Goal: Task Accomplishment & Management: Manage account settings

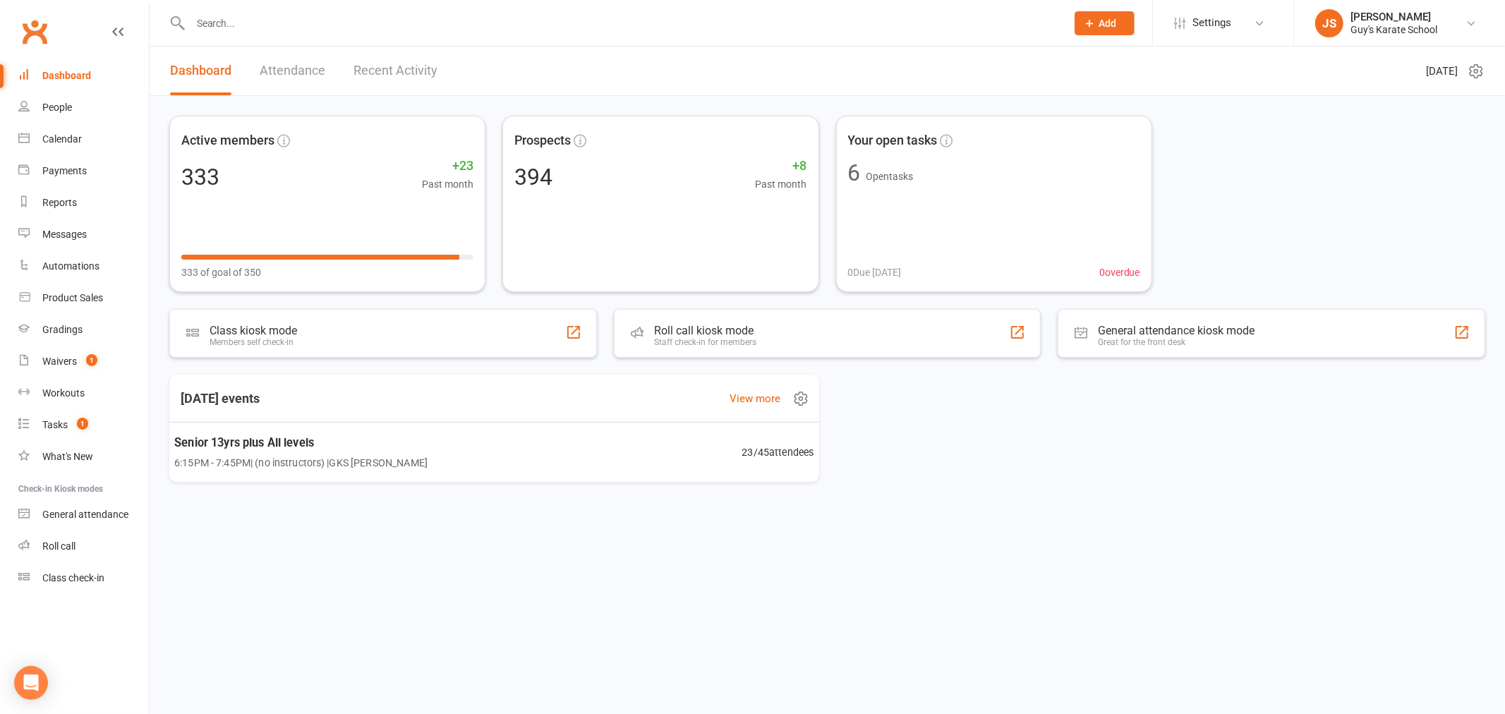
click at [420, 459] on div "Senior 13yrs plus All levels 6:15PM - 7:45PM | (no instructors) | GKS [PERSON_N…" at bounding box center [494, 452] width 674 height 61
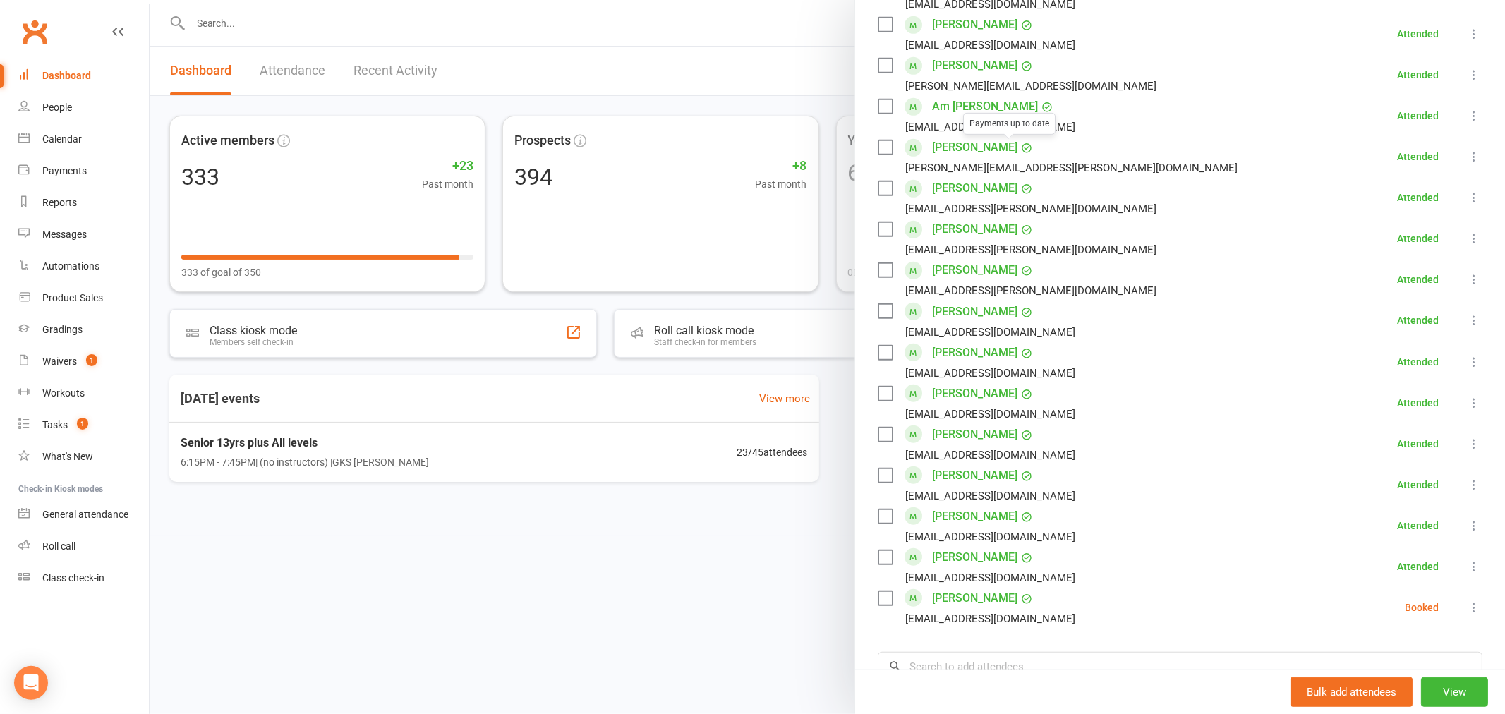
scroll to position [788, 0]
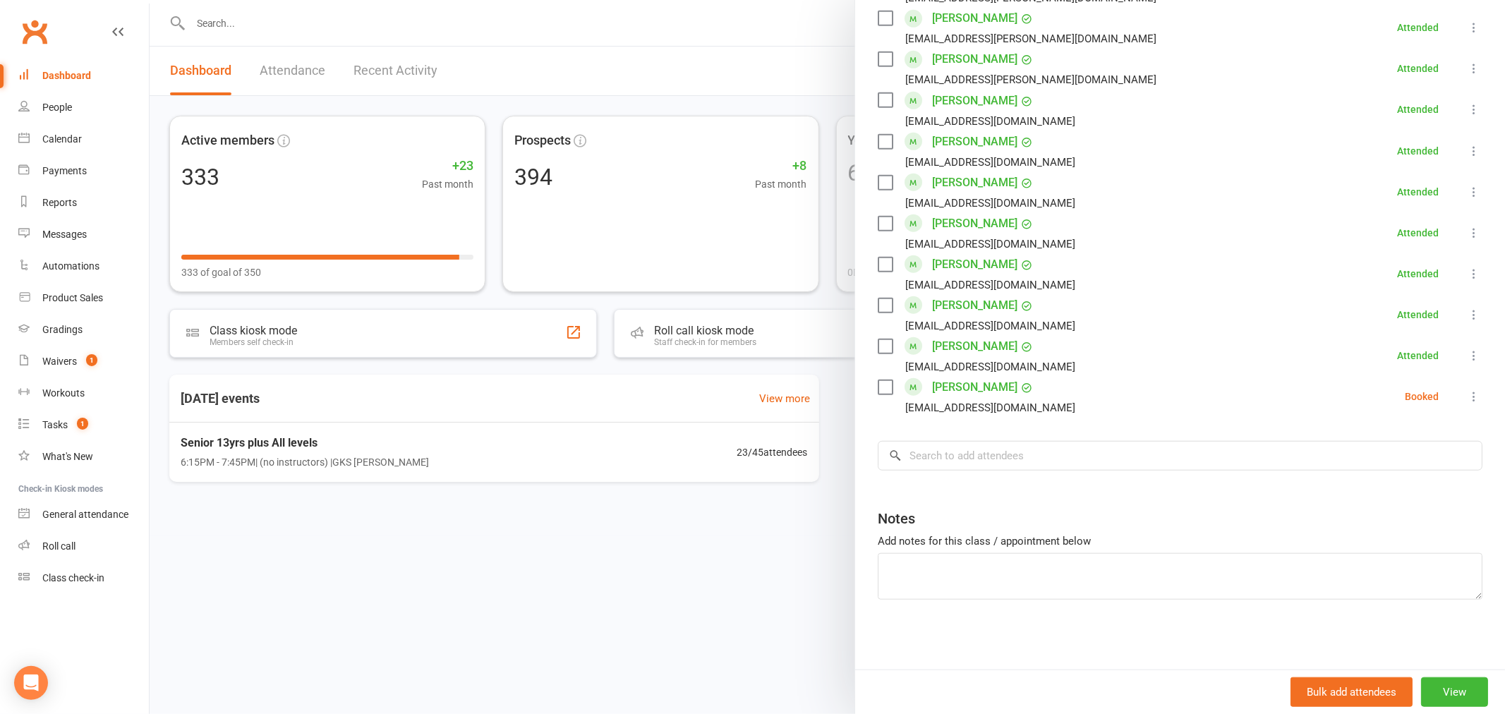
click at [1467, 394] on icon at bounding box center [1474, 397] width 14 height 14
click at [1401, 443] on link "Remove" at bounding box center [1406, 452] width 152 height 28
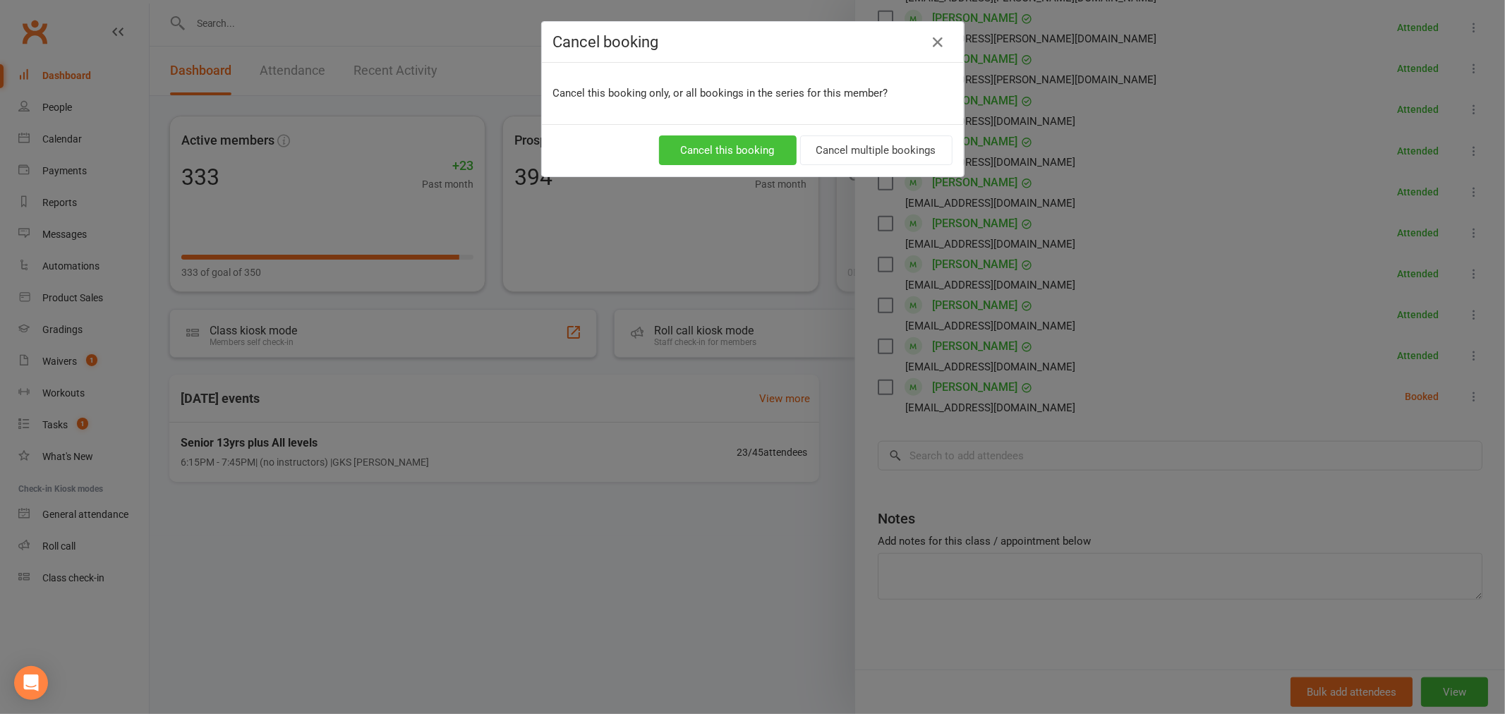
click at [766, 151] on button "Cancel this booking" at bounding box center [728, 150] width 138 height 30
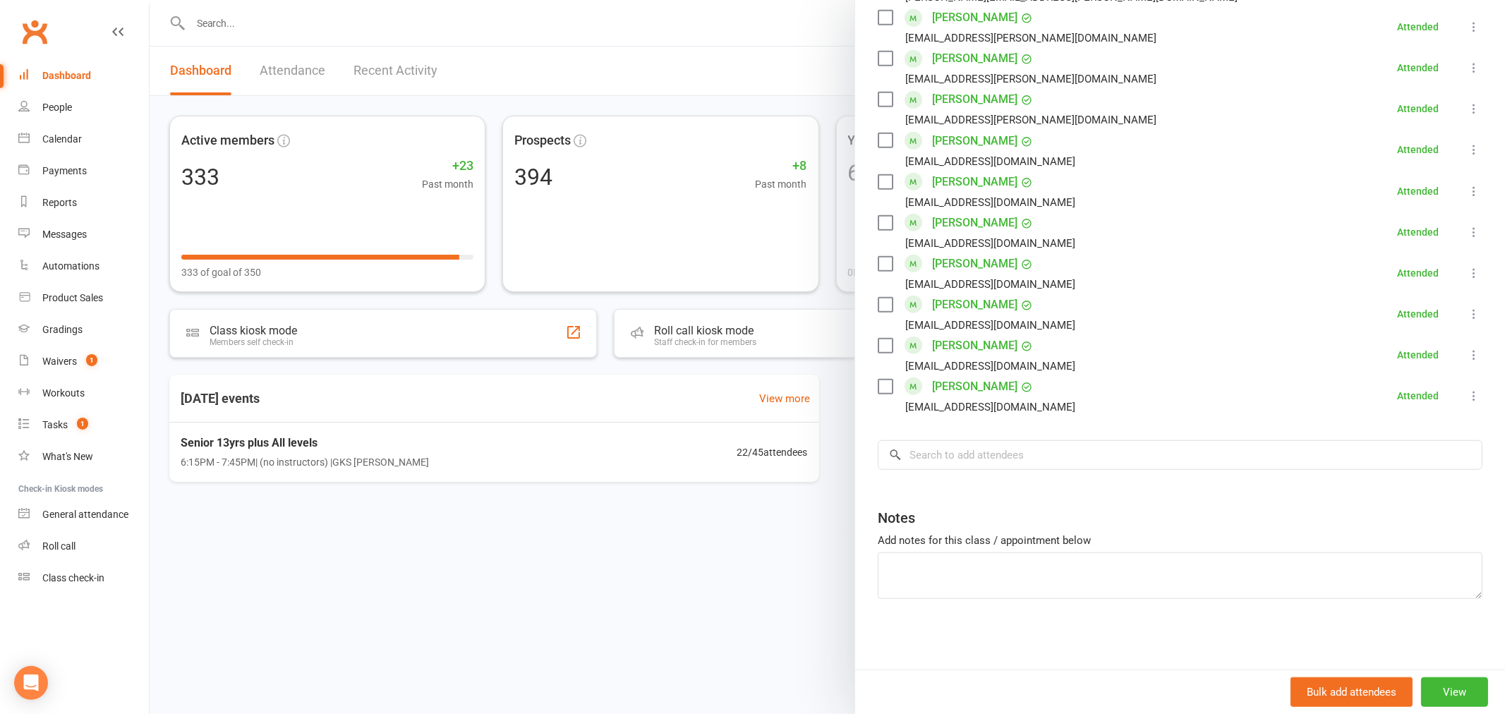
scroll to position [747, 0]
click at [76, 419] on count-badge "1" at bounding box center [79, 424] width 18 height 11
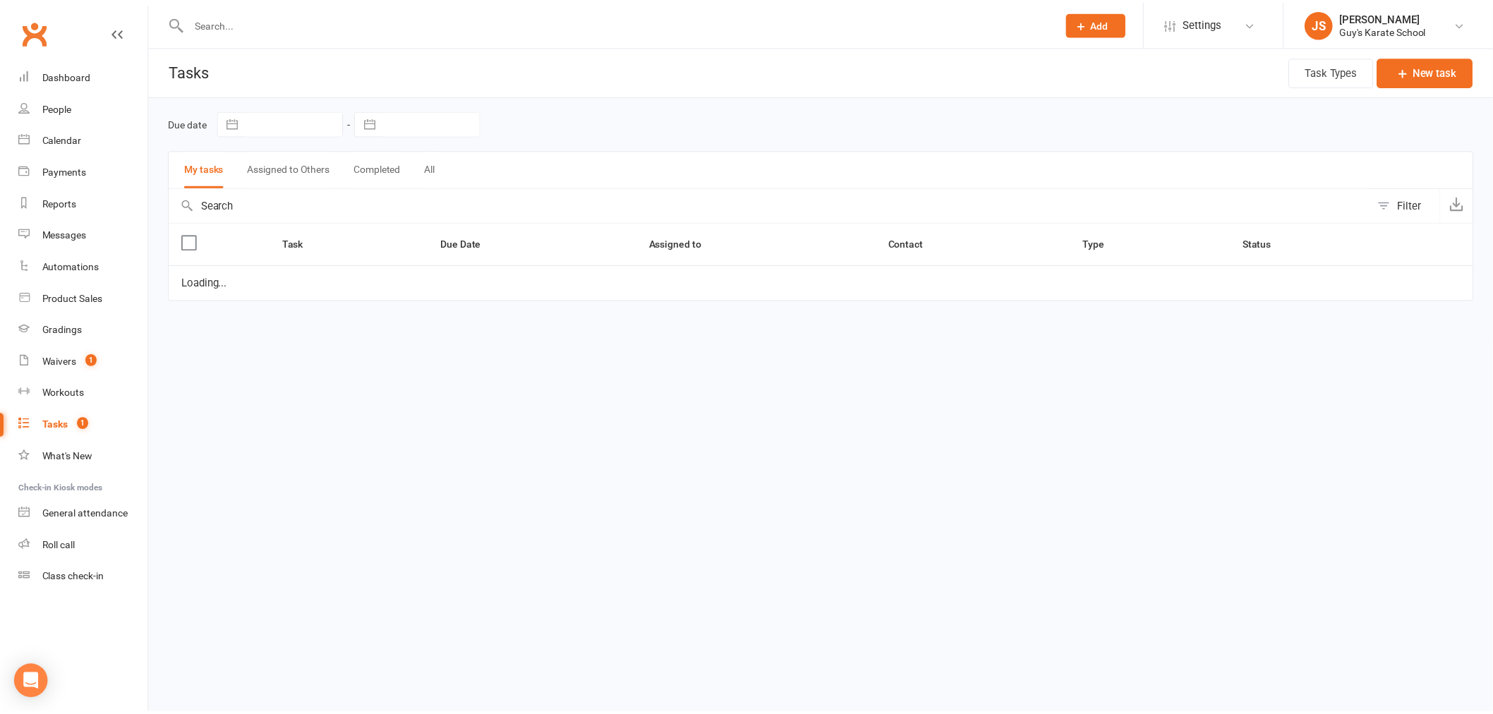
scroll to position [759, 0]
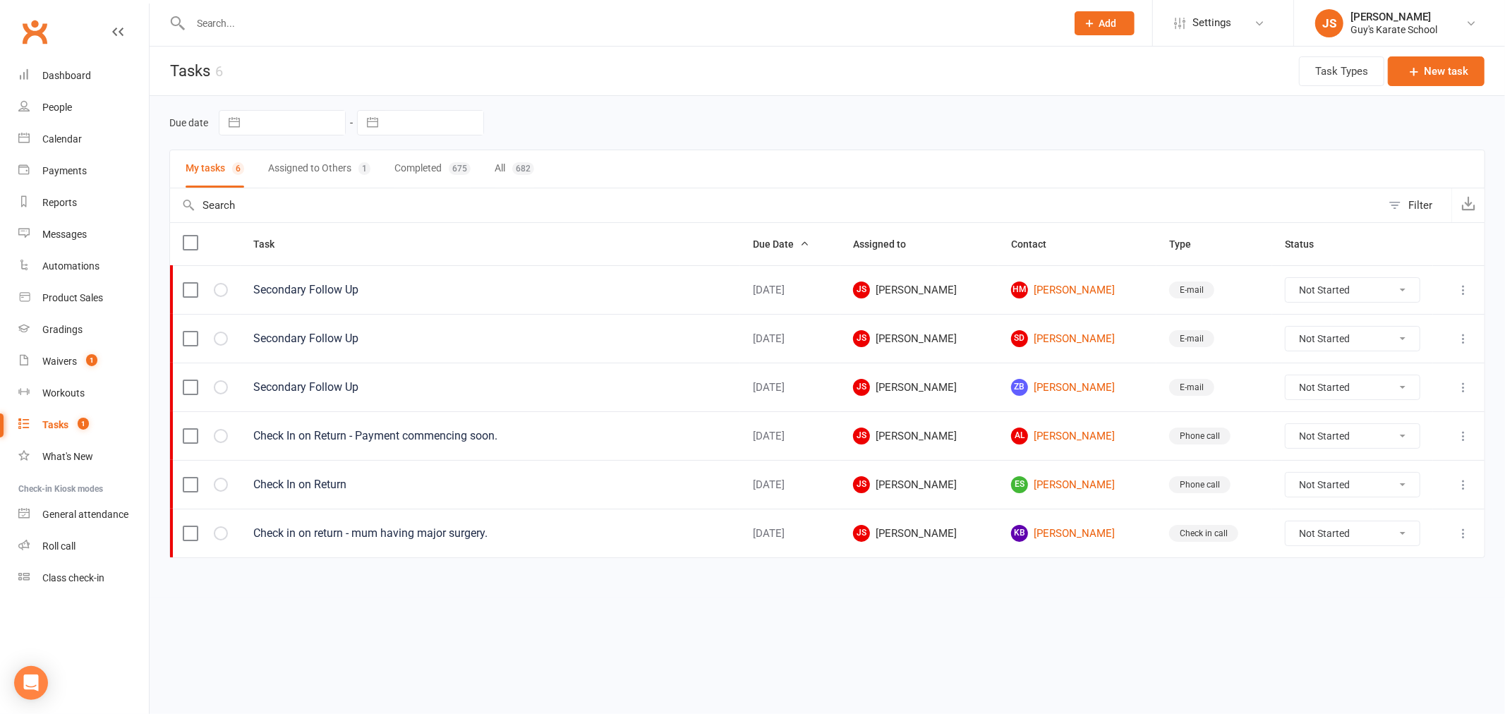
click at [291, 169] on button "Assigned to Others 1" at bounding box center [319, 168] width 102 height 37
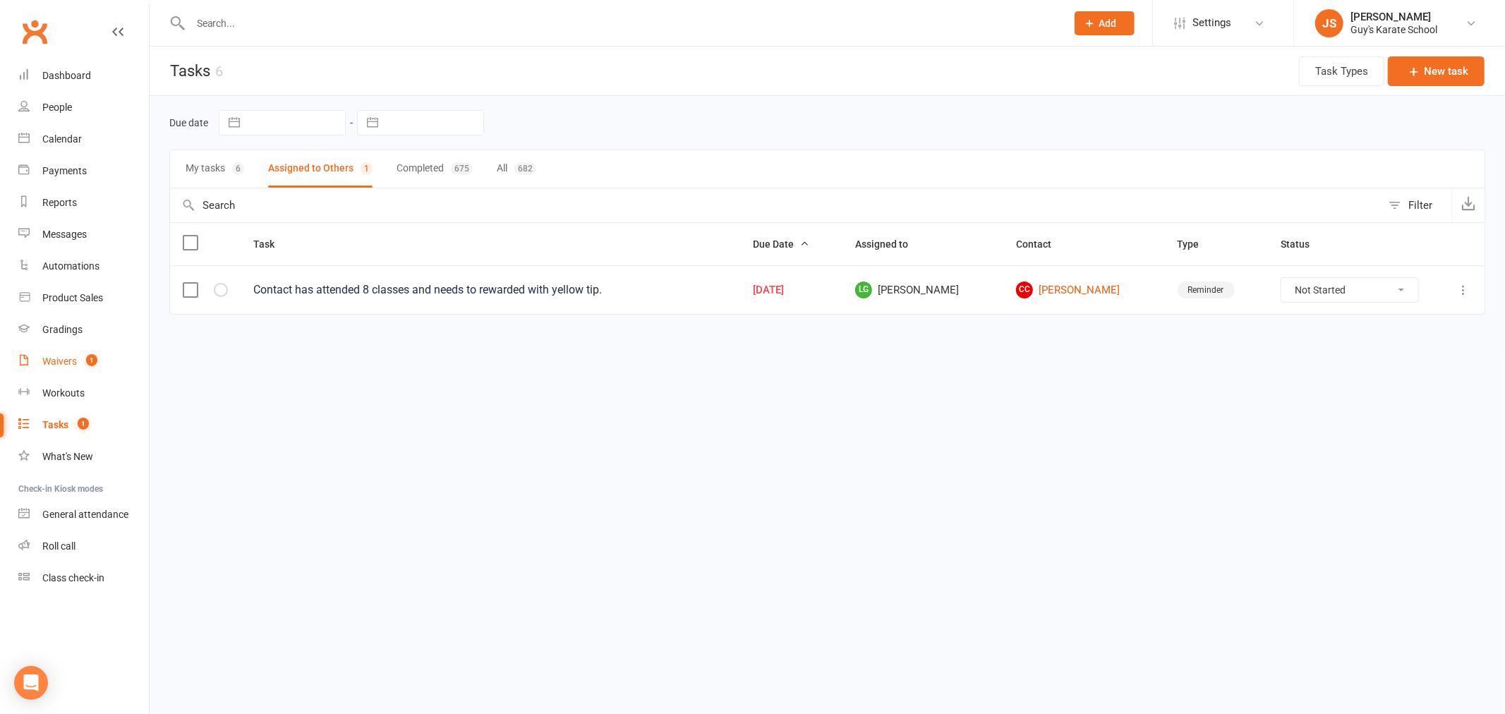
click at [89, 356] on span "1" at bounding box center [91, 360] width 11 height 12
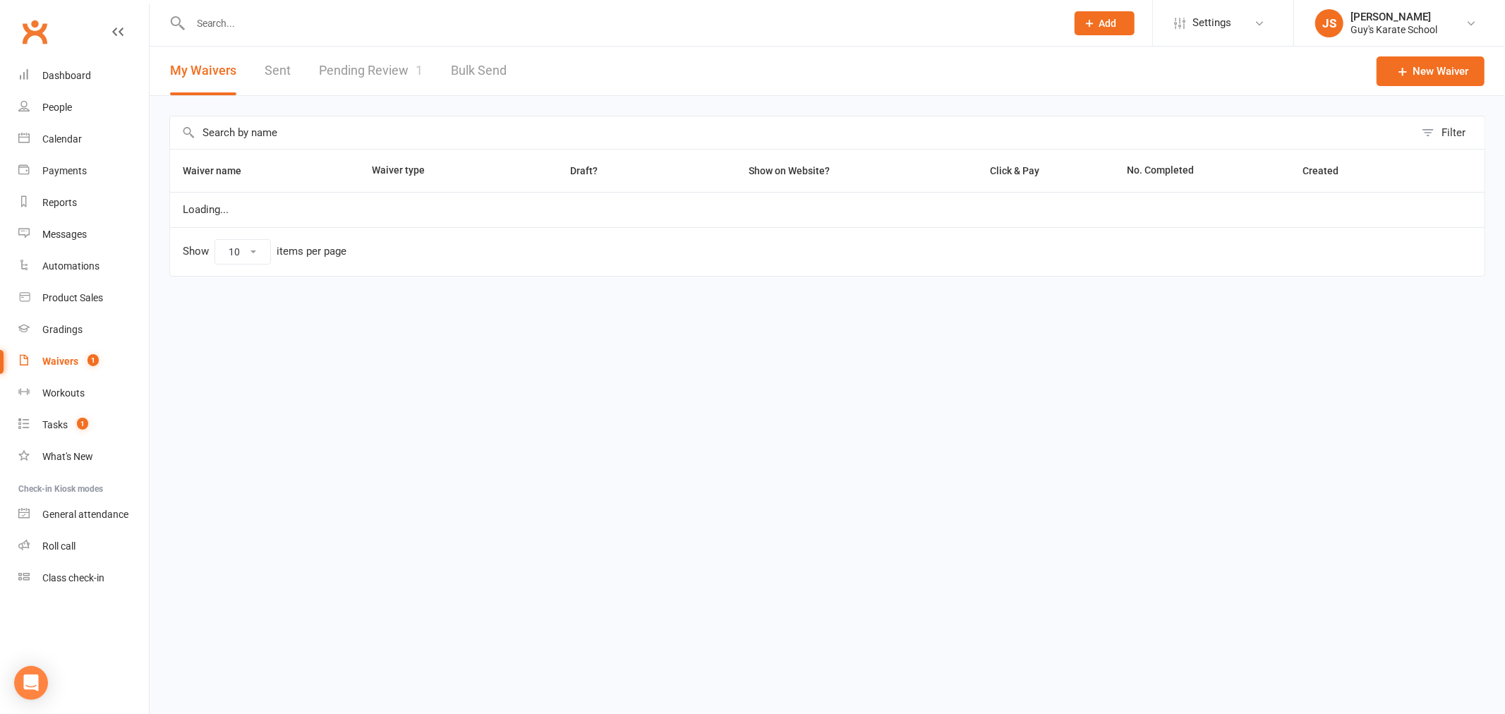
click at [360, 59] on link "Pending Review 1" at bounding box center [371, 71] width 104 height 49
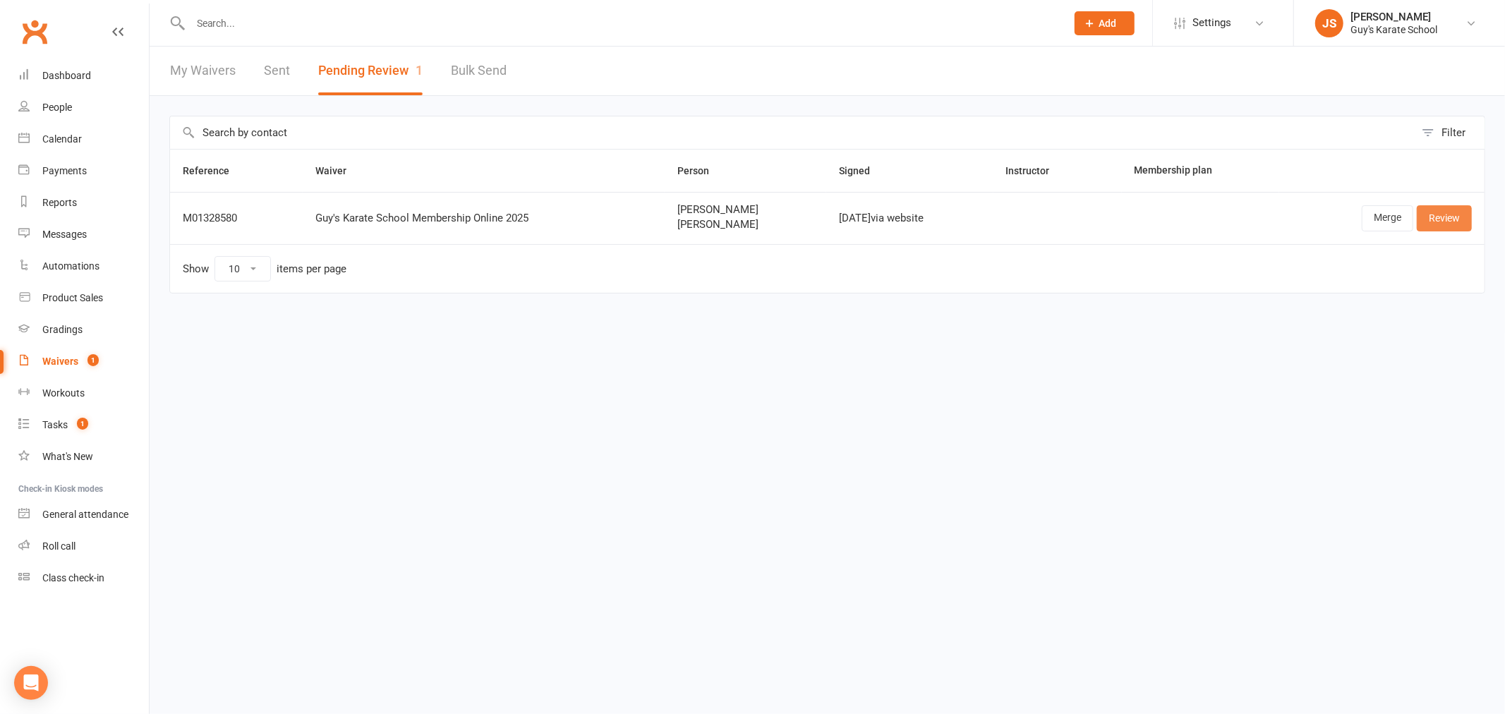
click at [1451, 224] on link "Review" at bounding box center [1444, 217] width 55 height 25
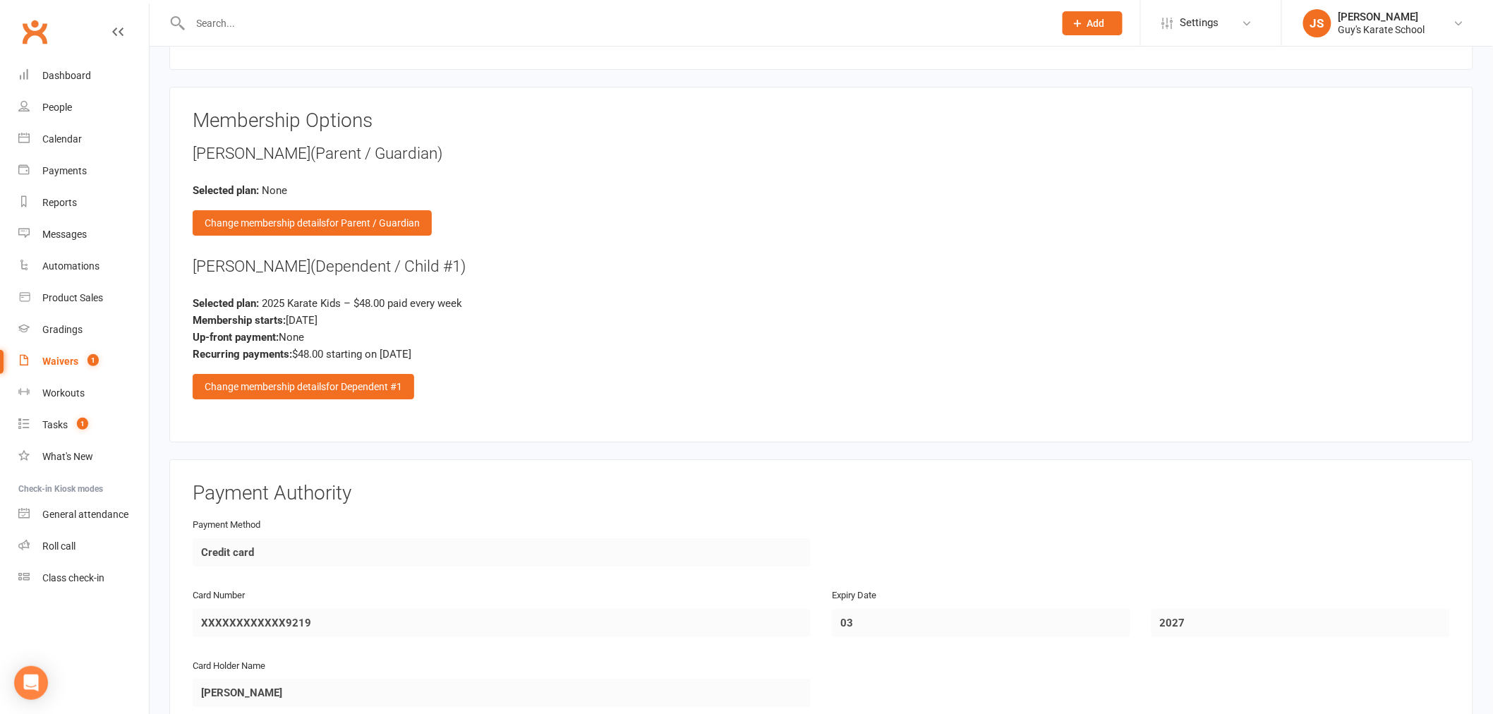
scroll to position [1960, 0]
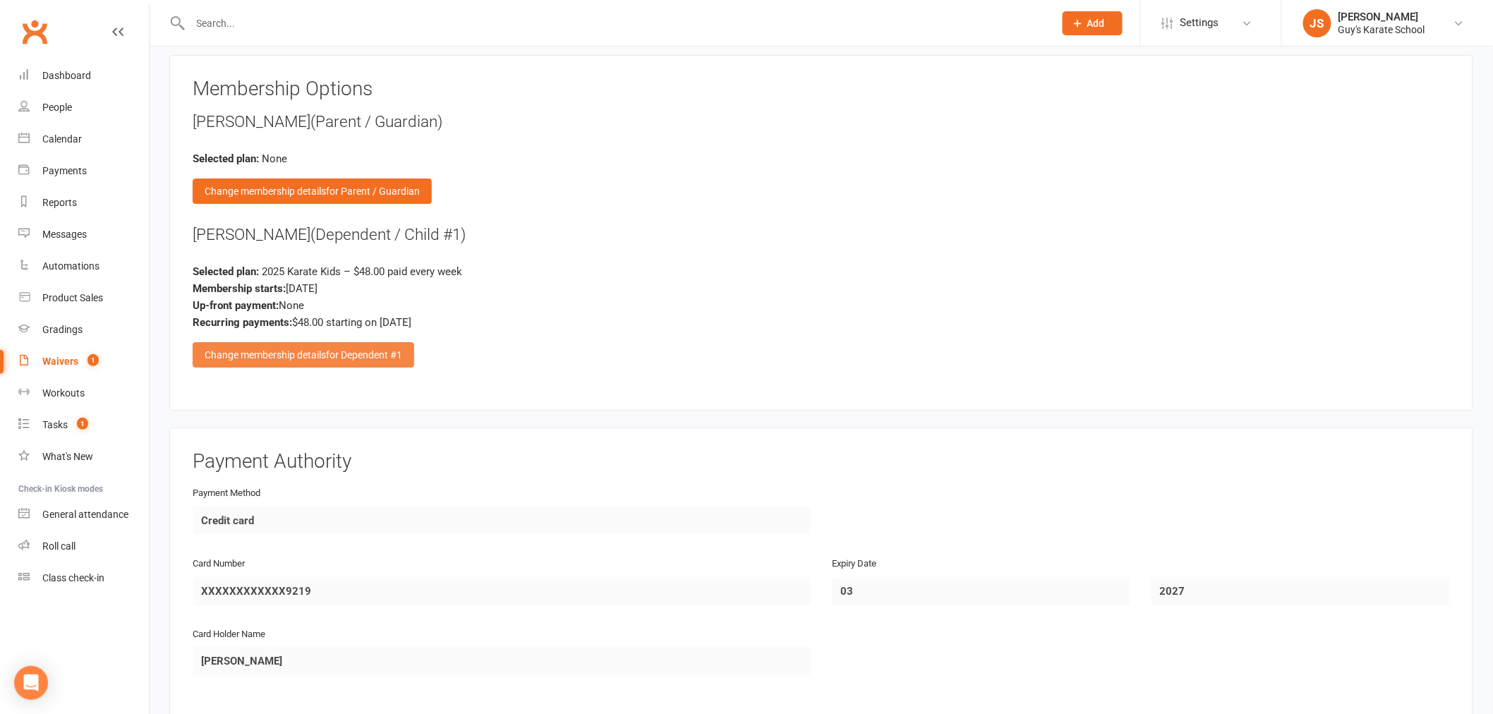
click at [293, 349] on div "Change membership details for Dependent #1" at bounding box center [304, 354] width 222 height 25
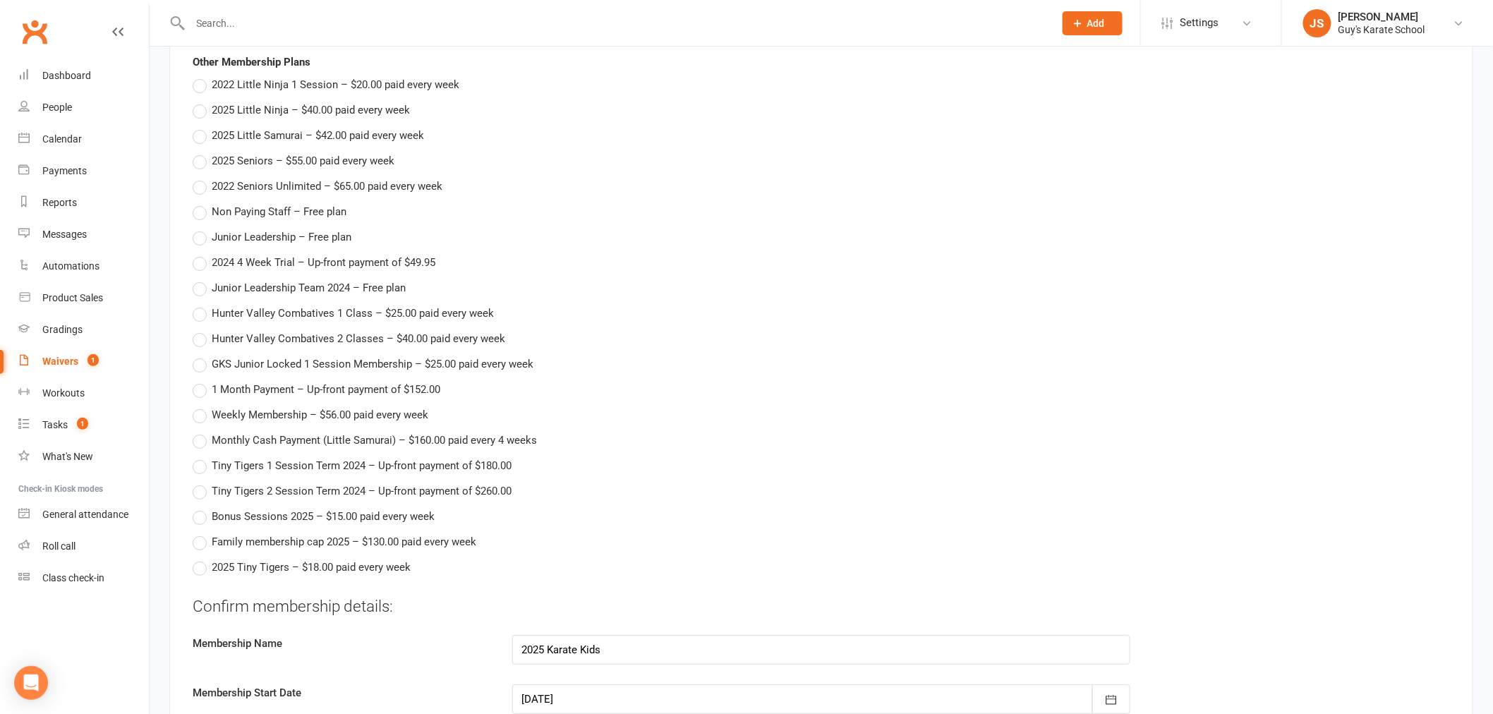
scroll to position [2430, 0]
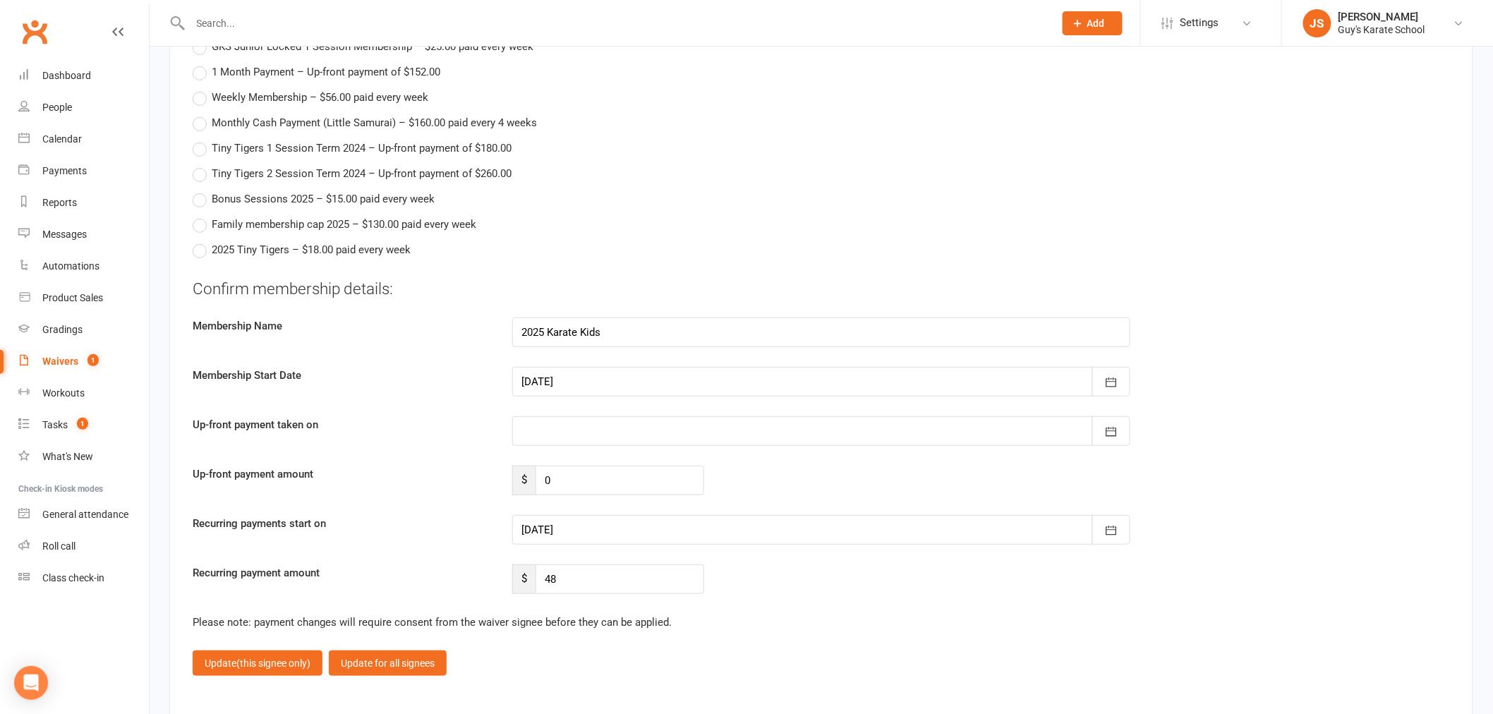
click at [544, 374] on div at bounding box center [821, 382] width 618 height 30
click at [658, 519] on span "13" at bounding box center [662, 524] width 11 height 11
click at [567, 519] on div at bounding box center [821, 530] width 618 height 30
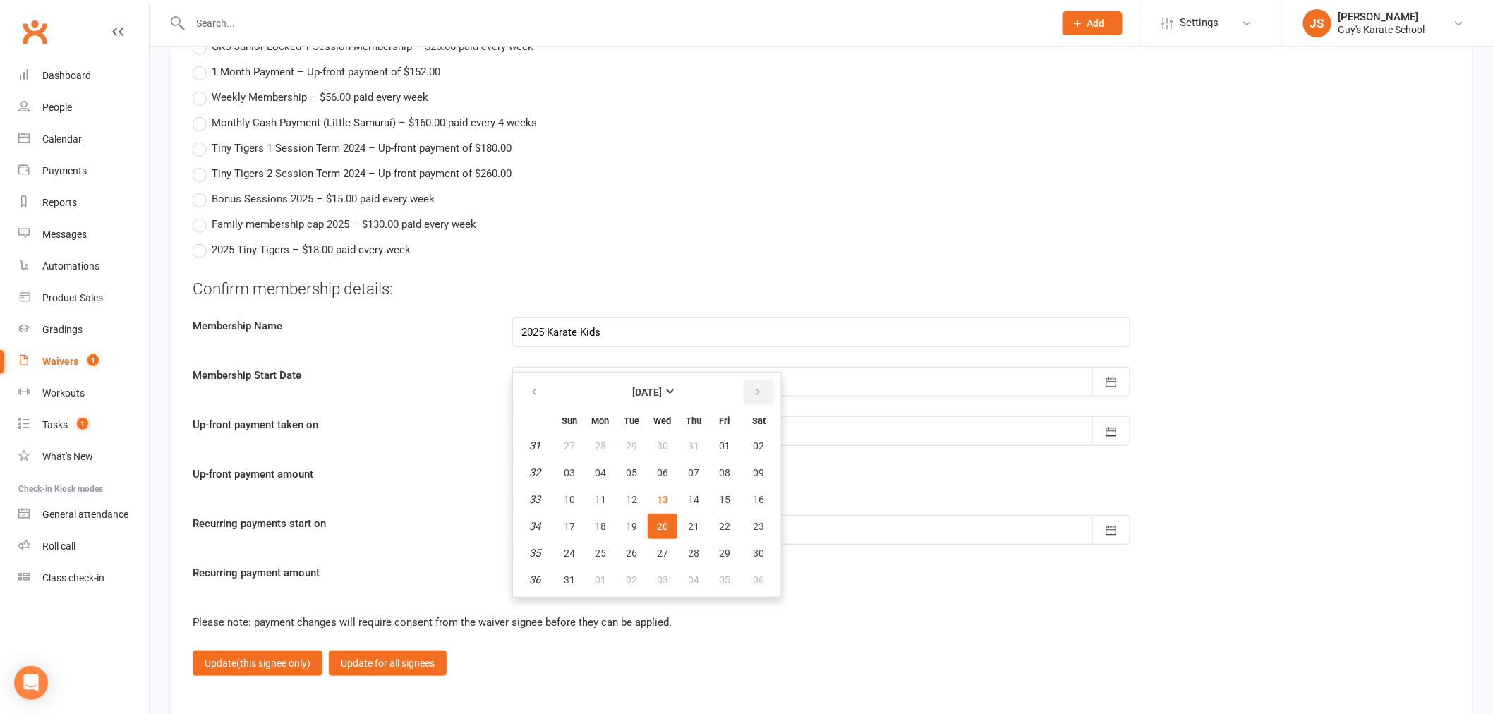
click at [764, 388] on button "button" at bounding box center [759, 392] width 30 height 25
click at [651, 492] on button "17" at bounding box center [663, 499] width 30 height 25
type input "[DATE]"
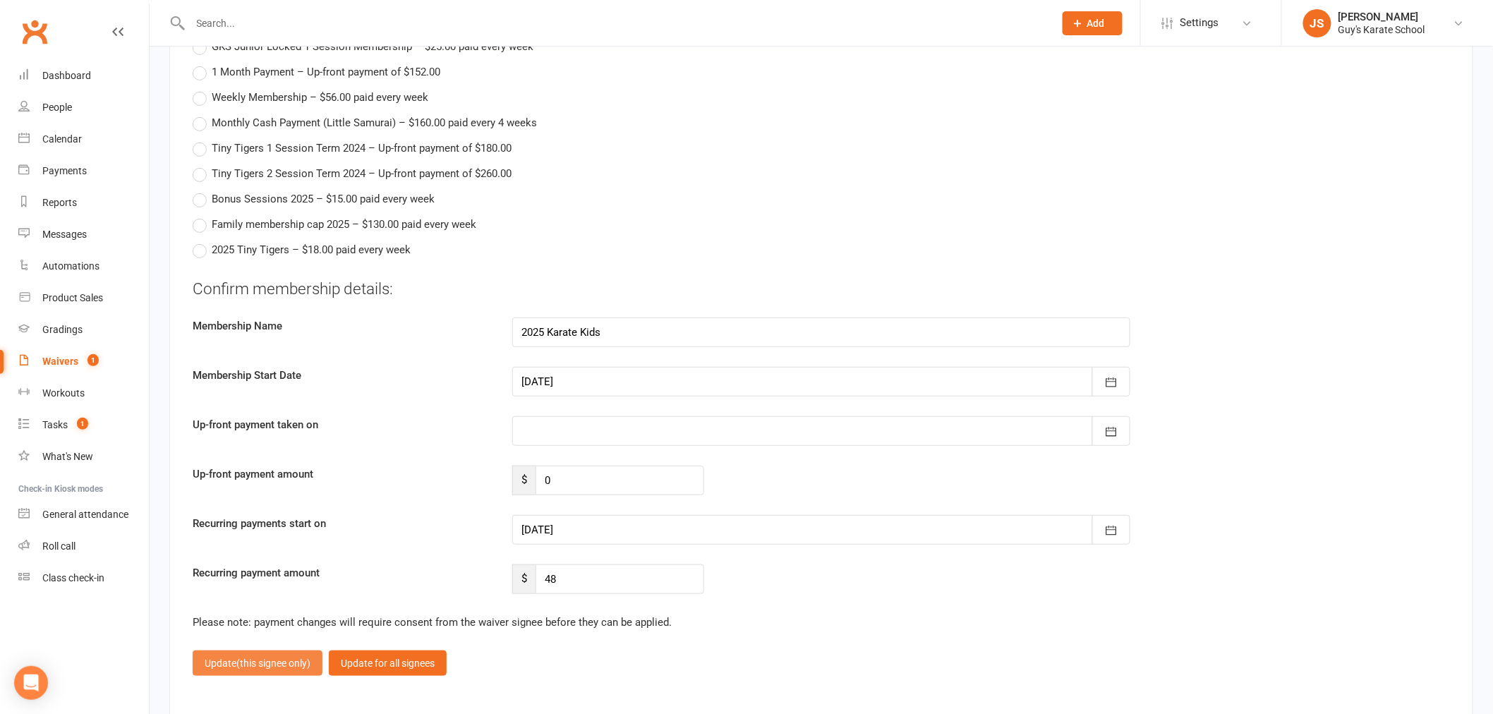
click at [281, 665] on button "Update (this signee only)" at bounding box center [258, 663] width 130 height 25
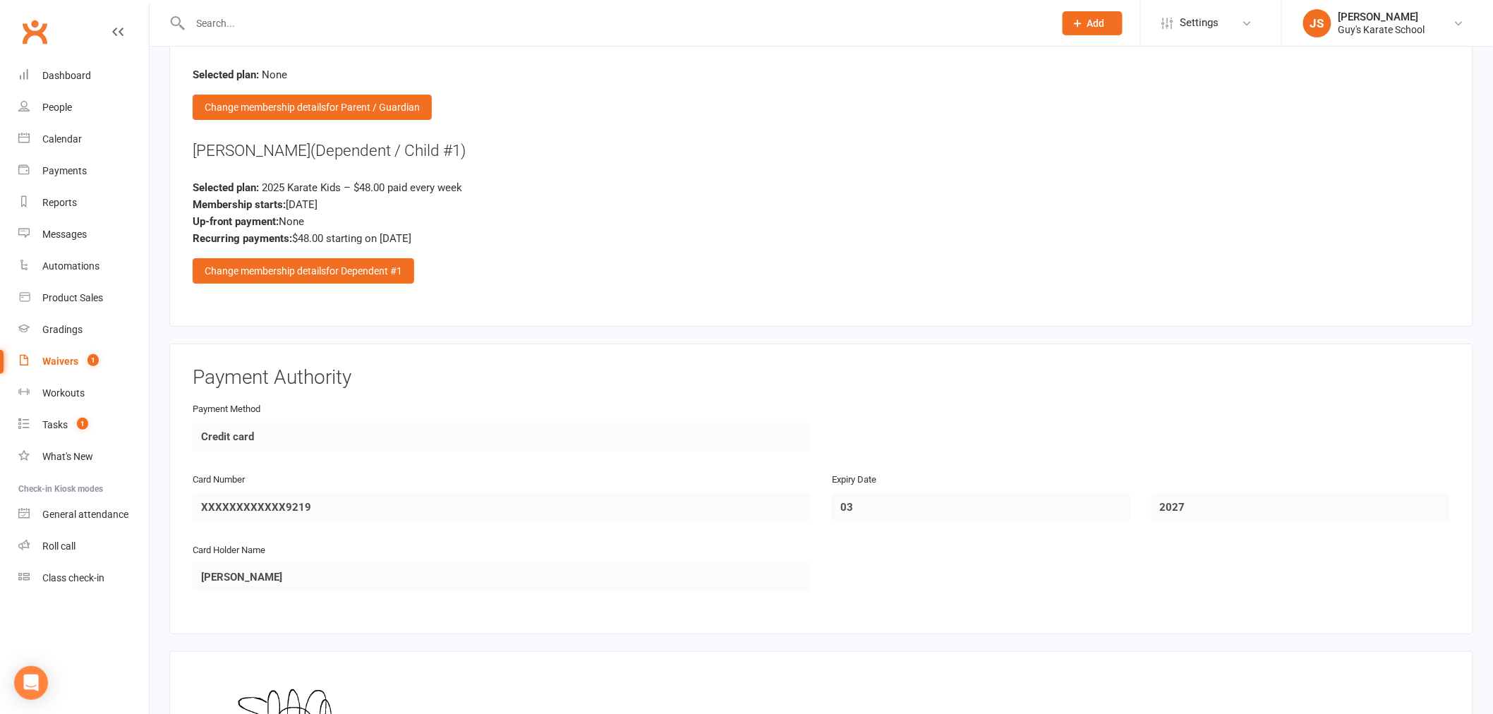
scroll to position [2241, 0]
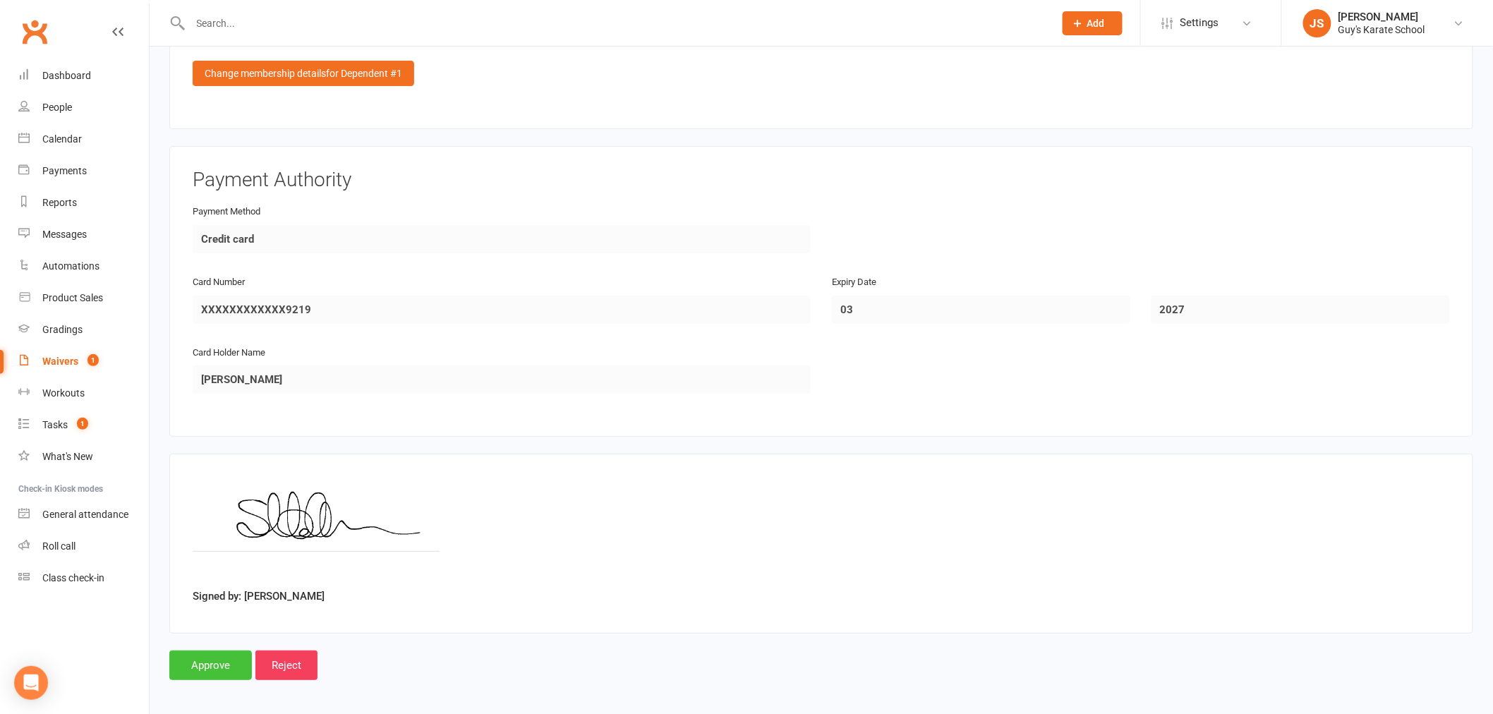
click at [226, 654] on input "Approve" at bounding box center [210, 666] width 83 height 30
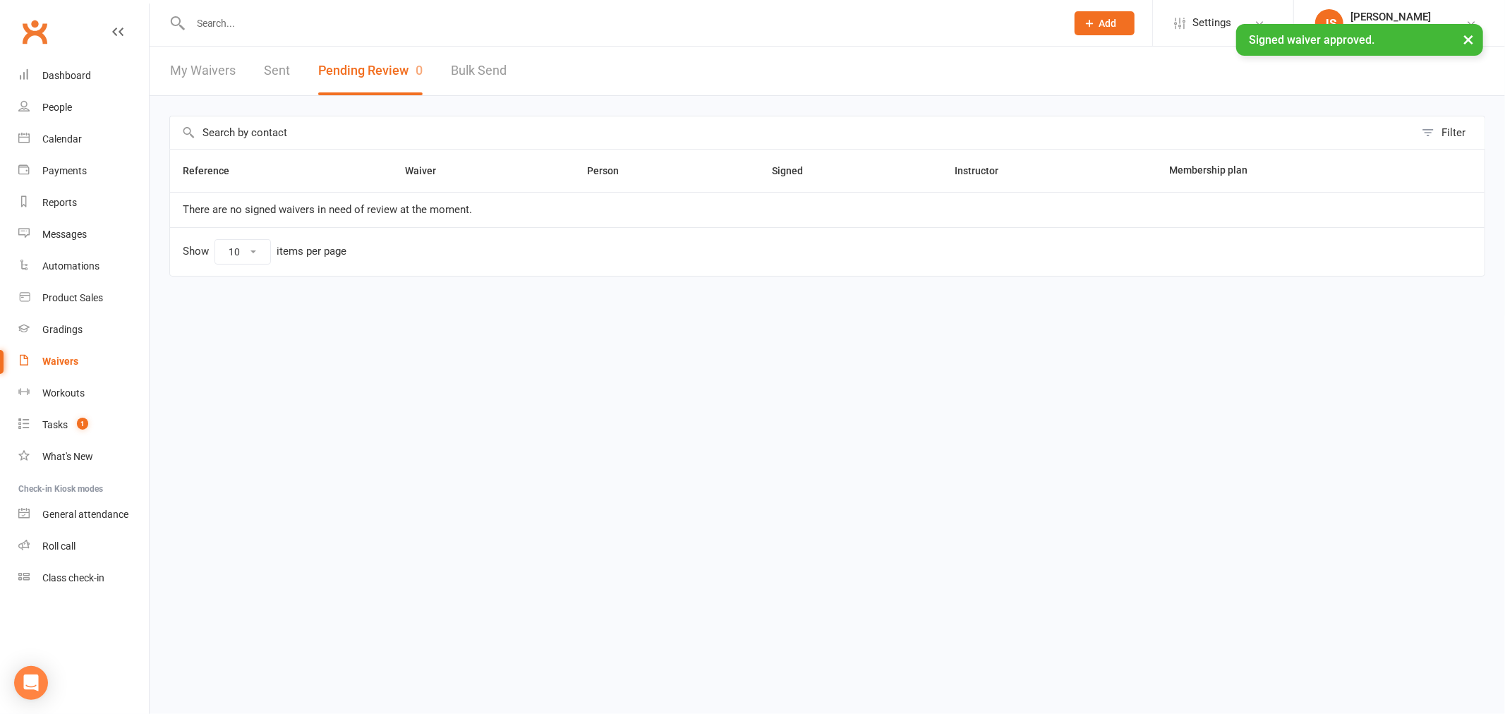
click at [215, 24] on div "× Signed waiver approved." at bounding box center [743, 24] width 1487 height 0
click at [222, 24] on div "× Signed waiver approved." at bounding box center [743, 24] width 1487 height 0
click at [223, 16] on input "text" at bounding box center [621, 23] width 870 height 20
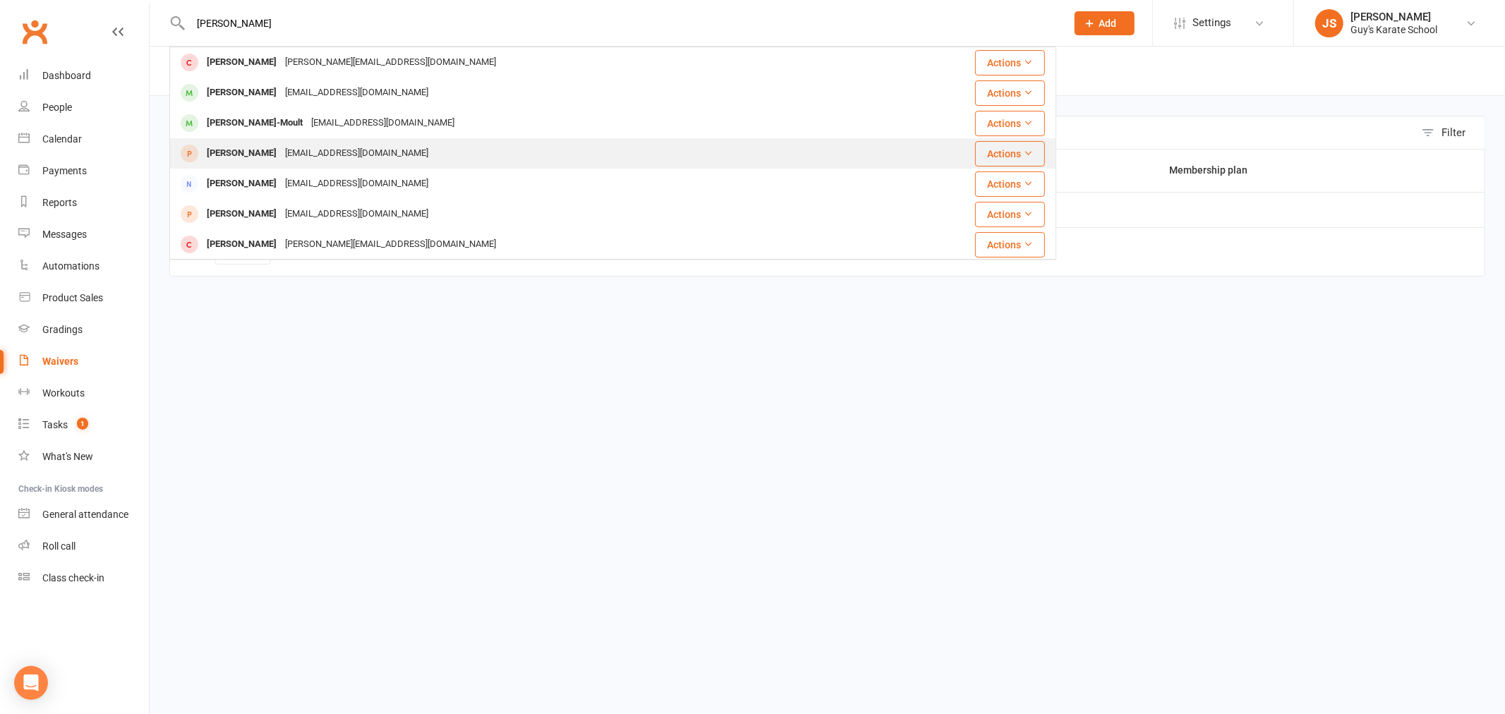
type input "[PERSON_NAME]"
click at [298, 161] on div "[EMAIL_ADDRESS][DOMAIN_NAME]" at bounding box center [357, 153] width 152 height 20
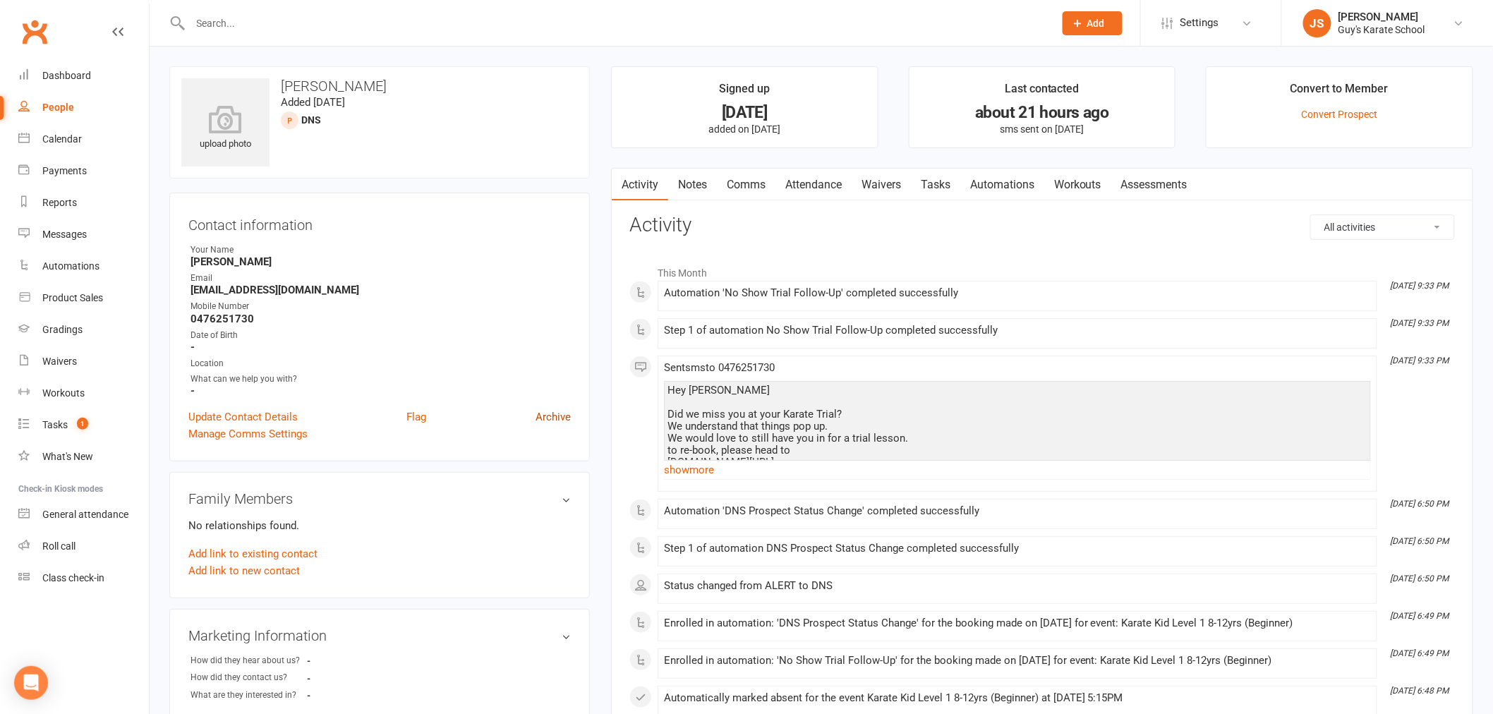
click at [548, 416] on link "Archive" at bounding box center [553, 417] width 35 height 17
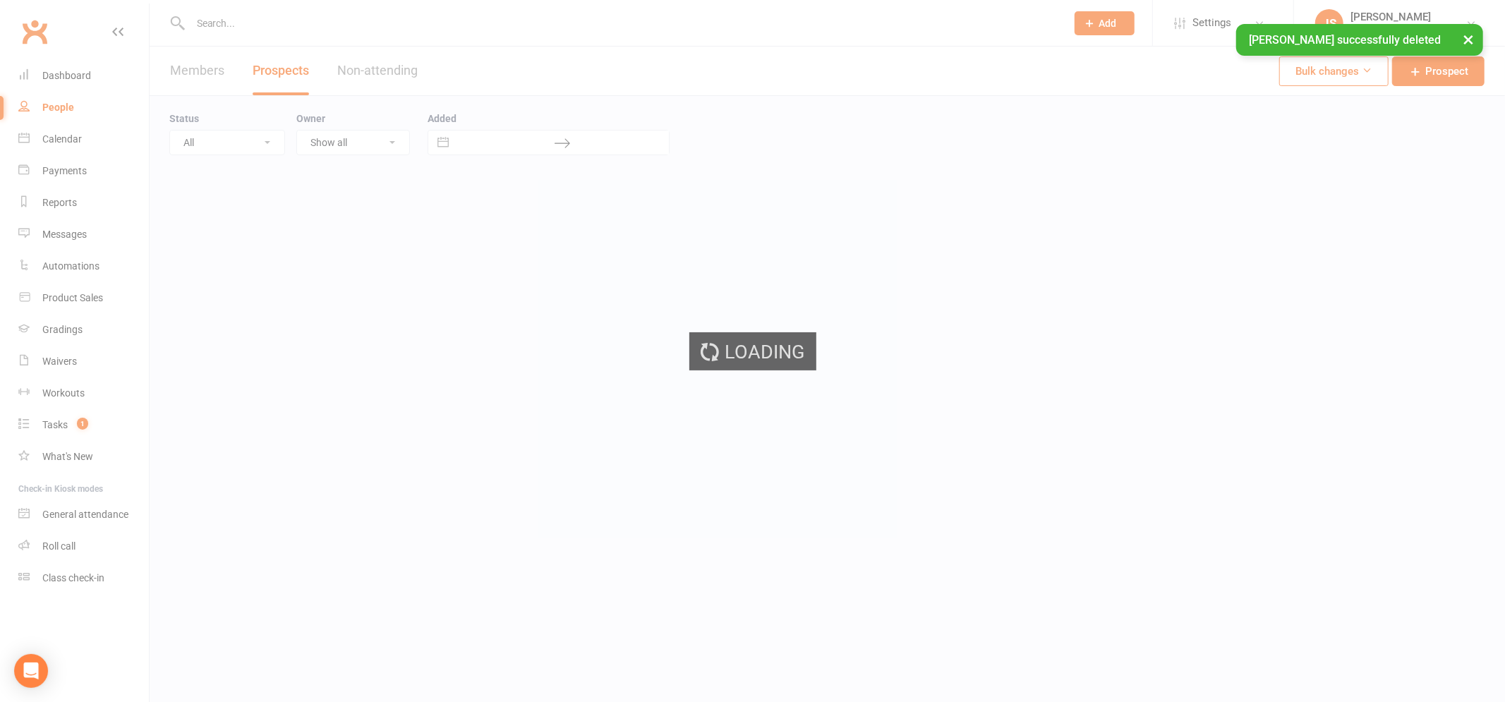
select select "50"
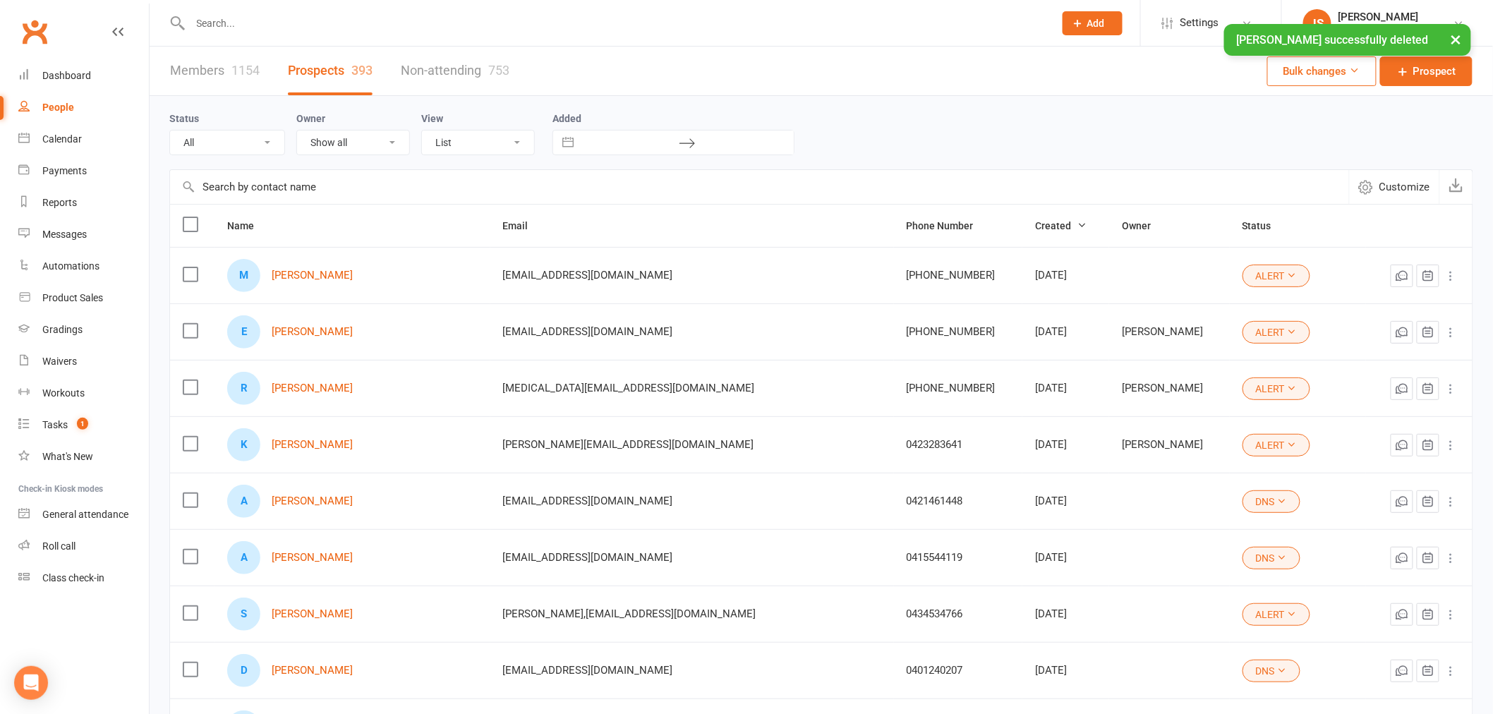
click at [215, 21] on input "text" at bounding box center [615, 23] width 858 height 20
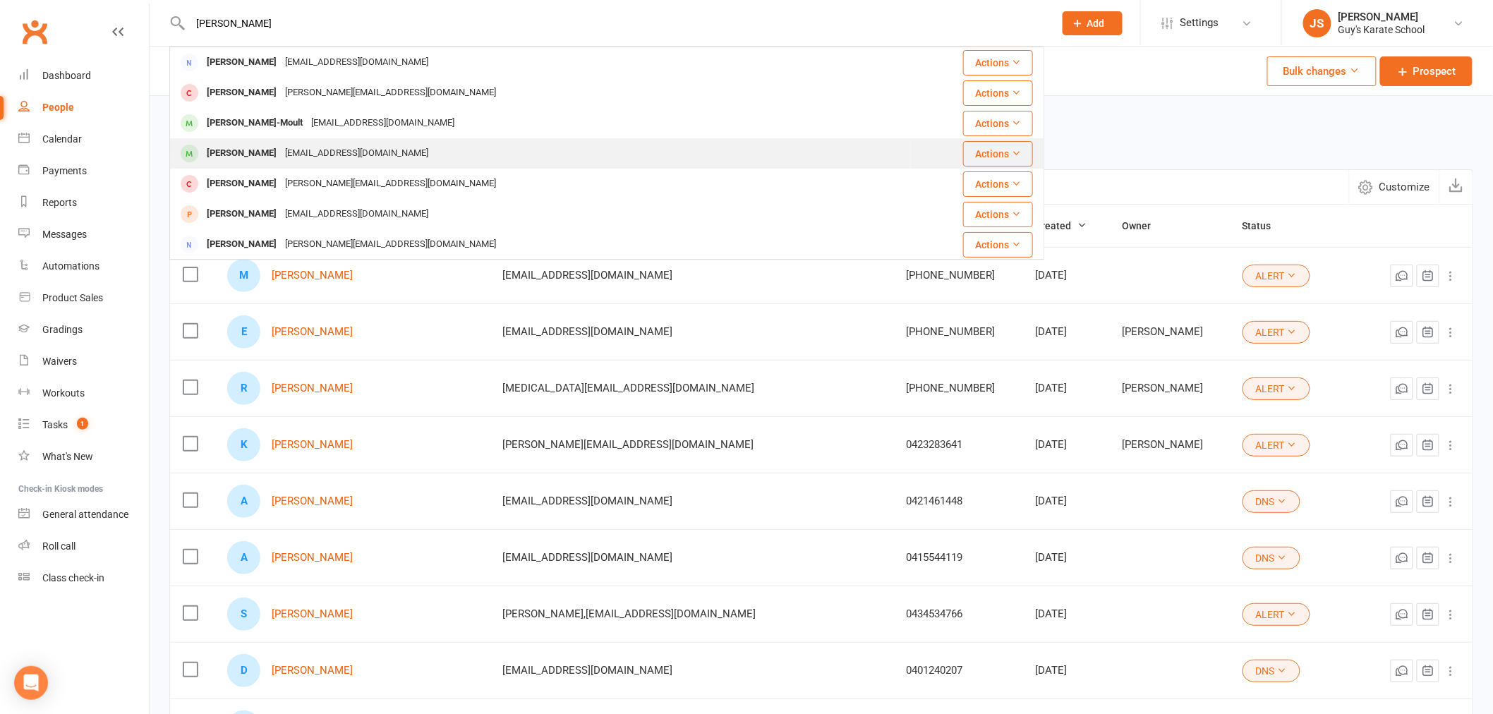
type input "[PERSON_NAME]"
click at [267, 162] on div "[PERSON_NAME]" at bounding box center [242, 153] width 78 height 20
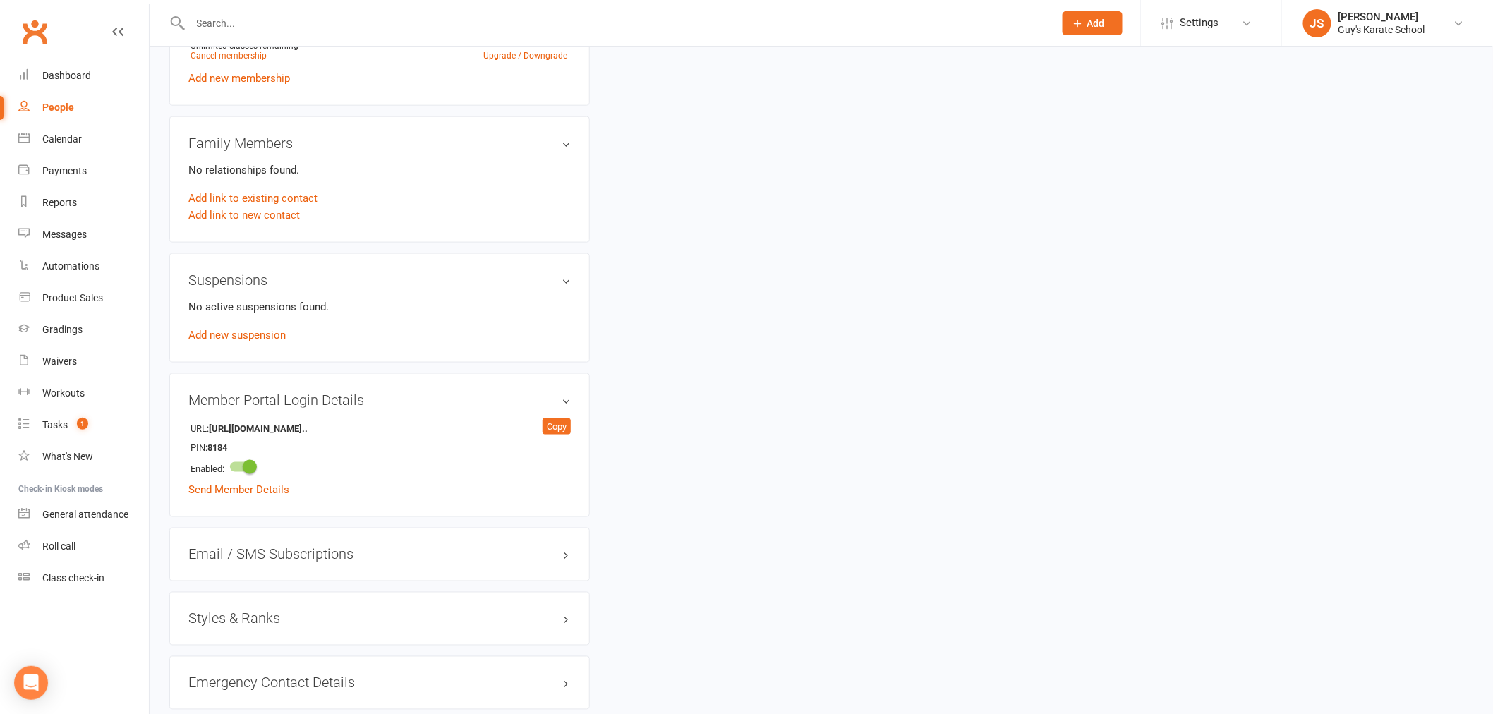
scroll to position [784, 0]
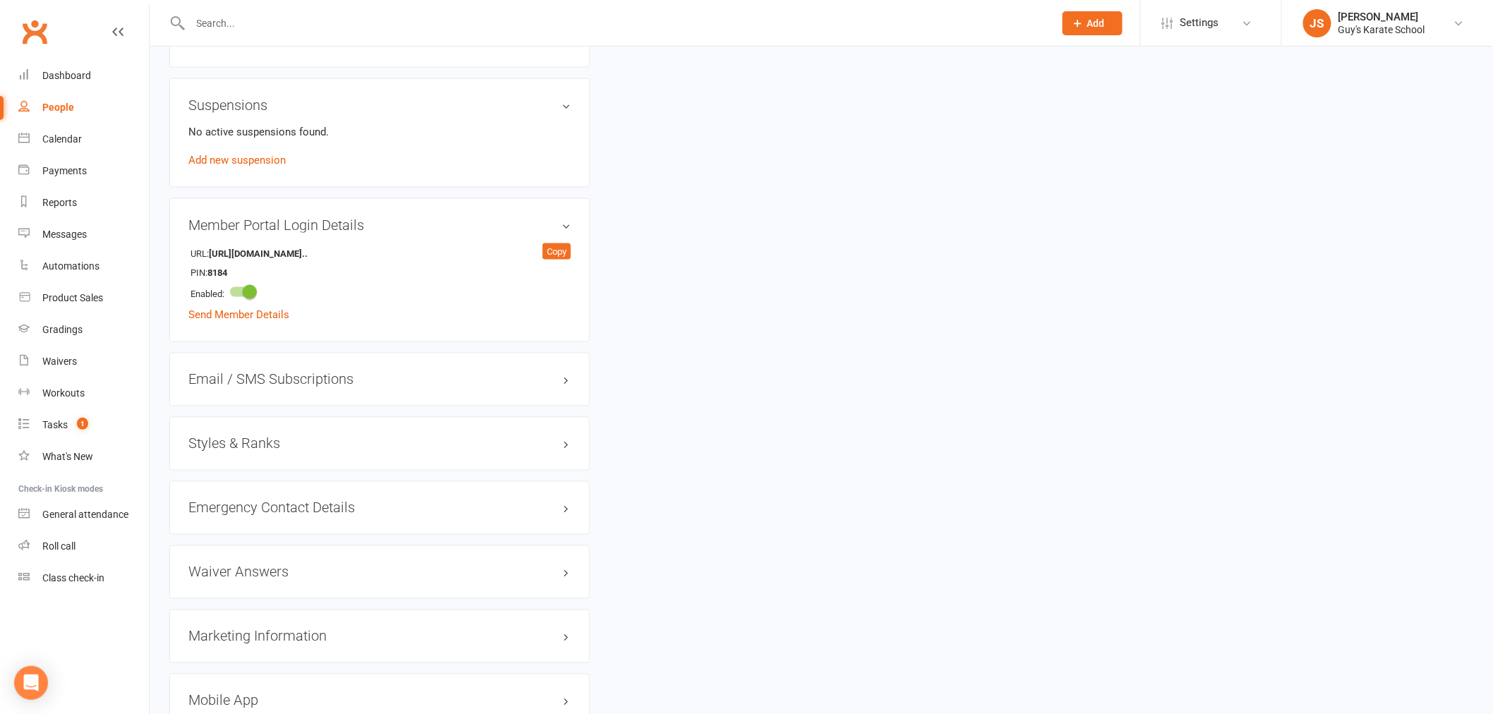
click at [252, 440] on h3 "Styles & Ranks" at bounding box center [379, 444] width 382 height 16
click at [228, 495] on link "Add new style" at bounding box center [221, 499] width 66 height 13
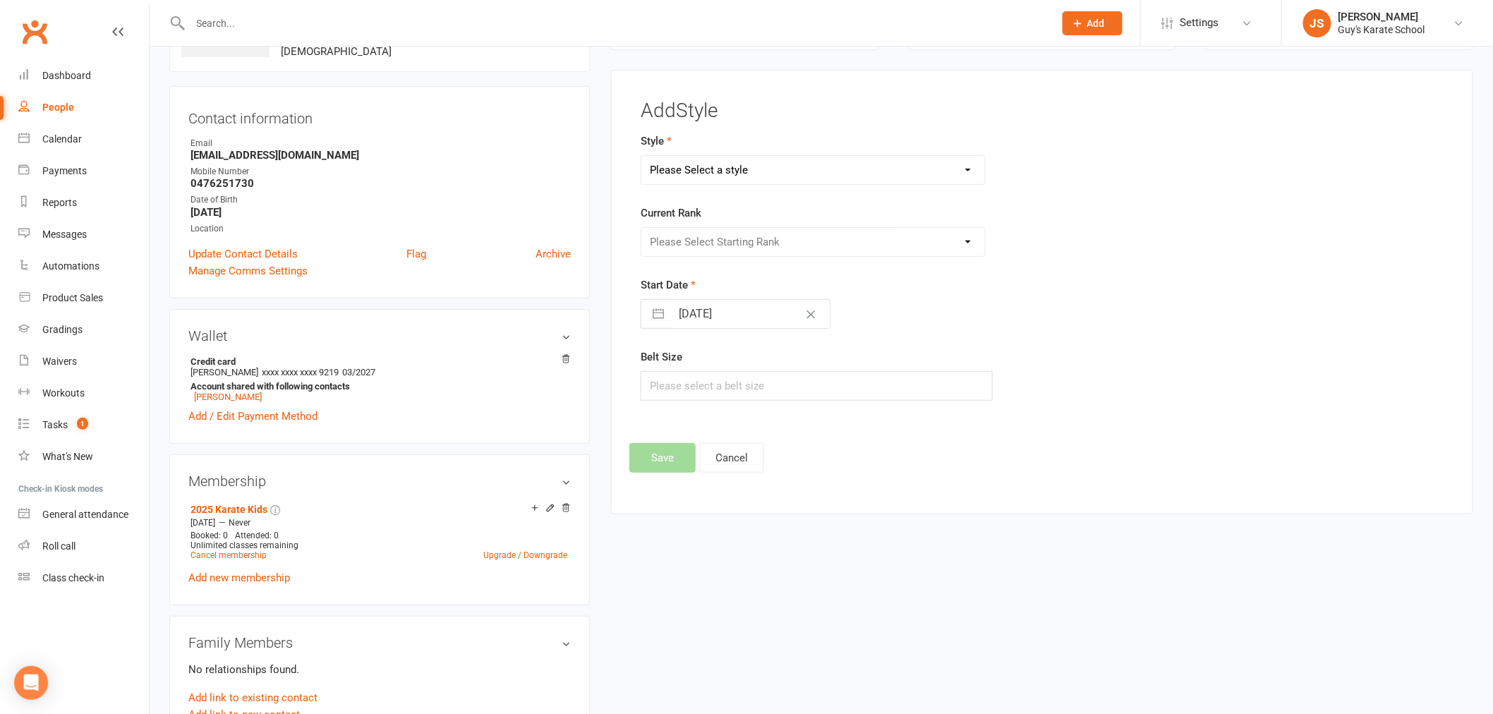
scroll to position [108, 0]
click at [756, 168] on select "Please Select a style Karate Kids Little Ninja Little Samurai Senior Tiny Tigers" at bounding box center [813, 171] width 344 height 28
select select "2284"
click at [641, 157] on select "Please Select a style Karate Kids Little Ninja Little Samurai Senior Tiny Tigers" at bounding box center [813, 171] width 344 height 28
click at [728, 237] on select "Please Select Starting Rank 10th [PERSON_NAME] Belt 9th Kyu Yellow Belt 8th Kyu…" at bounding box center [813, 243] width 344 height 28
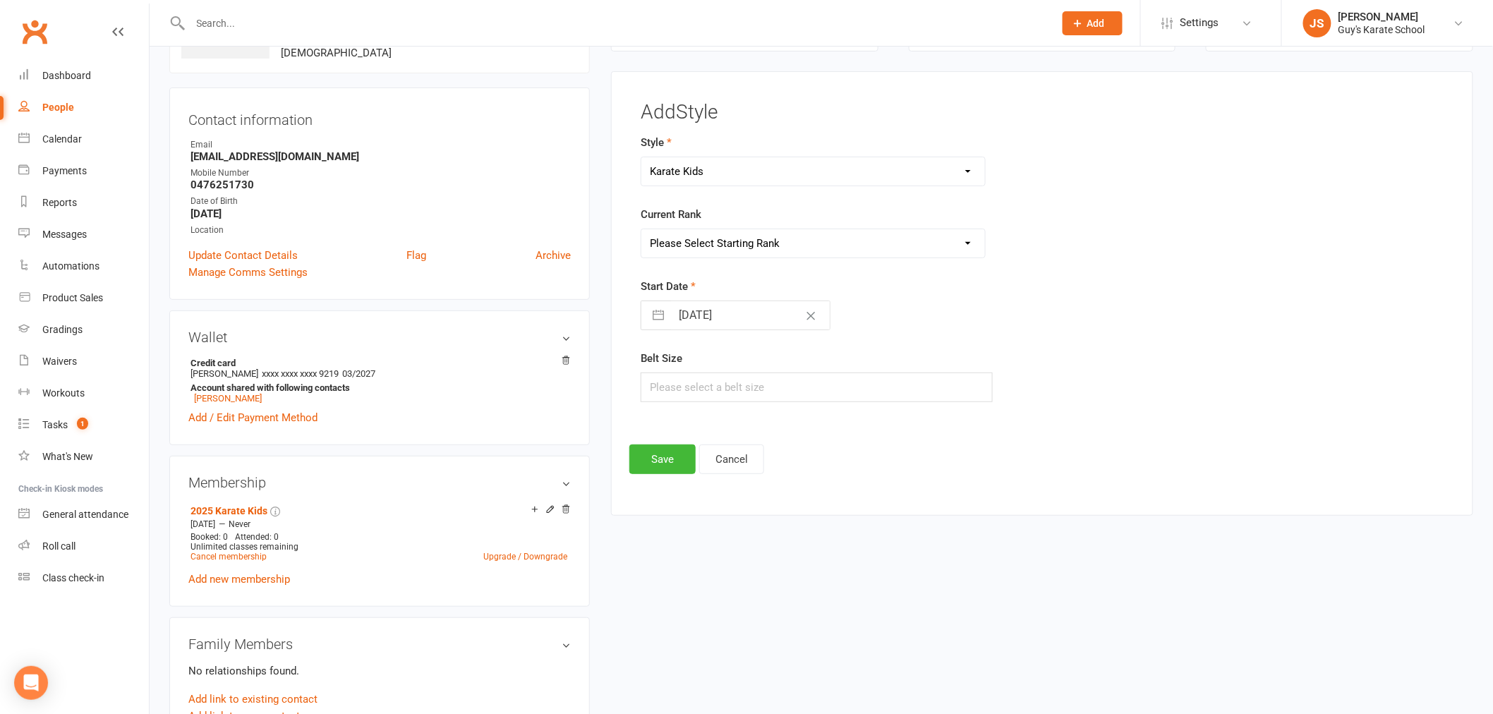
select select "22402"
click at [641, 229] on select "Please Select Starting Rank 10th [PERSON_NAME] Belt 9th Kyu Yellow Belt 8th Kyu…" at bounding box center [813, 243] width 344 height 28
select select "6"
select select "2025"
select select "7"
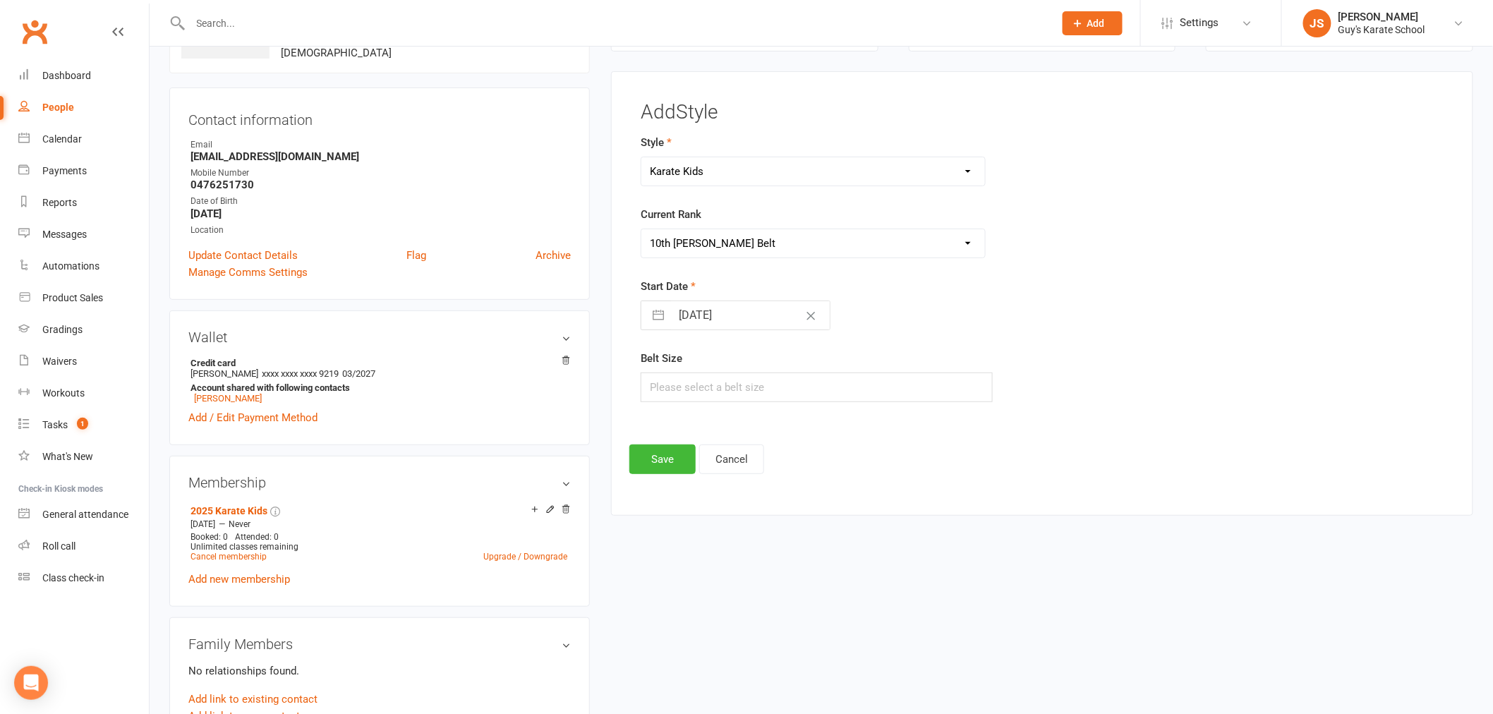
select select "2025"
select select "8"
select select "2025"
click at [729, 321] on input "[DATE]" at bounding box center [750, 315] width 159 height 28
click at [761, 478] on td "13" at bounding box center [753, 477] width 28 height 27
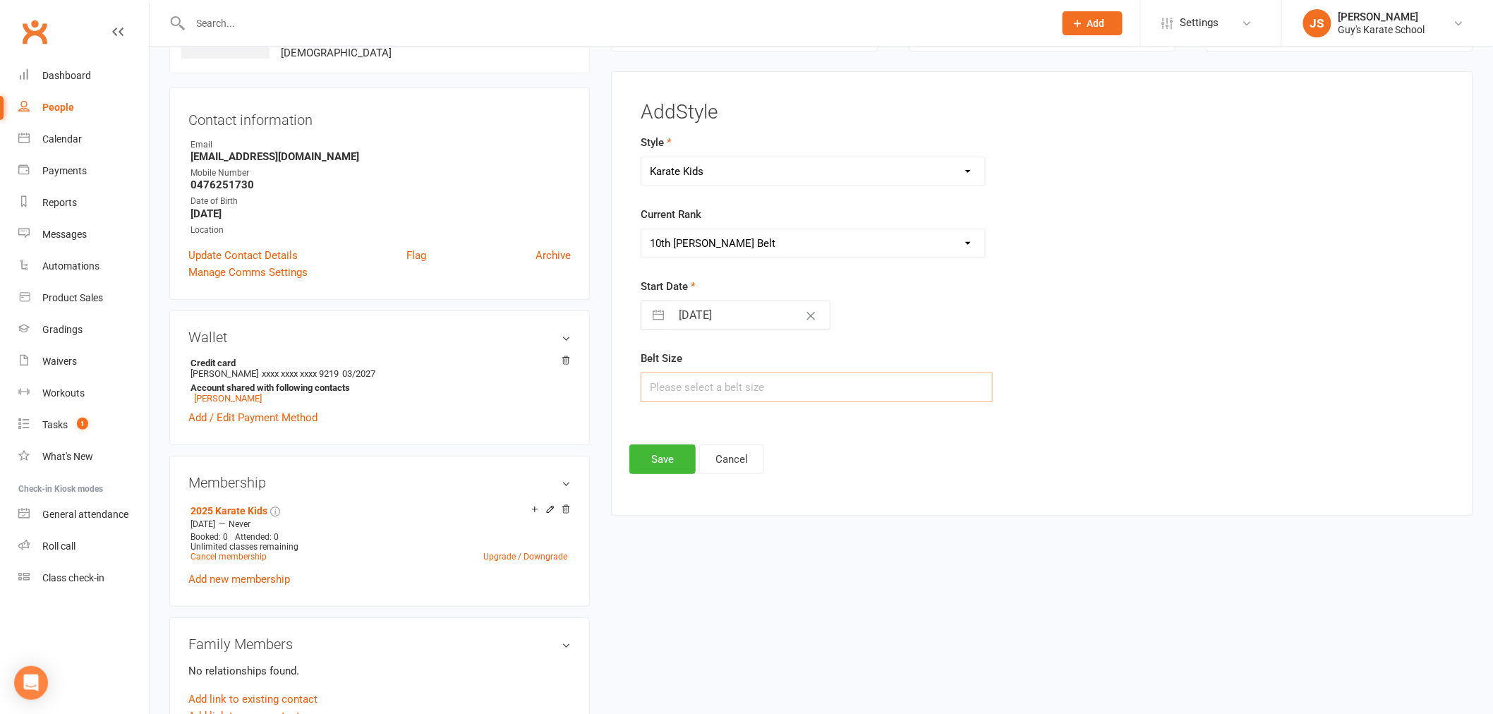
click at [718, 385] on input "text" at bounding box center [817, 388] width 352 height 30
type input "3"
click at [645, 464] on button "Save" at bounding box center [662, 460] width 66 height 30
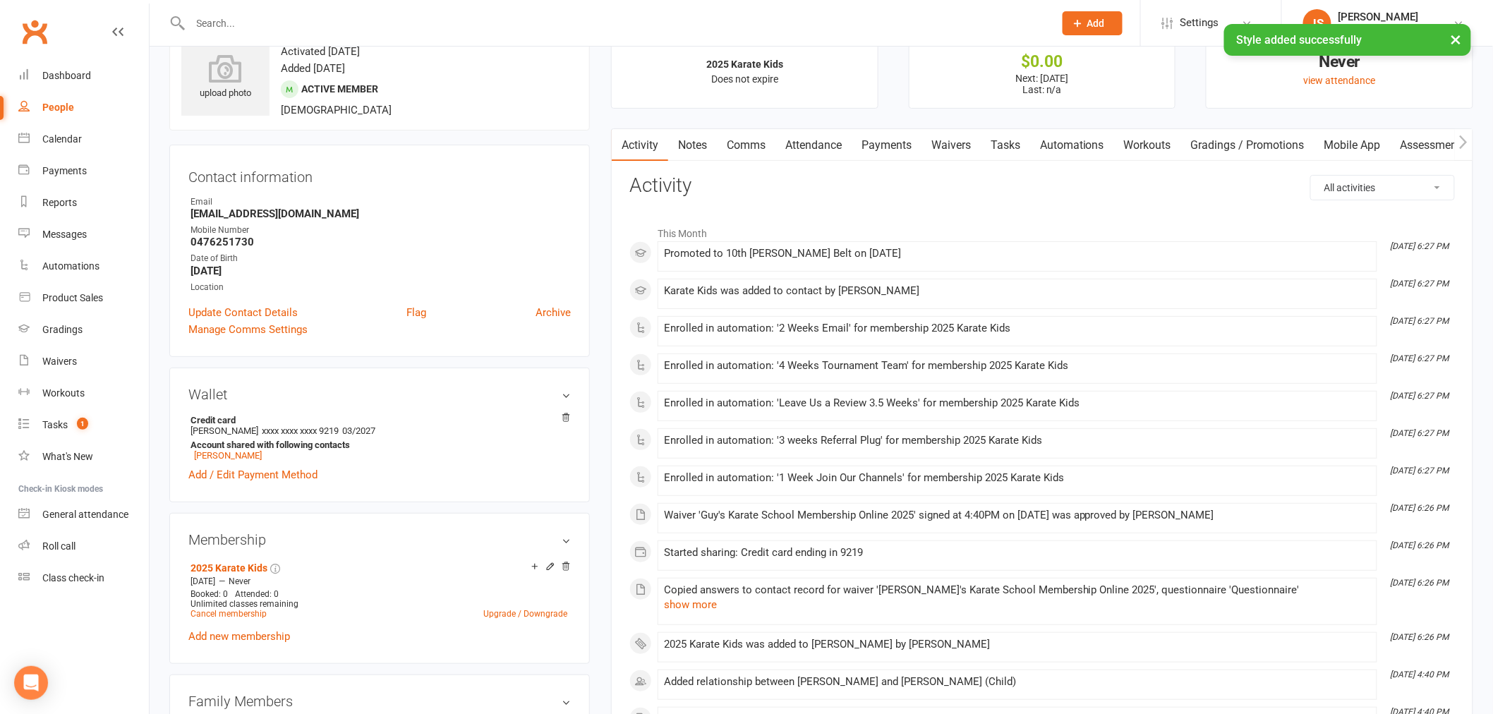
scroll to position [0, 0]
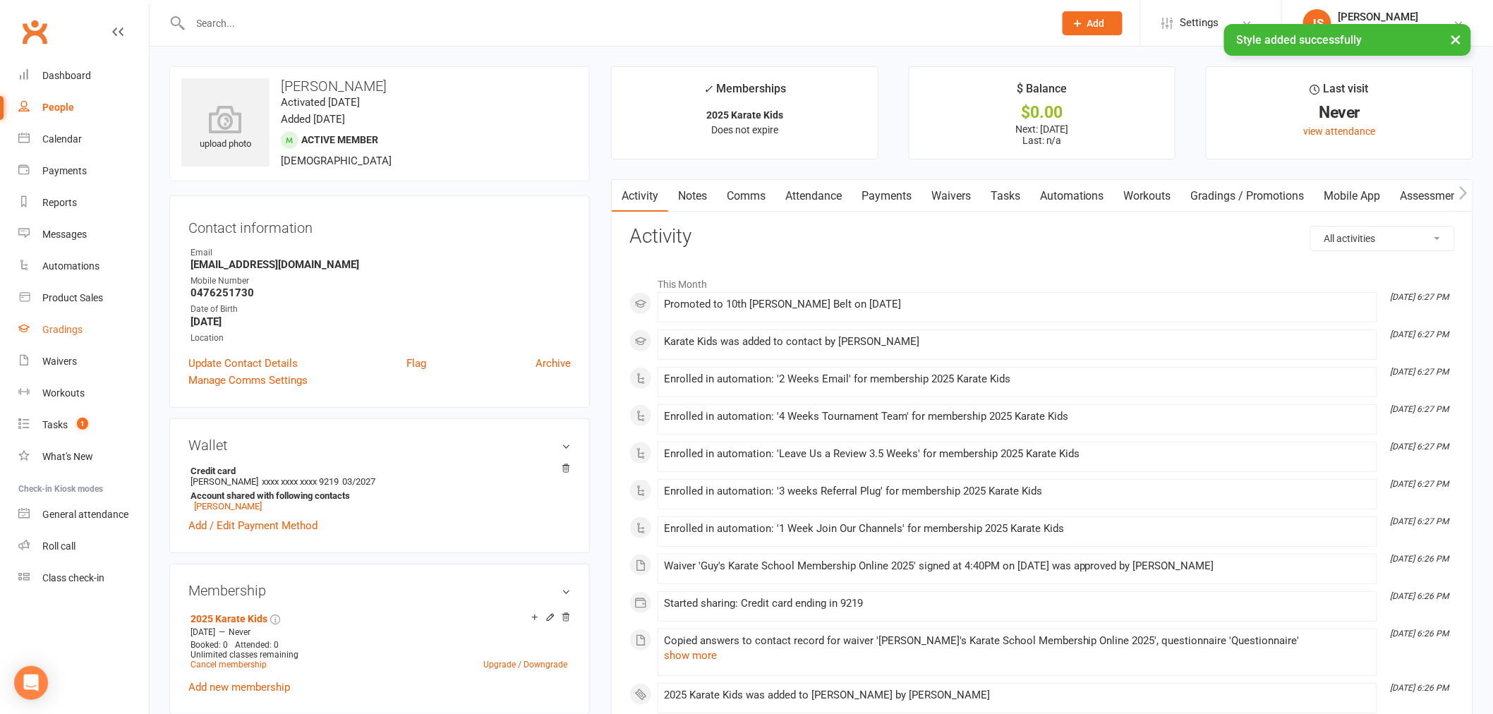
click at [71, 322] on link "Gradings" at bounding box center [83, 330] width 131 height 32
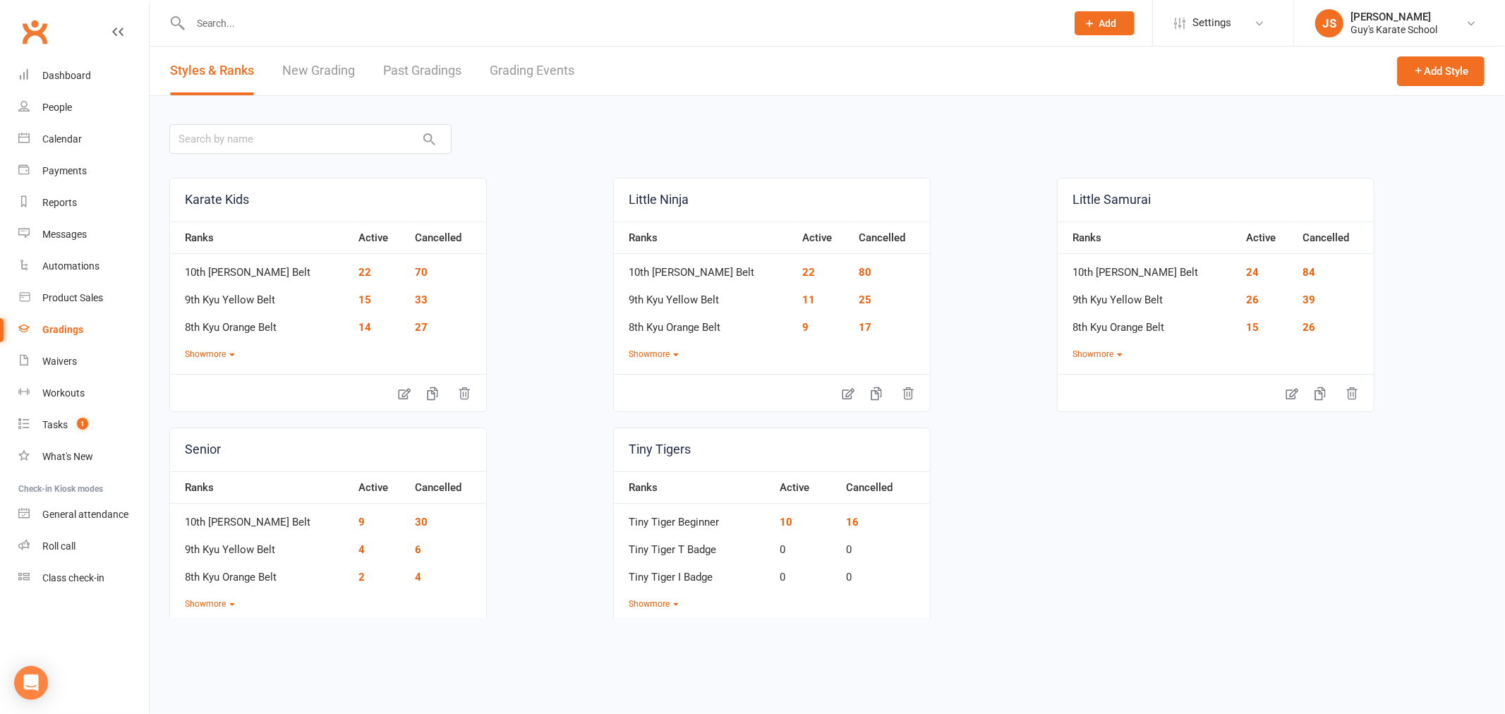
click at [551, 61] on link "Grading Events" at bounding box center [532, 71] width 85 height 49
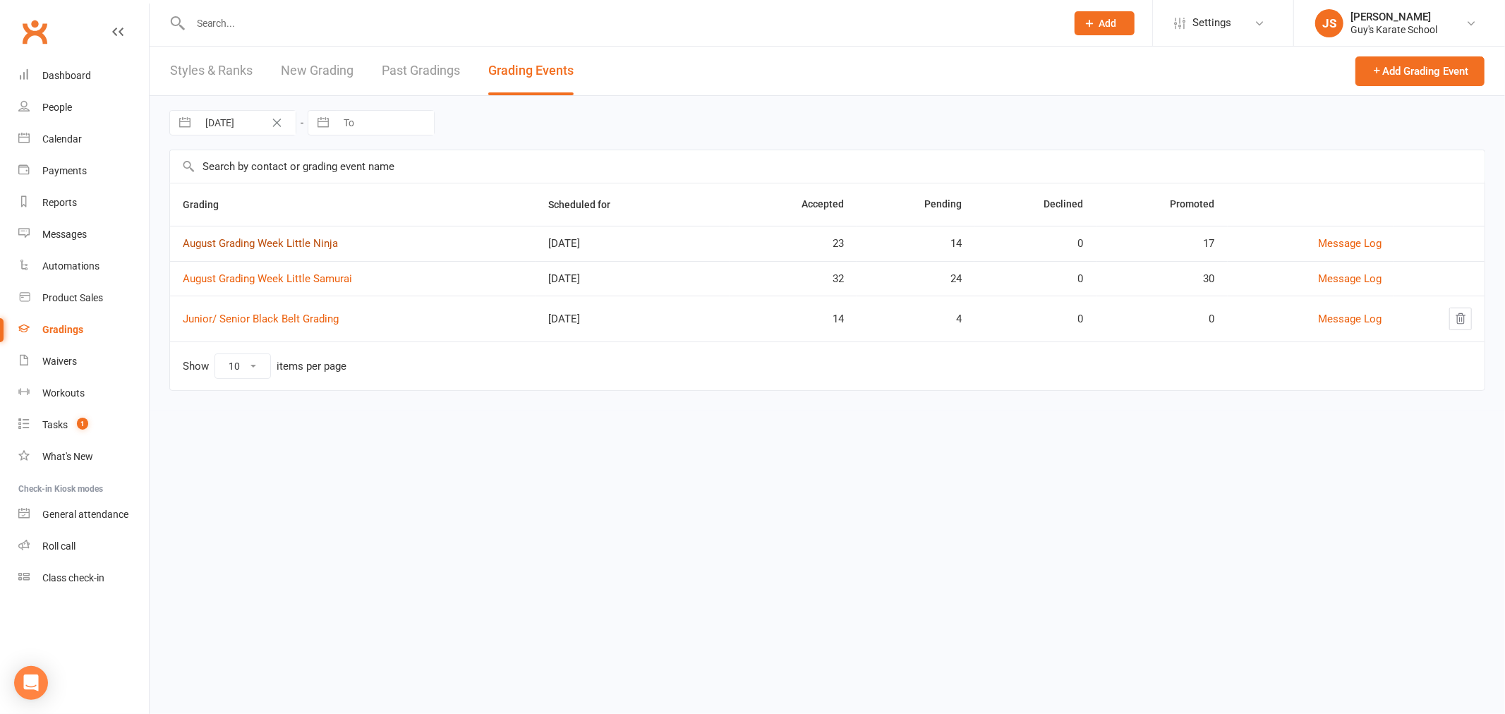
click at [277, 243] on link "August Grading Week Little Ninja" at bounding box center [260, 243] width 155 height 13
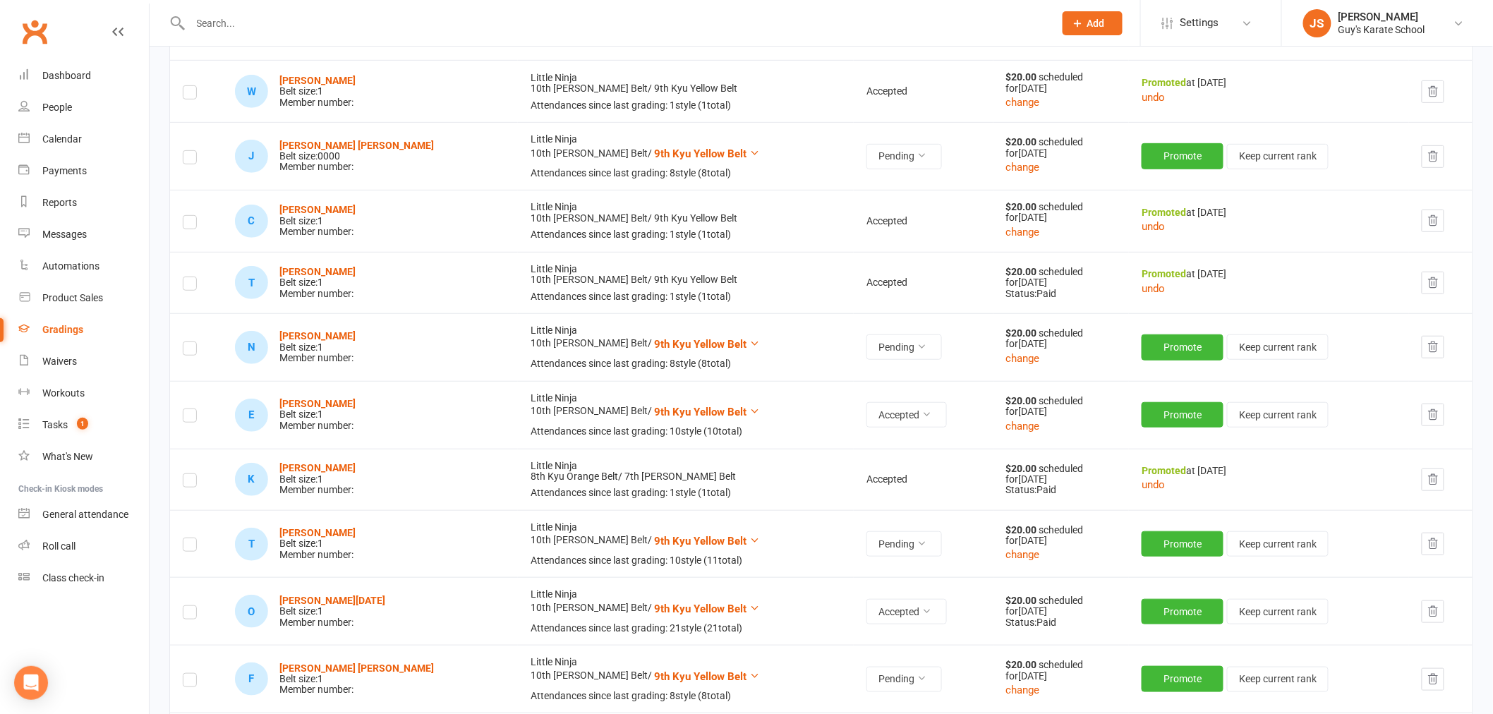
scroll to position [235, 0]
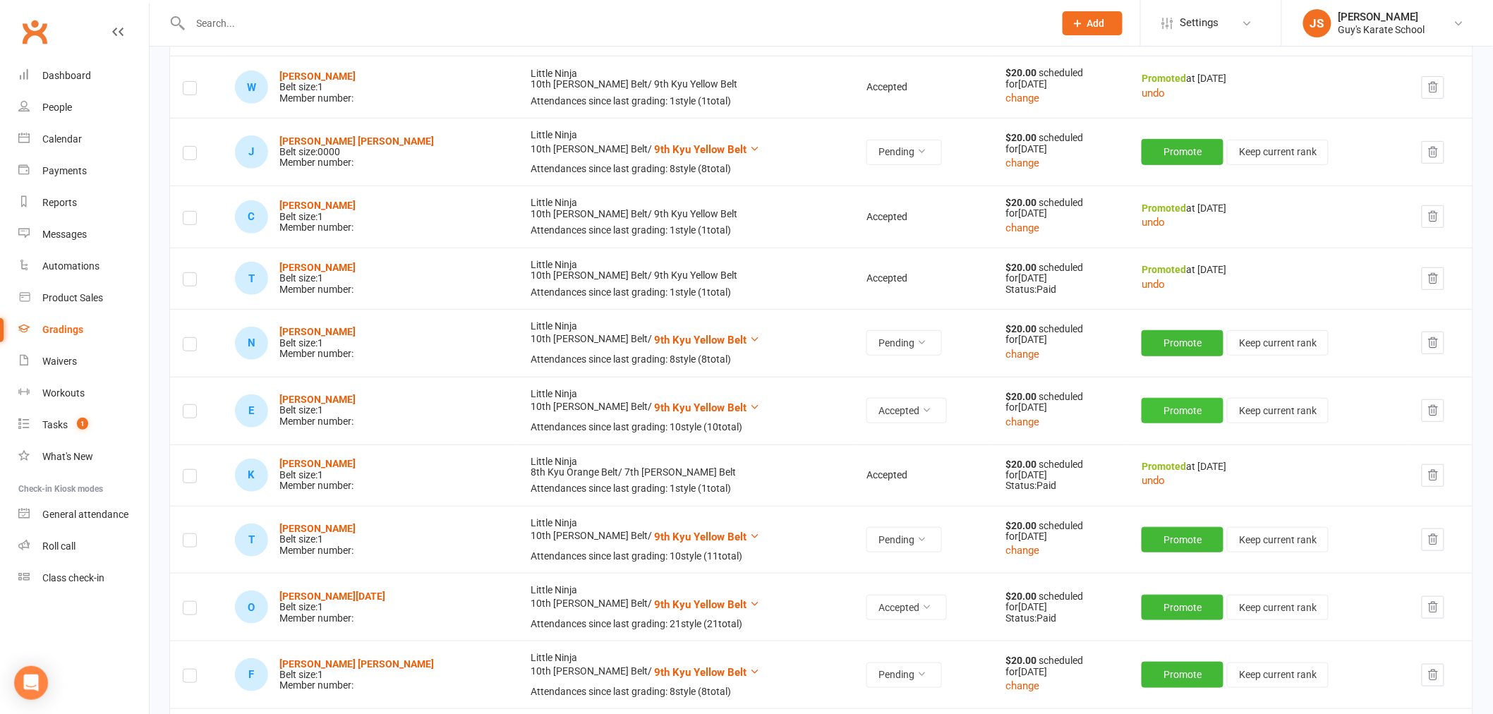
click at [1157, 417] on button "Promote" at bounding box center [1183, 410] width 82 height 25
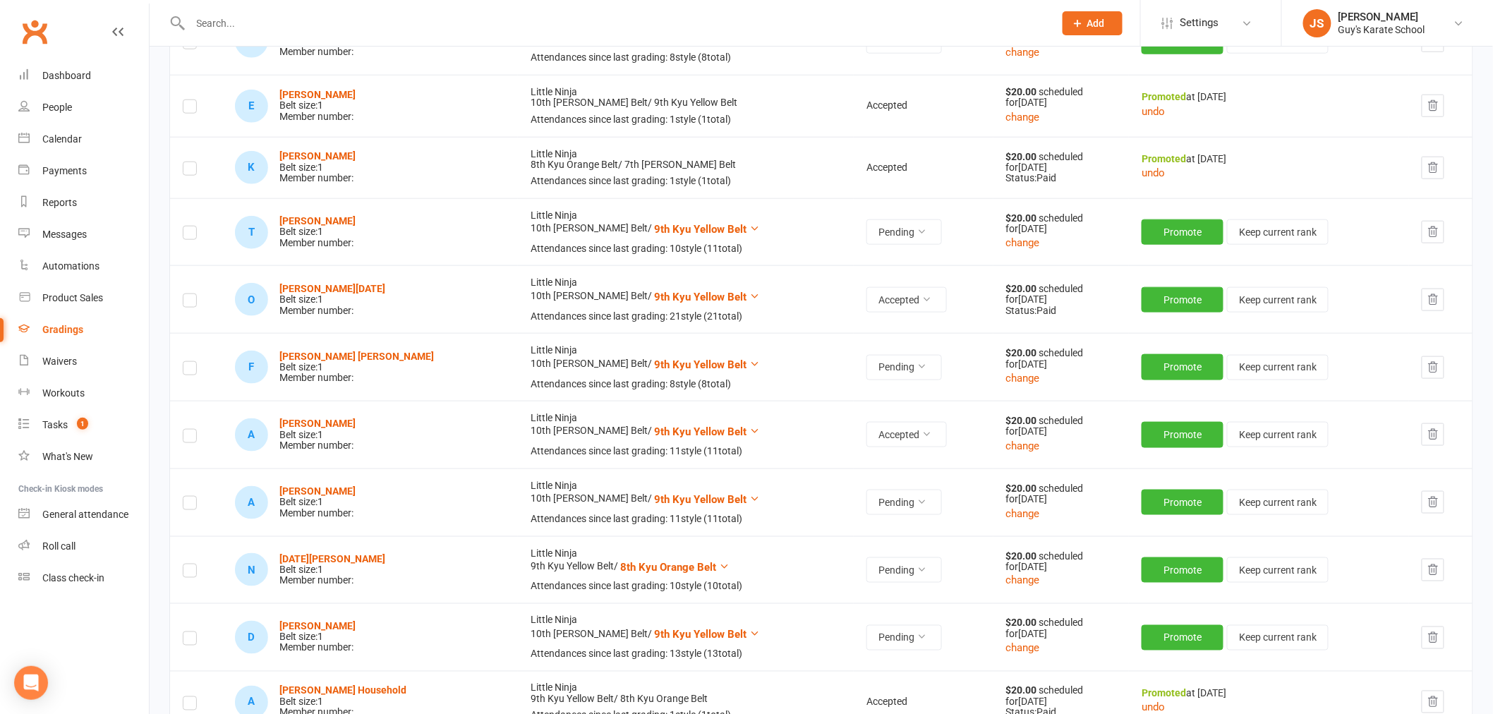
scroll to position [627, 0]
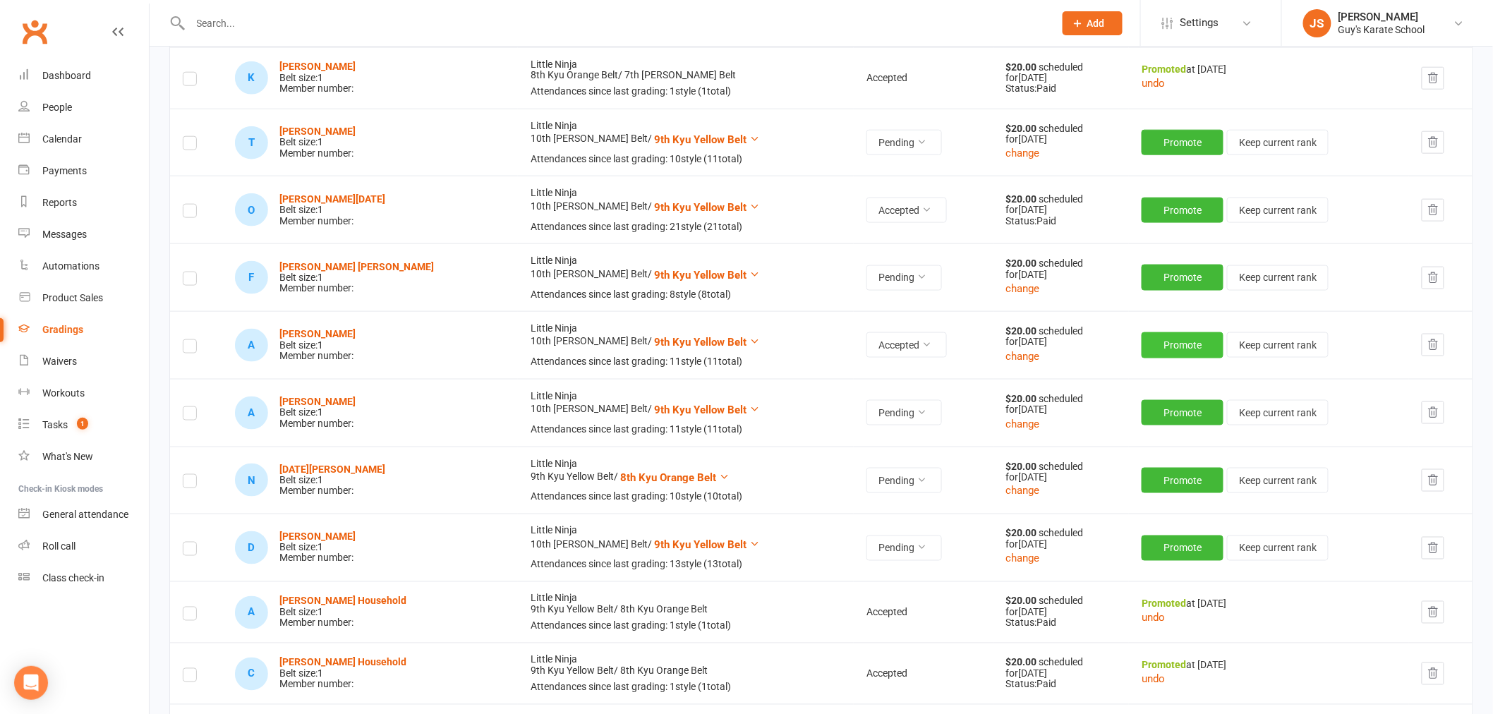
click at [1142, 347] on button "Promote" at bounding box center [1183, 344] width 82 height 25
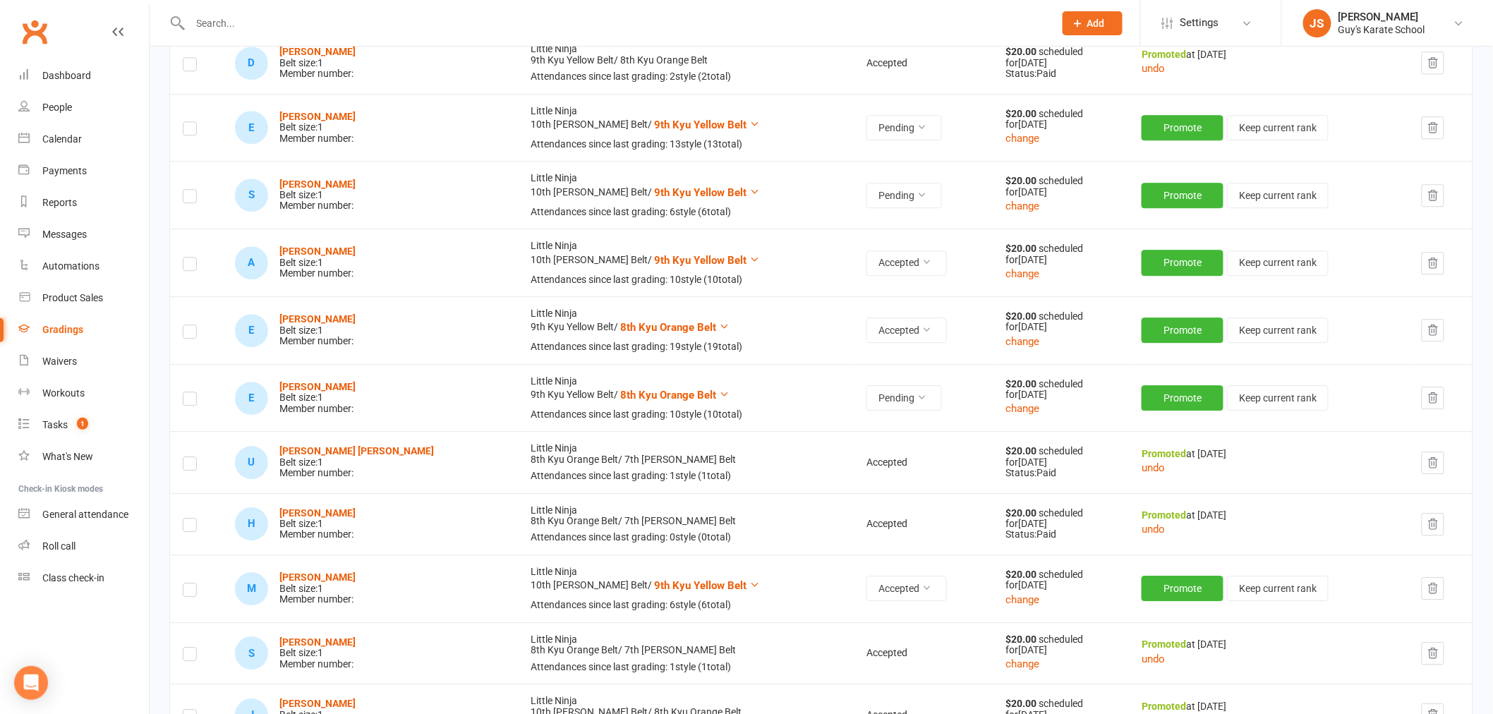
scroll to position [1568, 0]
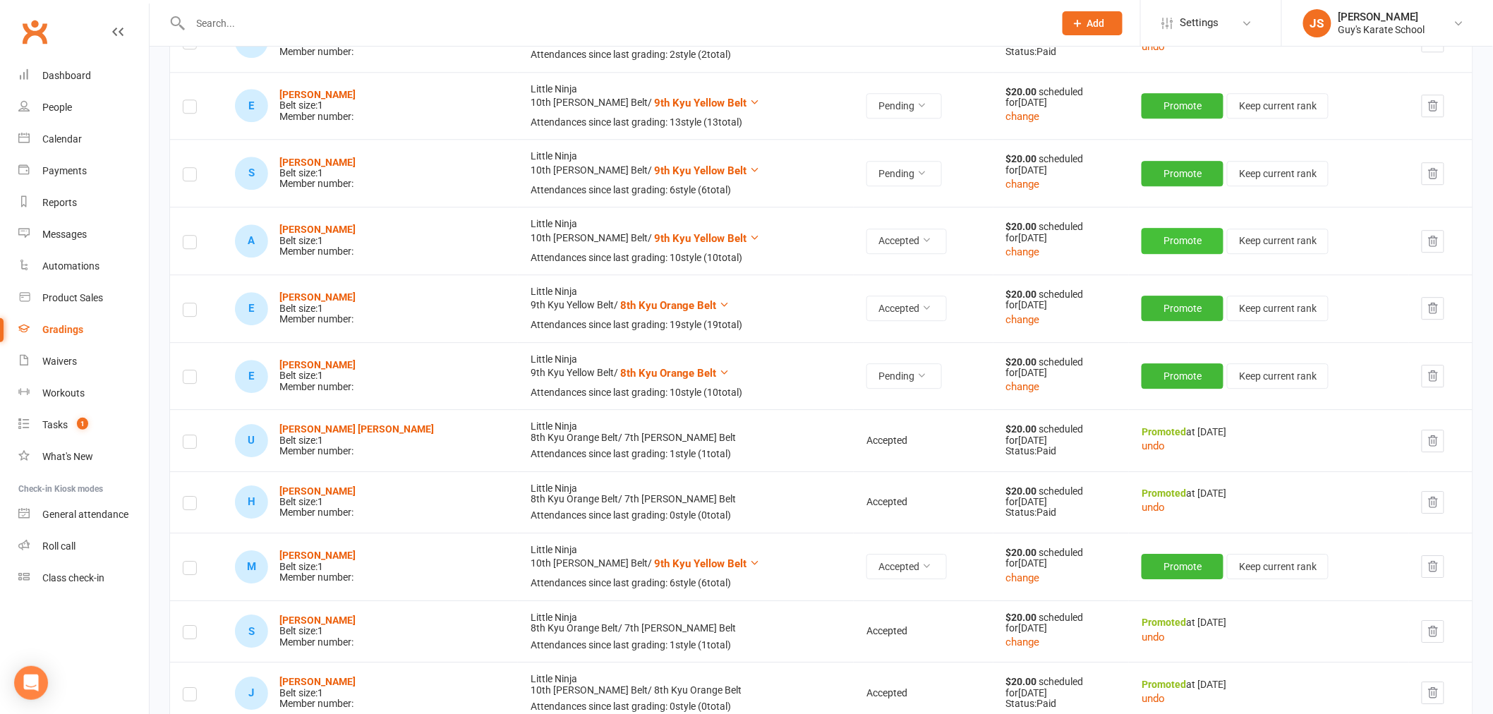
click at [1142, 236] on button "Promote" at bounding box center [1183, 240] width 82 height 25
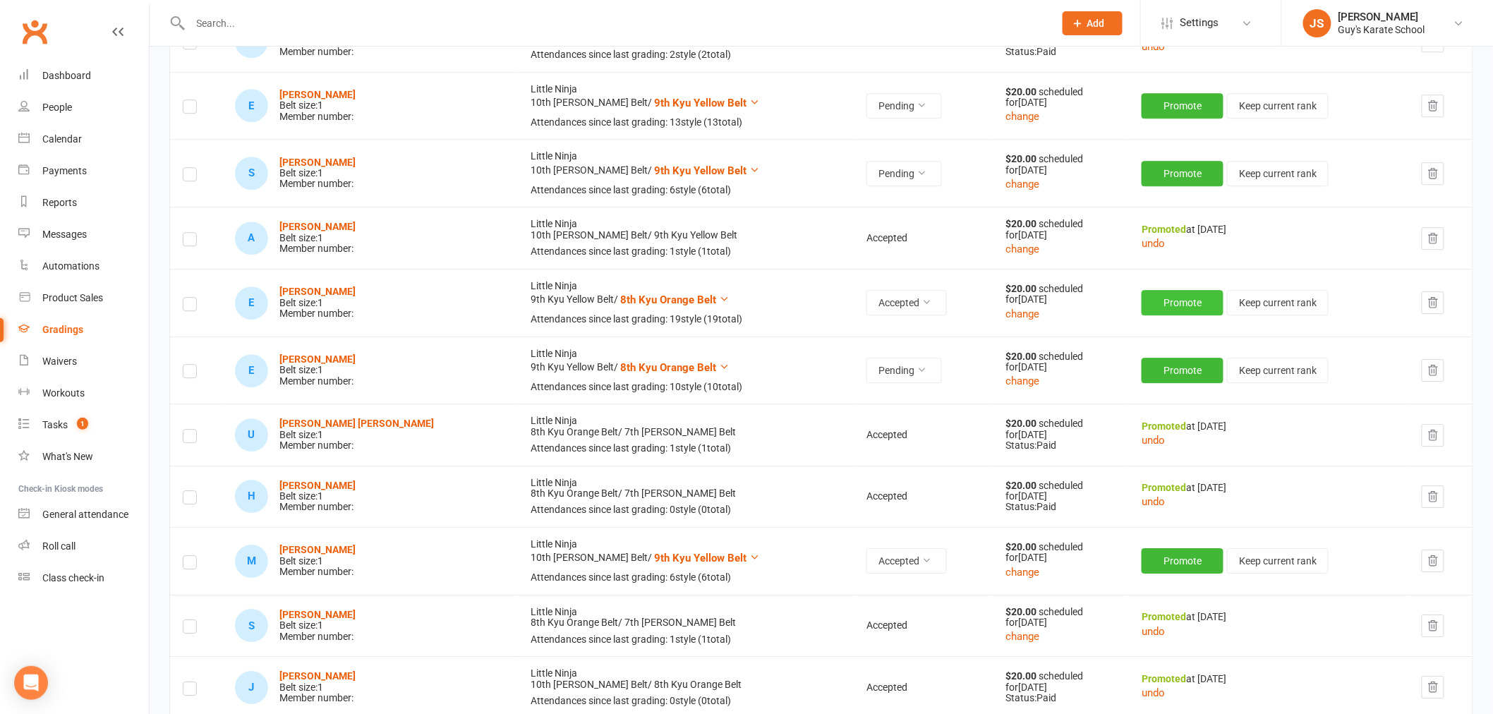
click at [1154, 308] on button "Promote" at bounding box center [1183, 302] width 82 height 25
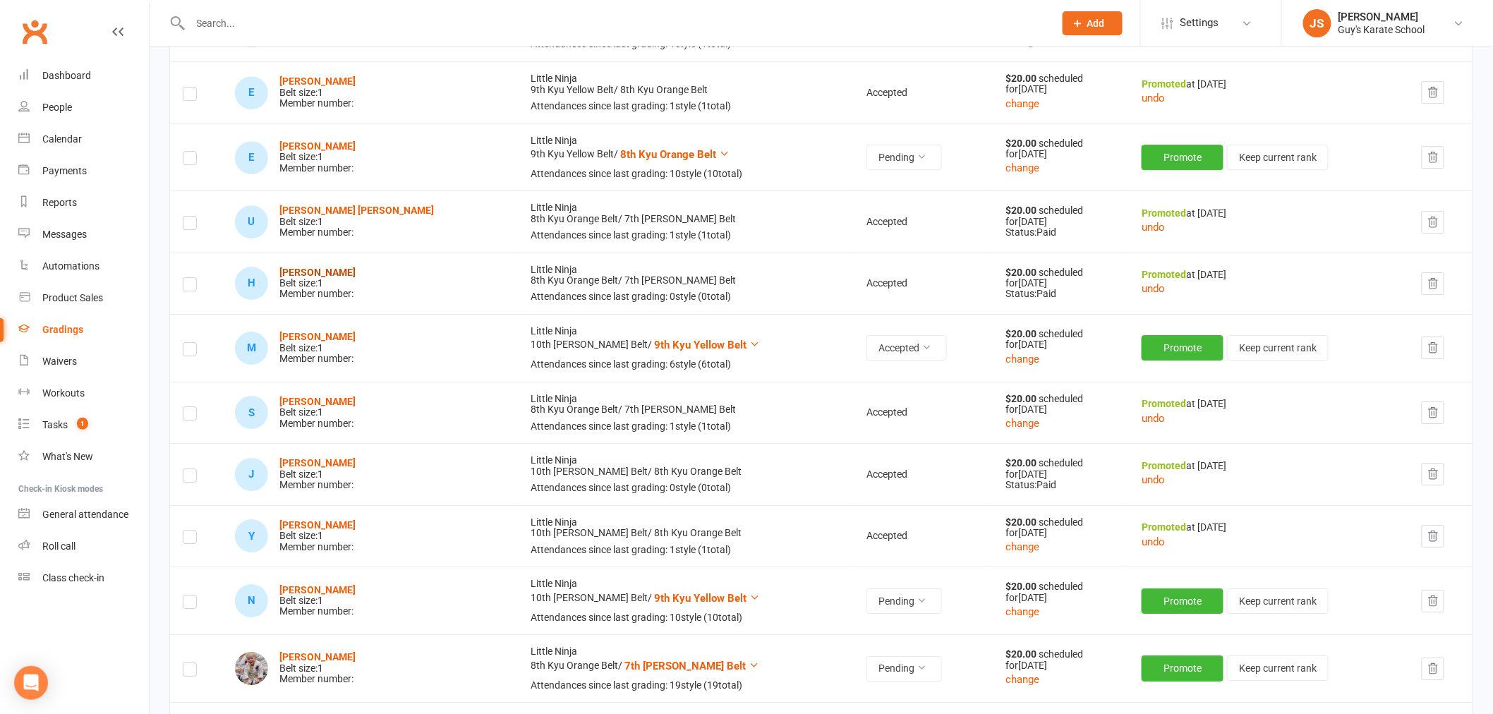
scroll to position [1803, 0]
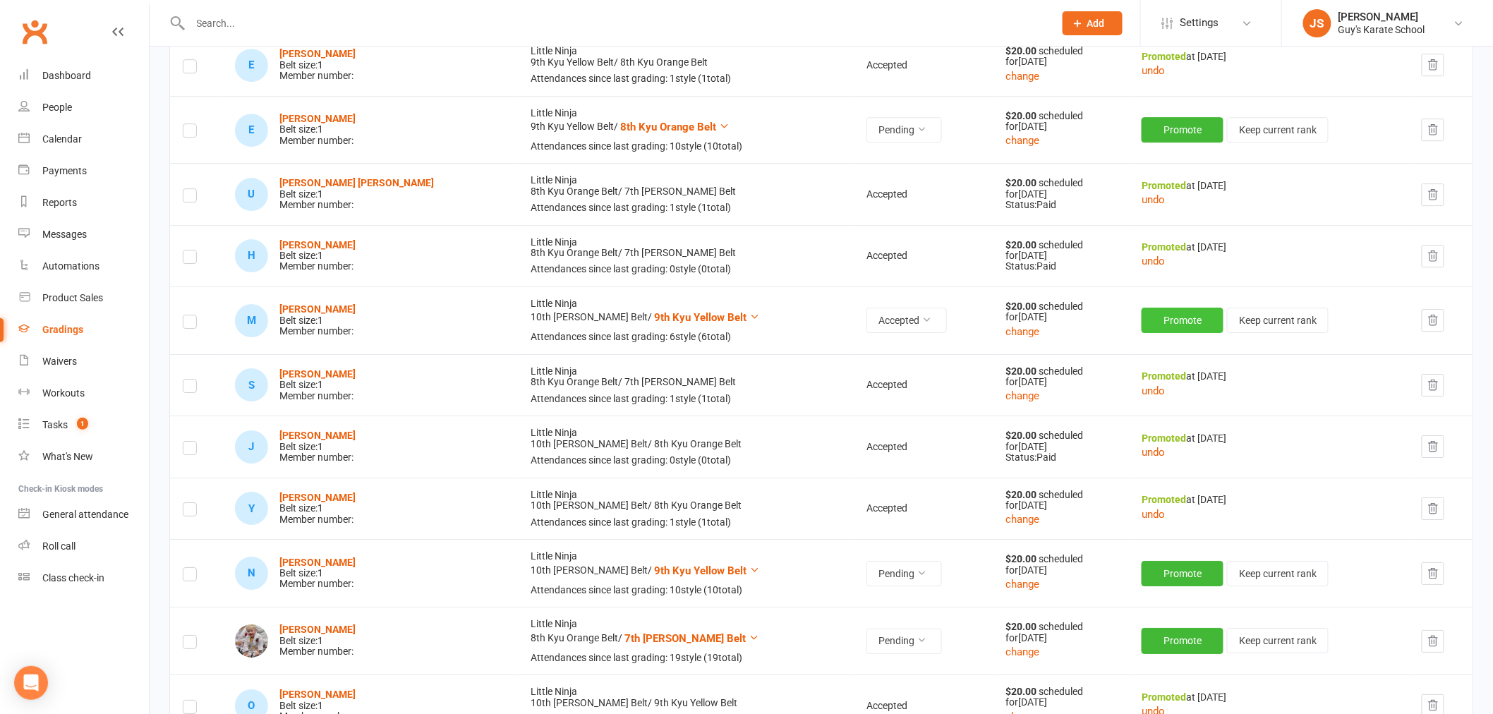
click at [1146, 330] on button "Promote" at bounding box center [1183, 320] width 82 height 25
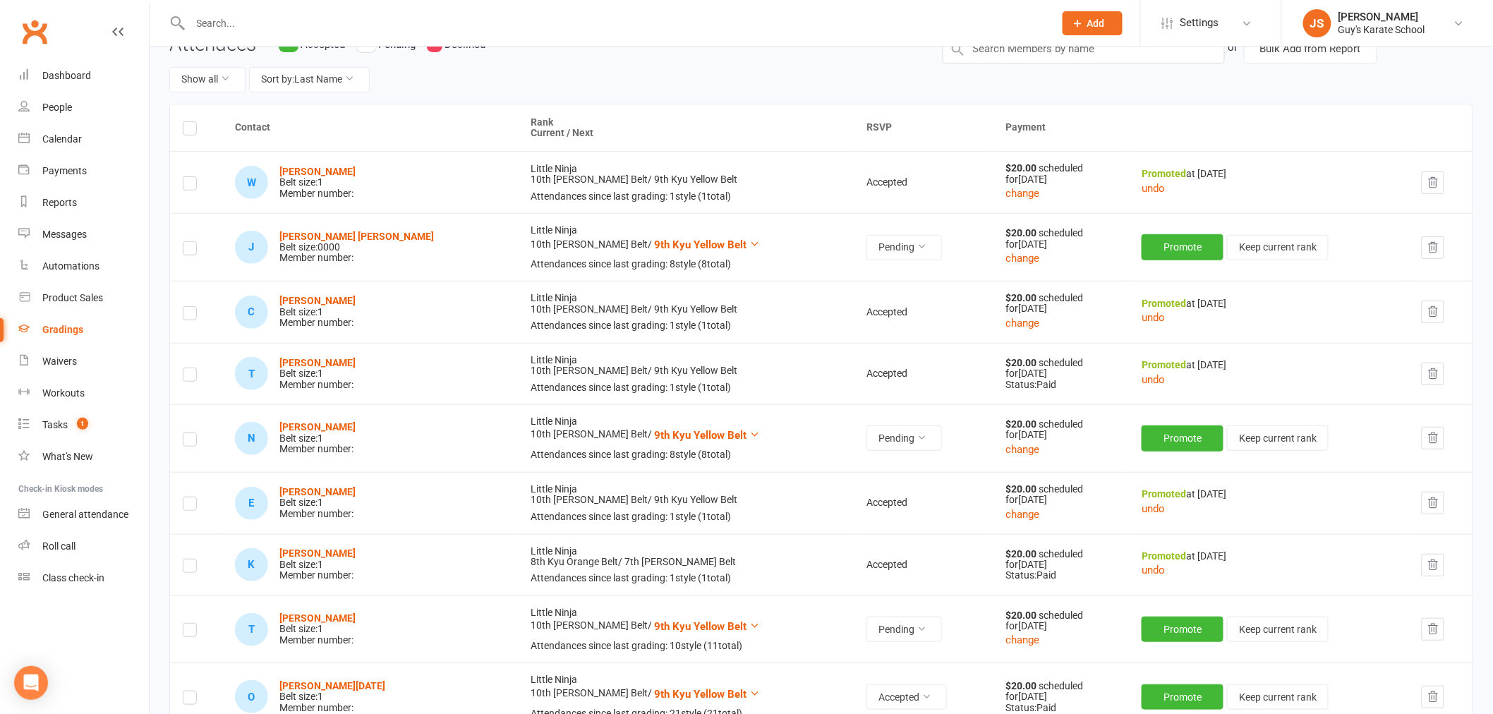
scroll to position [0, 0]
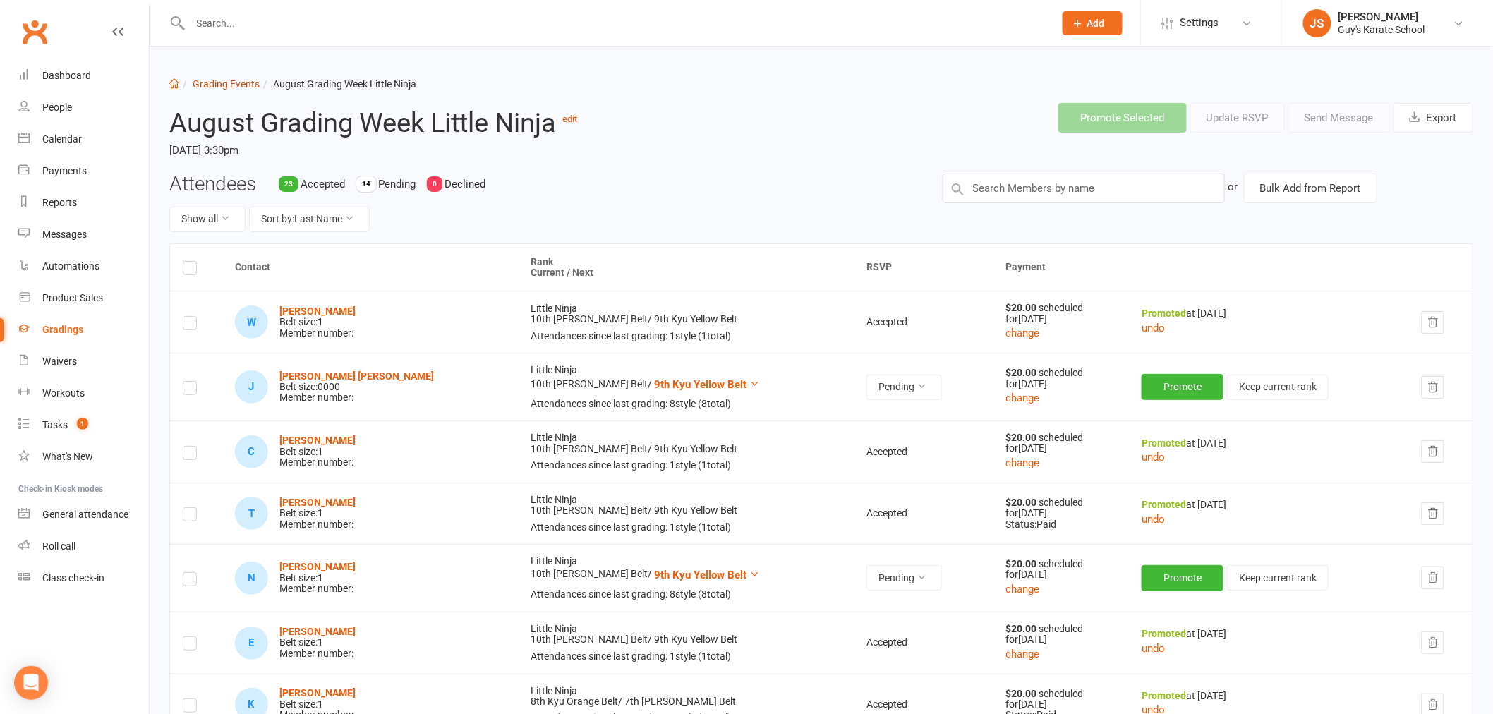
click at [230, 85] on link "Grading Events" at bounding box center [226, 83] width 67 height 11
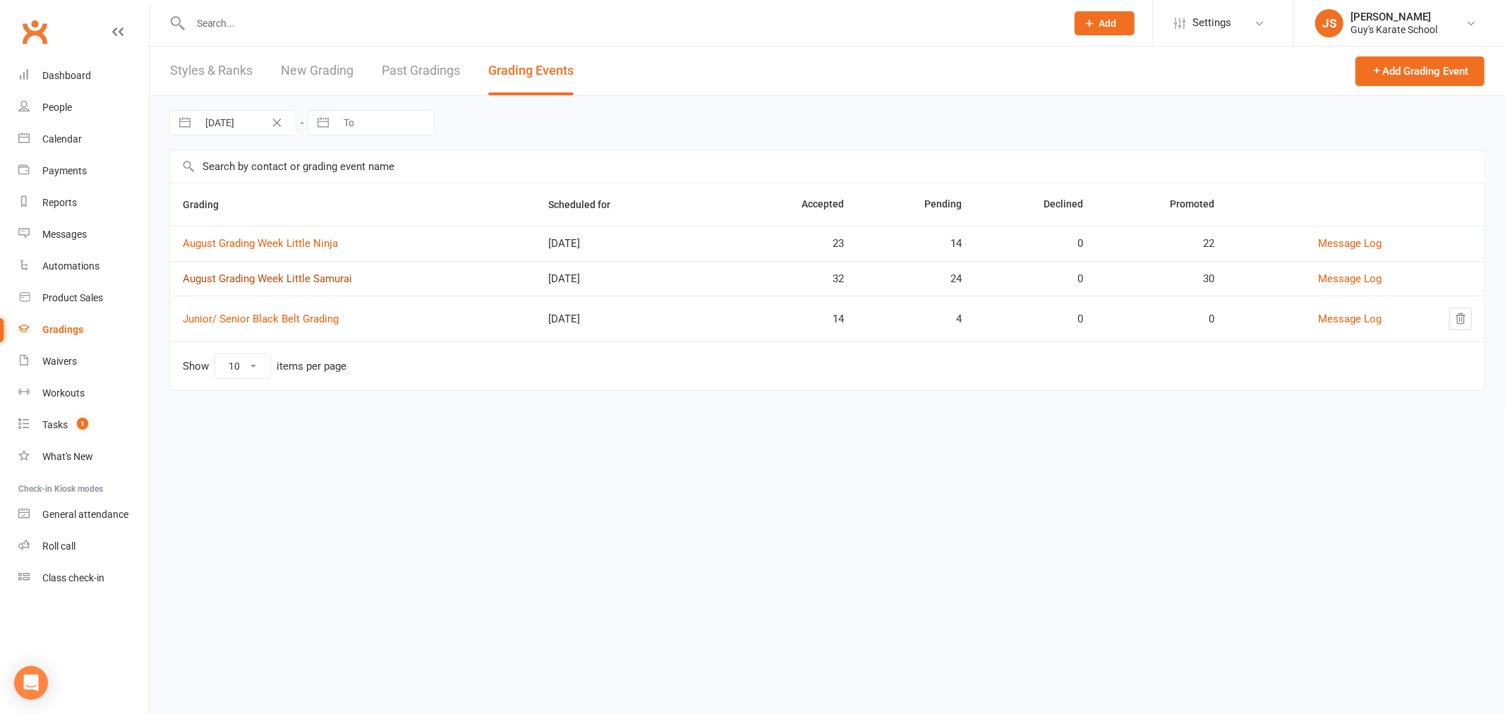
click at [261, 272] on link "August Grading Week Little Samurai" at bounding box center [267, 278] width 169 height 13
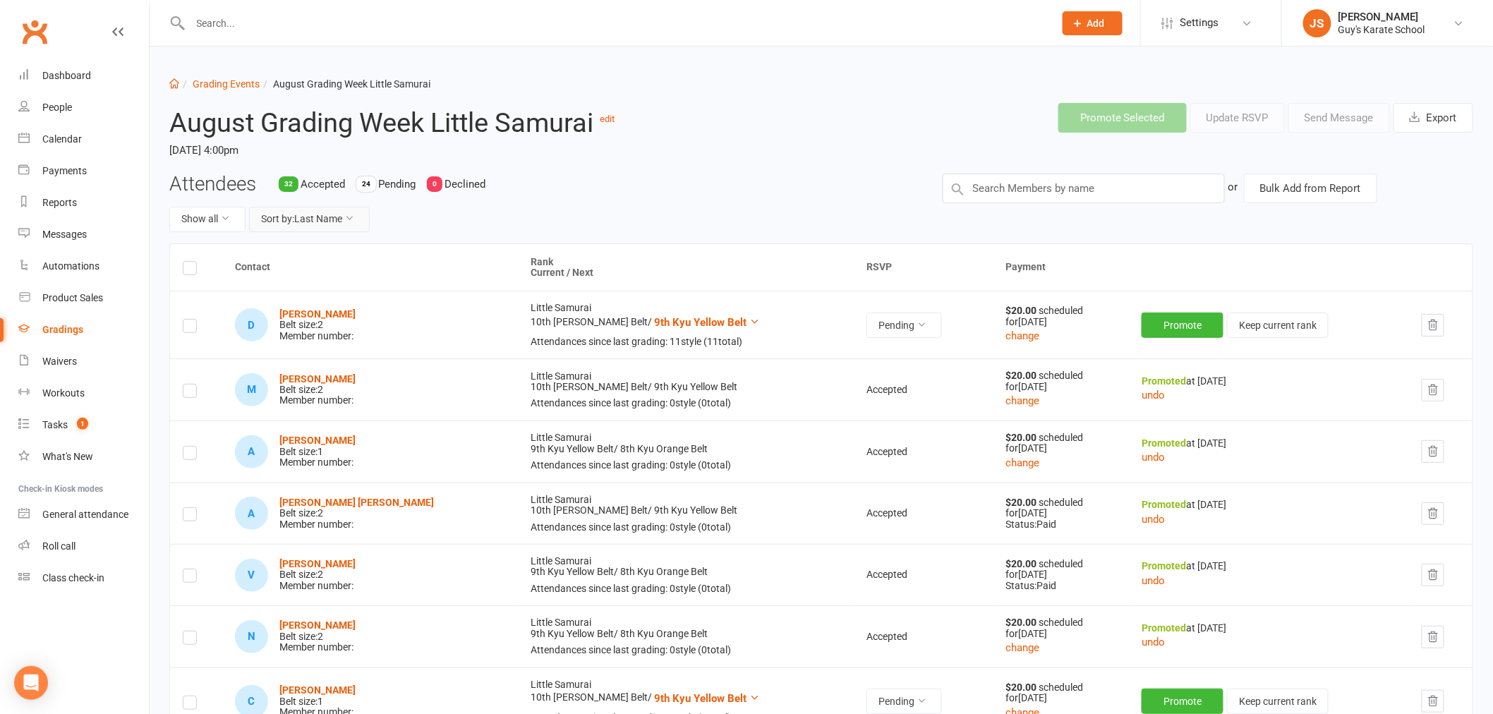
click at [313, 219] on button "Sort by: Last Name" at bounding box center [309, 219] width 121 height 25
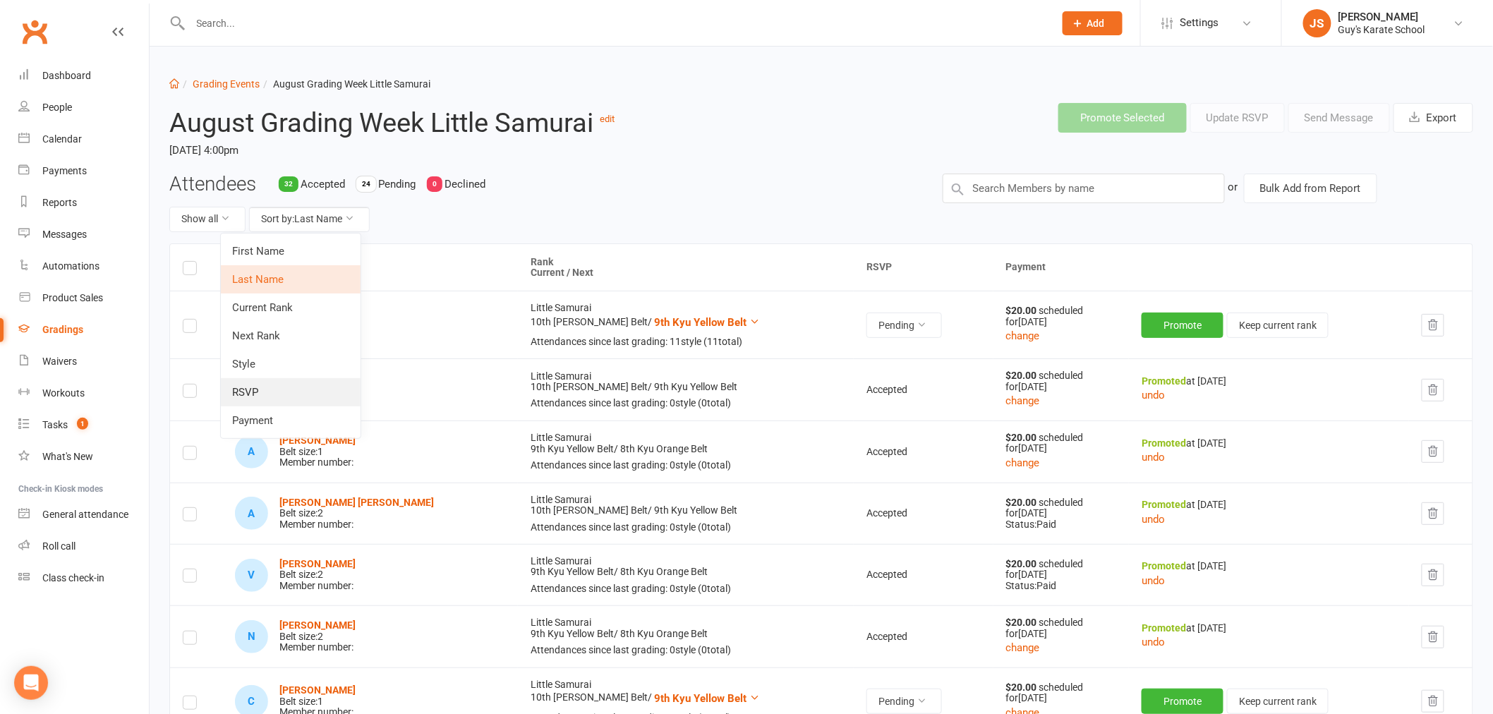
click at [287, 383] on link "RSVP" at bounding box center [291, 392] width 140 height 28
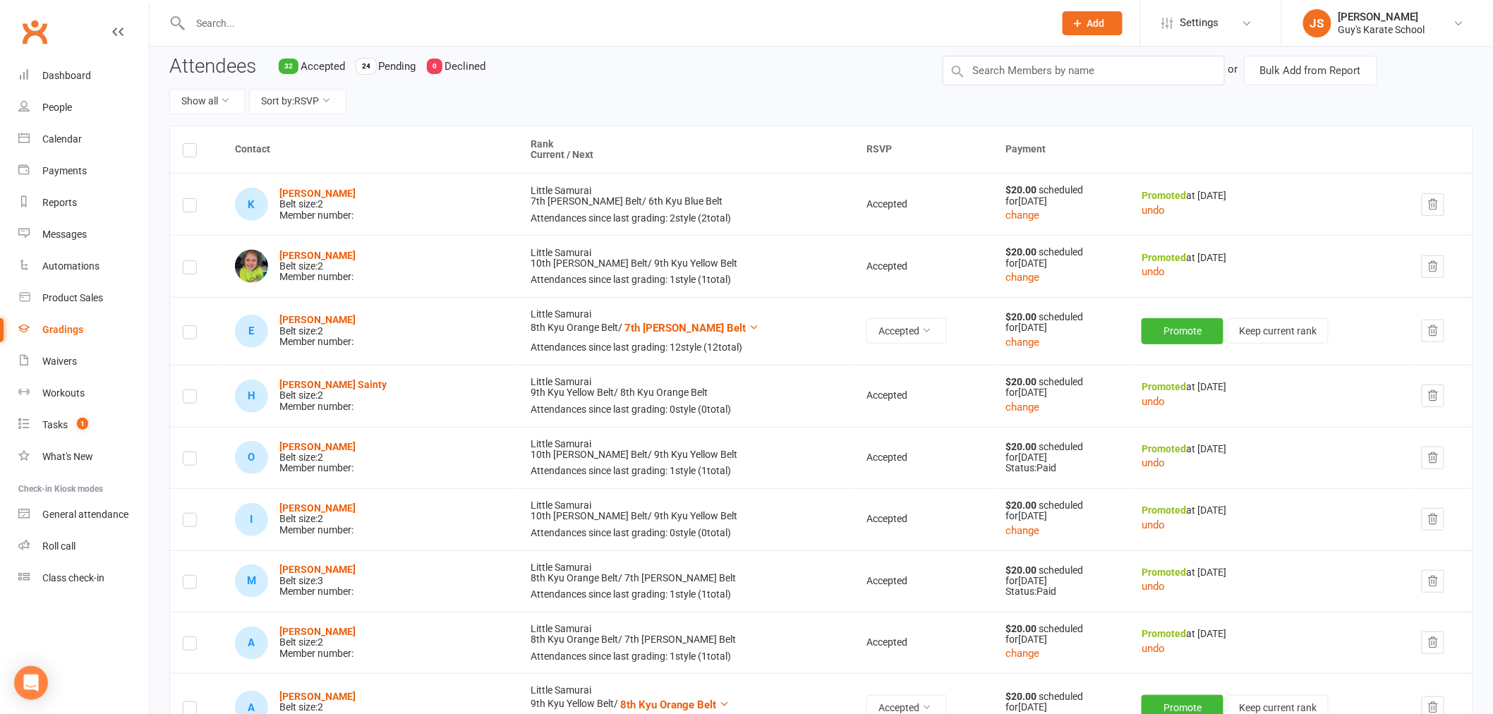
scroll to position [157, 0]
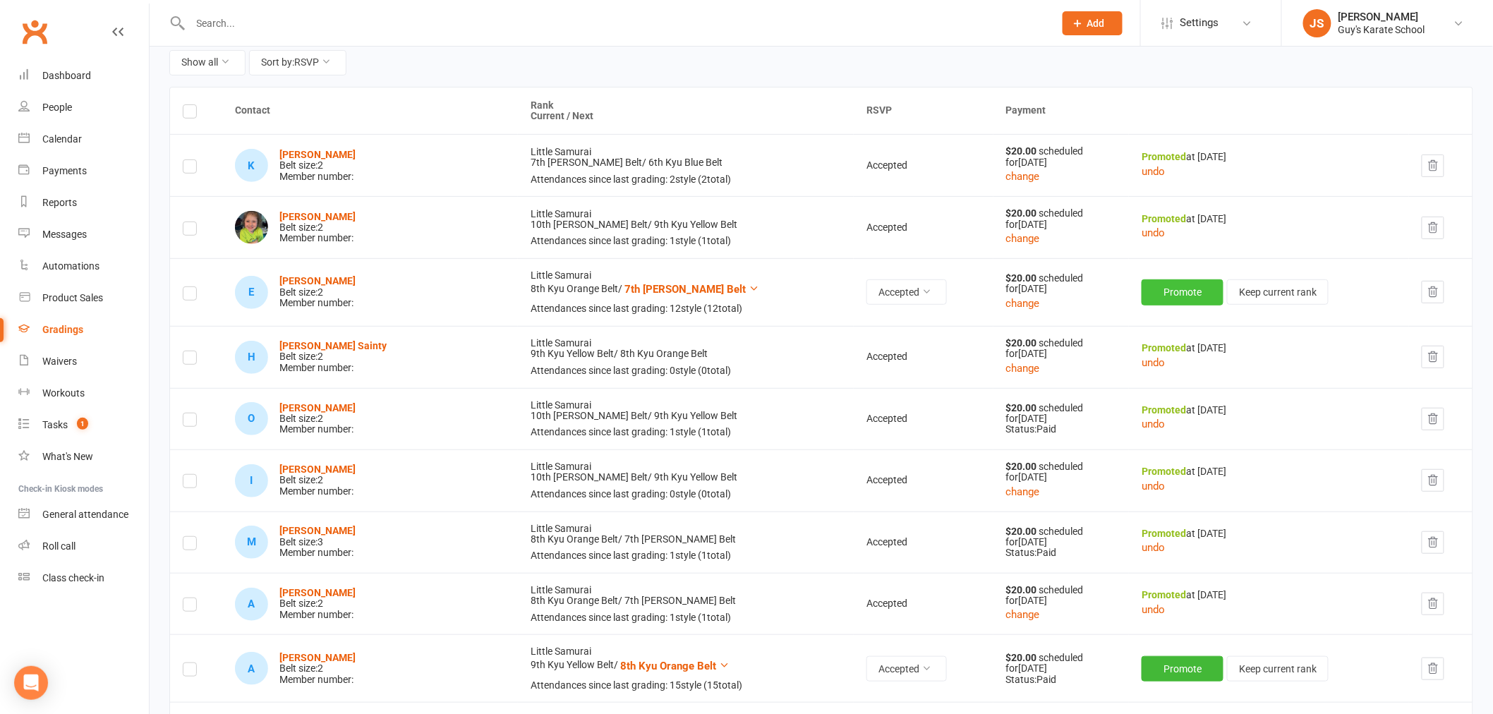
click at [1143, 293] on button "Promote" at bounding box center [1183, 291] width 82 height 25
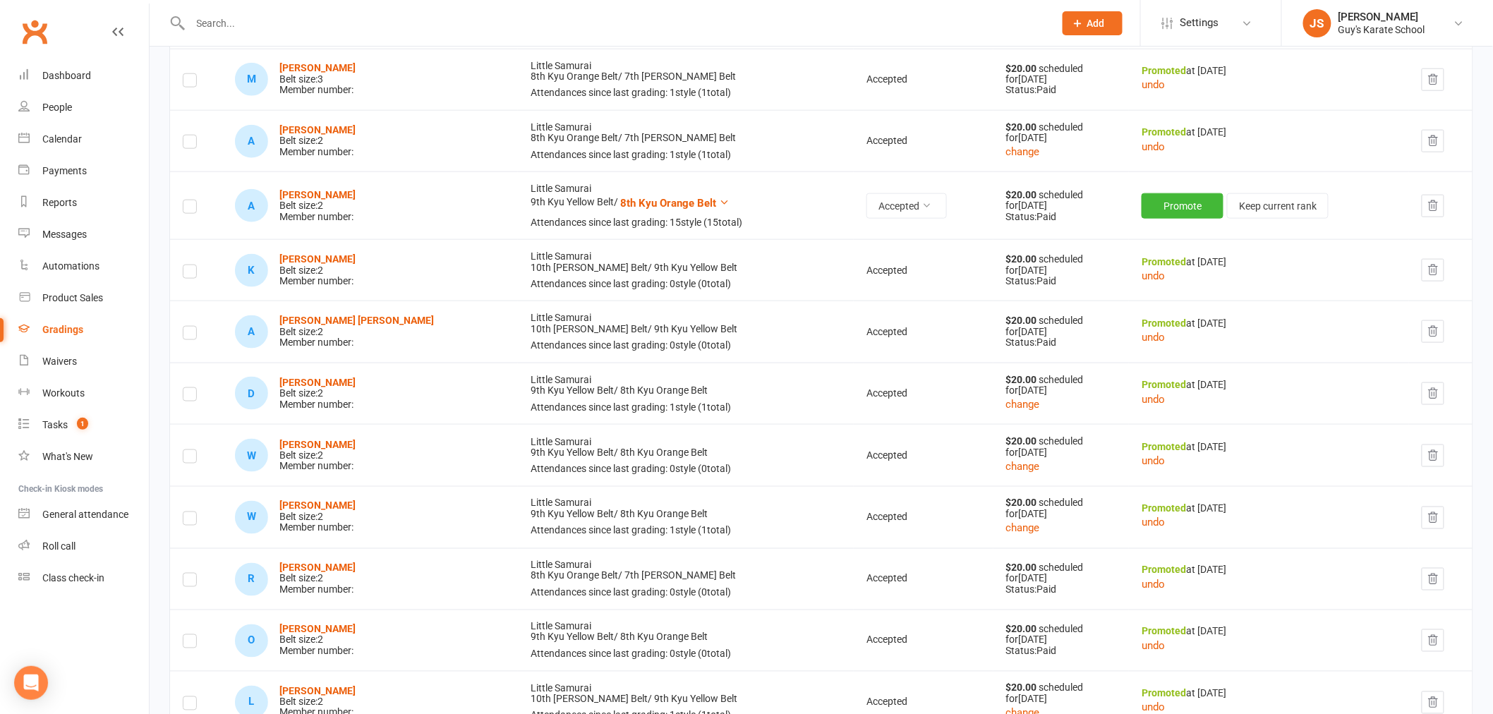
scroll to position [627, 0]
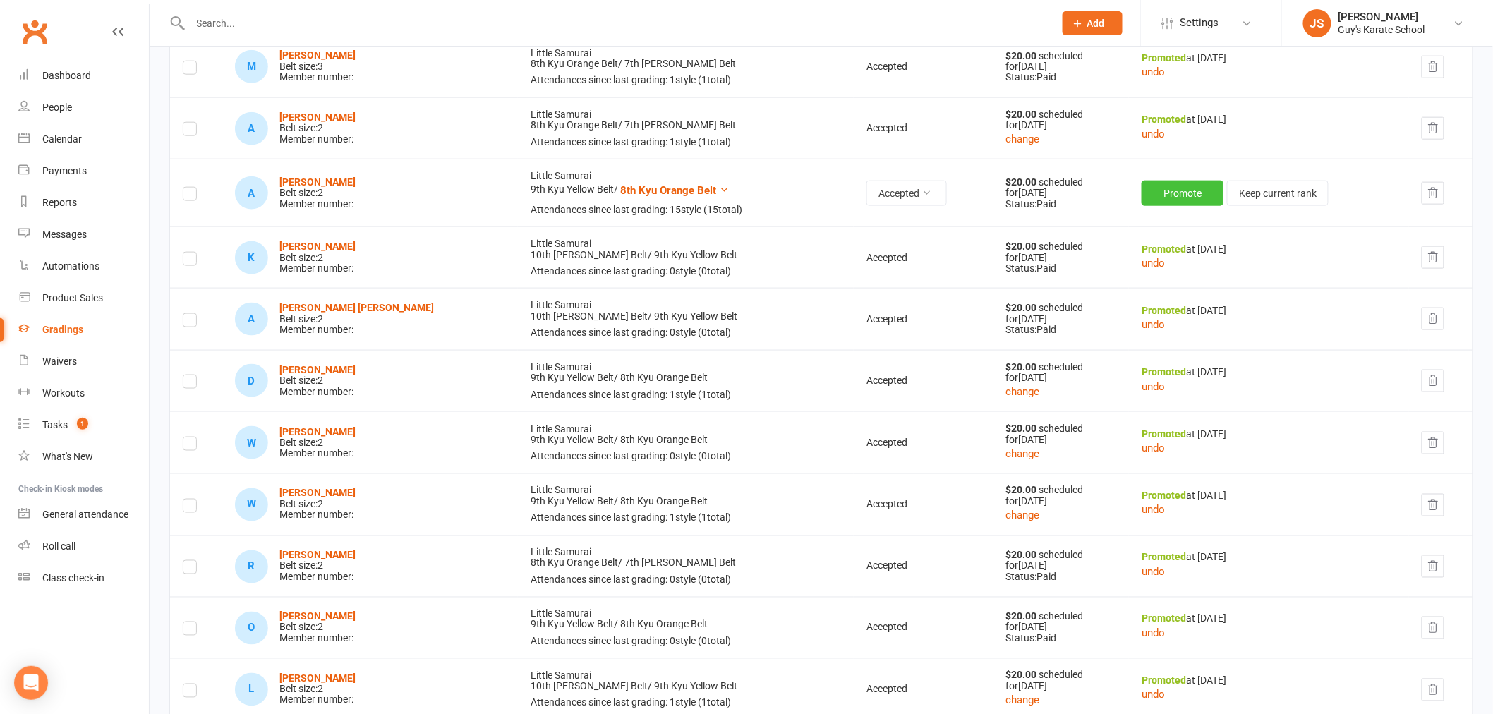
click at [1142, 194] on button "Promote" at bounding box center [1183, 193] width 82 height 25
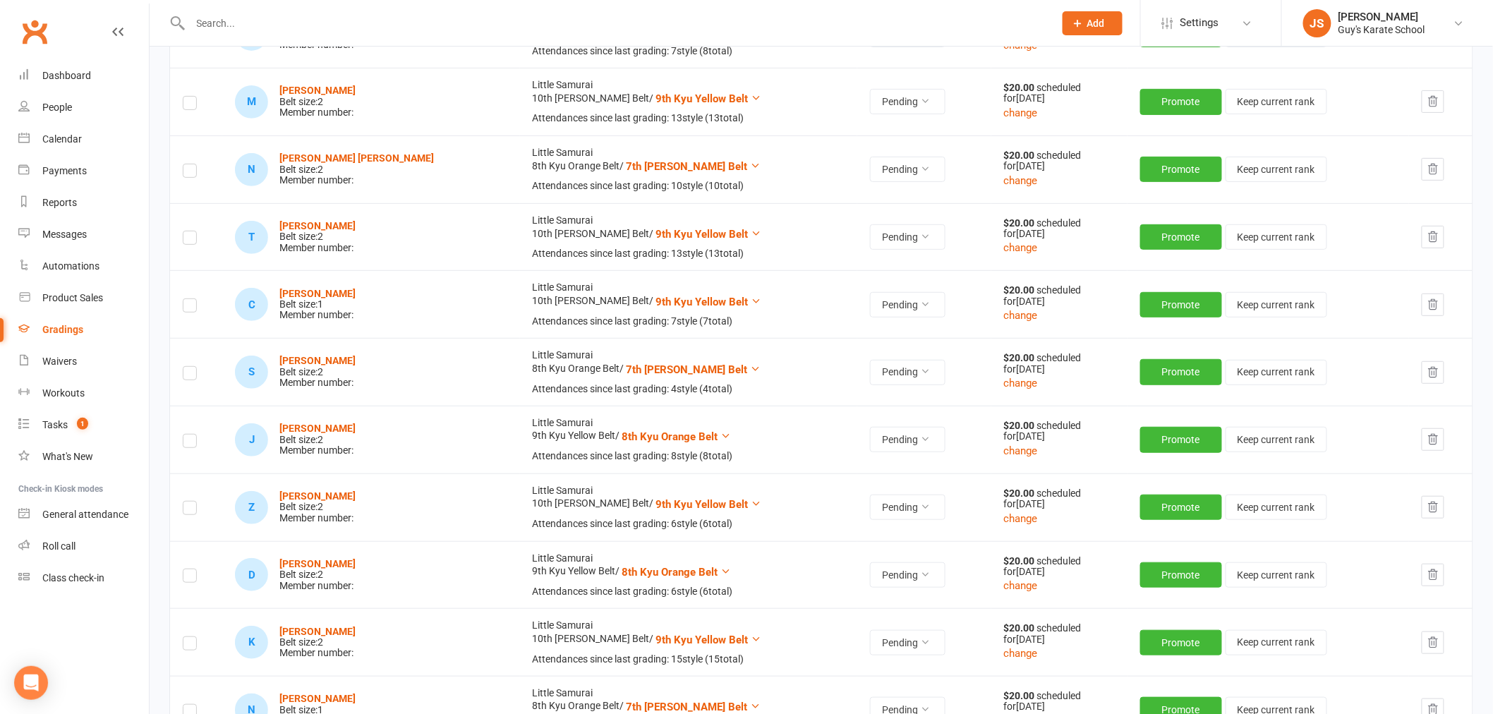
scroll to position [2430, 0]
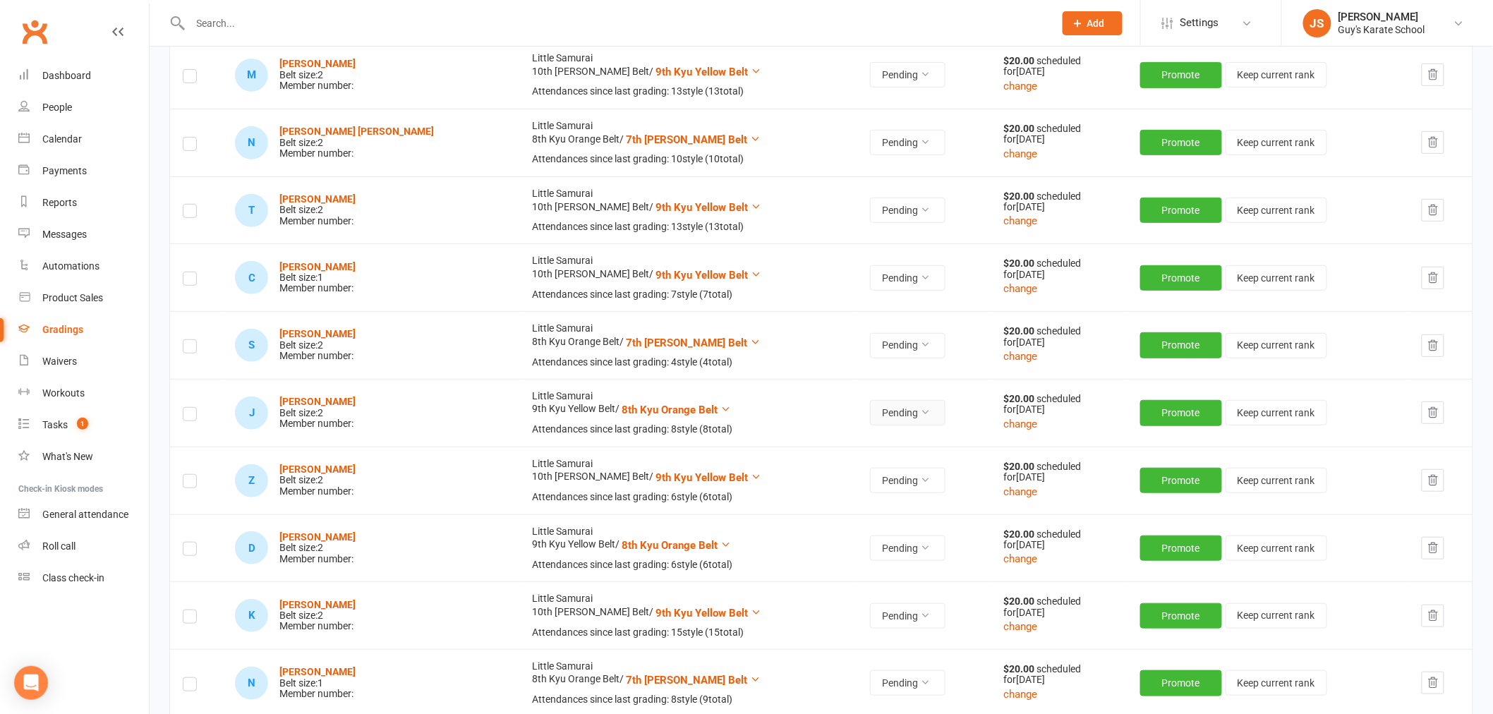
click at [872, 419] on button "Pending" at bounding box center [908, 412] width 76 height 25
click at [808, 439] on link "Accepted" at bounding box center [810, 447] width 140 height 28
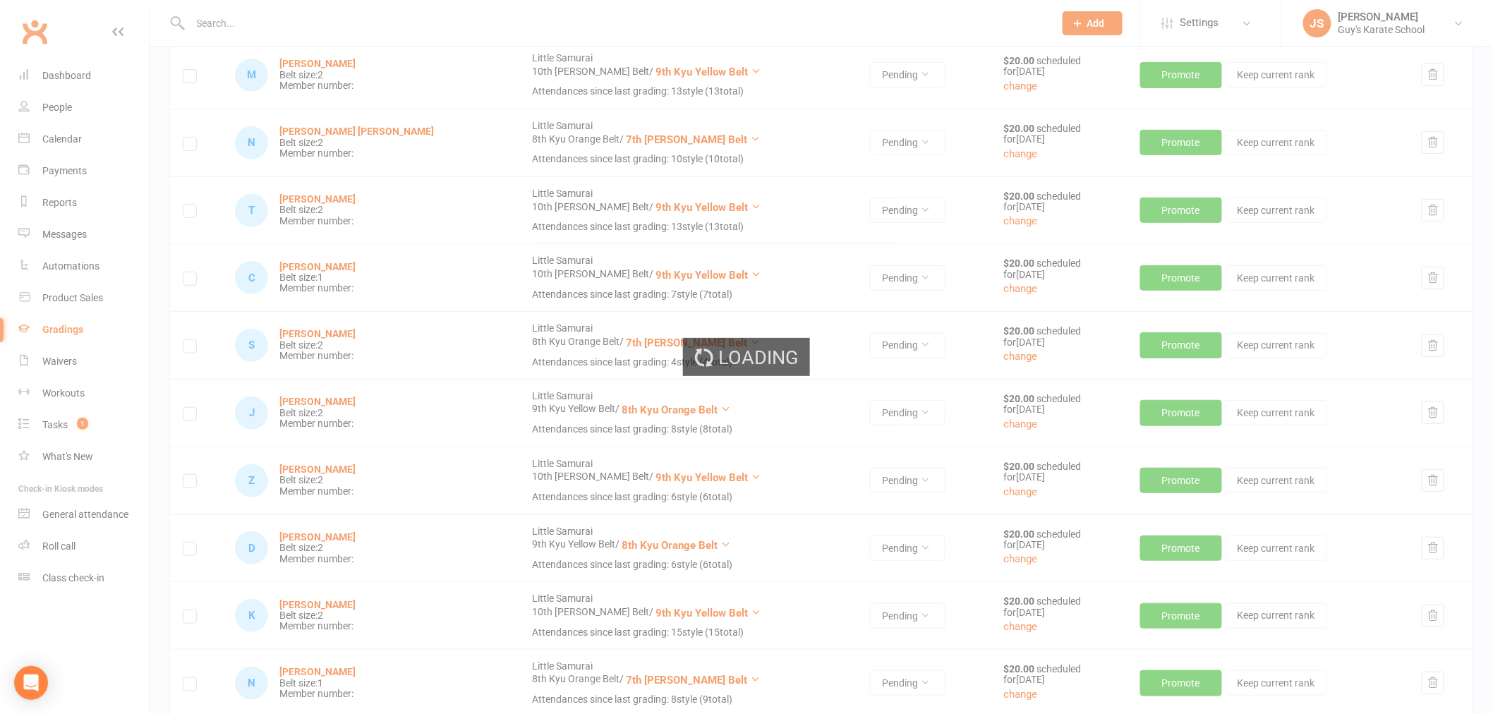
scroll to position [1024, 0]
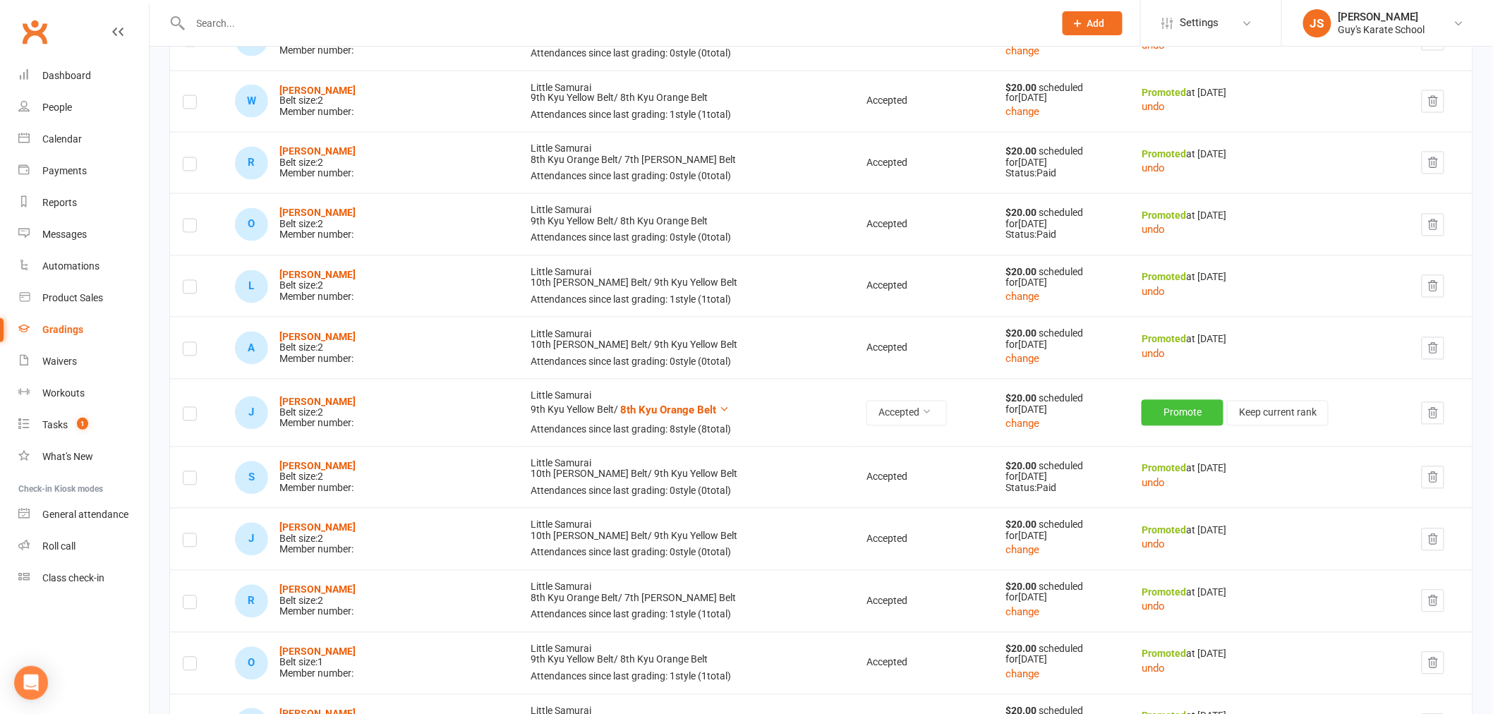
click at [1142, 408] on button "Promote" at bounding box center [1183, 412] width 82 height 25
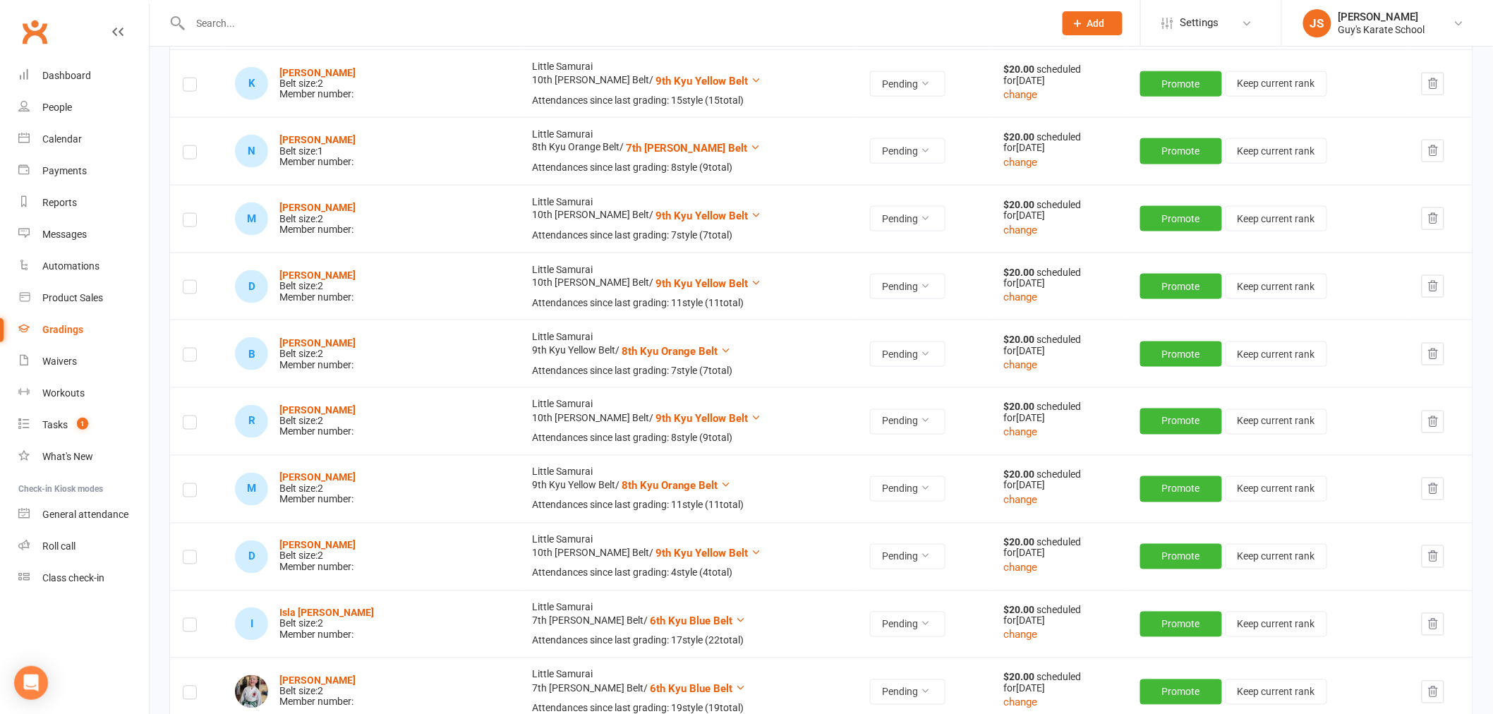
scroll to position [2984, 0]
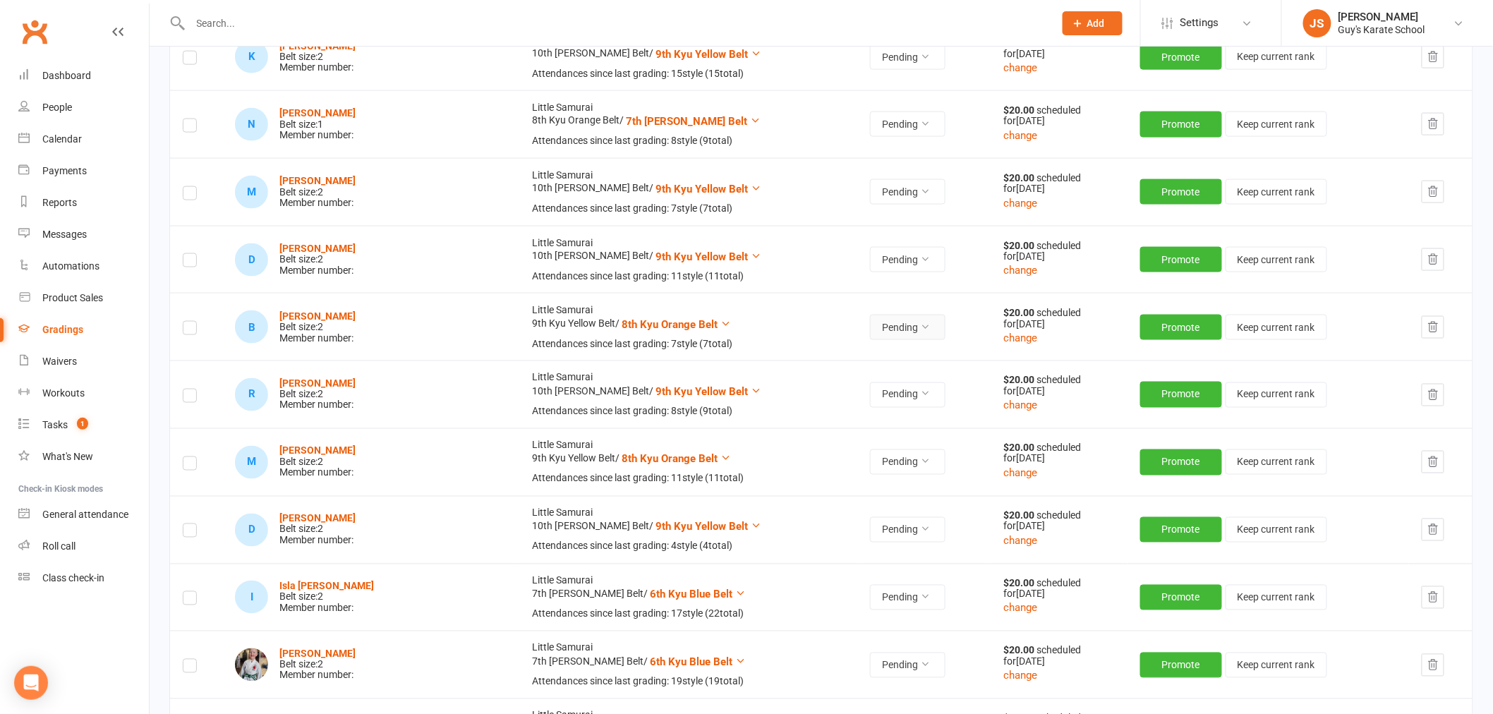
click at [870, 322] on button "Pending" at bounding box center [908, 327] width 76 height 25
click at [807, 369] on link "Accepted" at bounding box center [810, 361] width 140 height 28
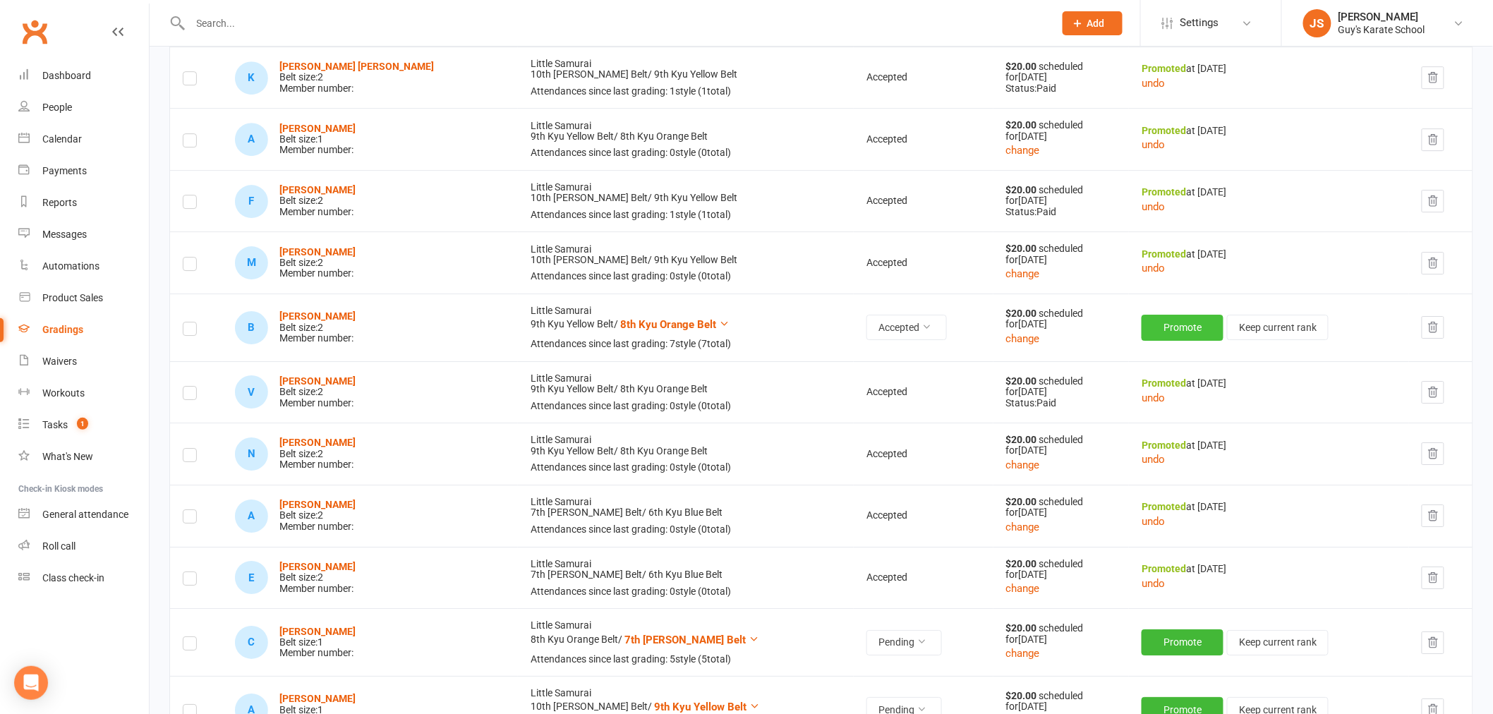
click at [1144, 332] on button "Promote" at bounding box center [1183, 327] width 82 height 25
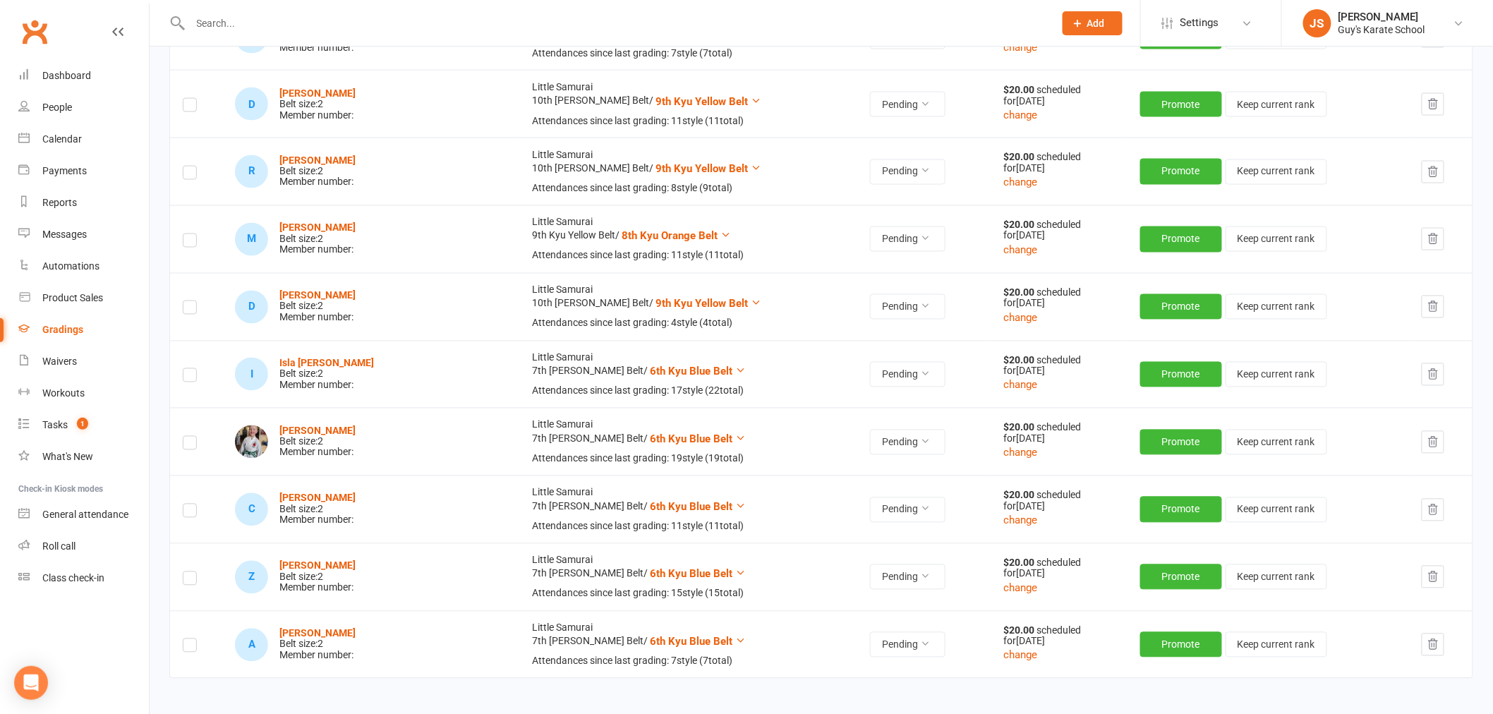
scroll to position [3279, 0]
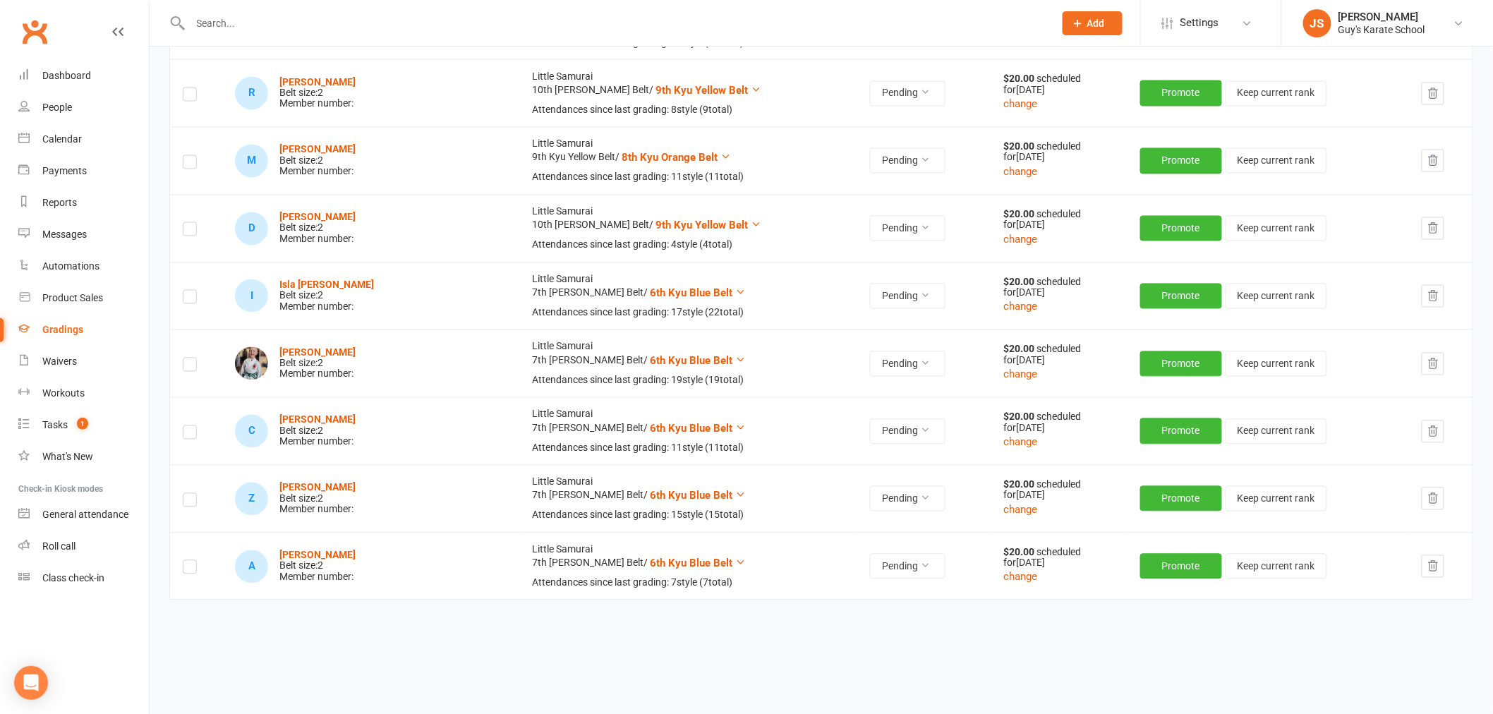
click at [281, 26] on input "text" at bounding box center [615, 23] width 858 height 20
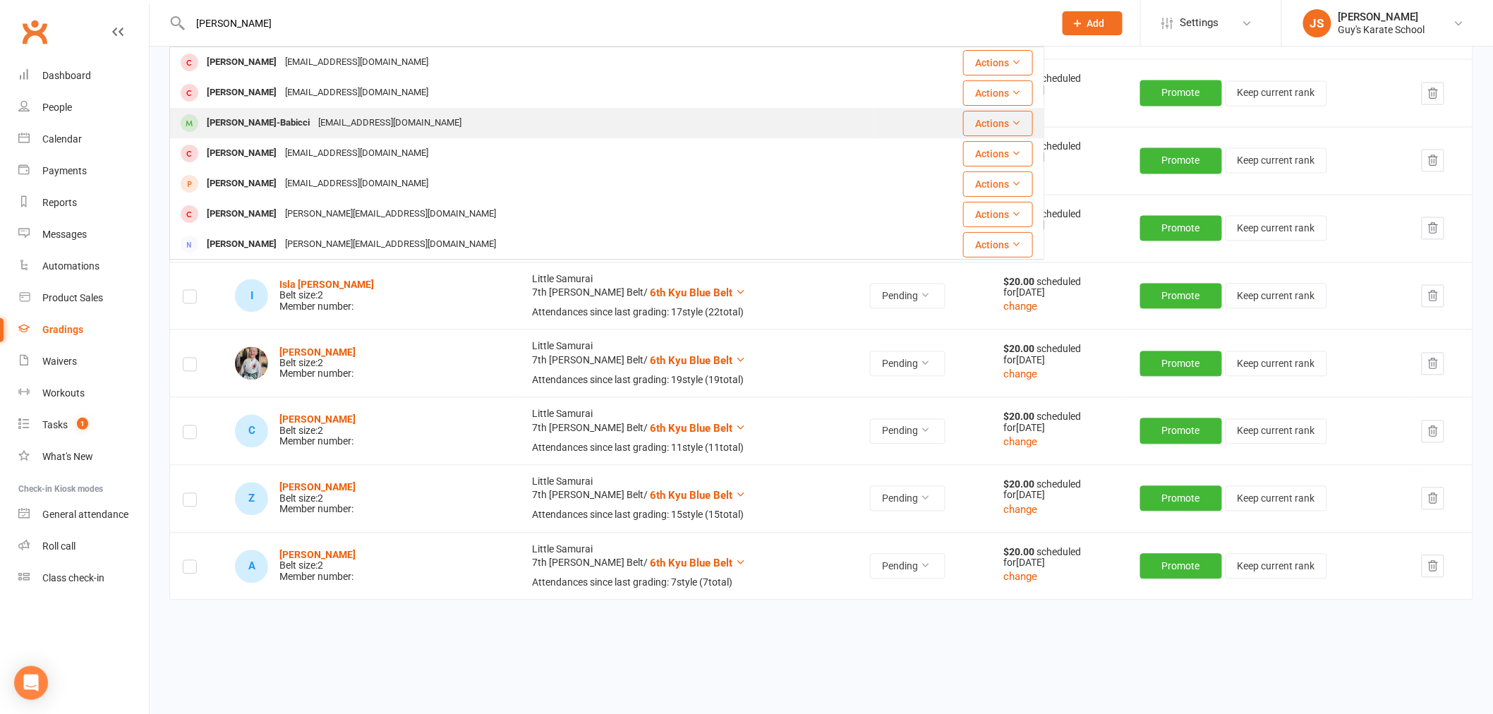
type input "[PERSON_NAME]"
click at [243, 130] on div "[PERSON_NAME]-Babicci" at bounding box center [258, 123] width 111 height 20
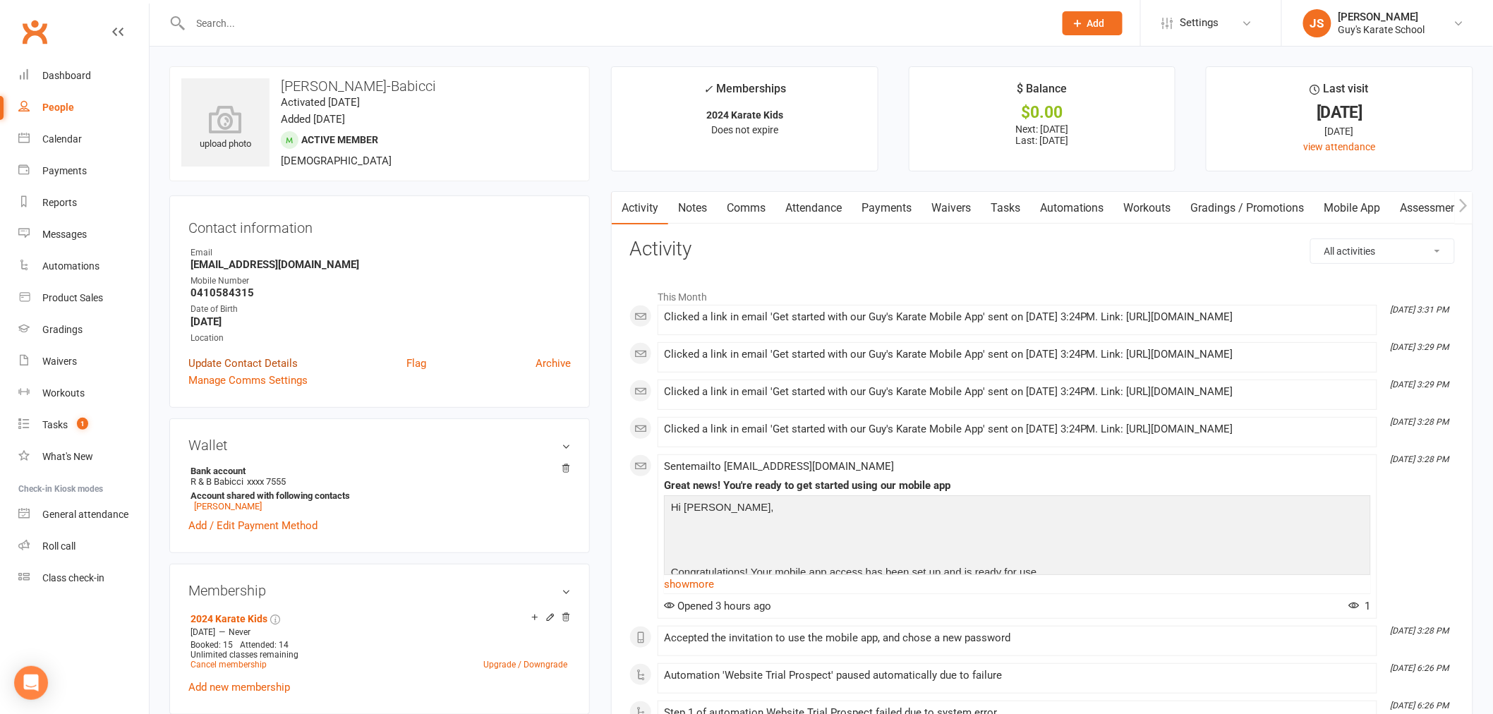
click at [255, 361] on link "Update Contact Details" at bounding box center [242, 363] width 109 height 17
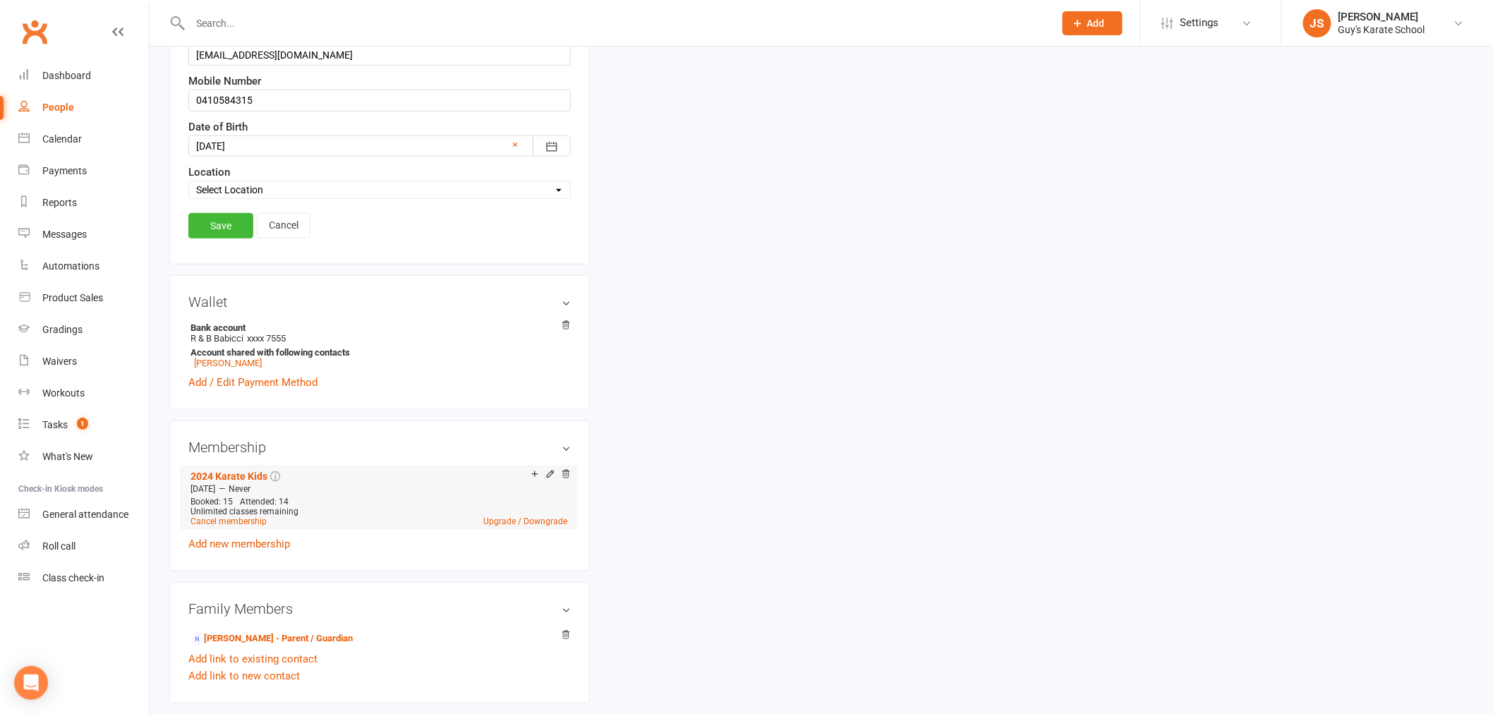
scroll to position [301, 0]
click at [268, 224] on link "Cancel" at bounding box center [284, 223] width 54 height 25
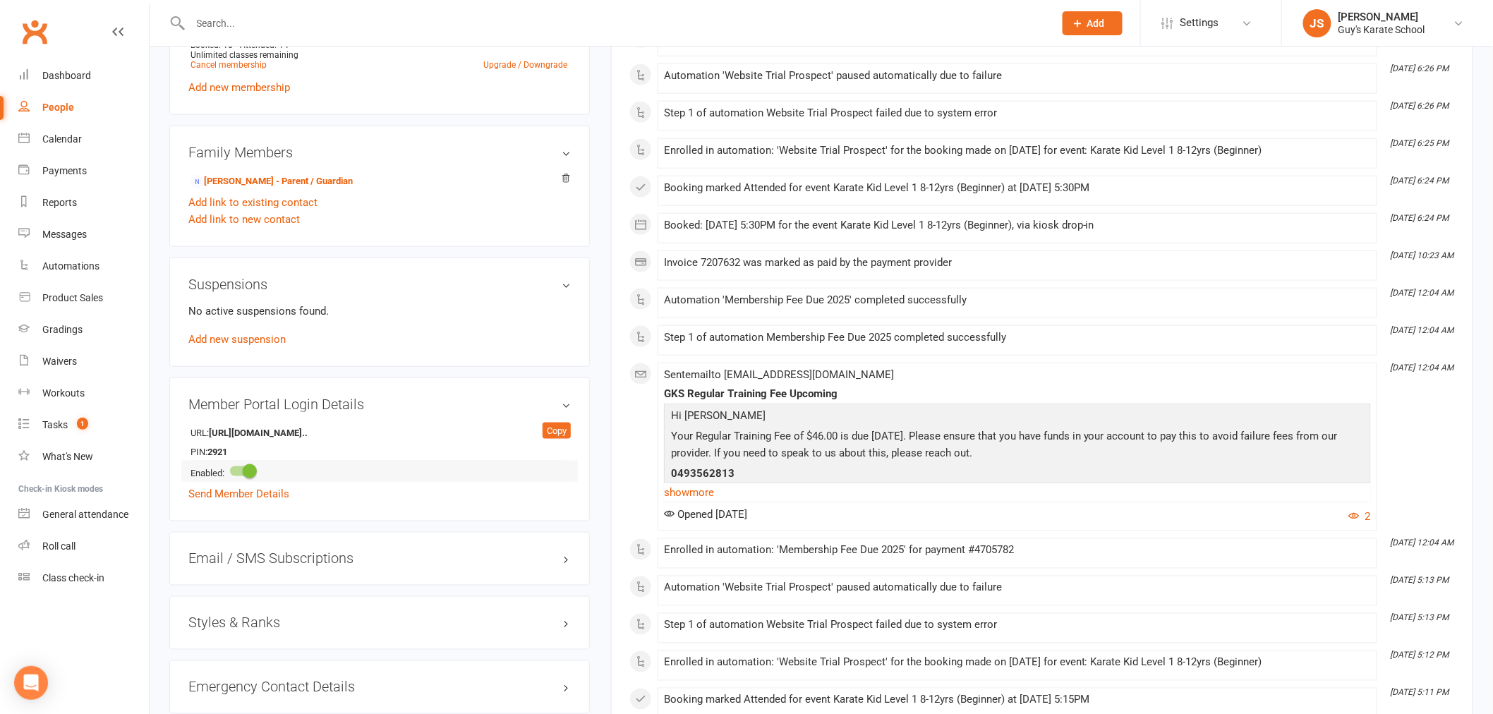
scroll to position [537, 0]
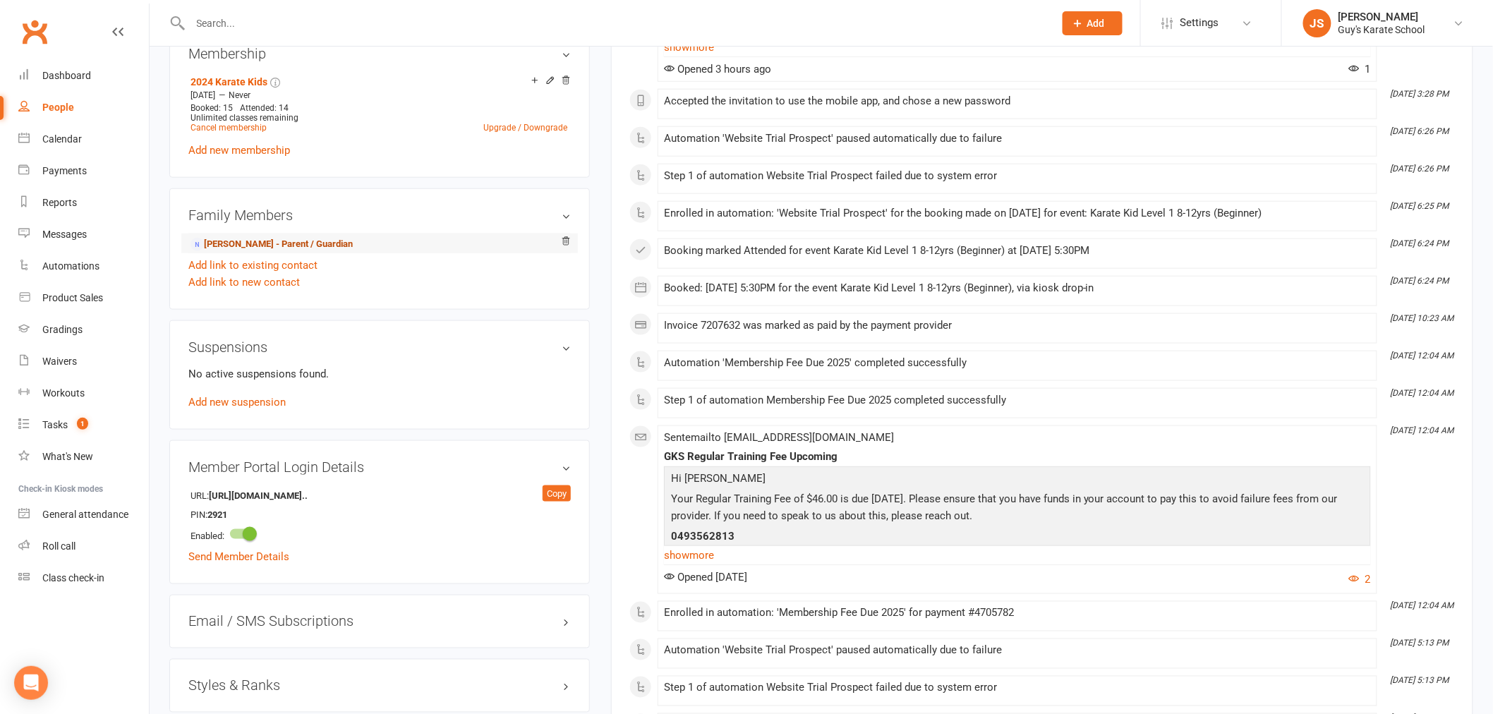
click at [313, 248] on link "[PERSON_NAME] - Parent / Guardian" at bounding box center [272, 244] width 162 height 15
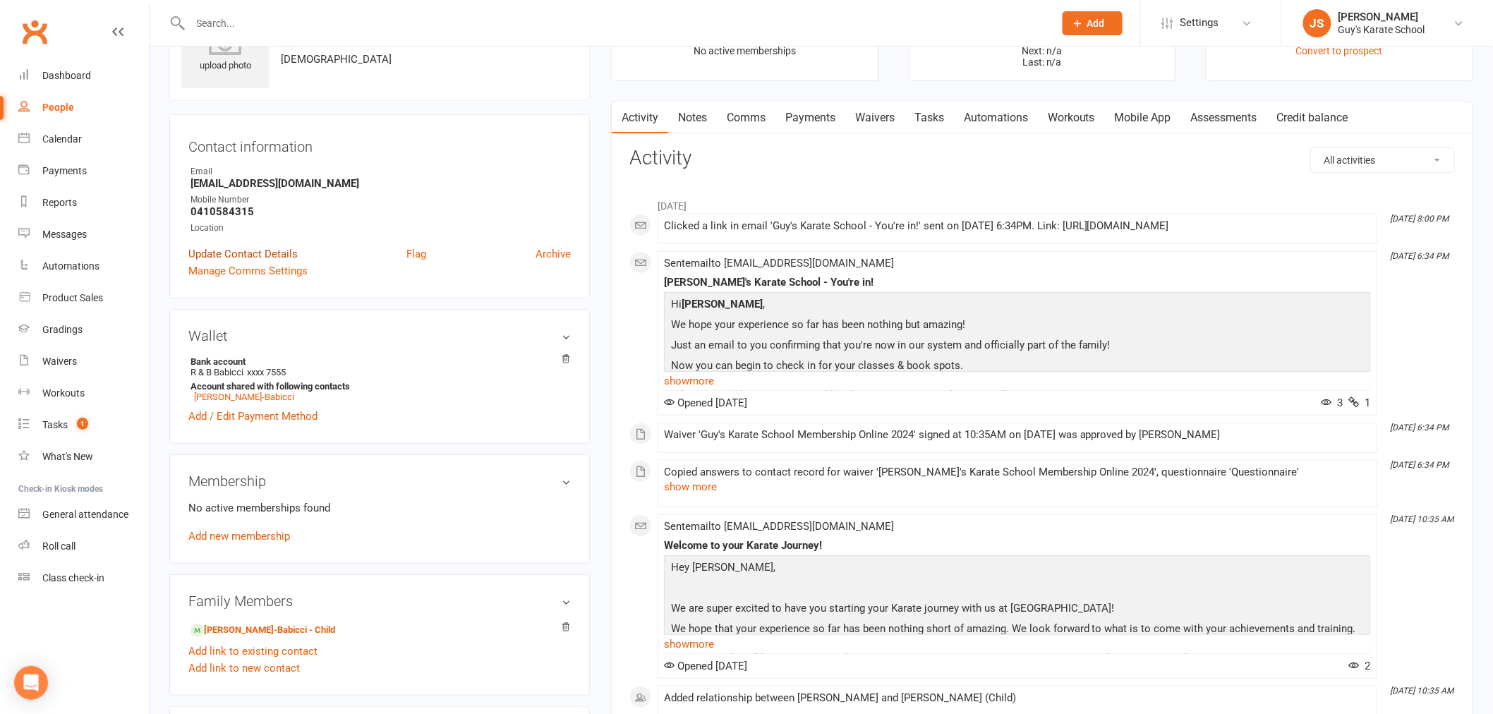
click at [270, 252] on link "Update Contact Details" at bounding box center [242, 254] width 109 height 17
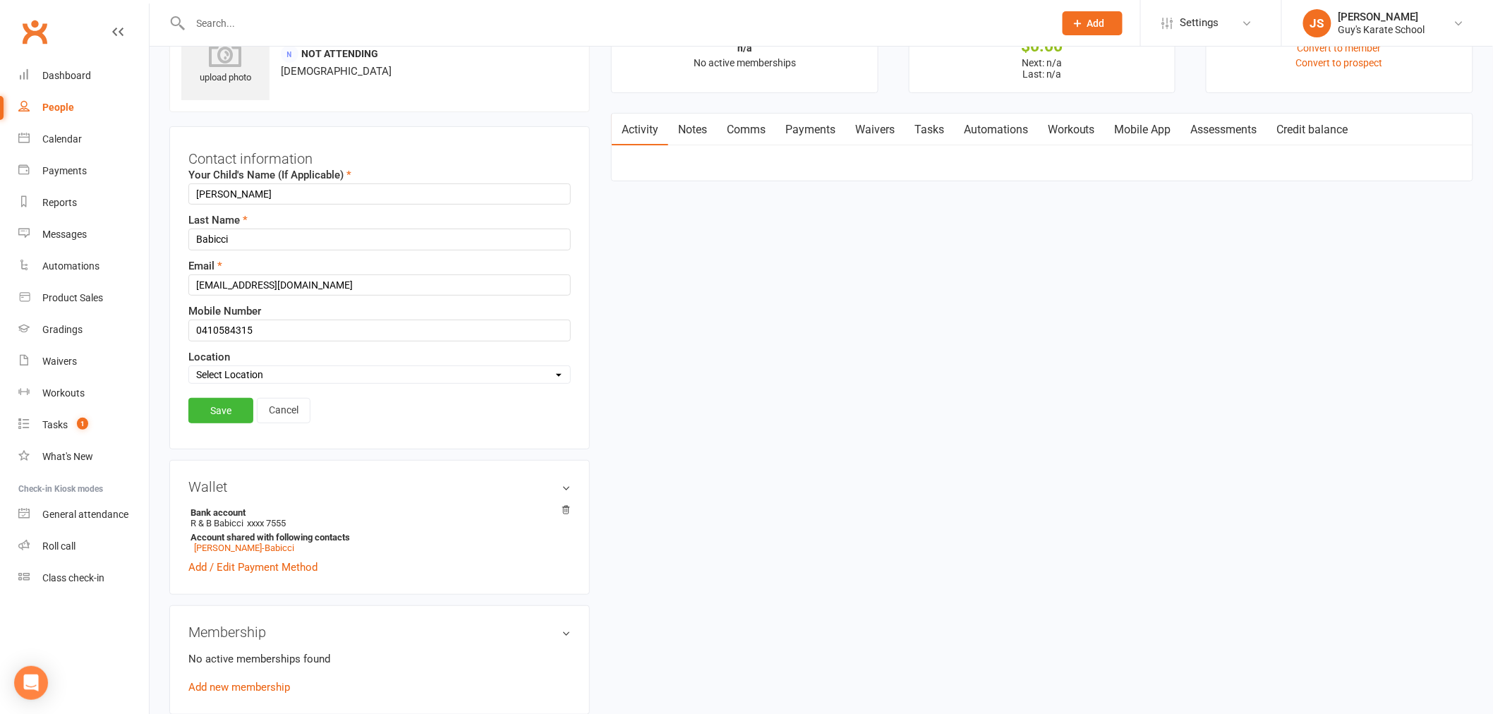
click at [242, 370] on select "Select Location GKS [PERSON_NAME]" at bounding box center [379, 375] width 381 height 16
click at [189, 367] on select "Select Location GKS [PERSON_NAME]" at bounding box center [379, 375] width 381 height 16
click at [229, 375] on select "Select Location GKS [PERSON_NAME]" at bounding box center [379, 375] width 381 height 16
select select "0"
click at [189, 367] on select "Select Location GKS [PERSON_NAME]" at bounding box center [379, 375] width 381 height 16
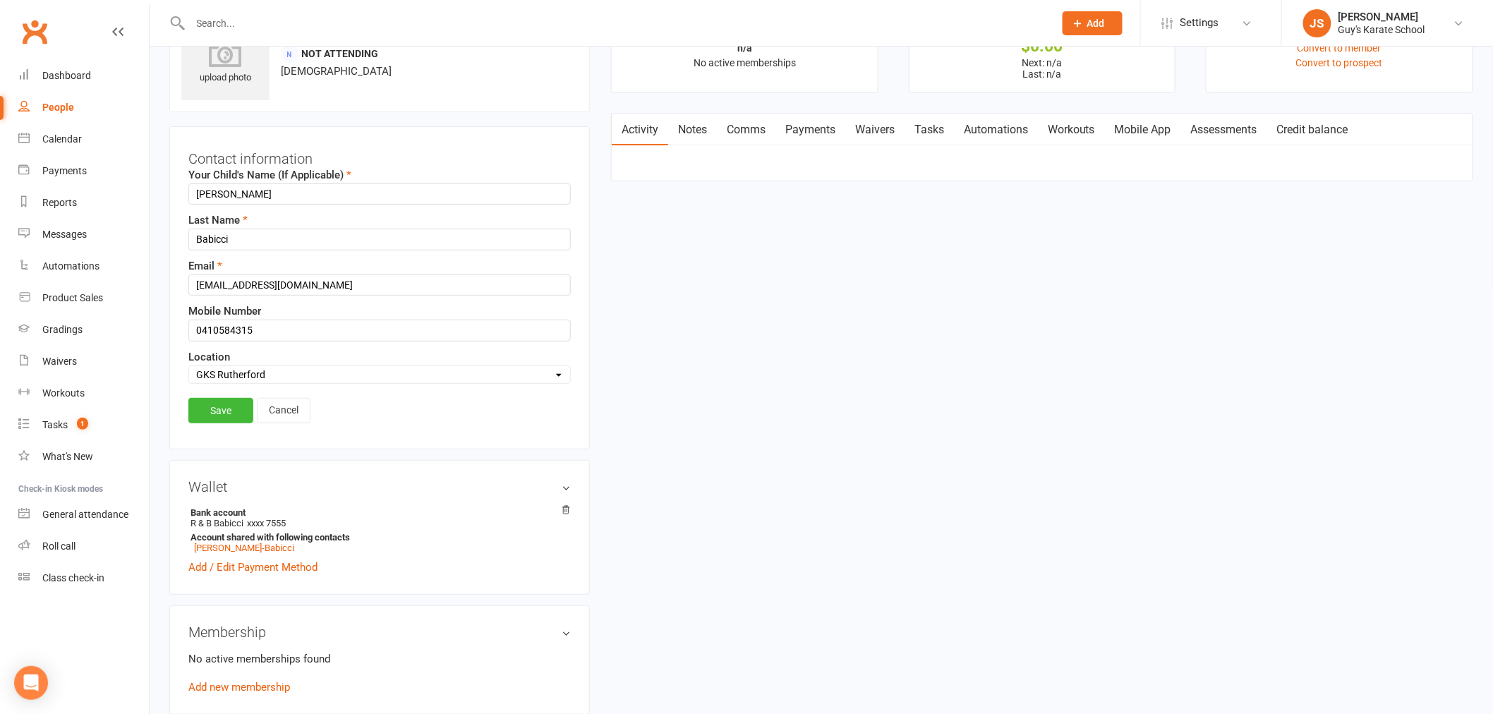
click at [263, 371] on select "Select Location GKS [PERSON_NAME]" at bounding box center [379, 375] width 381 height 16
select select
click at [189, 367] on select "Select Location GKS [PERSON_NAME]" at bounding box center [379, 375] width 381 height 16
click at [301, 418] on link "Cancel" at bounding box center [284, 410] width 54 height 25
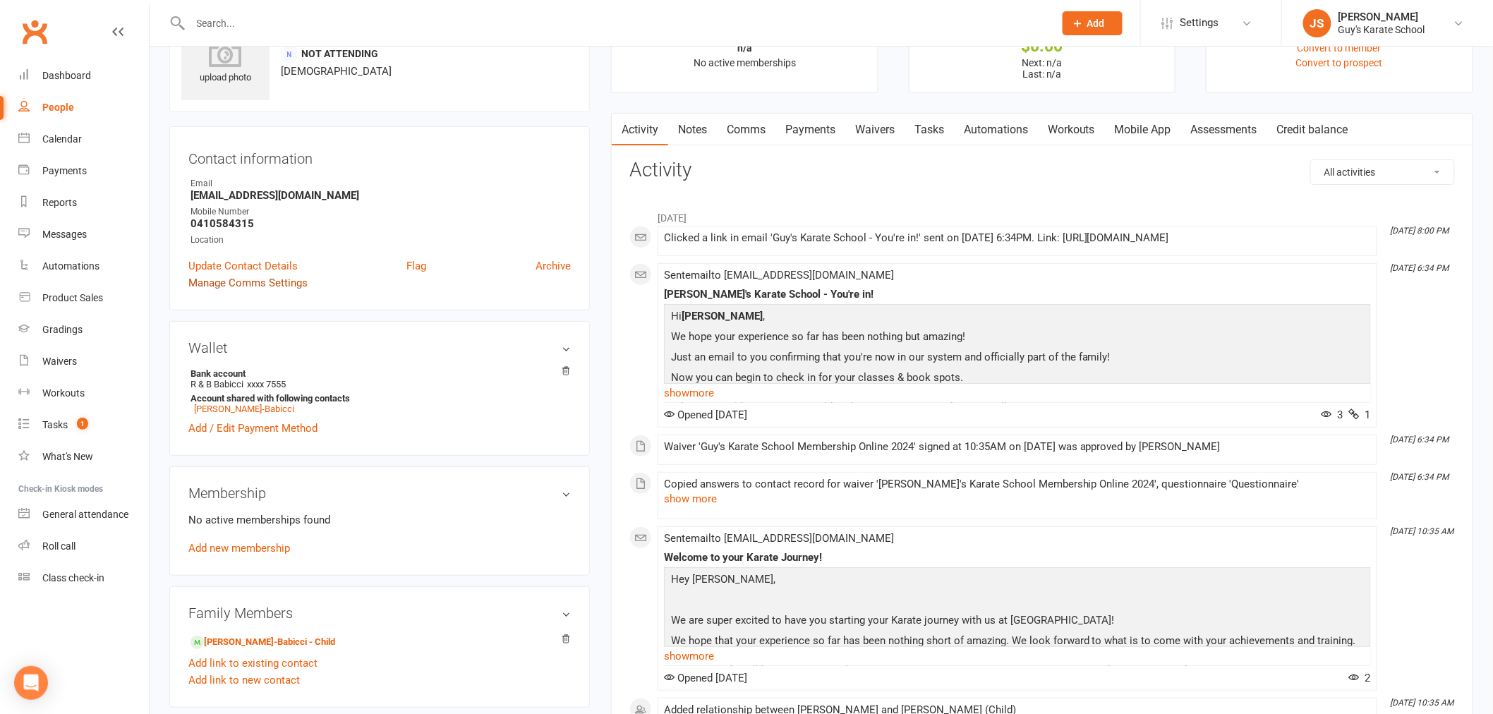
click at [219, 287] on link "Manage Comms Settings" at bounding box center [247, 283] width 119 height 17
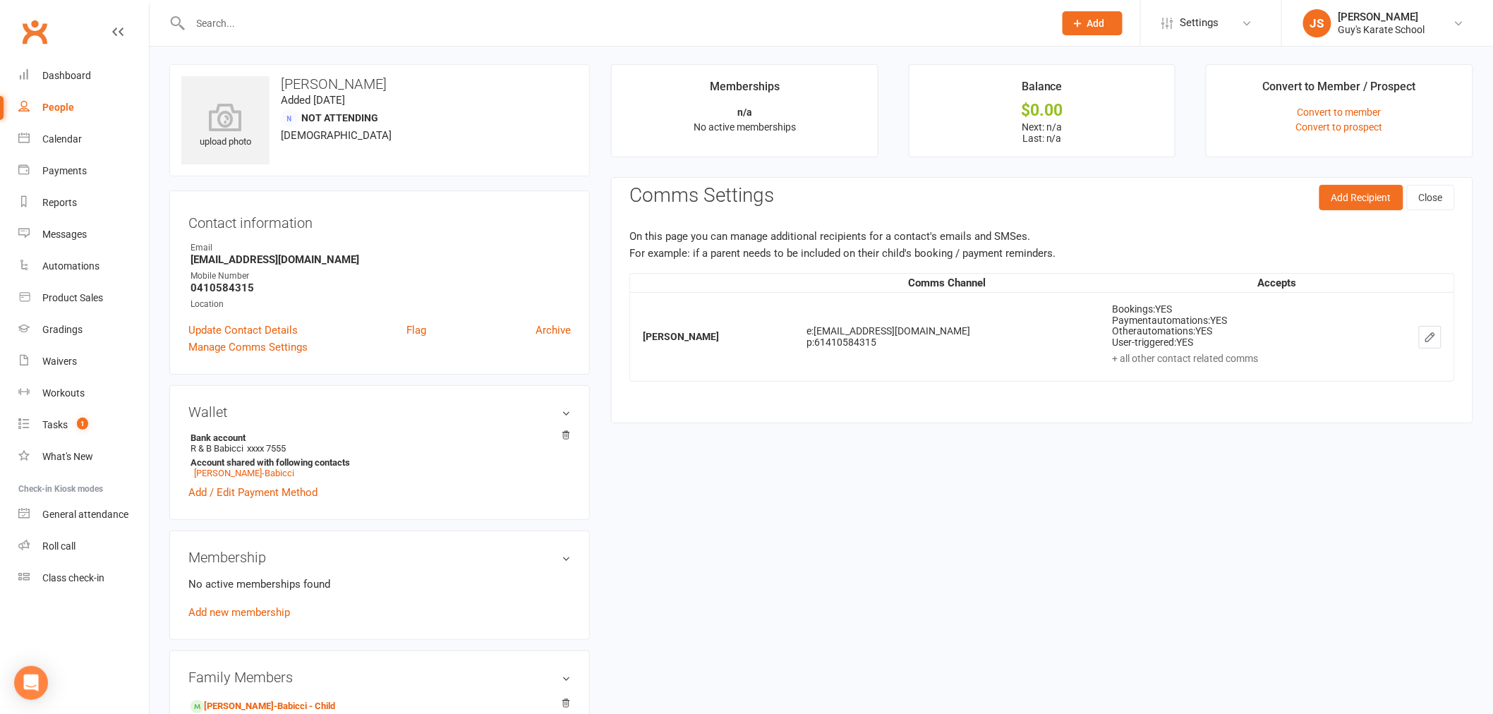
scroll to position [0, 0]
click at [59, 80] on div "Dashboard" at bounding box center [66, 75] width 49 height 11
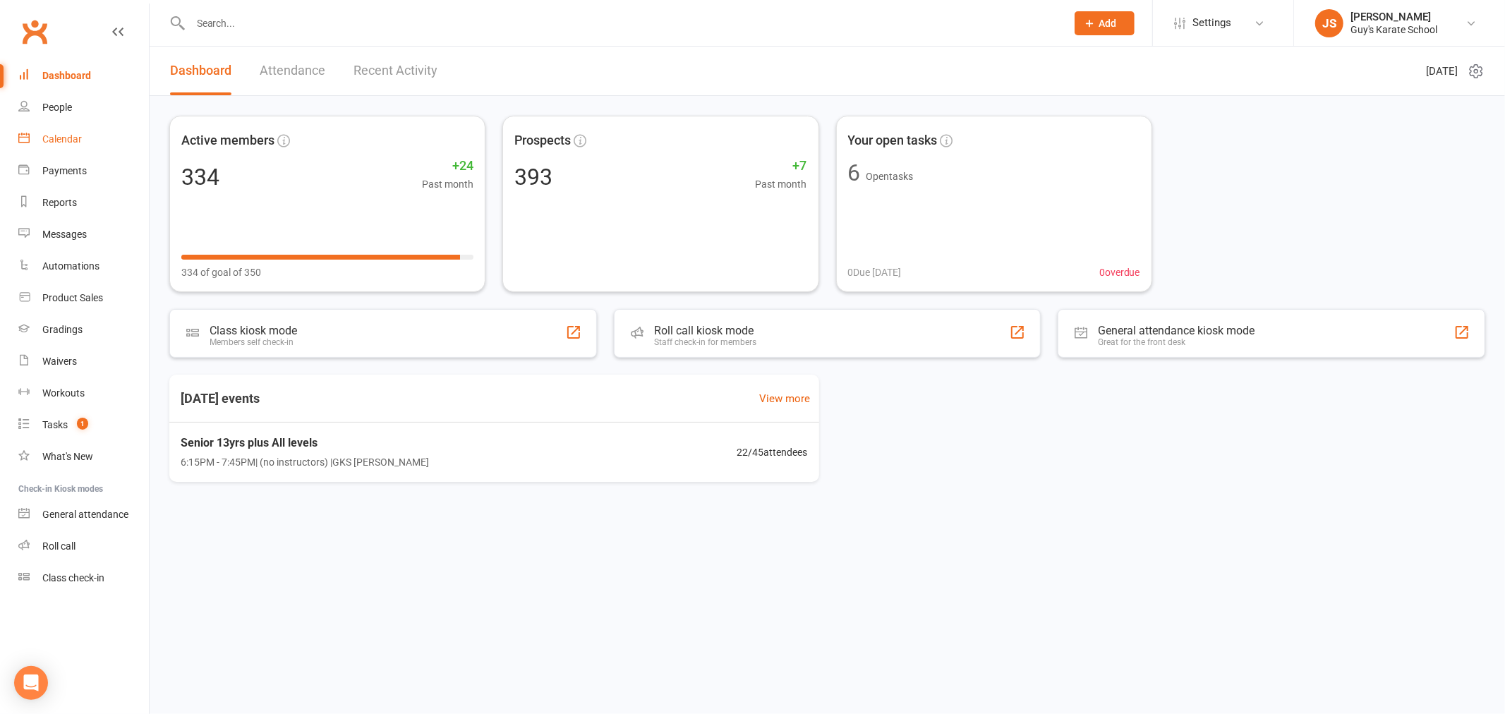
click at [49, 135] on div "Calendar" at bounding box center [62, 138] width 40 height 11
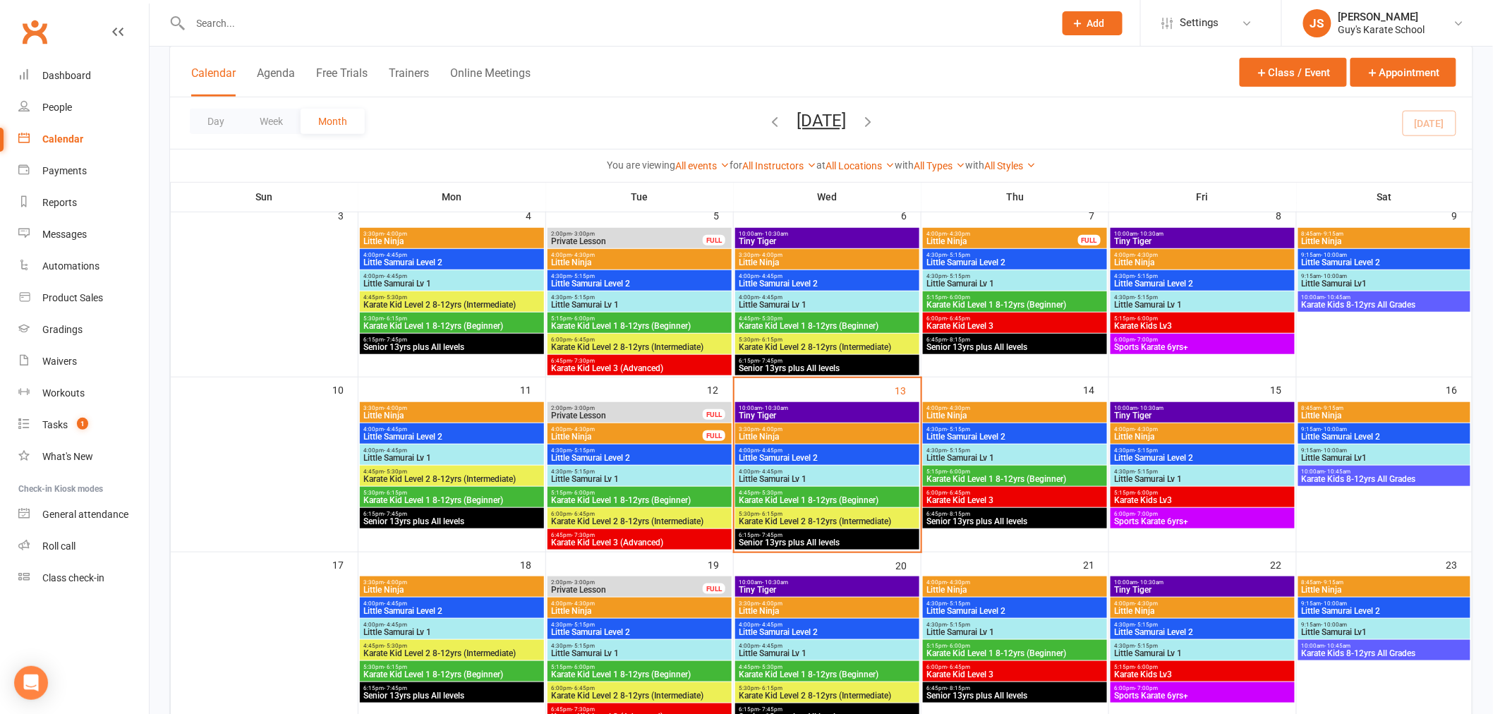
scroll to position [313, 0]
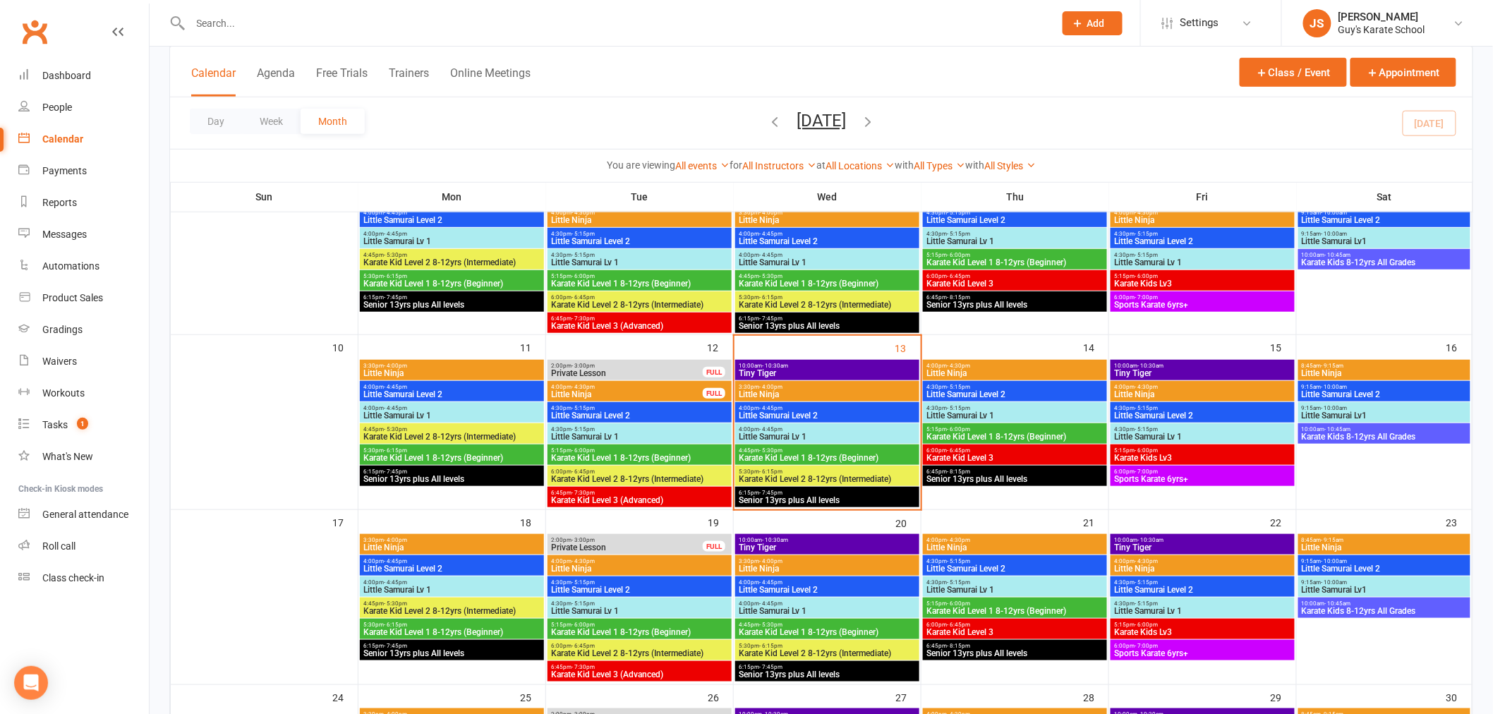
click at [805, 392] on span "Little Ninja" at bounding box center [827, 394] width 179 height 8
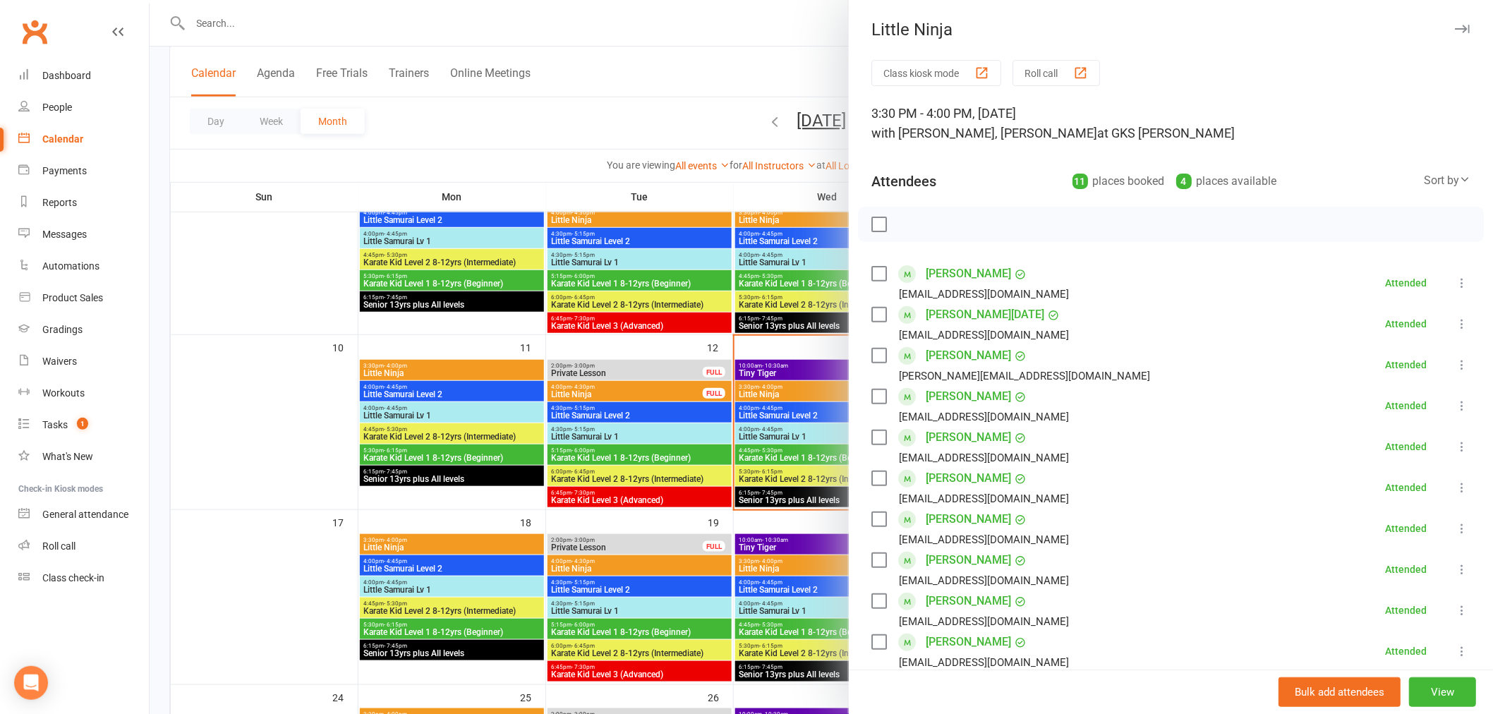
click at [788, 415] on div at bounding box center [822, 357] width 1344 height 714
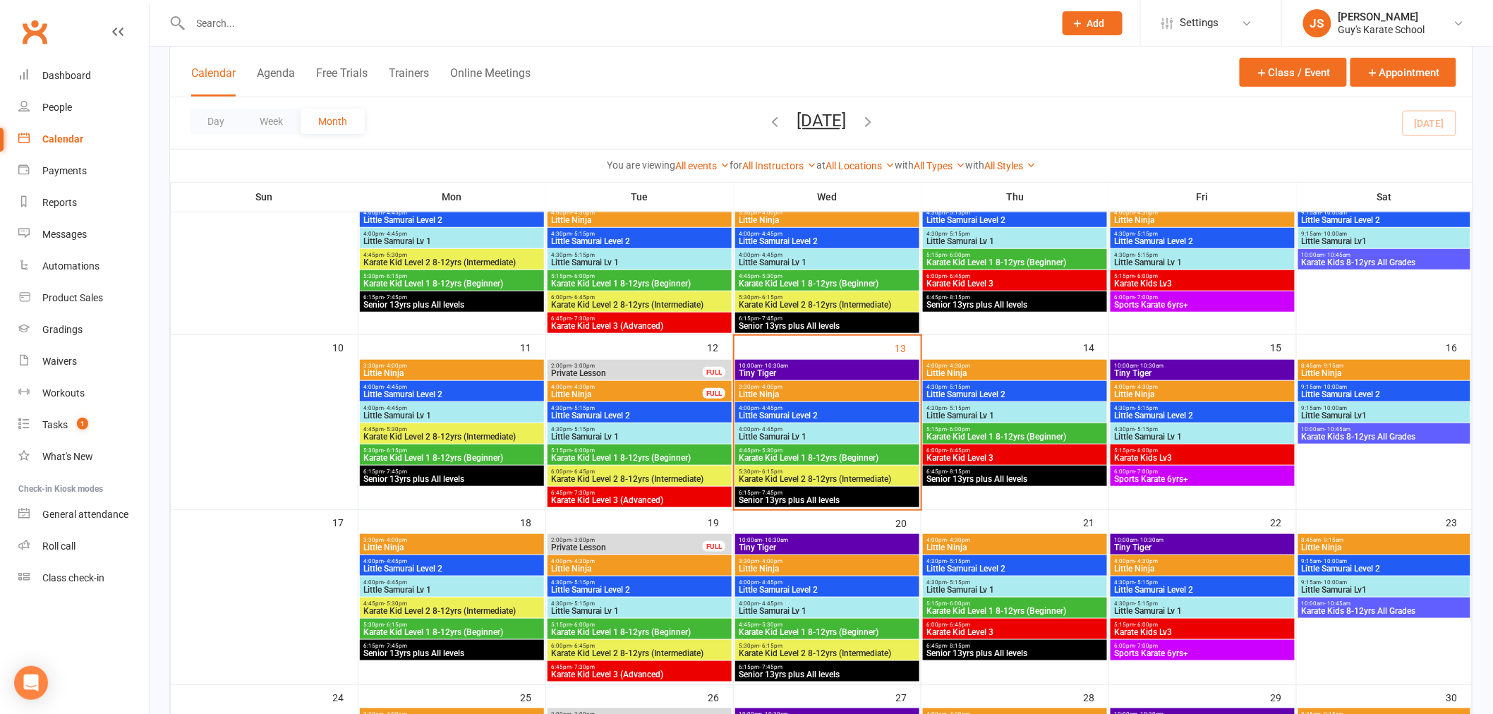
click at [788, 415] on span "Little Samurai Level 2" at bounding box center [827, 415] width 179 height 8
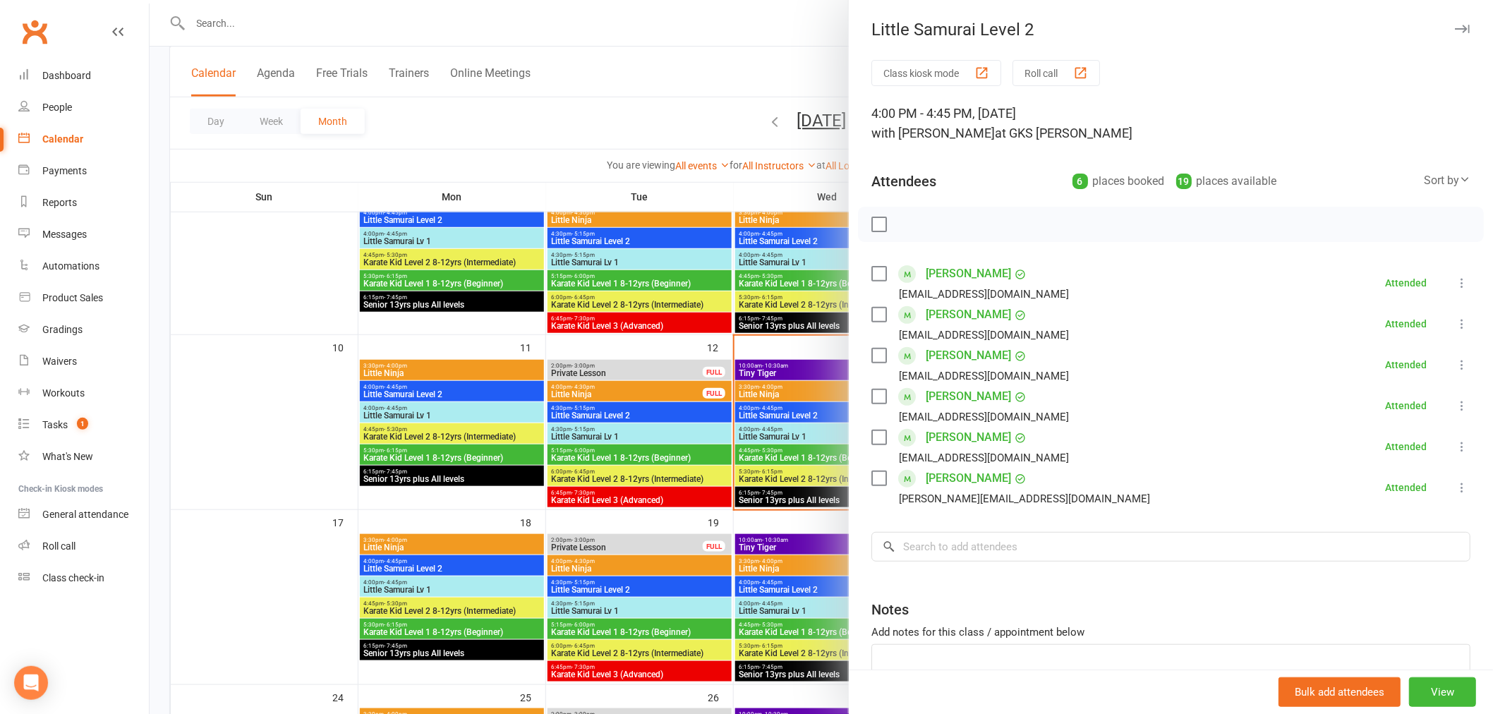
click at [788, 431] on div at bounding box center [822, 357] width 1344 height 714
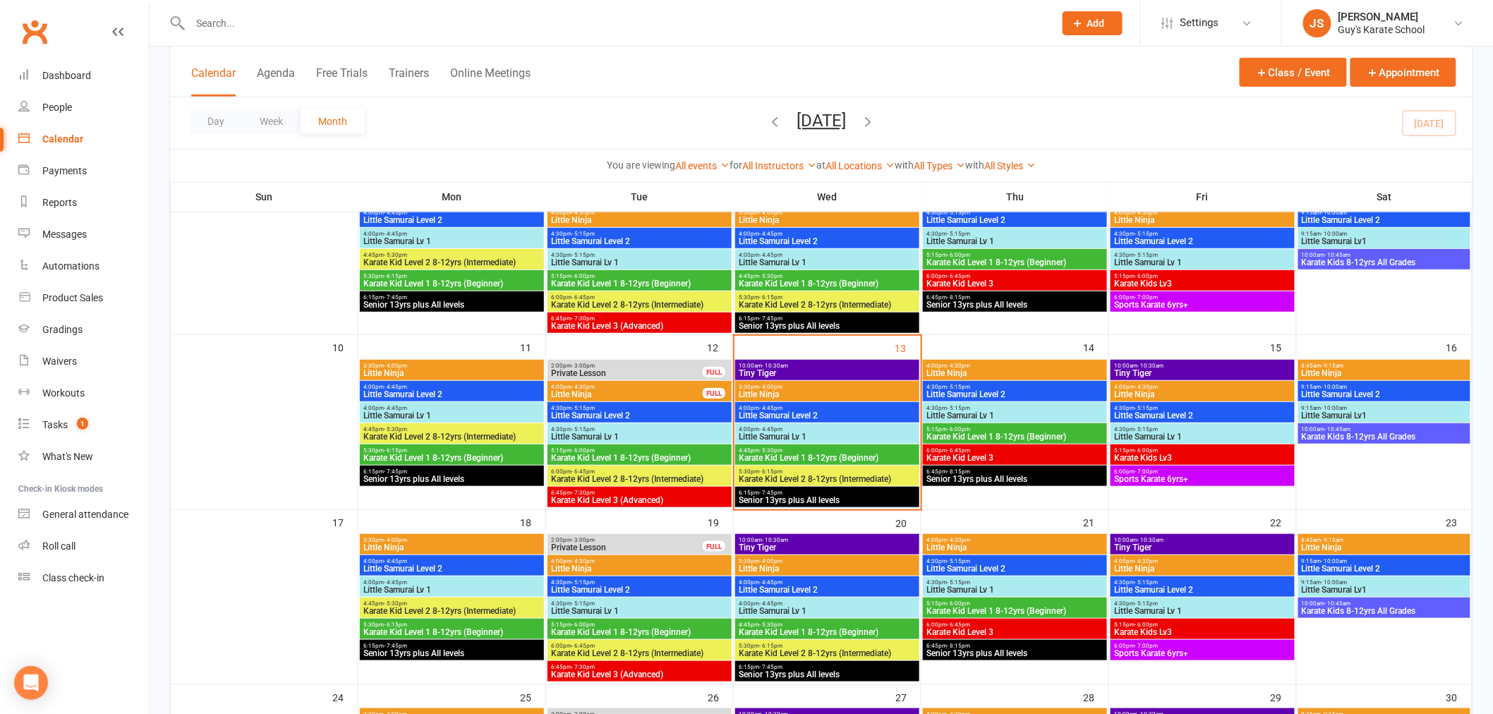
click at [788, 433] on span "Little Samurai Lv 1" at bounding box center [827, 437] width 179 height 8
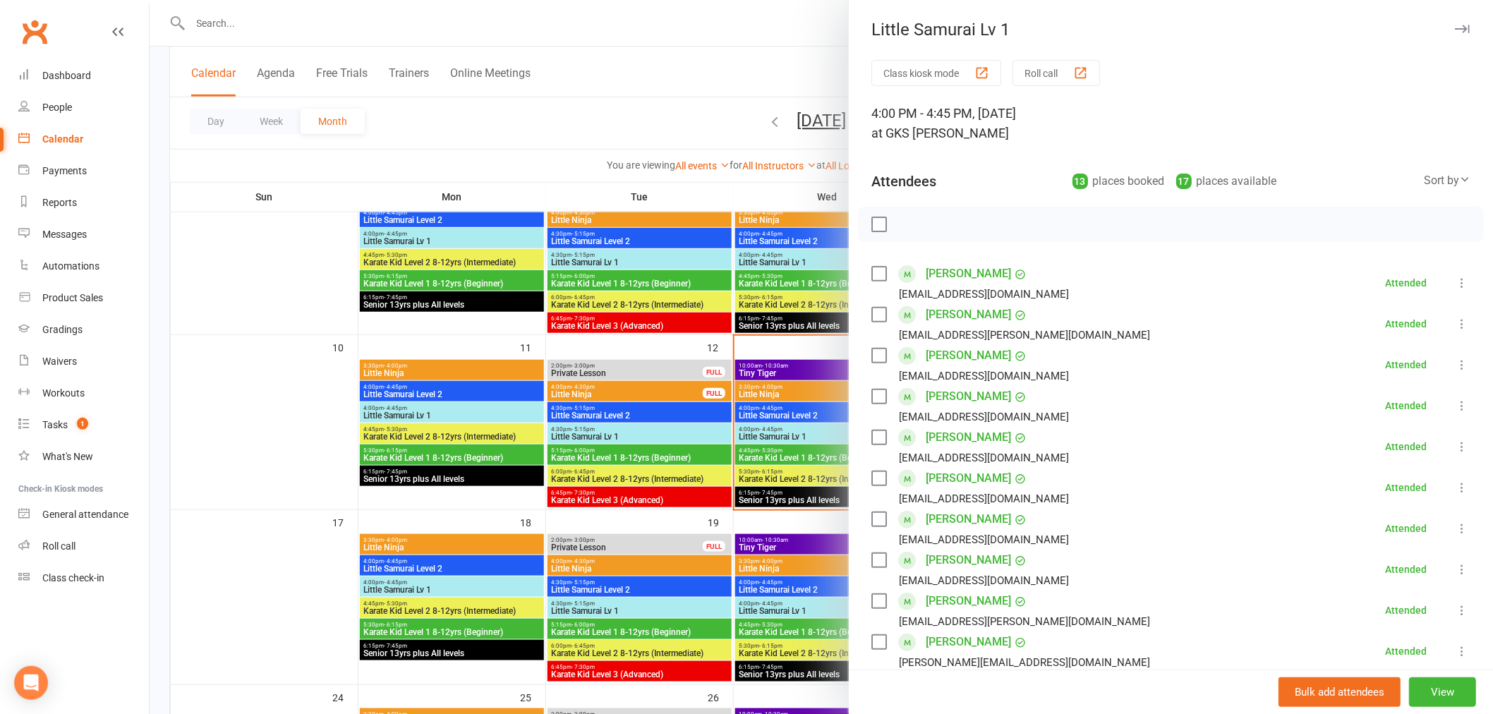
click at [787, 457] on div at bounding box center [822, 357] width 1344 height 714
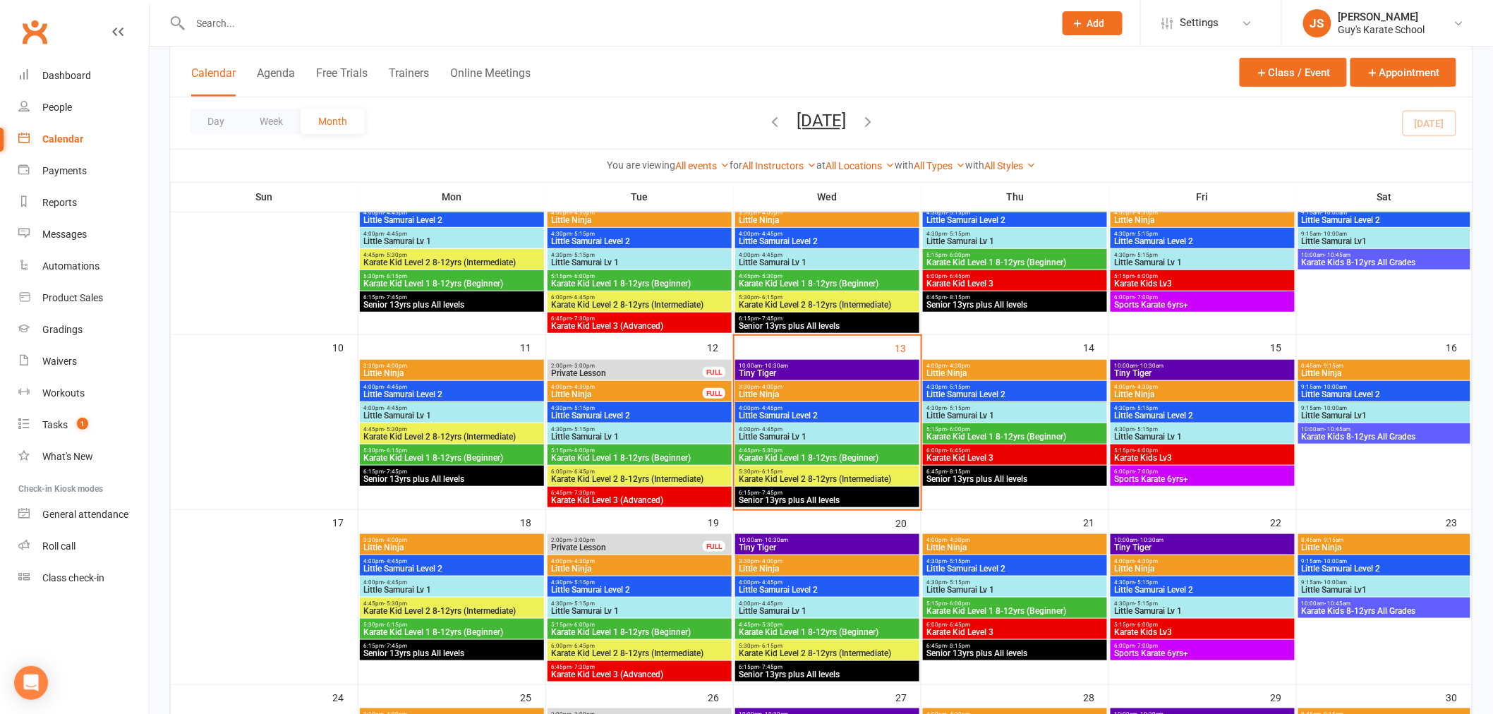
click at [787, 457] on span "Karate Kid Level 1 8-12yrs (Beginner)" at bounding box center [827, 458] width 179 height 8
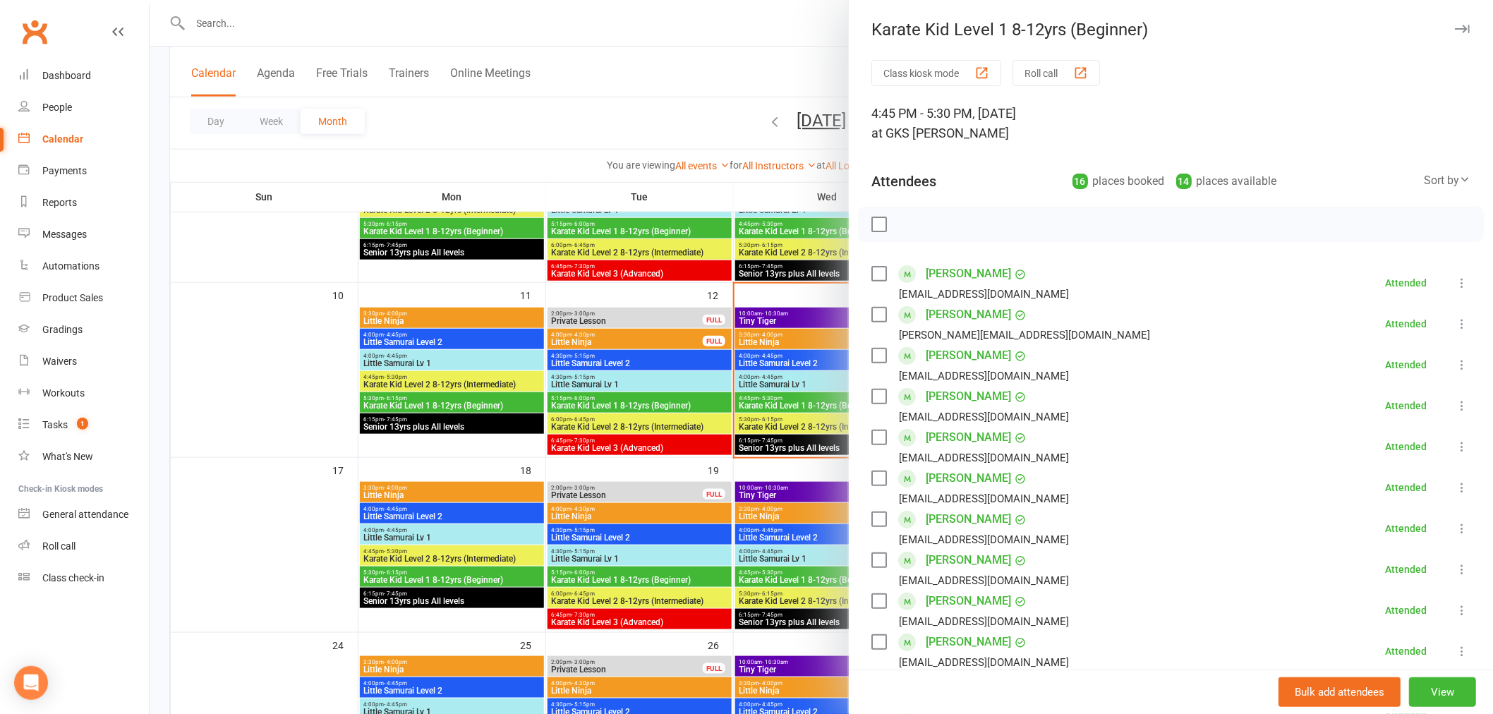
scroll to position [392, 0]
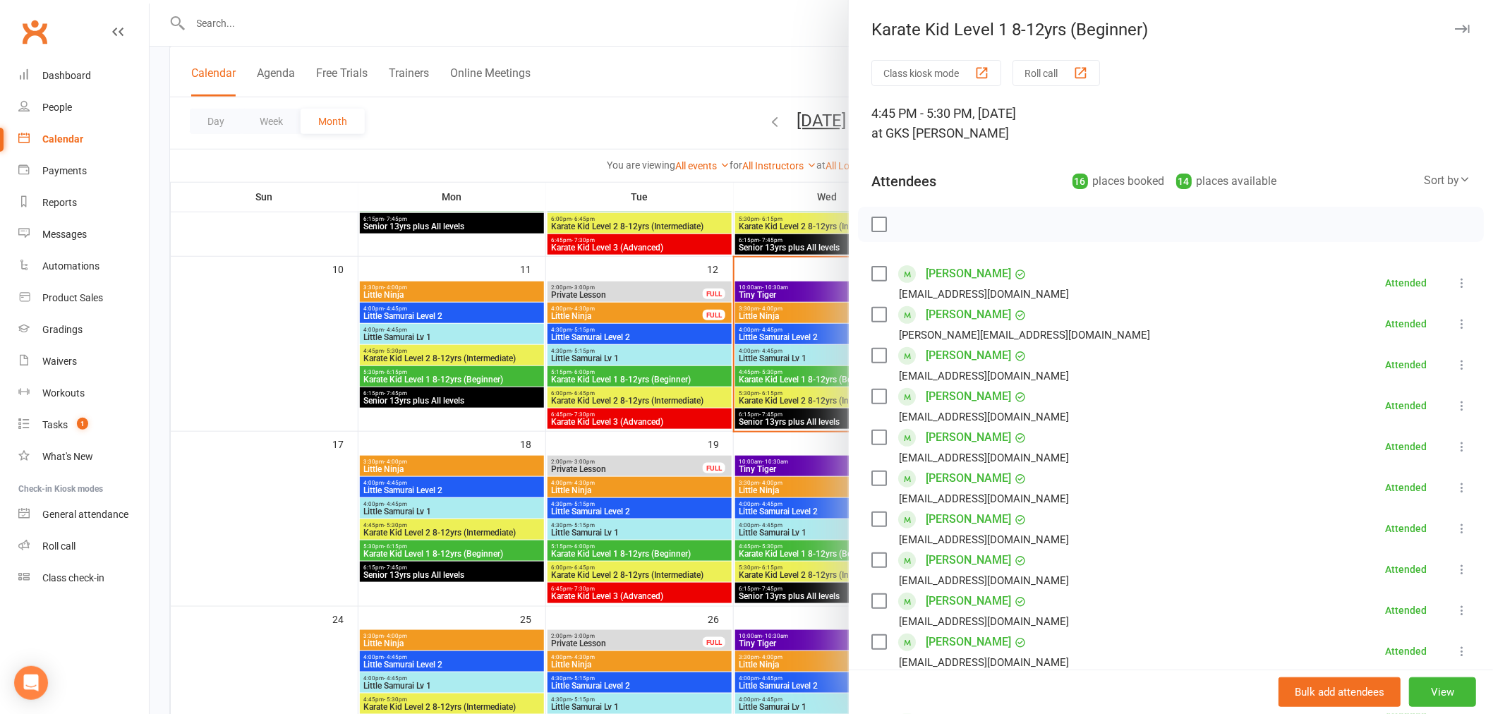
click at [791, 442] on div at bounding box center [822, 357] width 1344 height 714
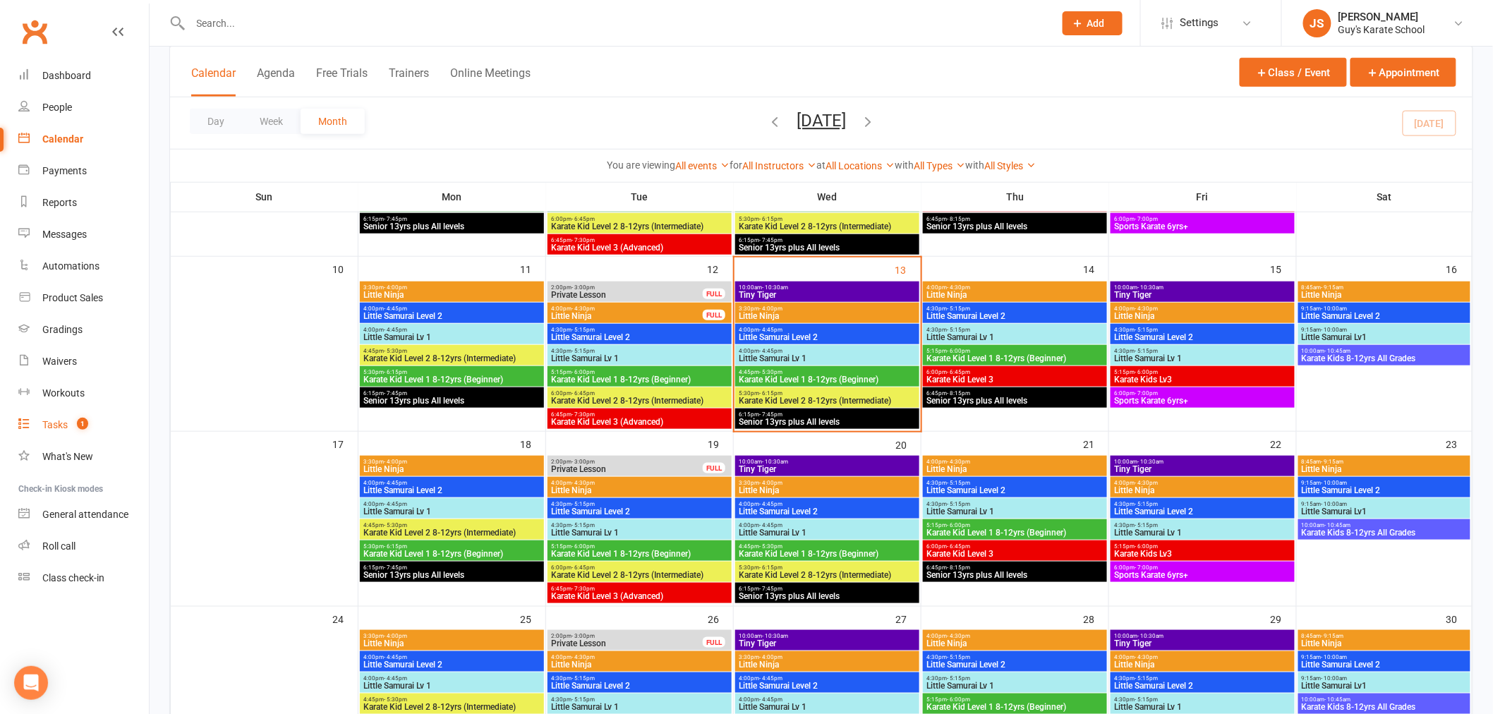
click at [65, 438] on link "Tasks 1" at bounding box center [83, 425] width 131 height 32
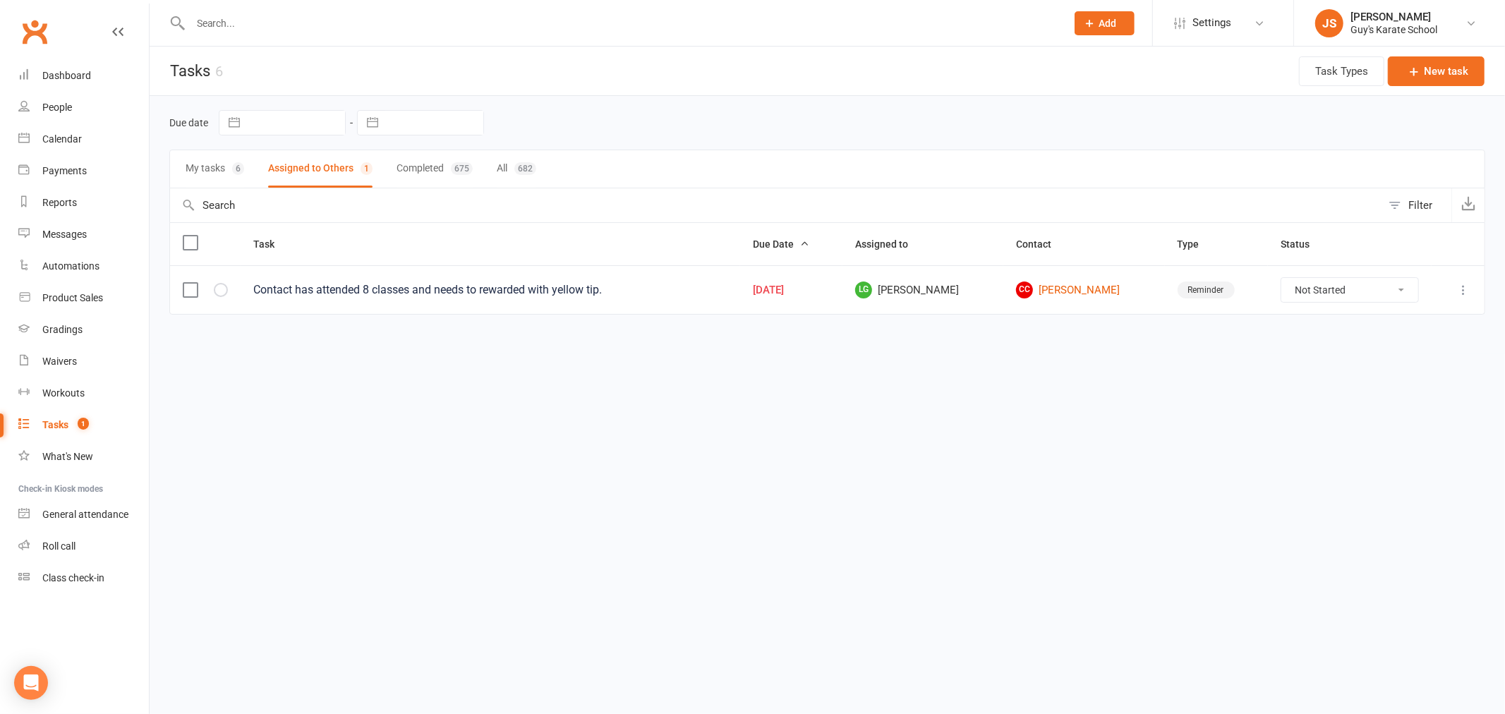
click at [342, 20] on input "text" at bounding box center [621, 23] width 870 height 20
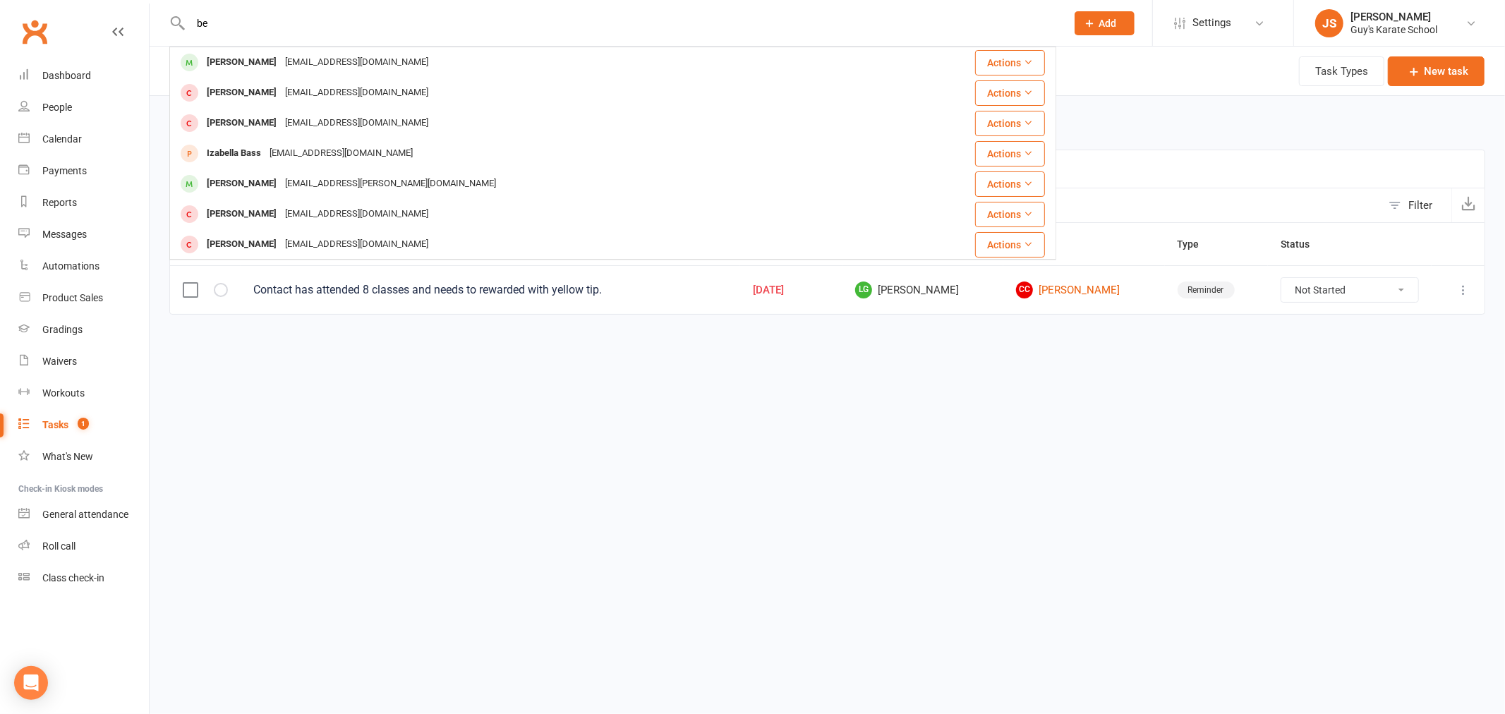
type input "b"
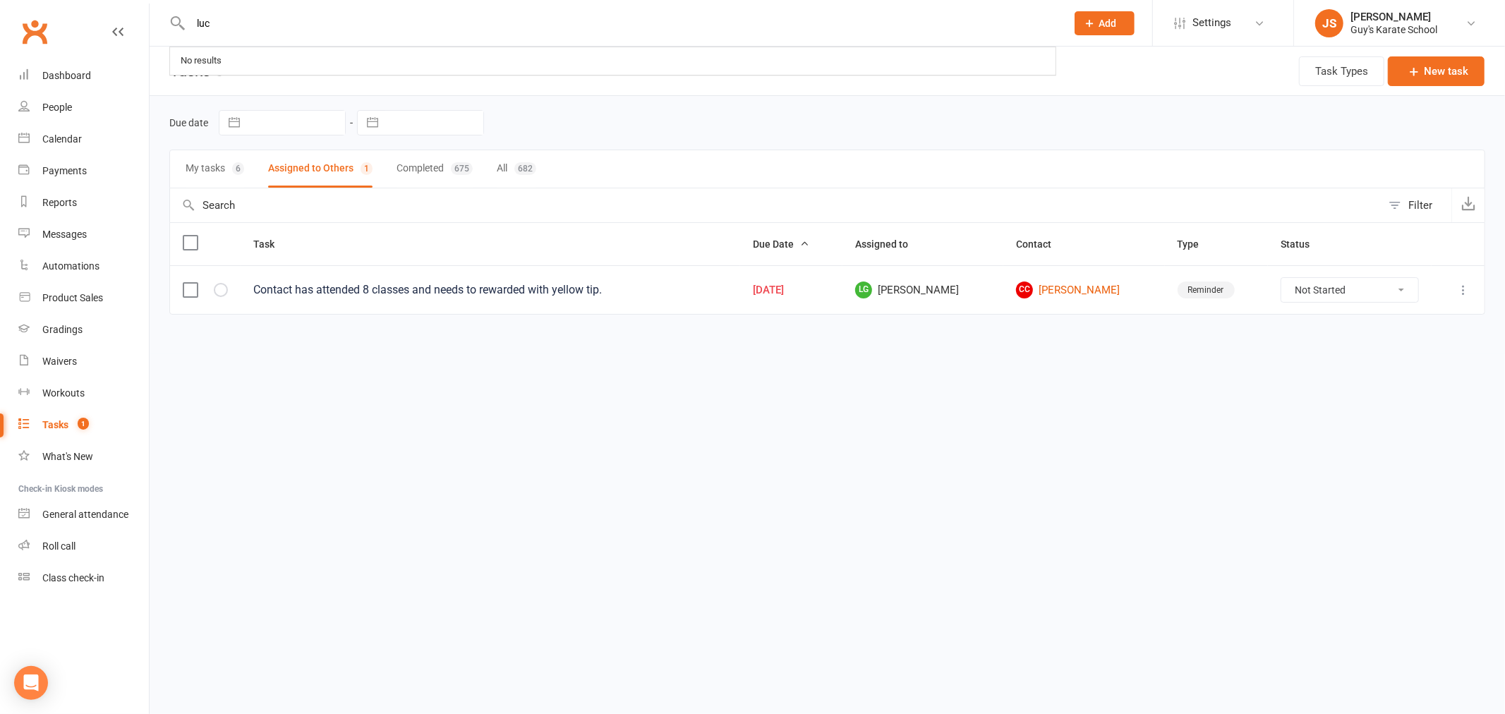
type input "[PERSON_NAME]"
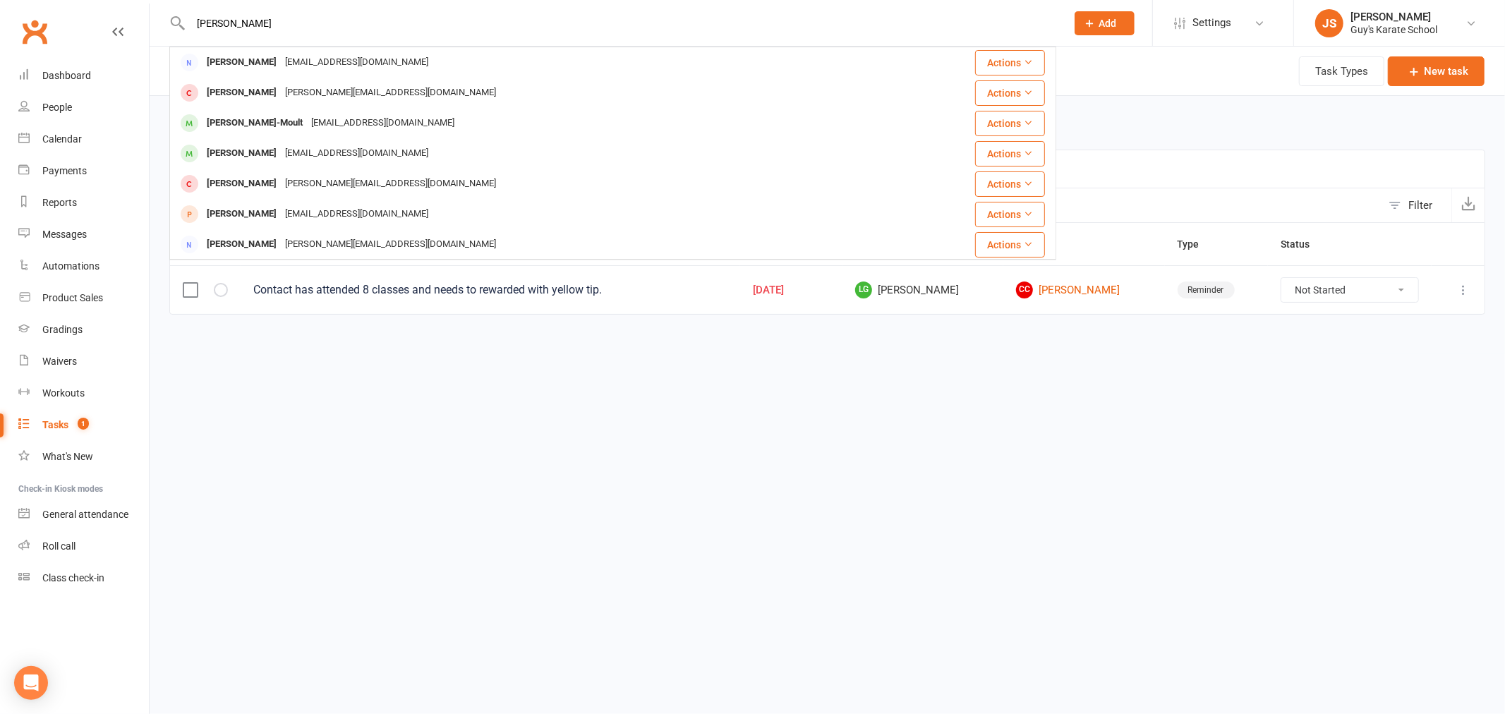
drag, startPoint x: 227, startPoint y: 26, endPoint x: 193, endPoint y: 24, distance: 33.9
click at [193, 24] on input "[PERSON_NAME]" at bounding box center [621, 23] width 870 height 20
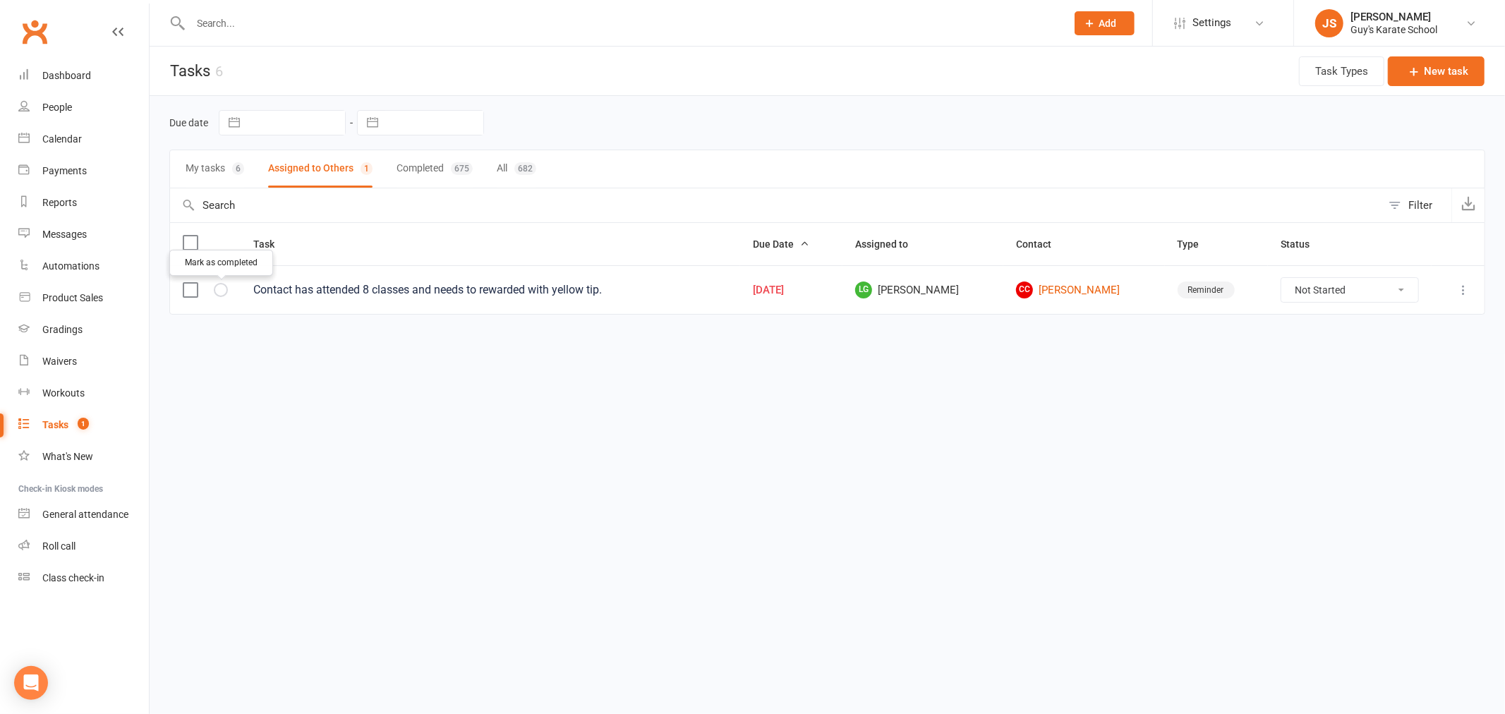
click at [0, 0] on icon "button" at bounding box center [0, 0] width 0 height 0
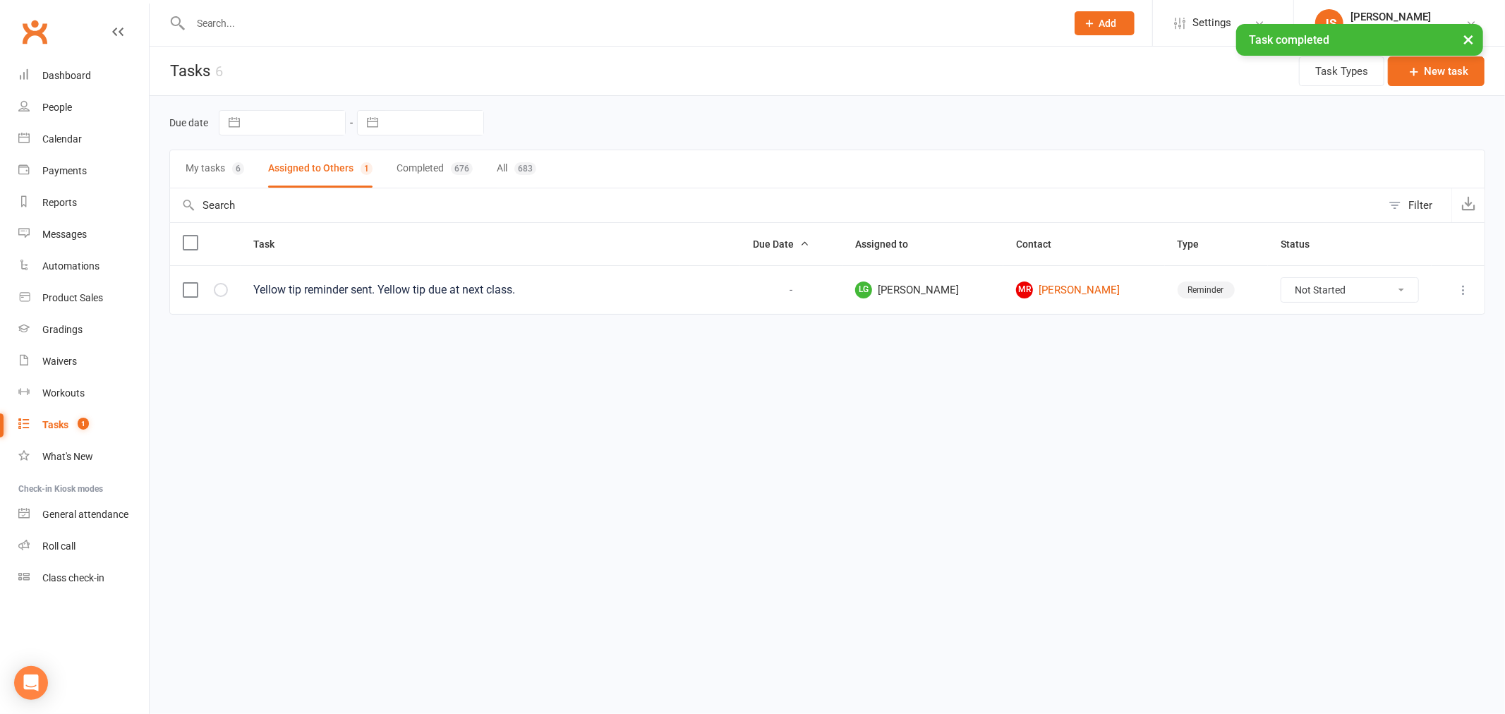
click at [217, 24] on div "× Task completed" at bounding box center [743, 24] width 1487 height 0
click at [217, 23] on input "text" at bounding box center [621, 23] width 870 height 20
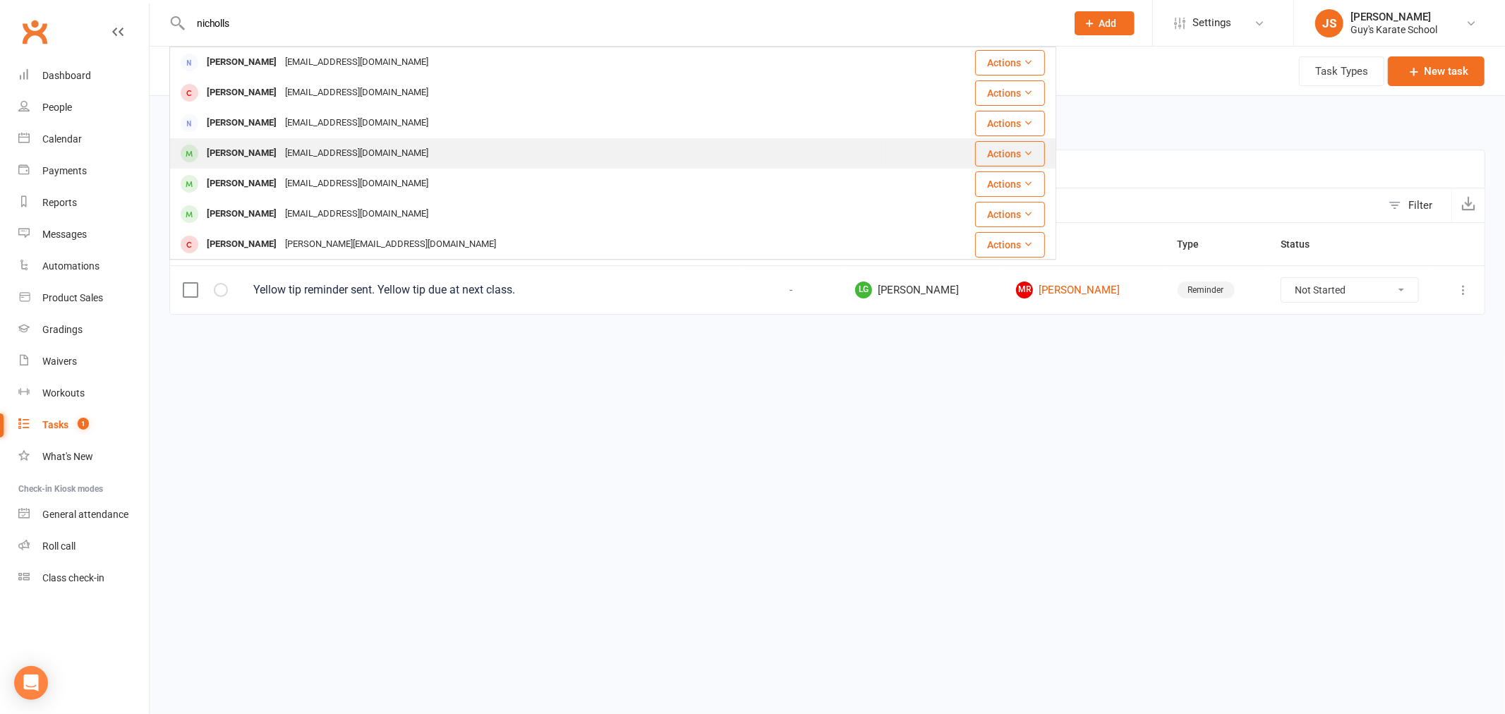
type input "nicholls"
click at [316, 160] on div "[EMAIL_ADDRESS][DOMAIN_NAME]" at bounding box center [357, 153] width 152 height 20
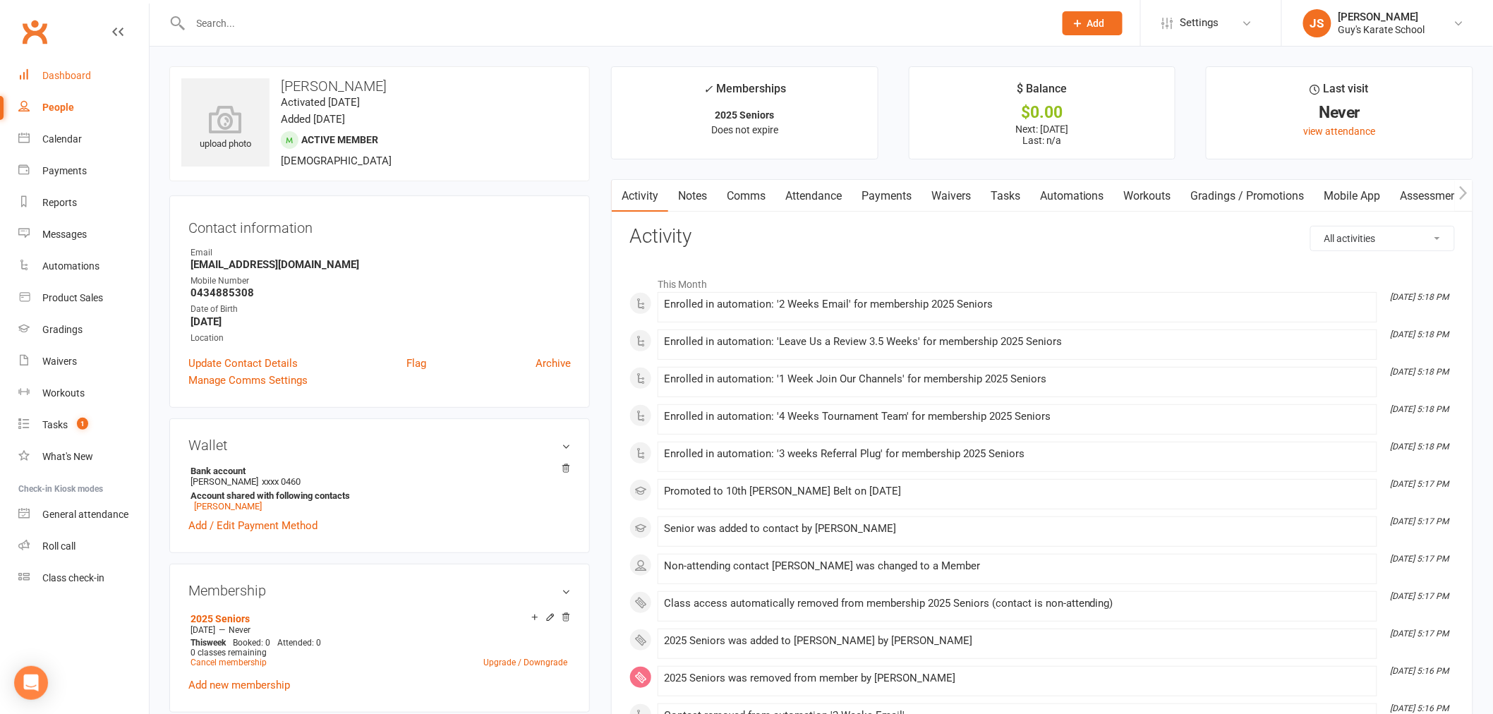
click at [88, 73] on div "Dashboard" at bounding box center [66, 75] width 49 height 11
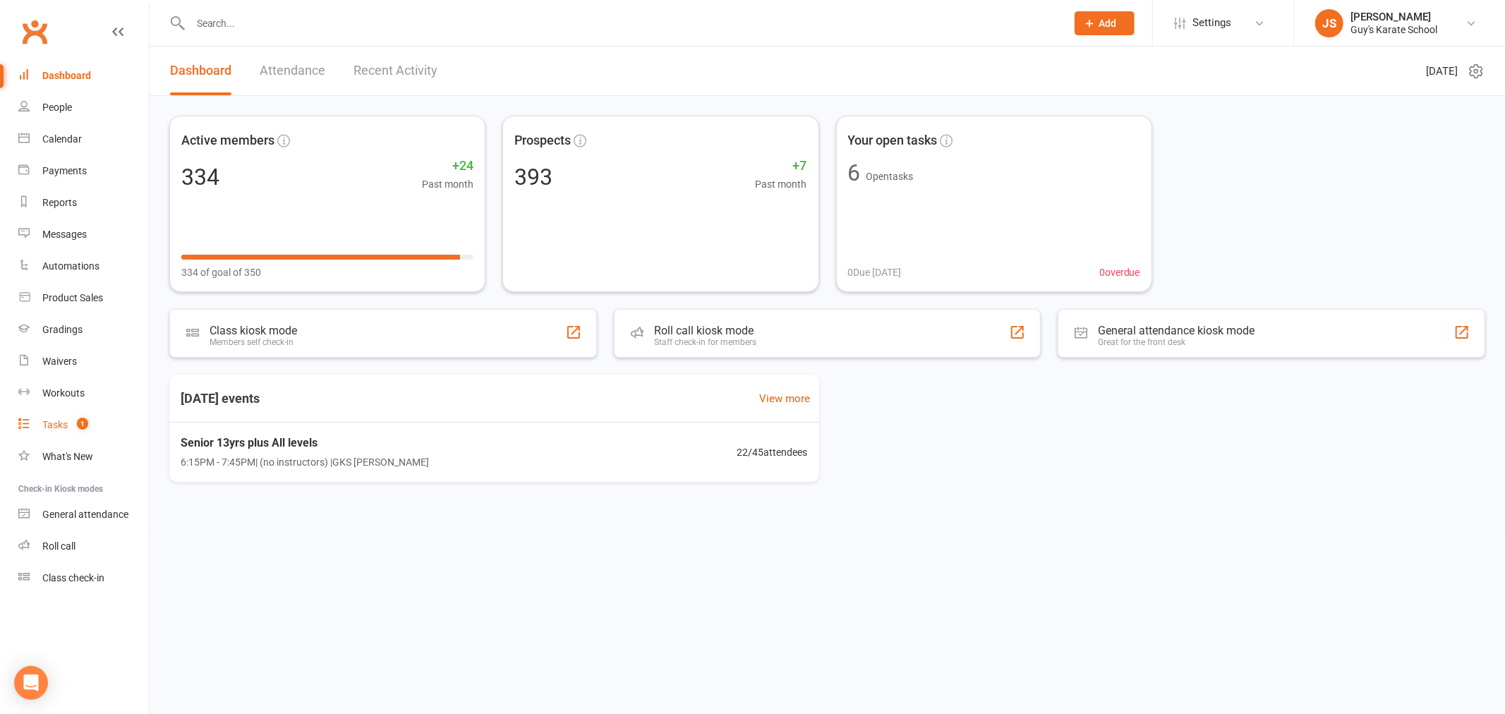
click at [57, 425] on div "Tasks" at bounding box center [54, 424] width 25 height 11
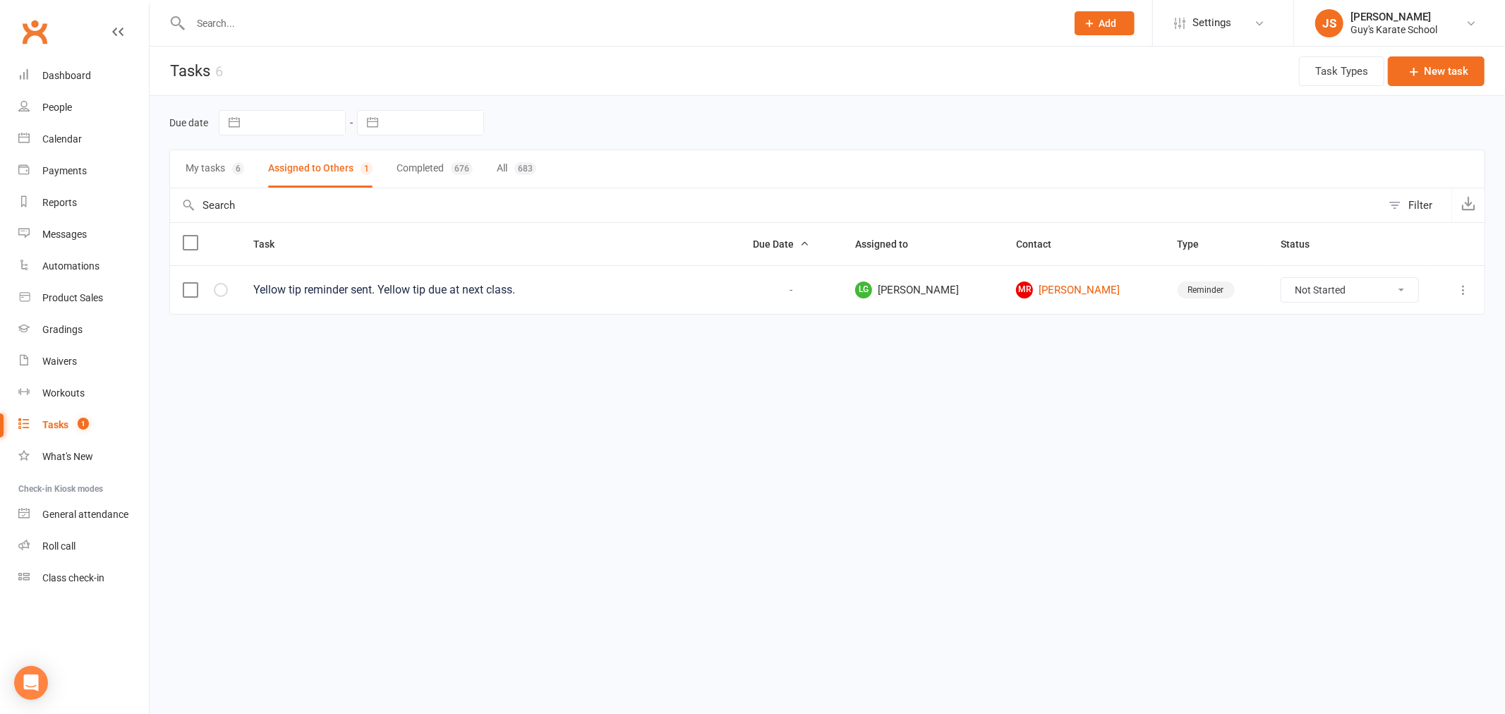
click at [191, 291] on label at bounding box center [190, 290] width 14 height 14
click at [191, 283] on input "checkbox" at bounding box center [190, 283] width 14 height 0
click at [1327, 683] on button "Remove" at bounding box center [1336, 682] width 90 height 30
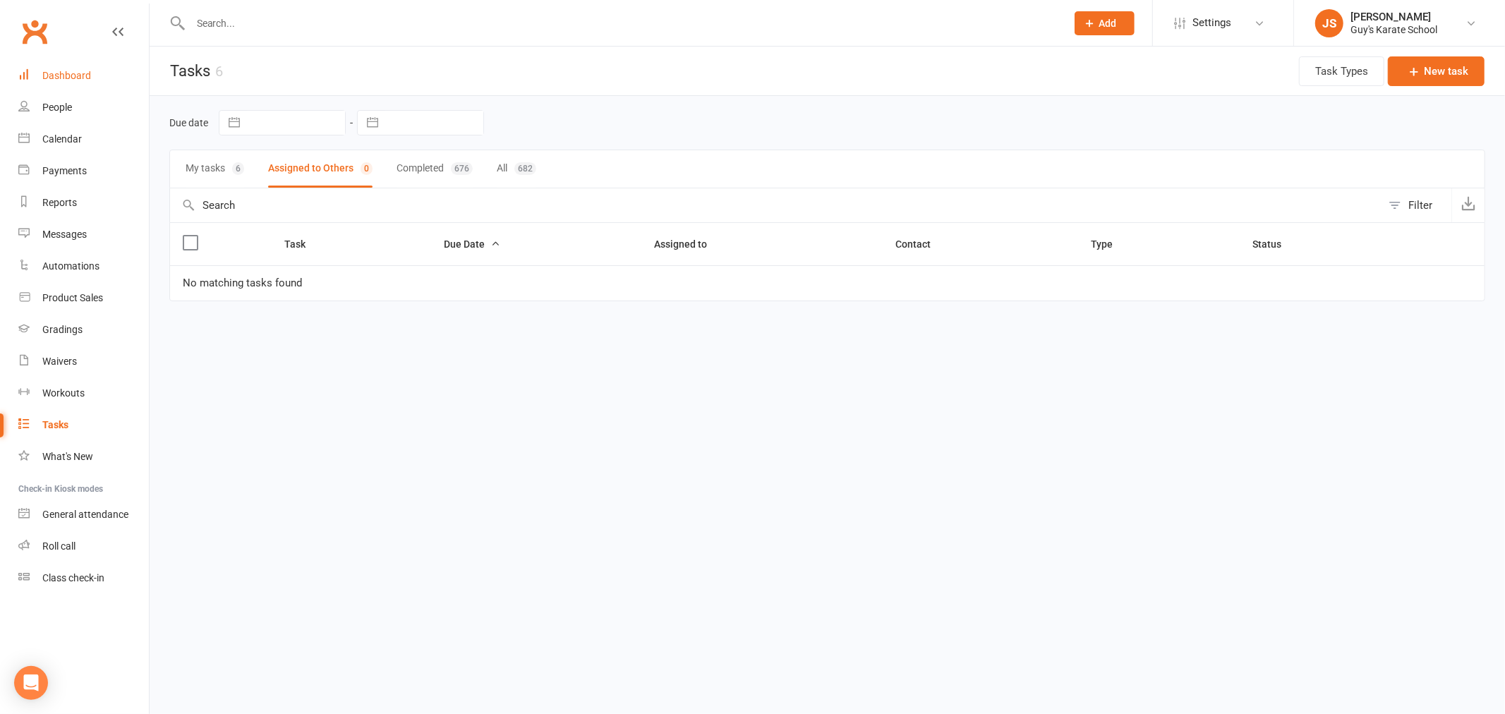
click at [78, 61] on link "Dashboard" at bounding box center [83, 76] width 131 height 32
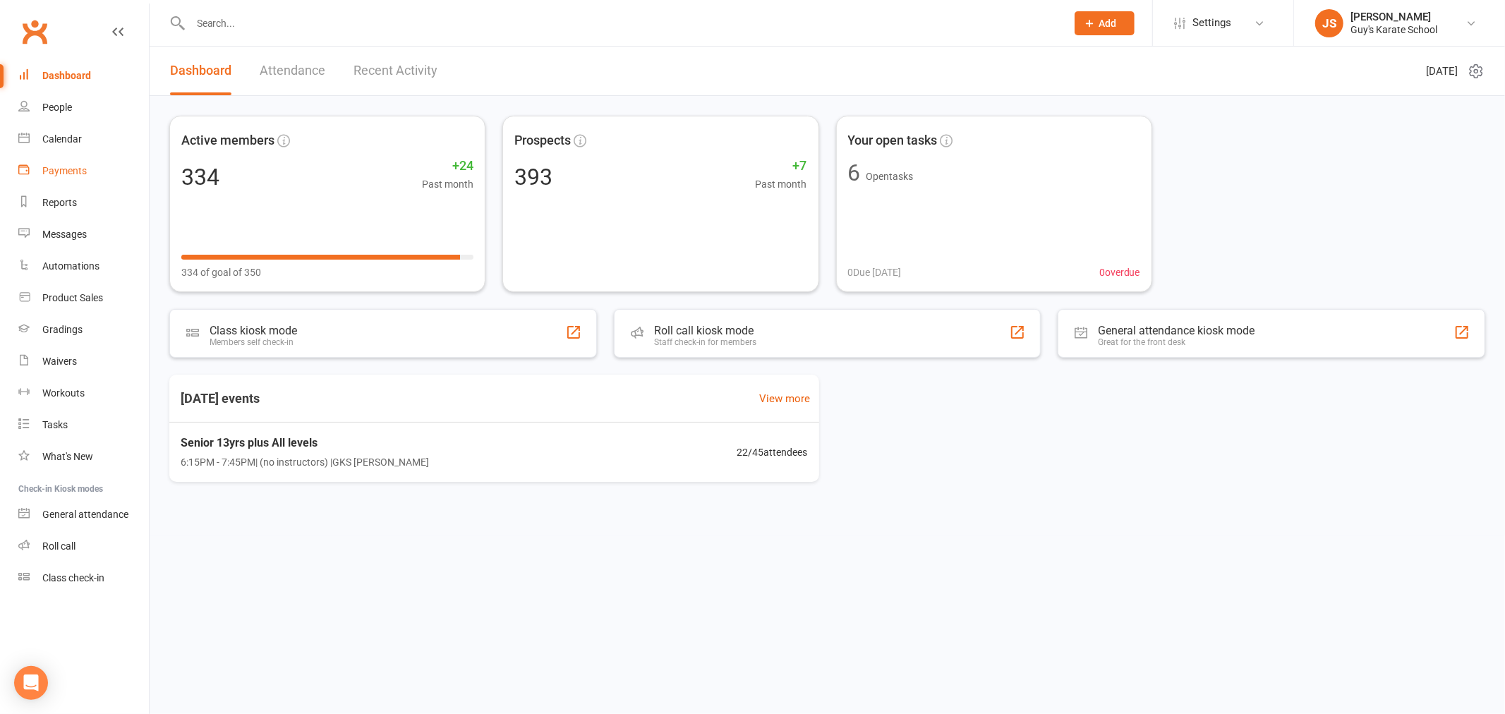
click at [64, 176] on link "Payments" at bounding box center [83, 171] width 131 height 32
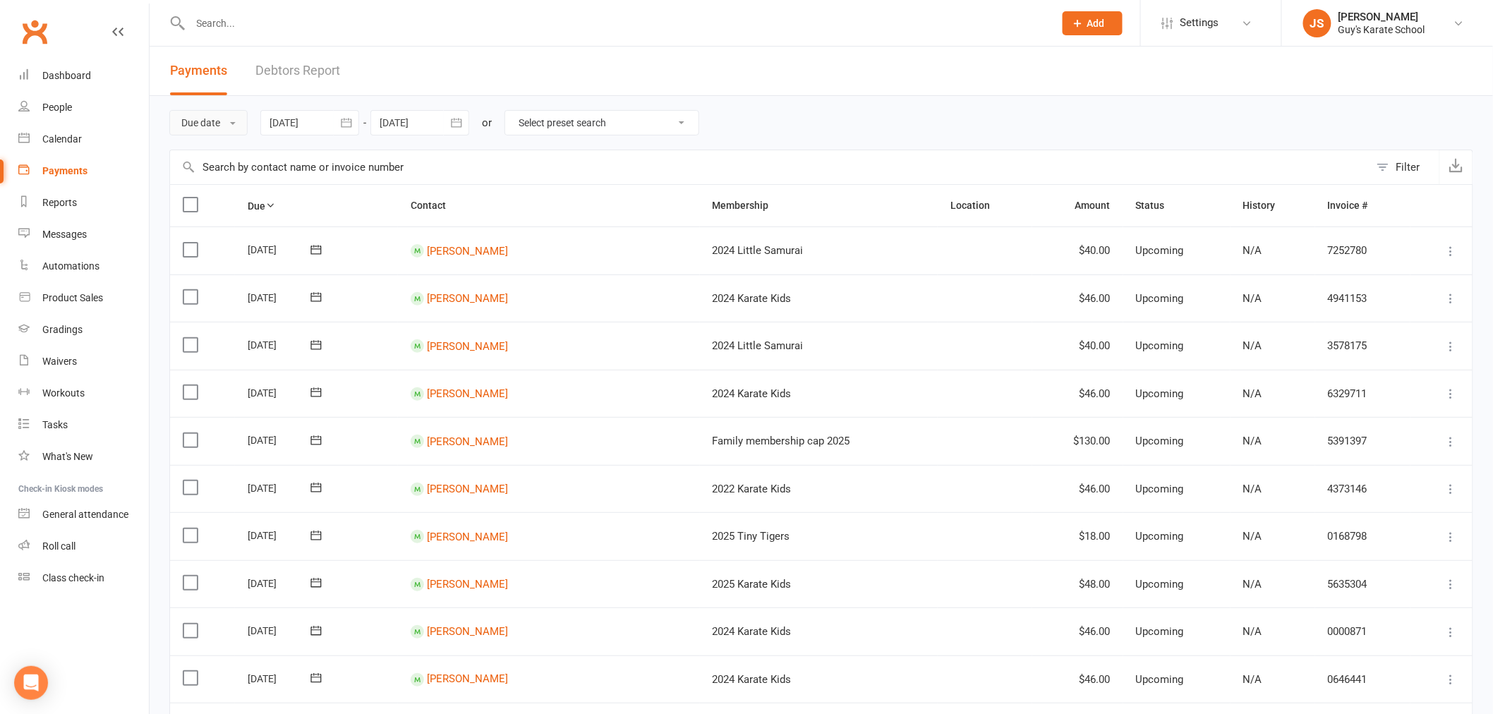
click at [193, 128] on button "Due date" at bounding box center [208, 122] width 78 height 25
click at [213, 212] on link "Date failed" at bounding box center [240, 211] width 140 height 28
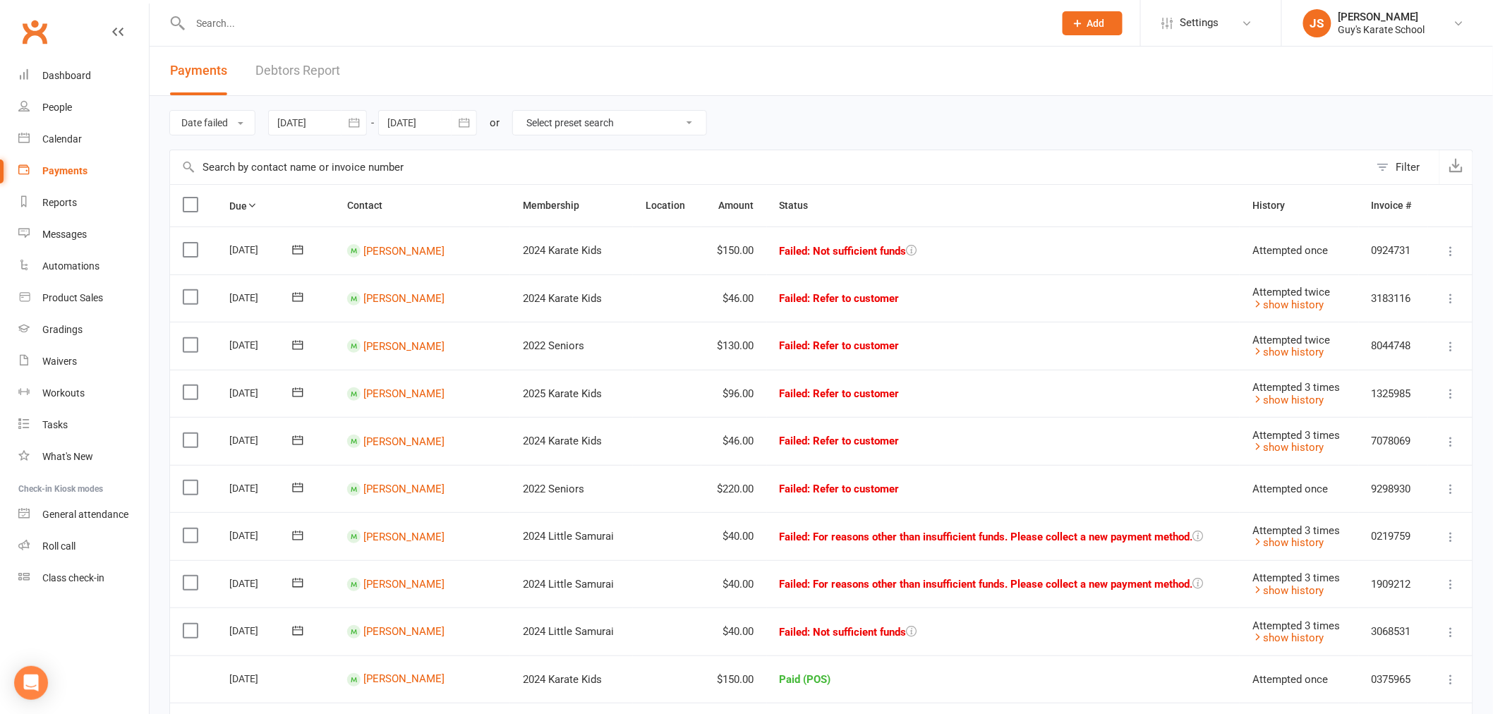
click at [394, 257] on contact-link "[PERSON_NAME]" at bounding box center [395, 250] width 97 height 13
click at [393, 344] on link "[PERSON_NAME]" at bounding box center [403, 345] width 81 height 13
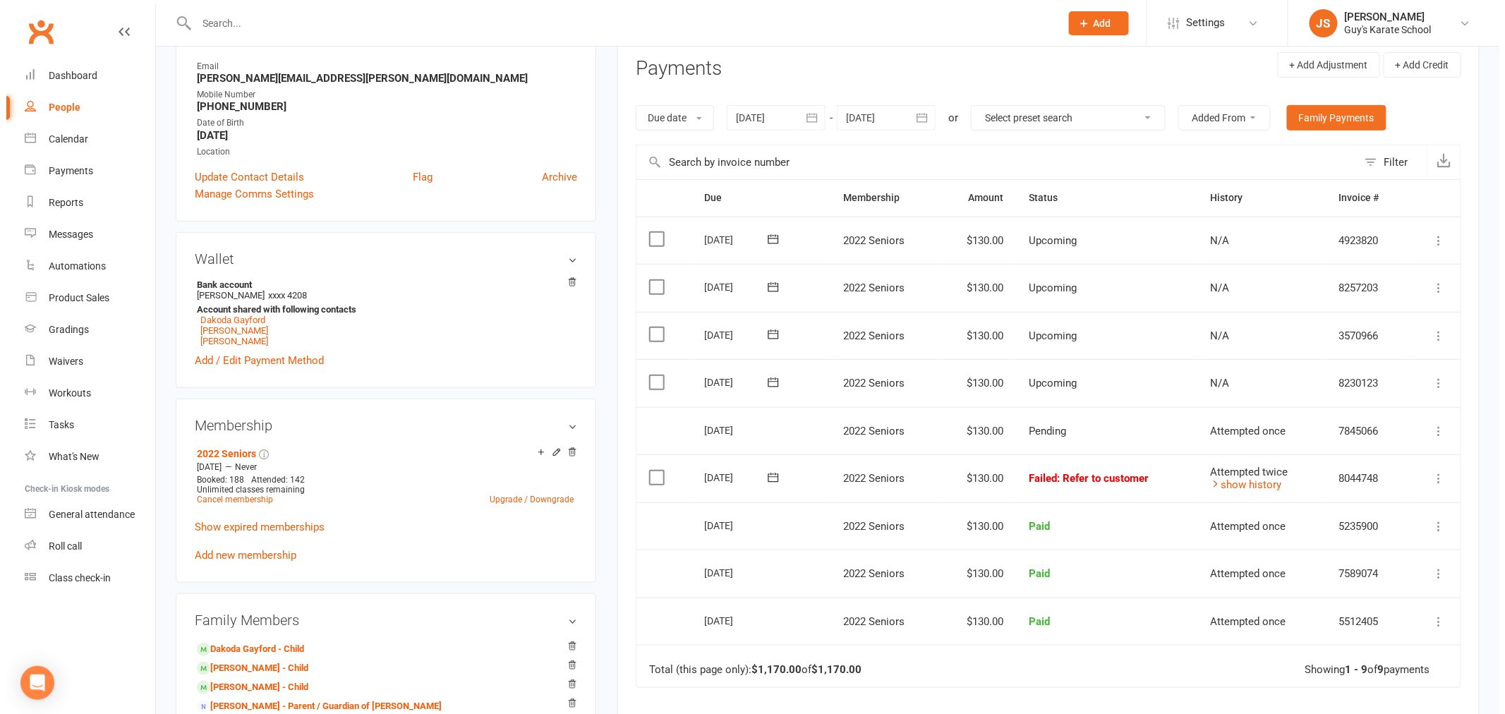
scroll to position [235, 0]
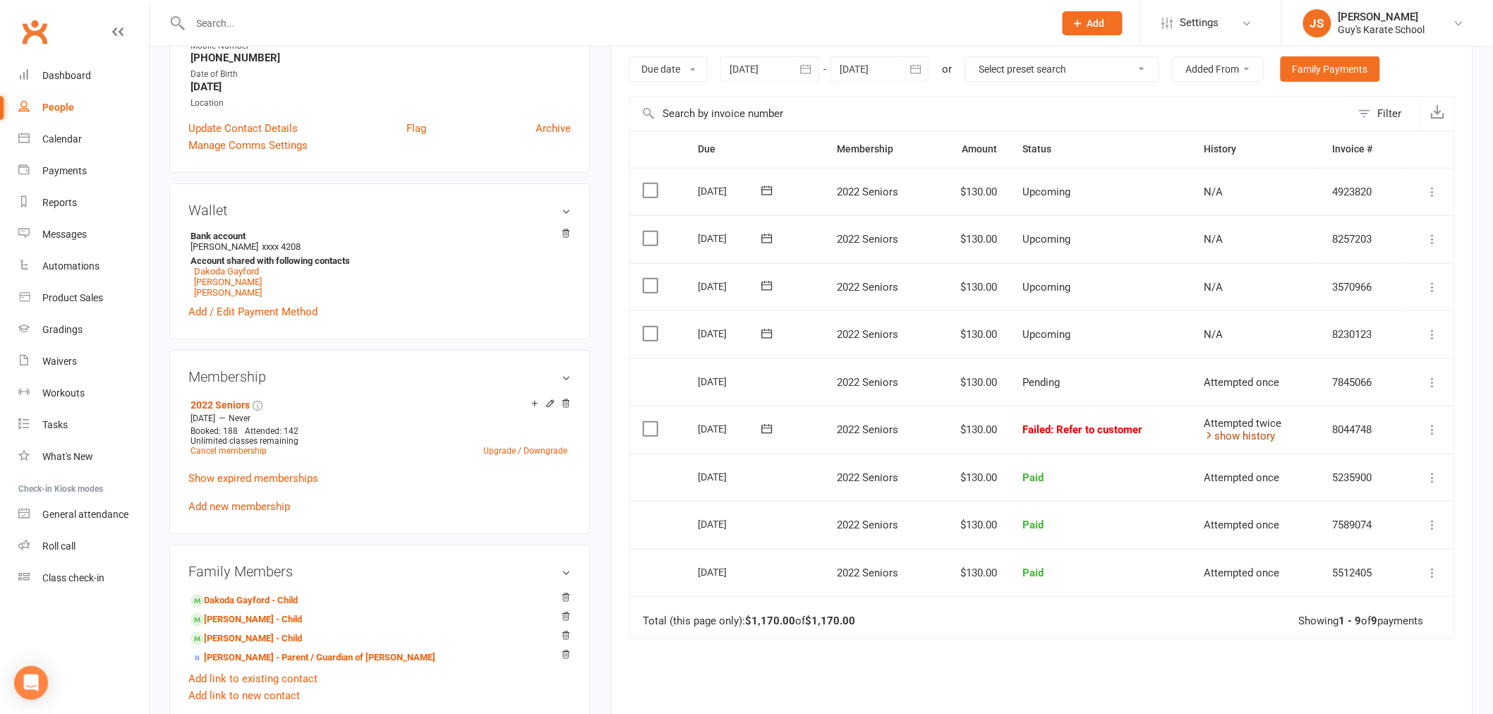
click at [1258, 436] on link "show history" at bounding box center [1239, 436] width 71 height 13
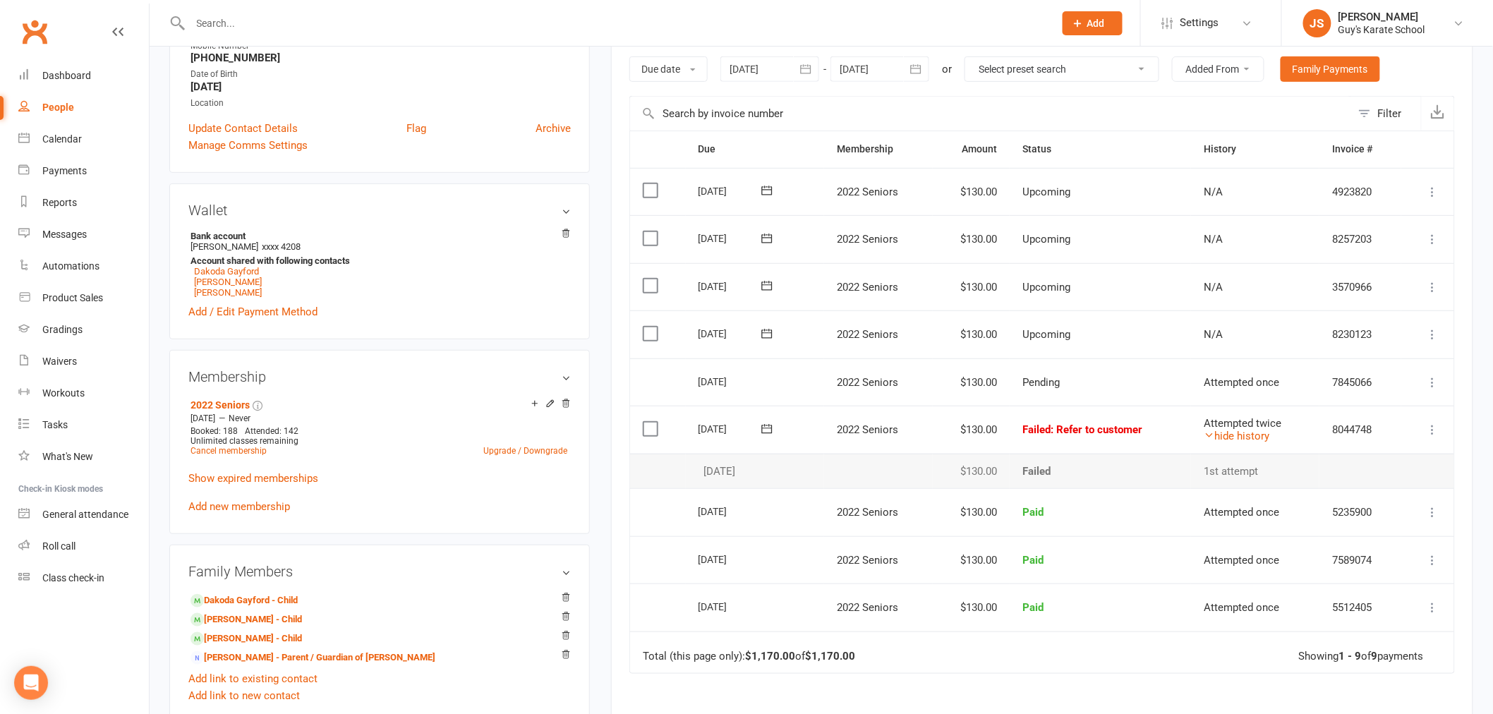
click at [1084, 433] on span ": Refer to customer" at bounding box center [1097, 429] width 92 height 13
click at [1228, 431] on link "hide history" at bounding box center [1237, 436] width 66 height 13
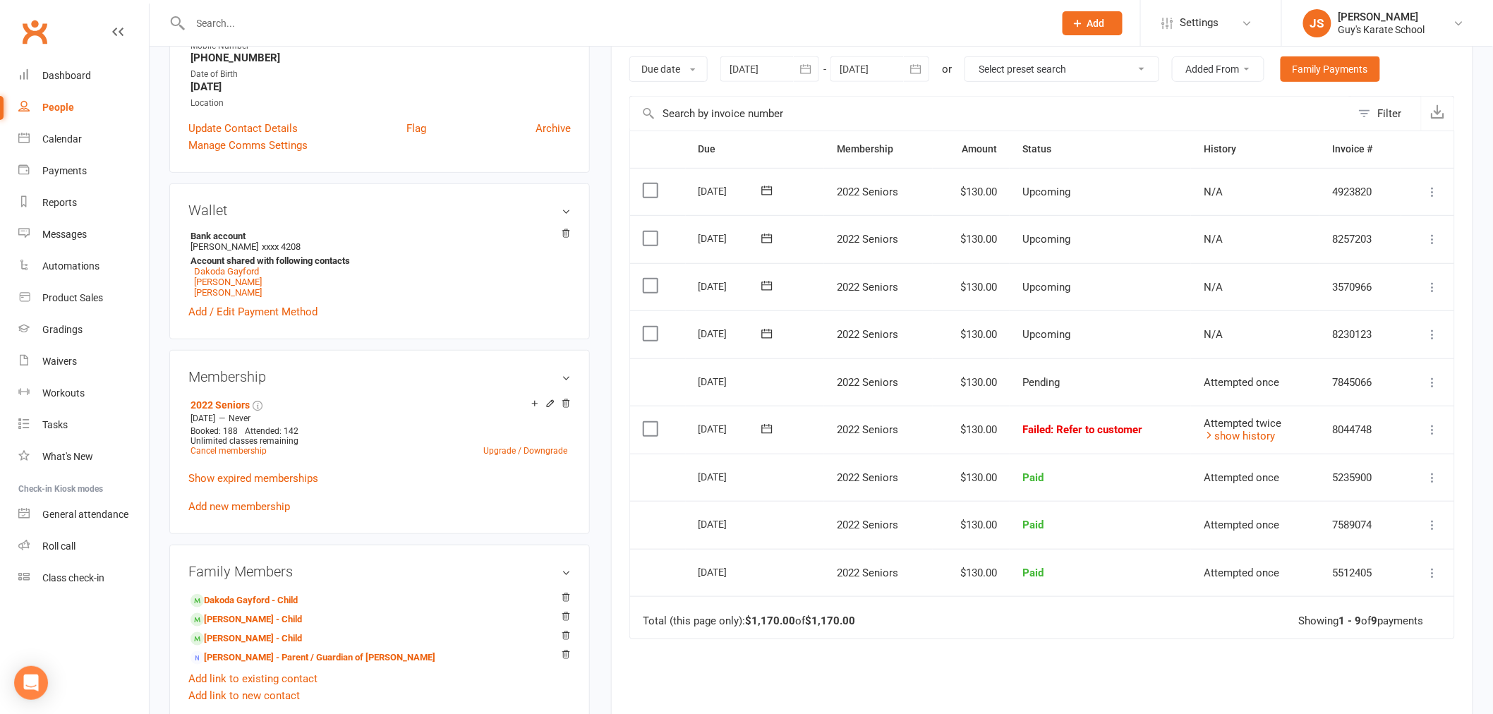
click at [1435, 429] on icon at bounding box center [1433, 430] width 14 height 14
click at [1377, 602] on link "More Info" at bounding box center [1371, 598] width 140 height 28
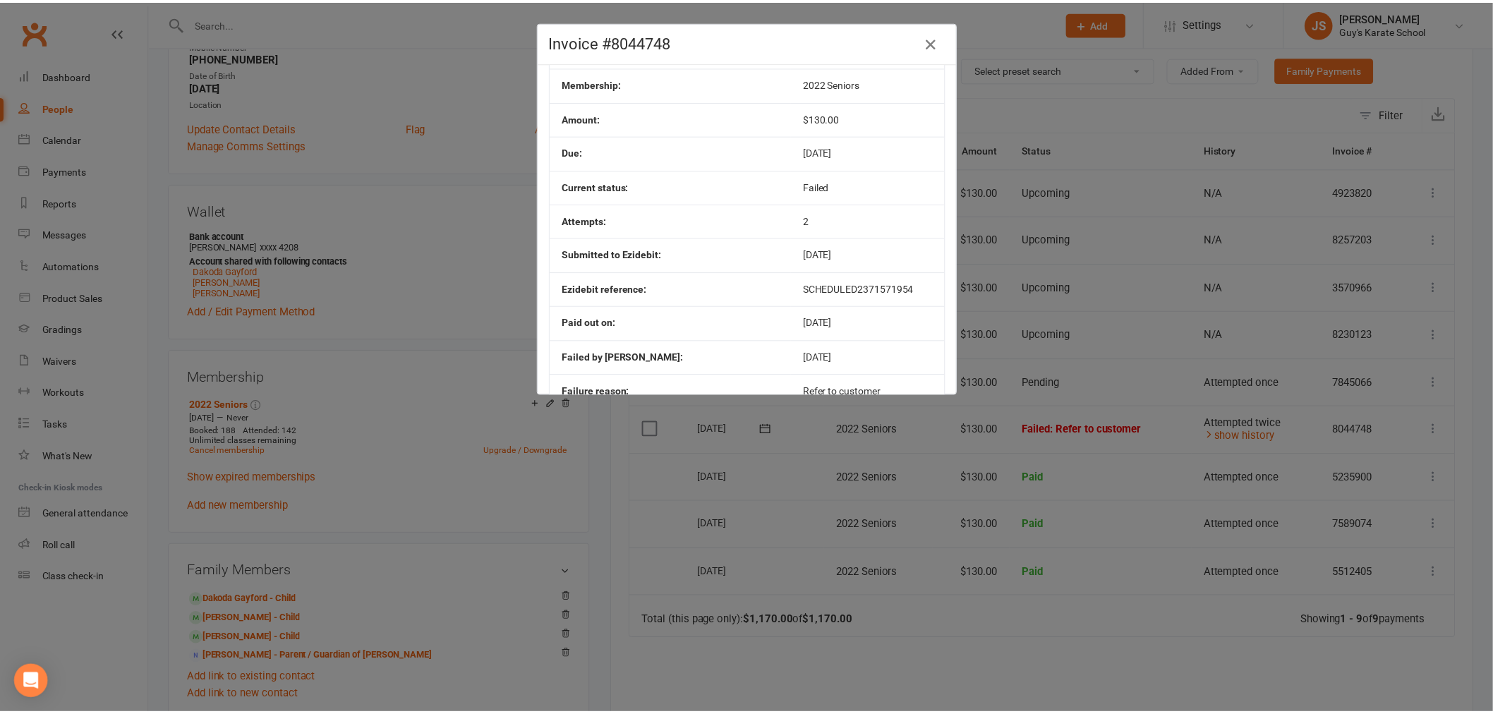
scroll to position [0, 0]
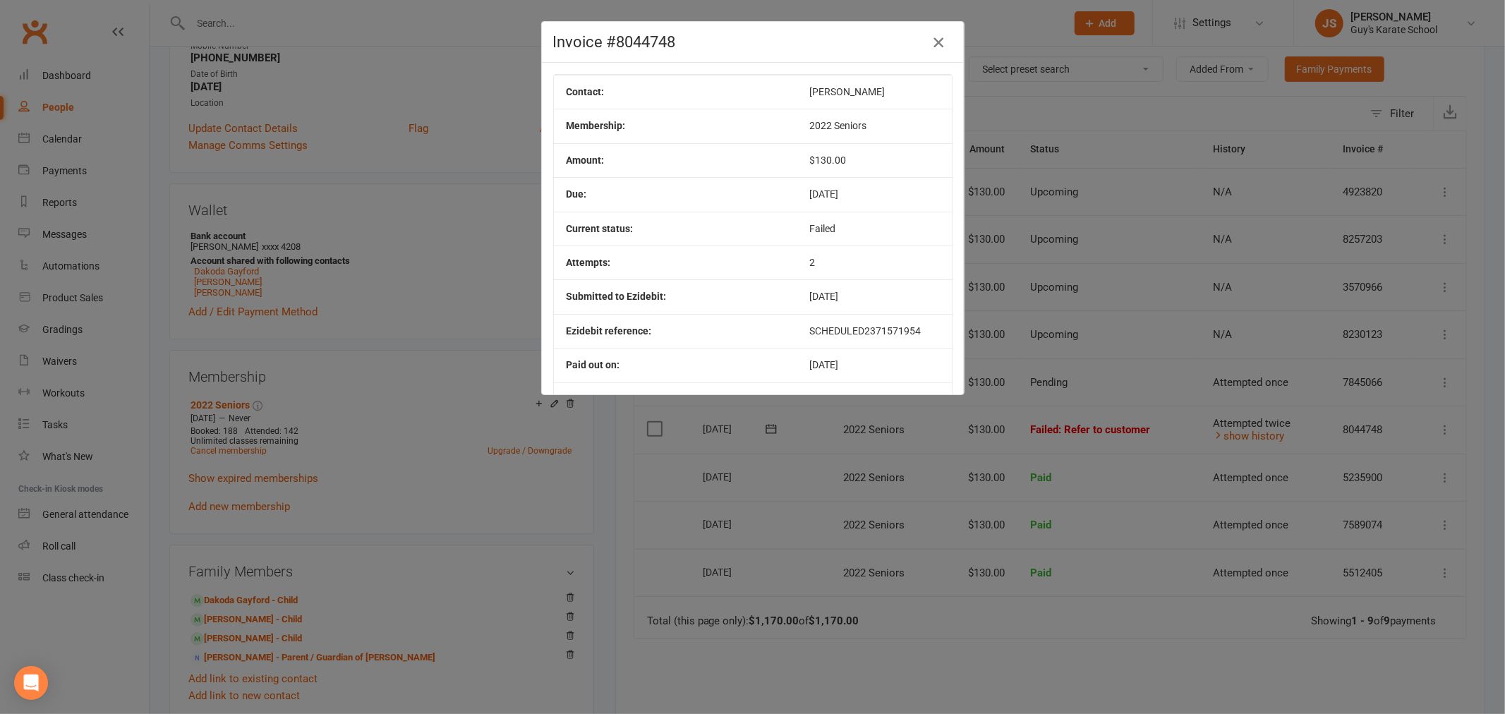
click at [930, 38] on icon "button" at bounding box center [938, 42] width 17 height 17
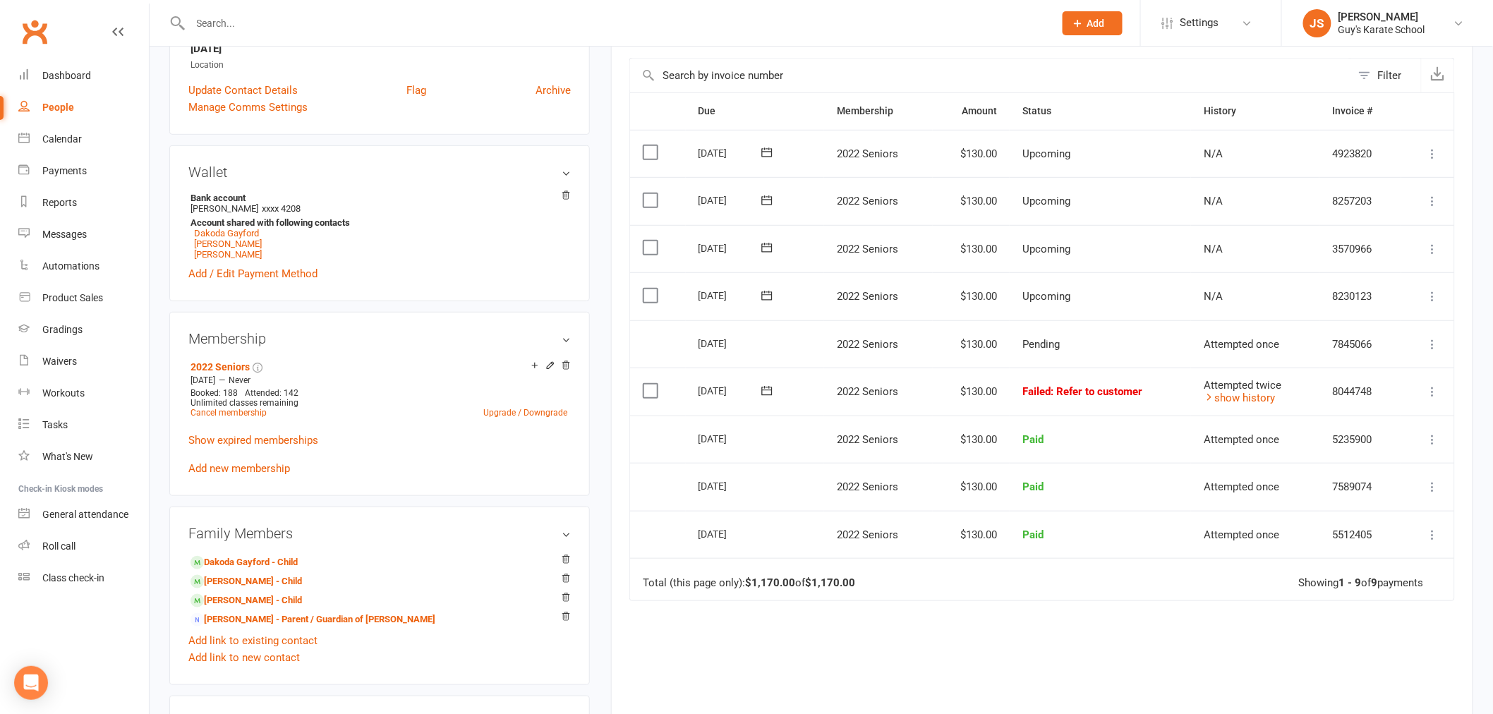
scroll to position [313, 0]
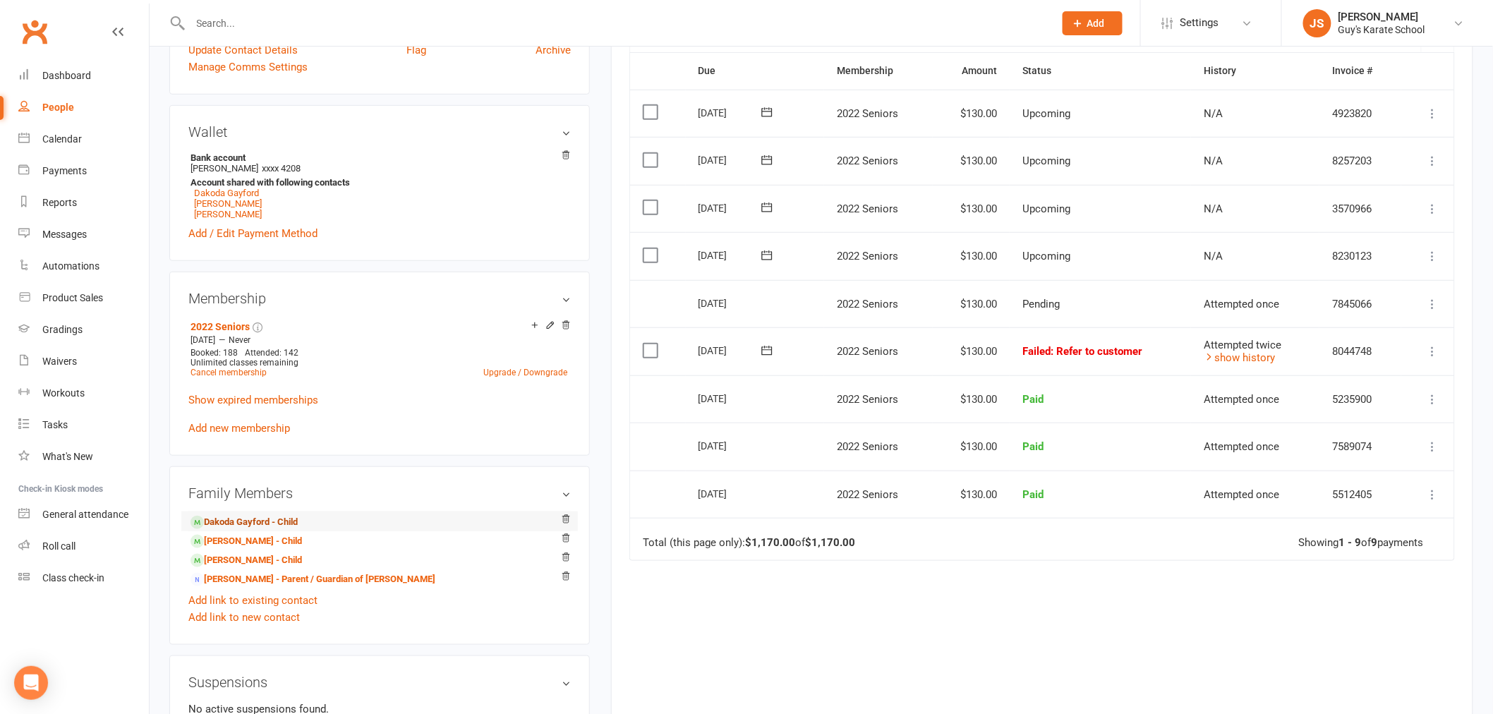
click at [249, 526] on link "Dakoda Gayford - Child" at bounding box center [244, 522] width 107 height 15
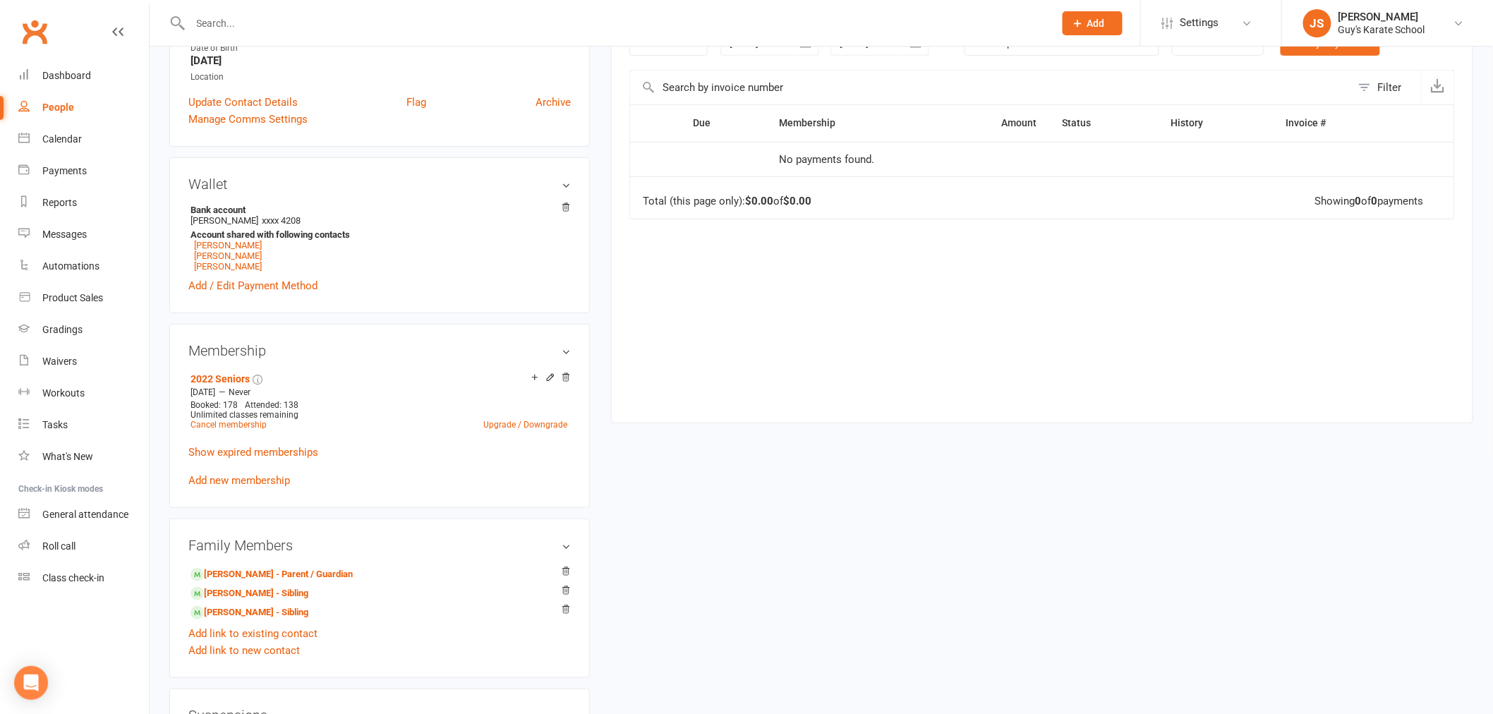
scroll to position [235, 0]
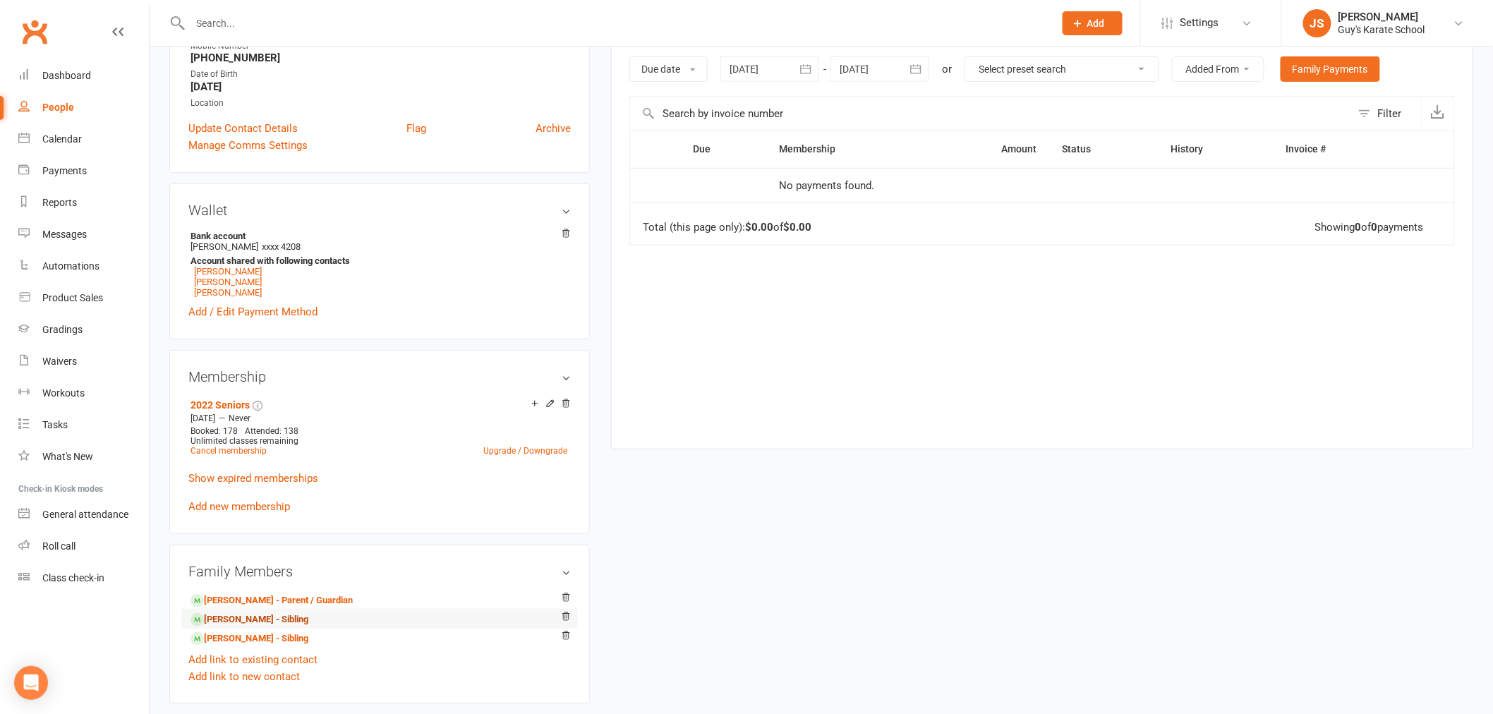
click at [243, 622] on link "[PERSON_NAME] - Sibling" at bounding box center [250, 620] width 118 height 15
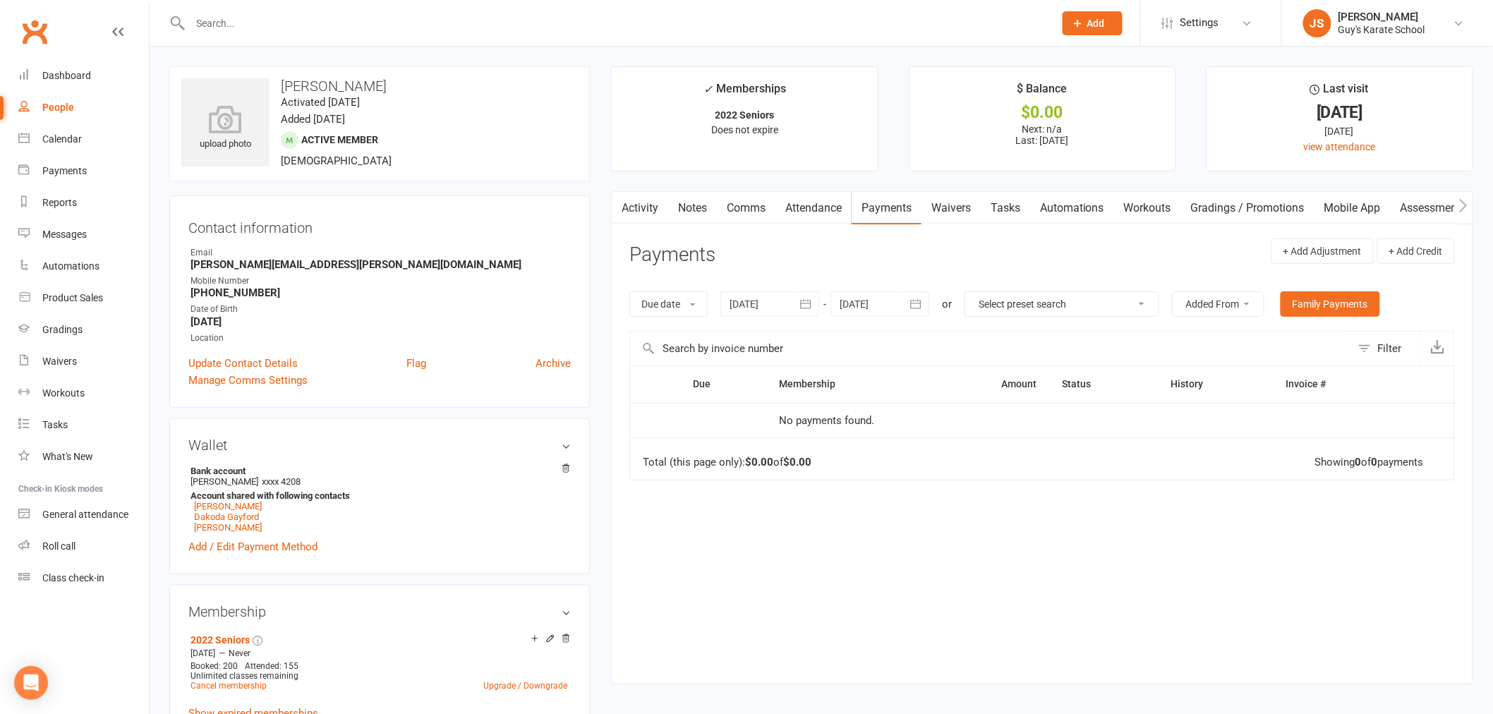
click at [334, 15] on input "text" at bounding box center [615, 23] width 858 height 20
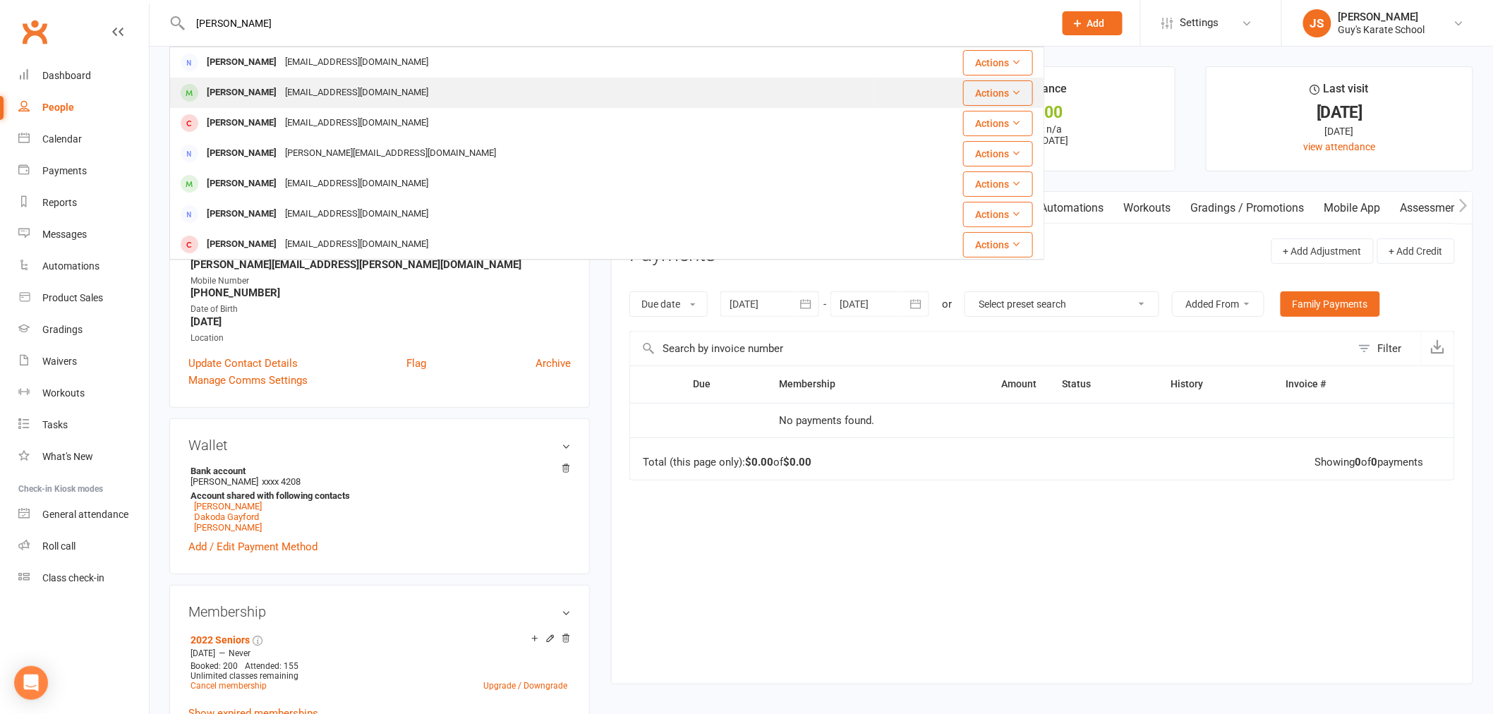
type input "[PERSON_NAME]"
click at [327, 89] on div "[EMAIL_ADDRESS][DOMAIN_NAME]" at bounding box center [357, 93] width 152 height 20
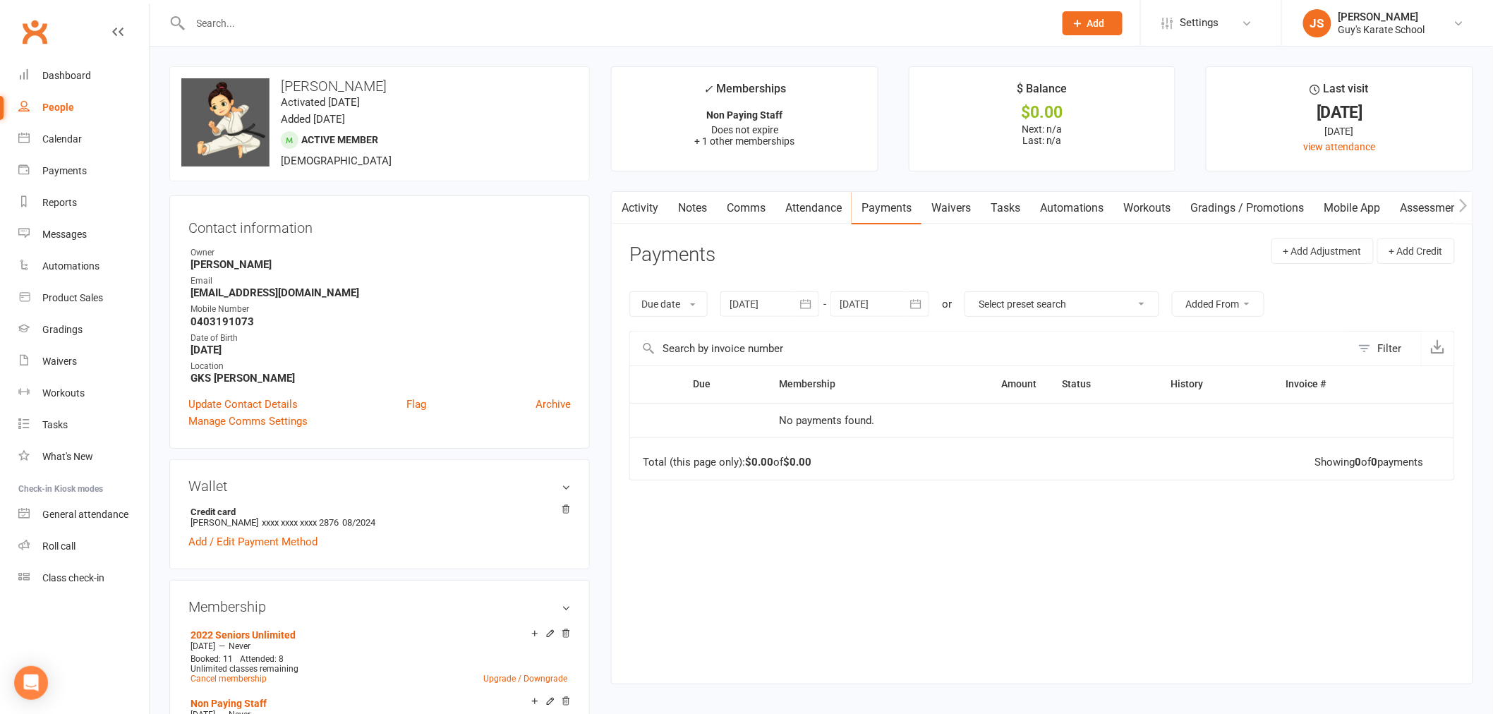
scroll to position [78, 0]
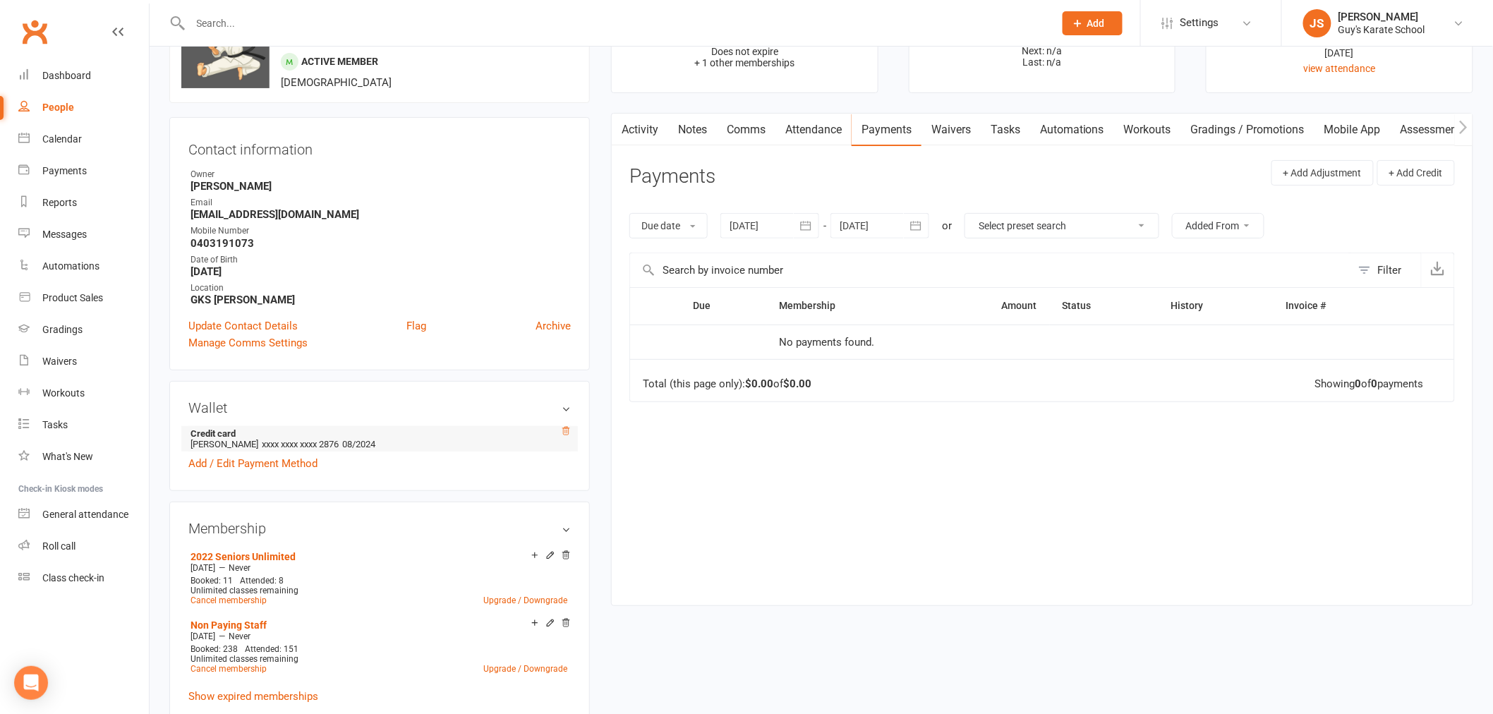
click at [562, 427] on icon at bounding box center [566, 431] width 10 height 10
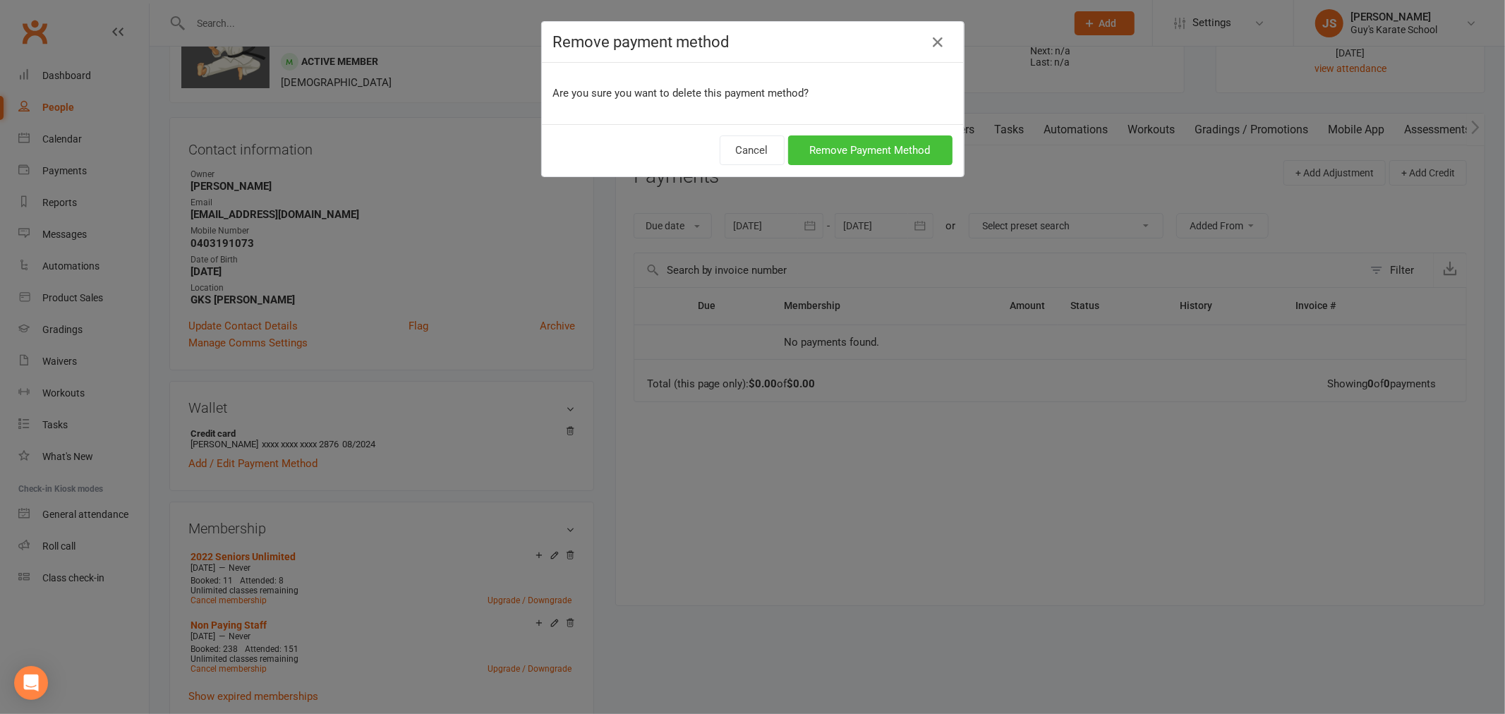
click at [840, 145] on button "Remove Payment Method" at bounding box center [870, 150] width 164 height 30
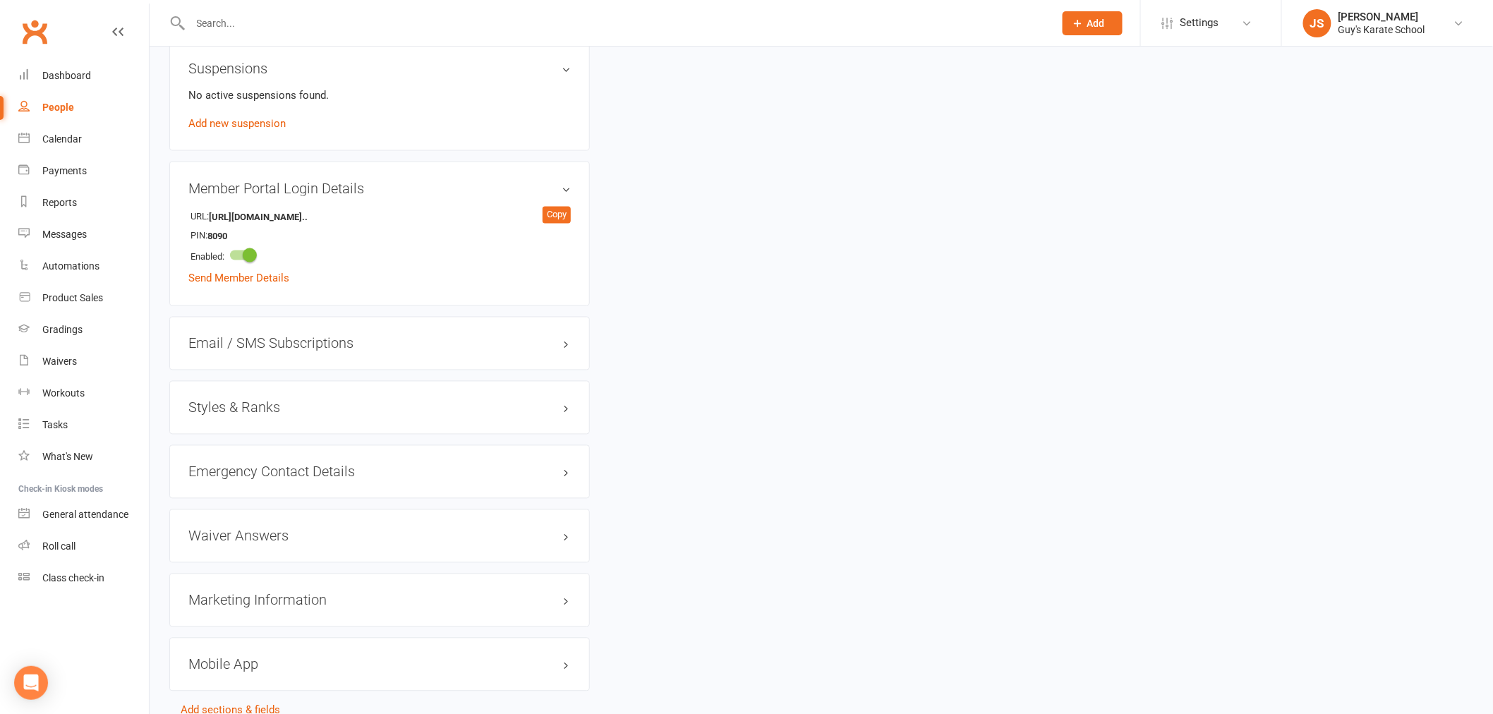
scroll to position [941, 0]
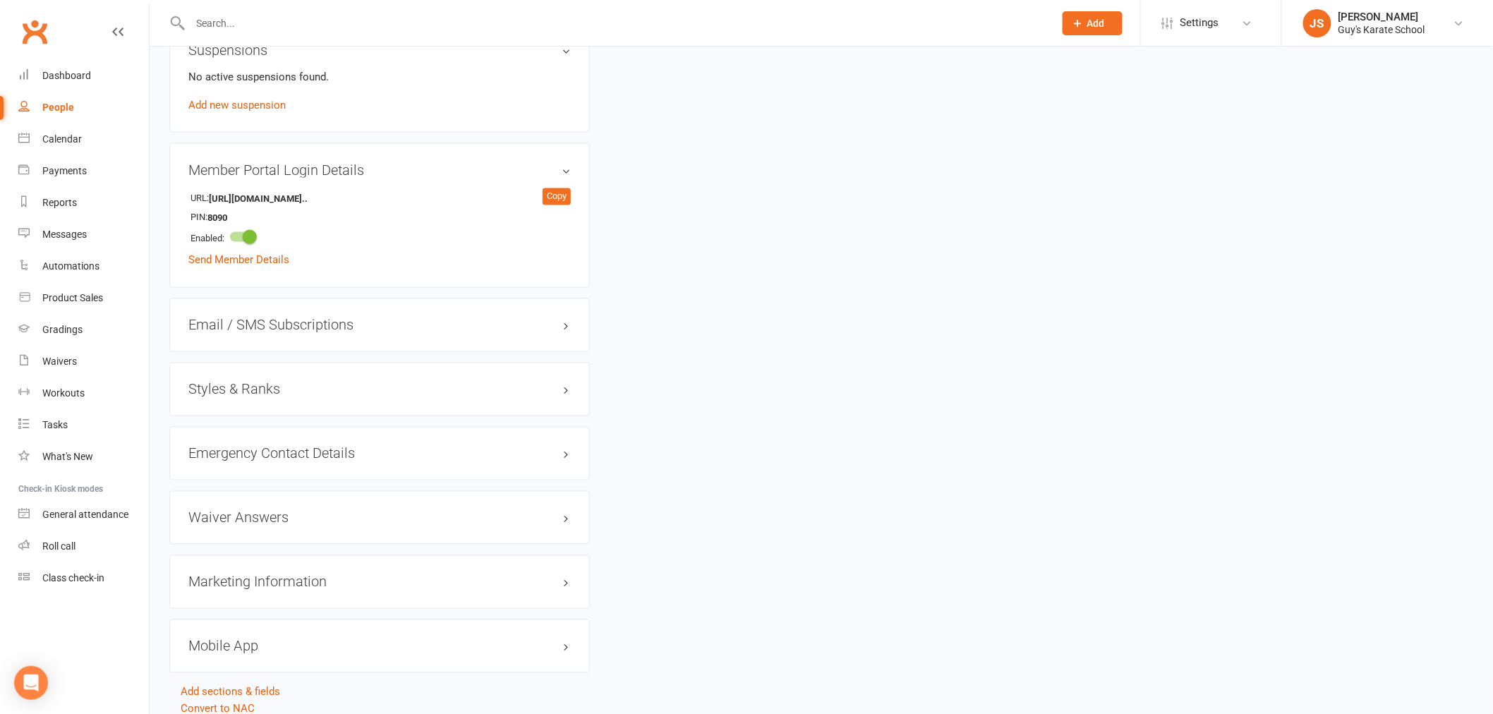
click at [229, 374] on div "Styles & Ranks" at bounding box center [379, 390] width 421 height 54
click at [229, 386] on h3 "Styles & Ranks" at bounding box center [379, 390] width 382 height 16
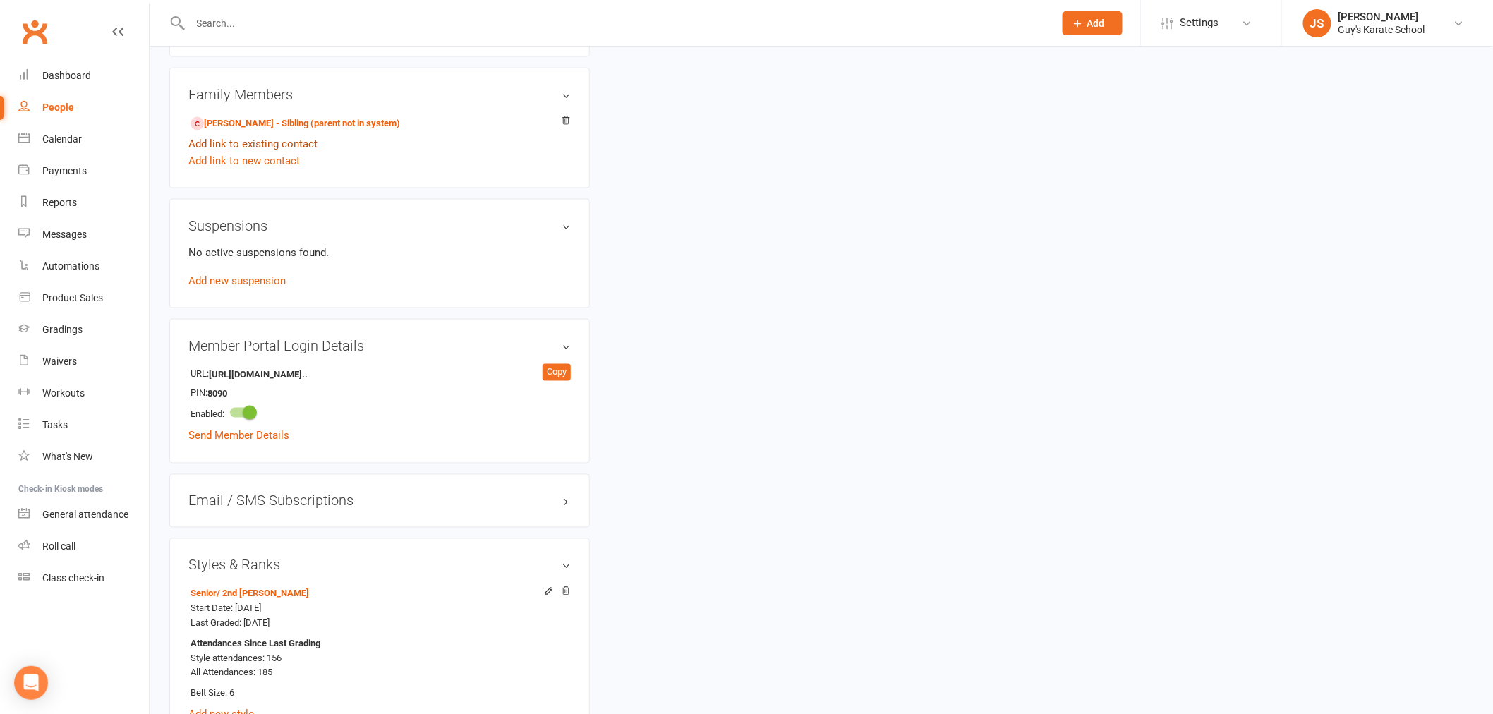
scroll to position [706, 0]
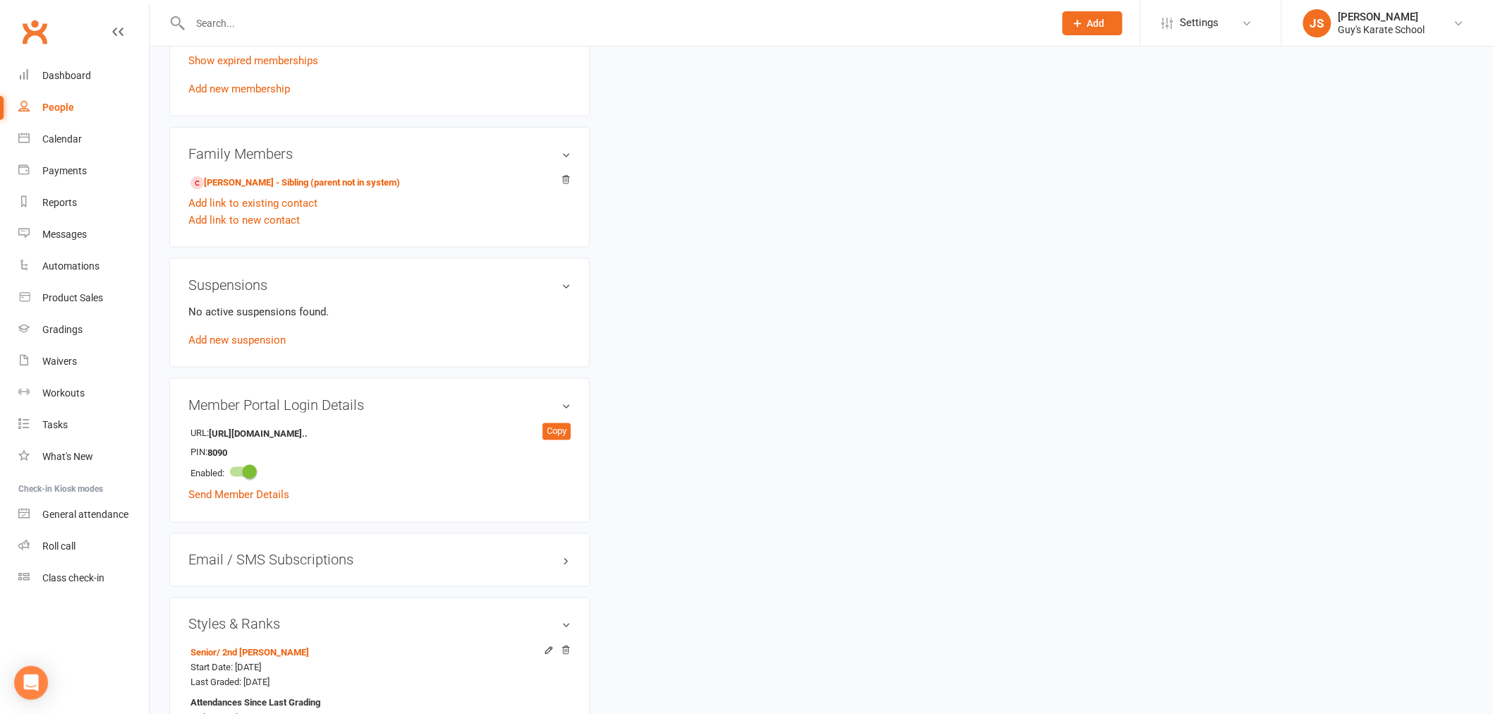
click at [210, 25] on input "text" at bounding box center [615, 23] width 858 height 20
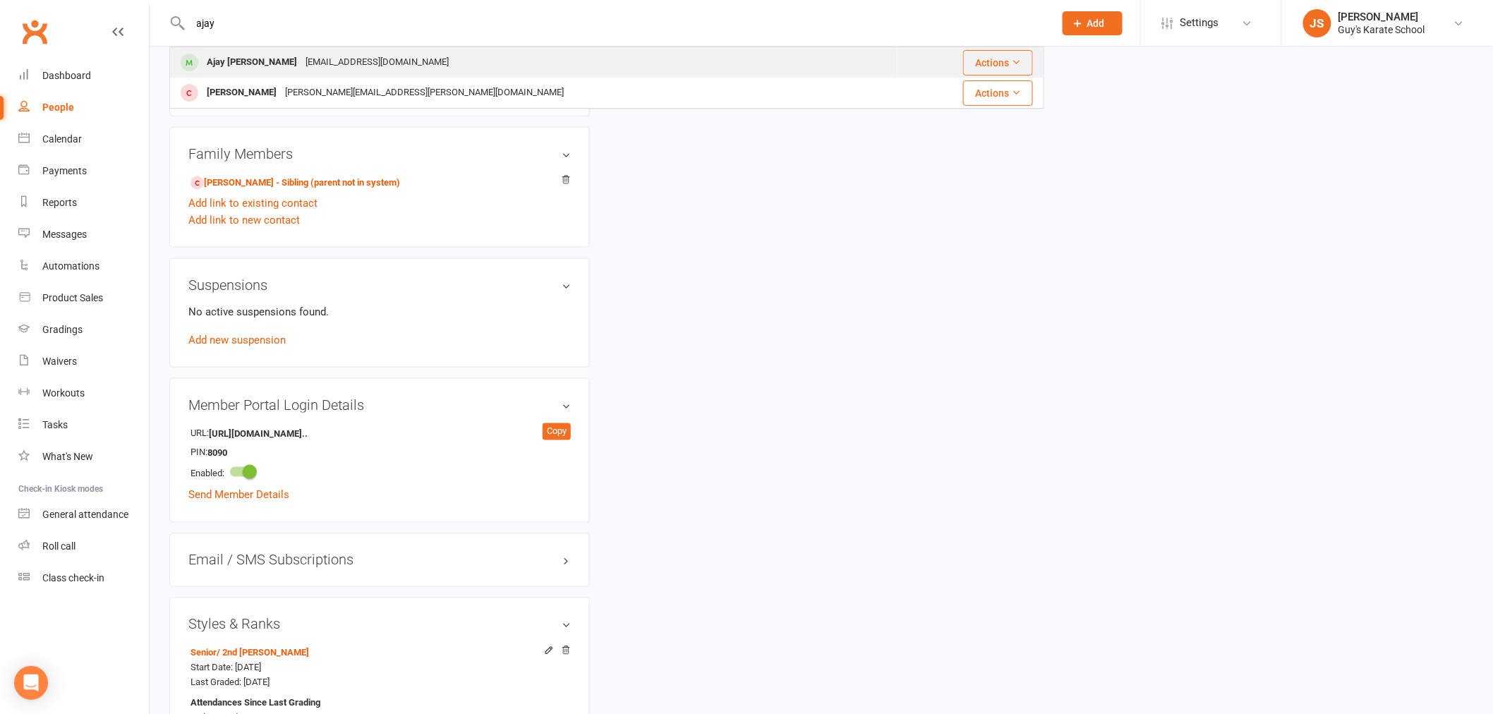
type input "ajay"
click at [229, 66] on div "Ajay [PERSON_NAME]" at bounding box center [252, 62] width 99 height 20
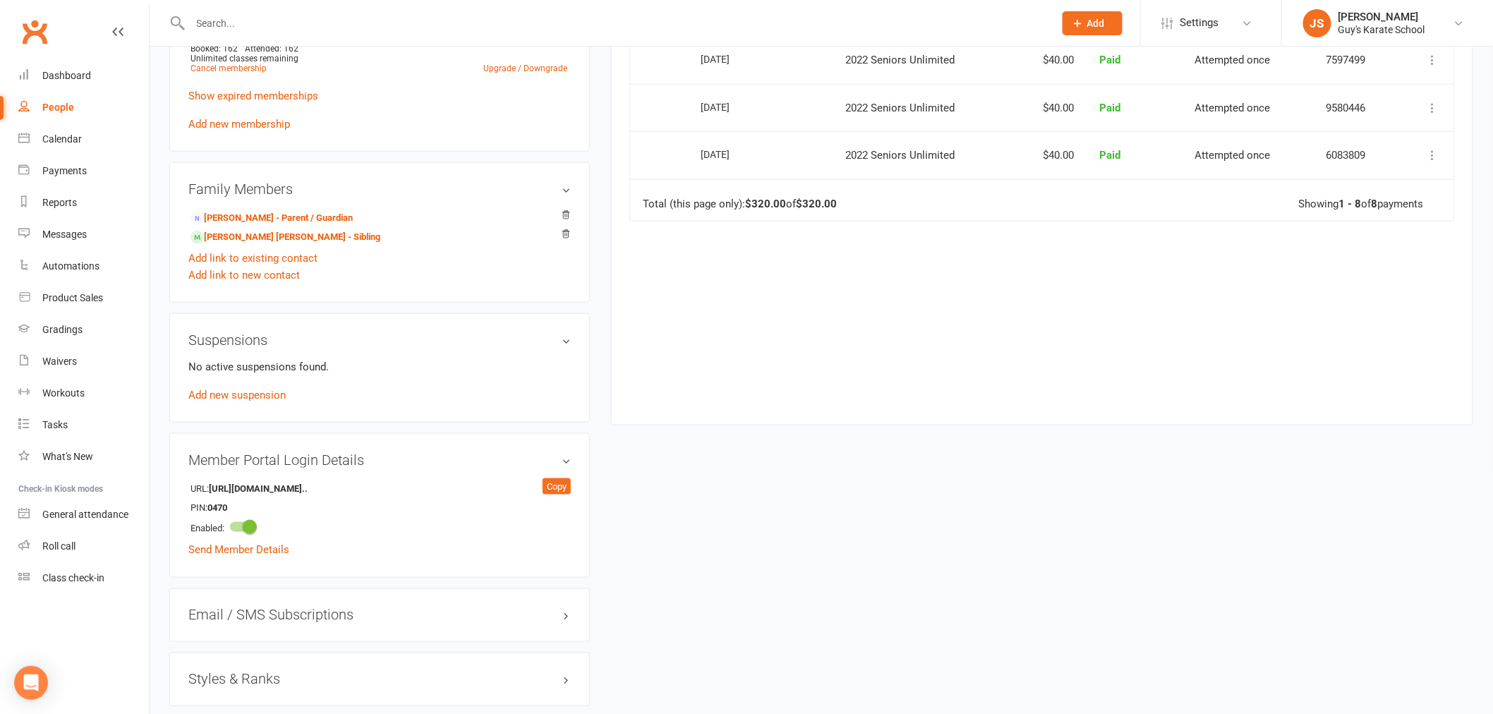
scroll to position [706, 0]
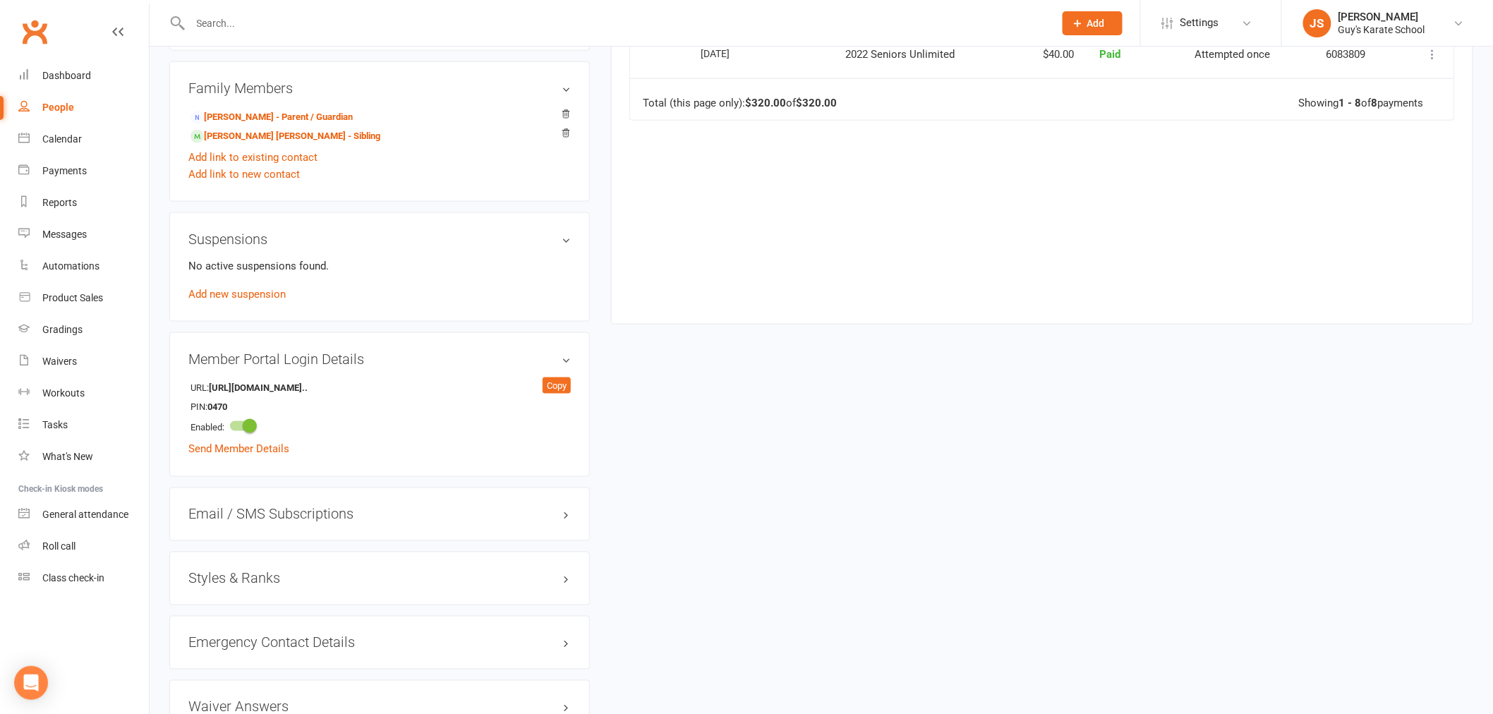
click at [252, 579] on h3 "Styles & Ranks" at bounding box center [379, 579] width 382 height 16
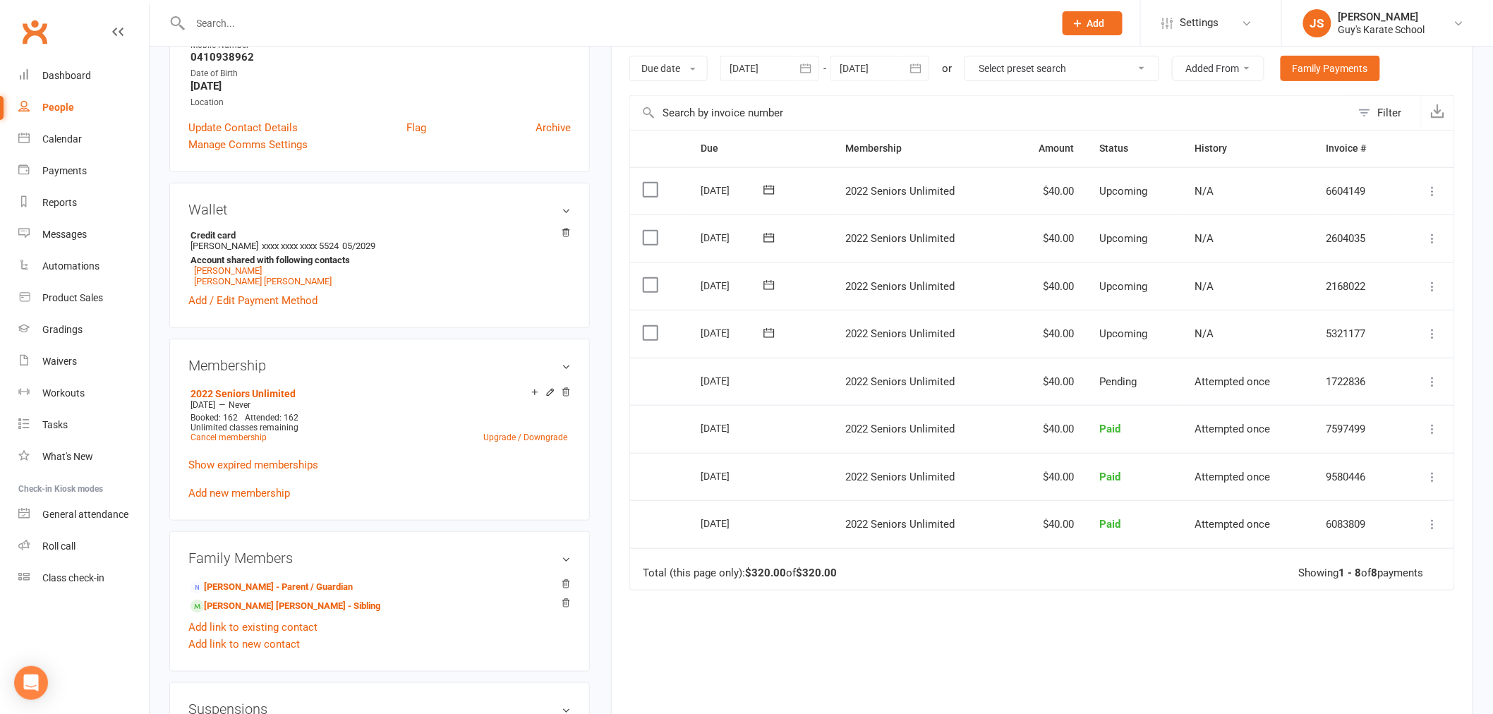
scroll to position [235, 0]
click at [224, 27] on input "text" at bounding box center [615, 23] width 858 height 20
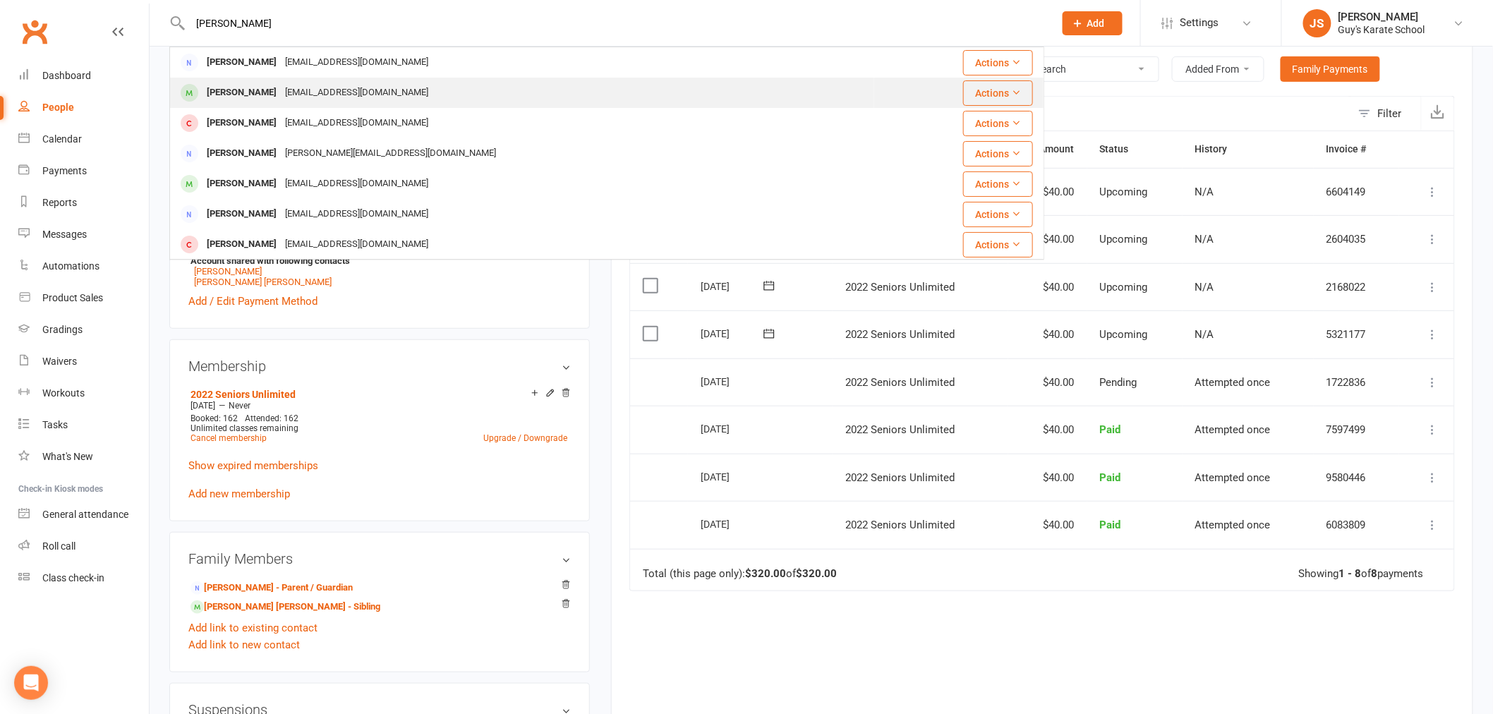
type input "[PERSON_NAME]"
click at [269, 83] on div "[PERSON_NAME]" at bounding box center [242, 93] width 78 height 20
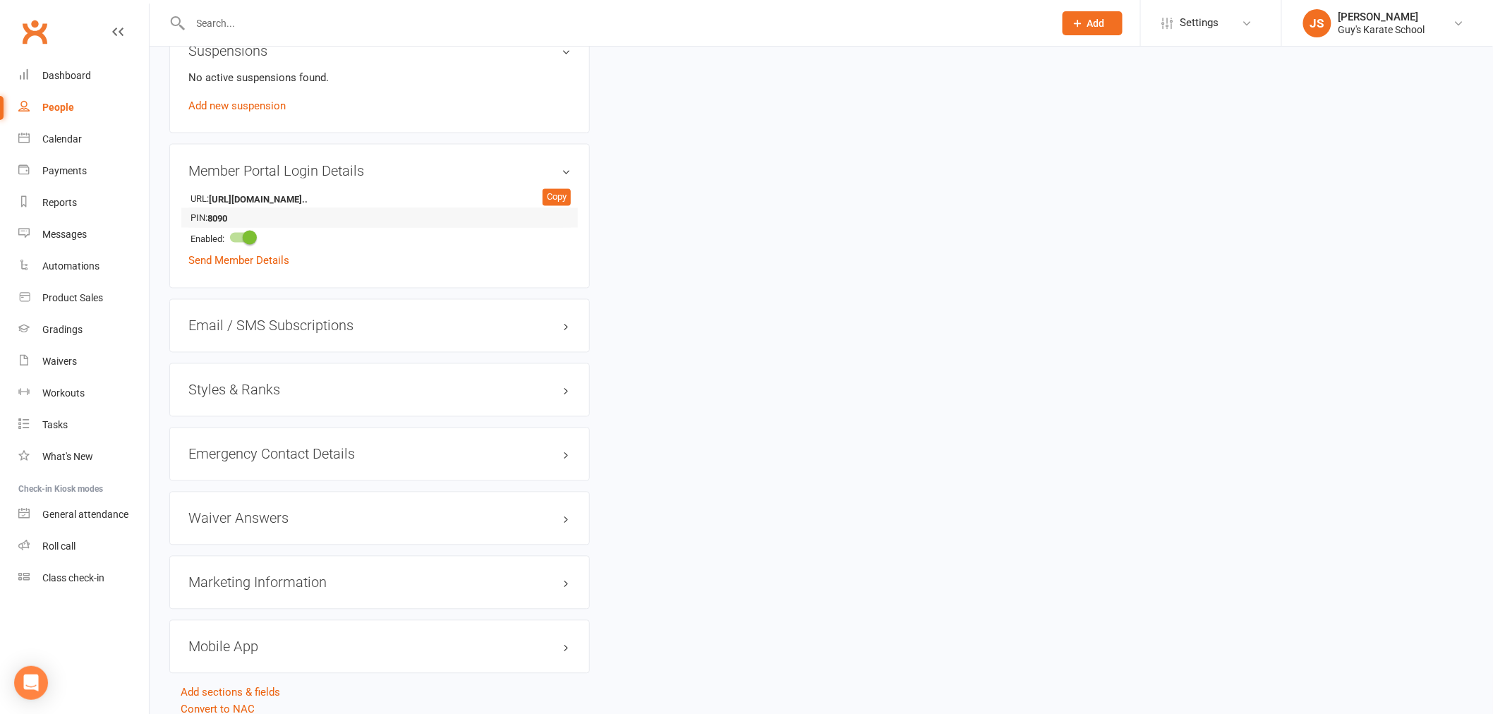
scroll to position [941, 0]
click at [246, 386] on h3 "Styles & Ranks" at bounding box center [379, 390] width 382 height 16
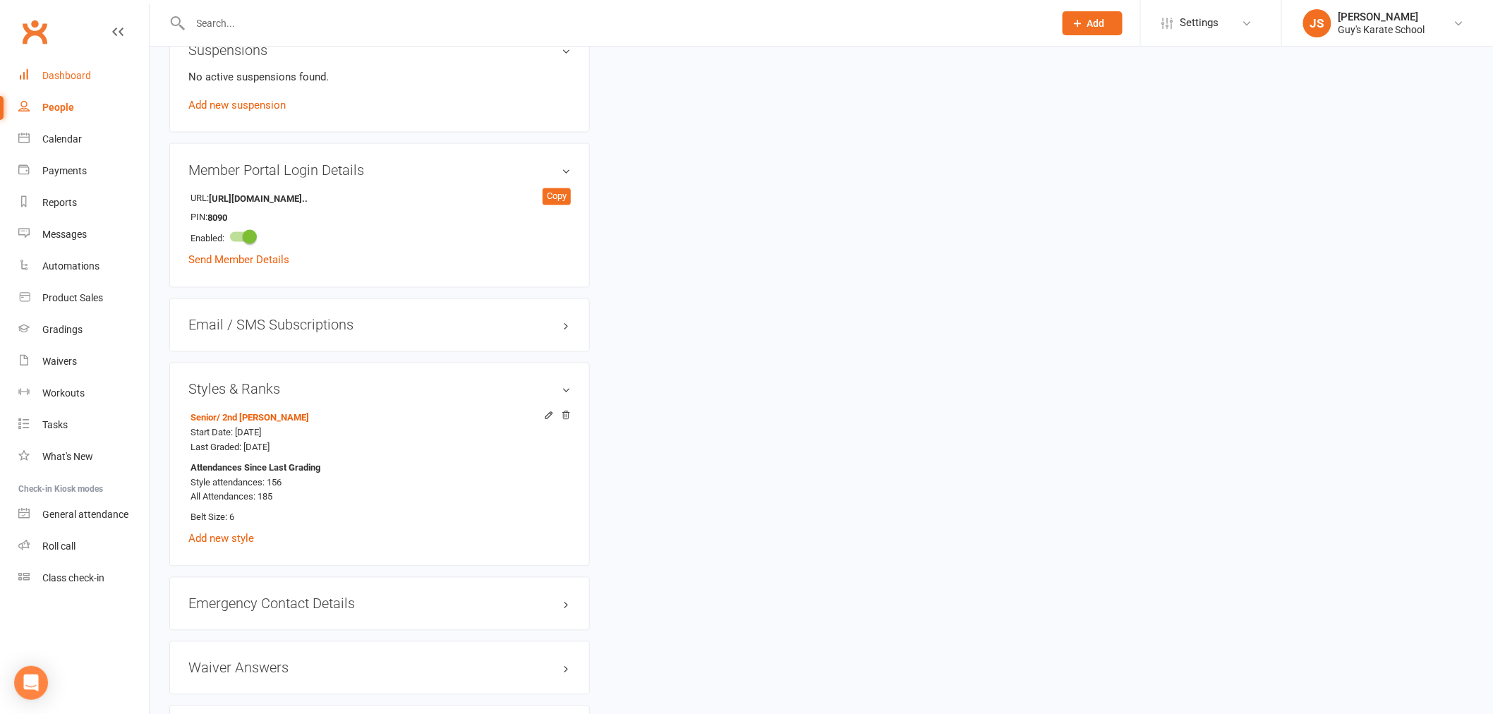
click at [96, 79] on link "Dashboard" at bounding box center [83, 76] width 131 height 32
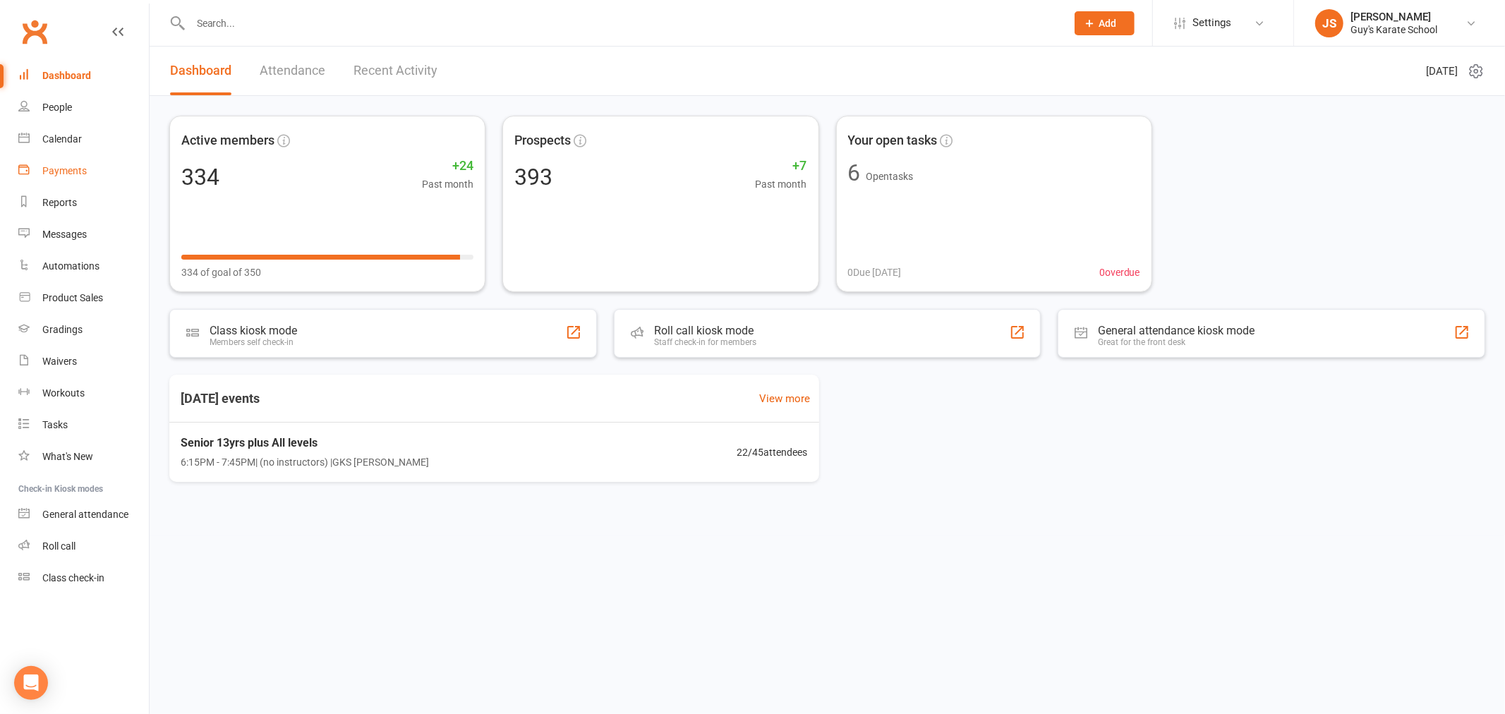
click at [78, 174] on div "Payments" at bounding box center [64, 170] width 44 height 11
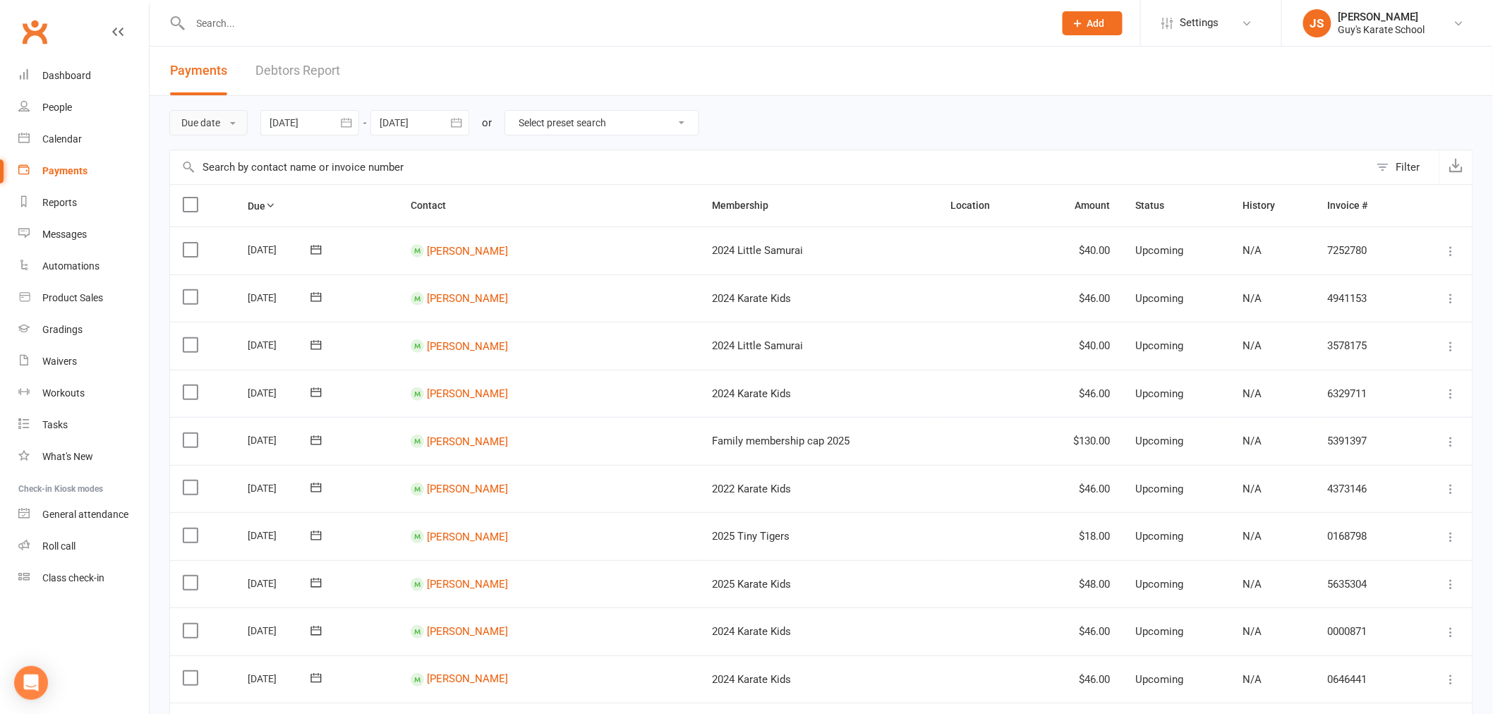
click at [228, 128] on button "Due date" at bounding box center [208, 122] width 78 height 25
click at [215, 201] on link "Date failed" at bounding box center [240, 211] width 140 height 28
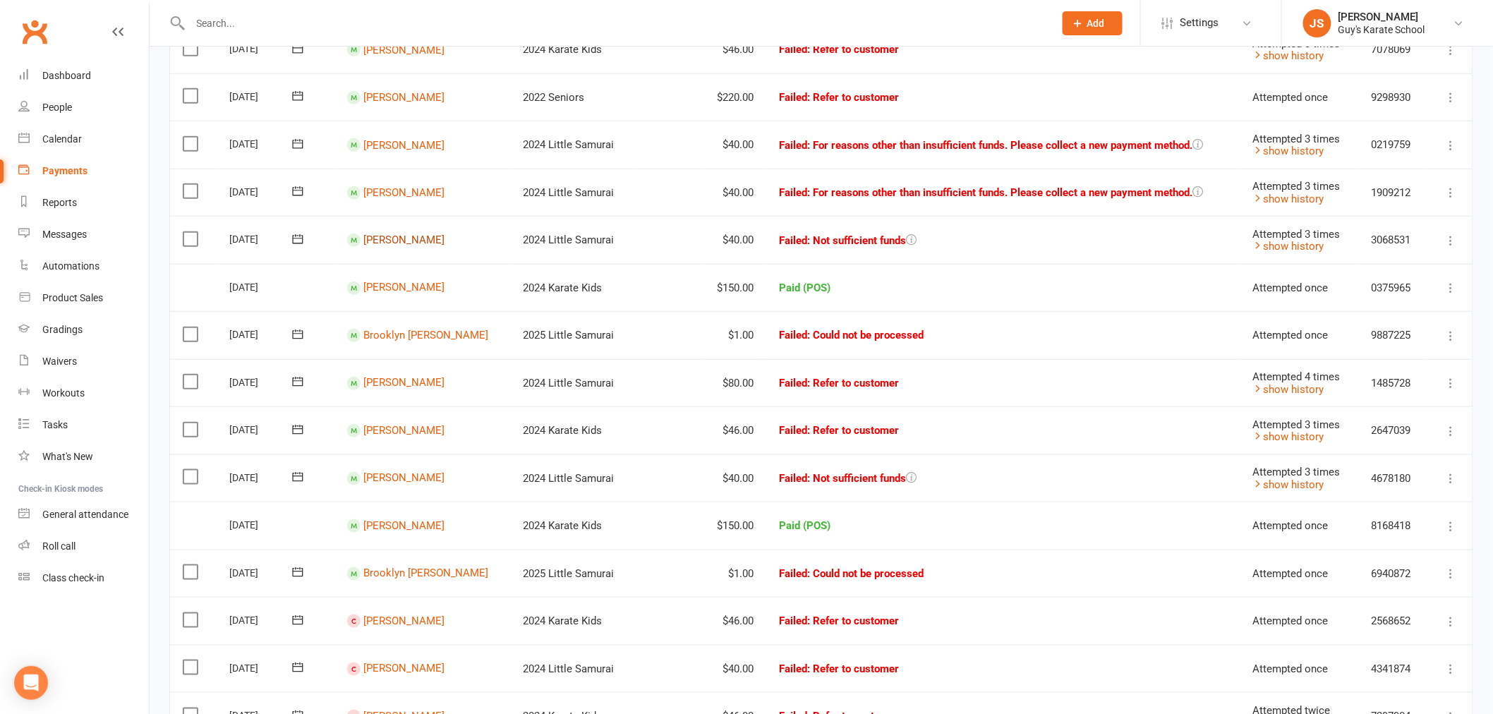
scroll to position [470, 0]
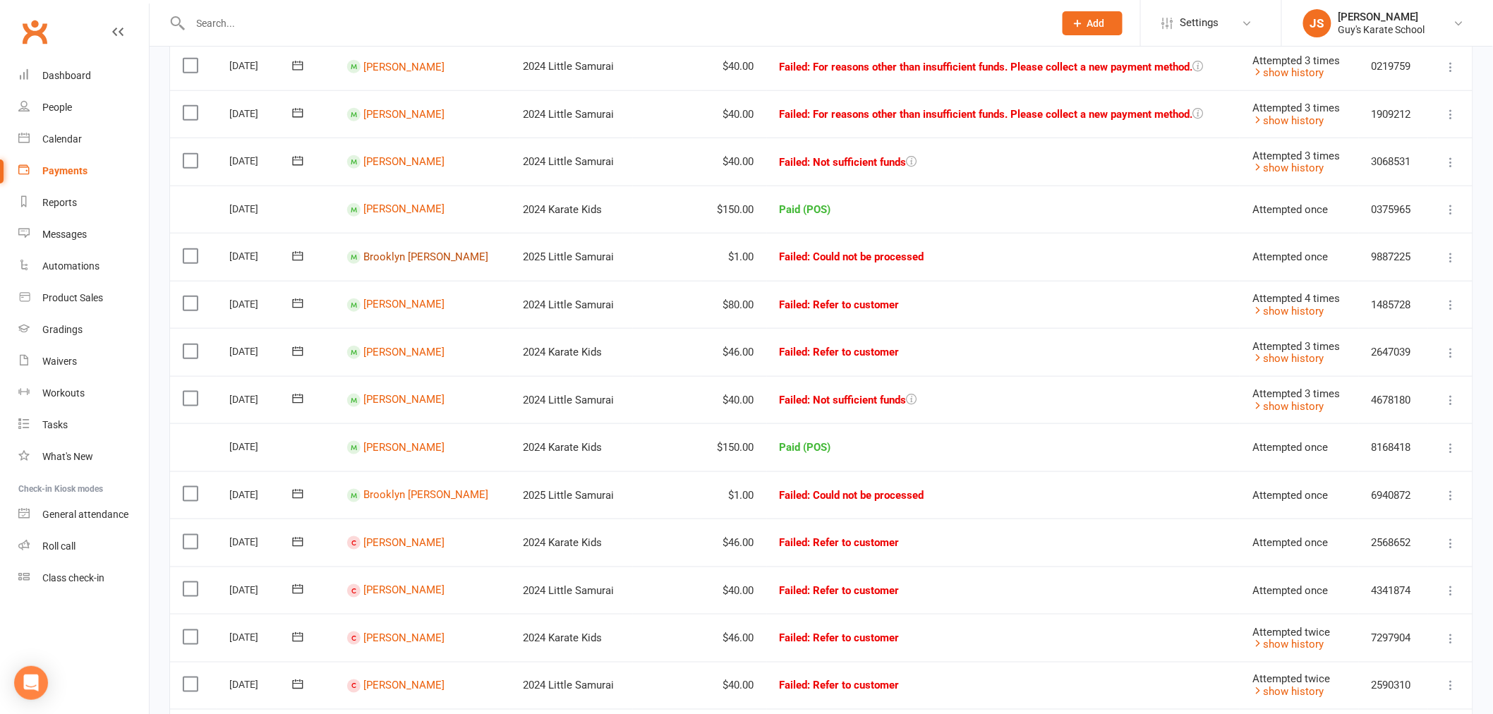
click at [399, 258] on link "Brooklyn [PERSON_NAME]" at bounding box center [426, 257] width 126 height 13
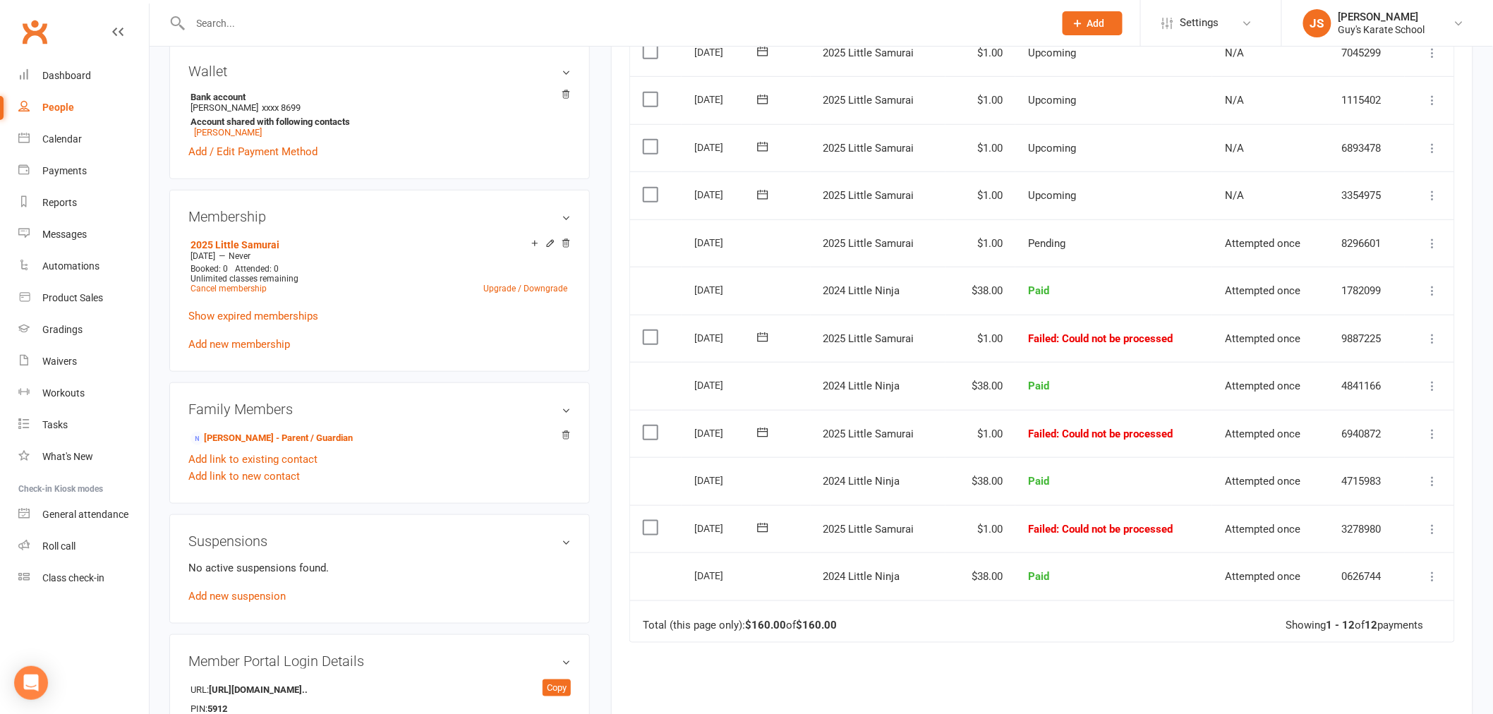
scroll to position [392, 0]
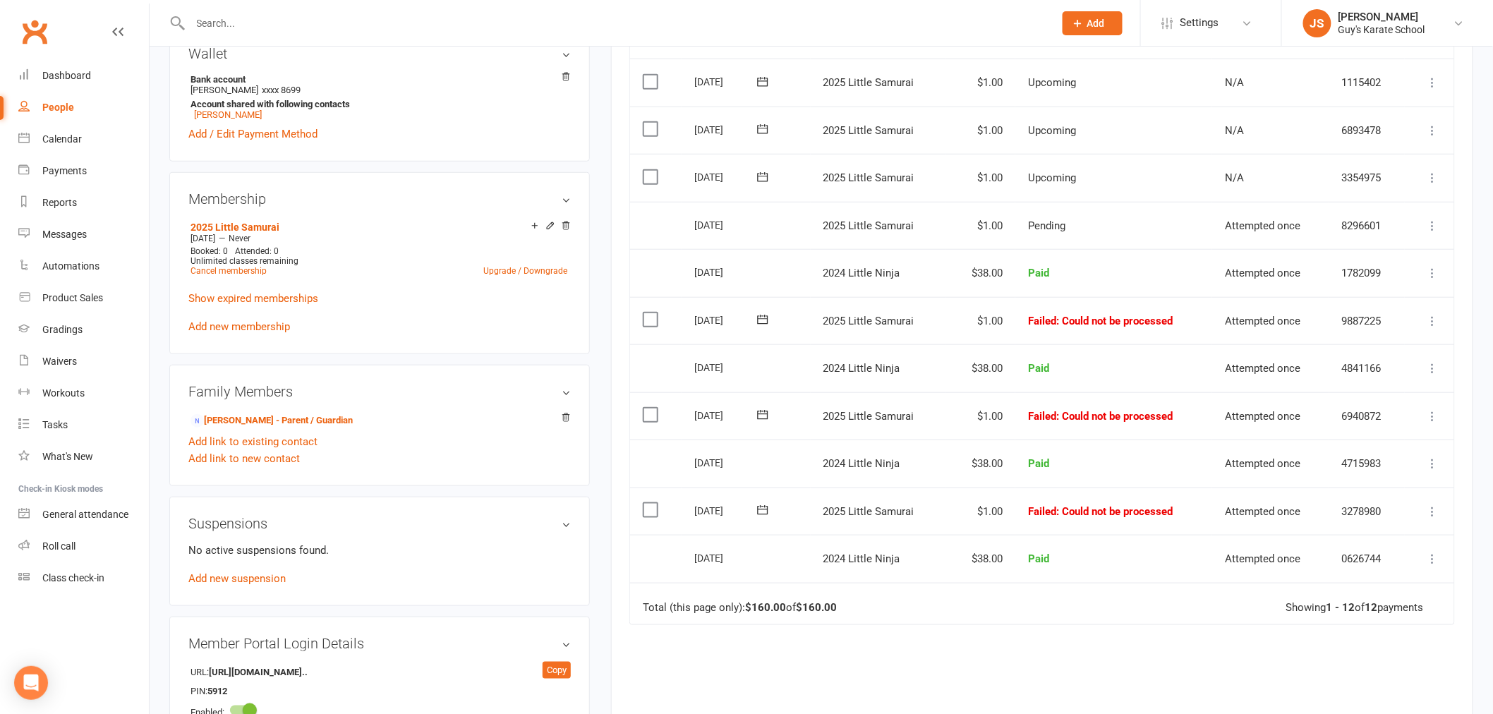
click at [652, 507] on label at bounding box center [652, 510] width 19 height 14
click at [652, 503] on input "checkbox" at bounding box center [647, 503] width 9 height 0
click at [647, 411] on label at bounding box center [652, 415] width 19 height 14
click at [647, 408] on input "checkbox" at bounding box center [647, 408] width 9 height 0
click at [654, 314] on label at bounding box center [652, 320] width 19 height 14
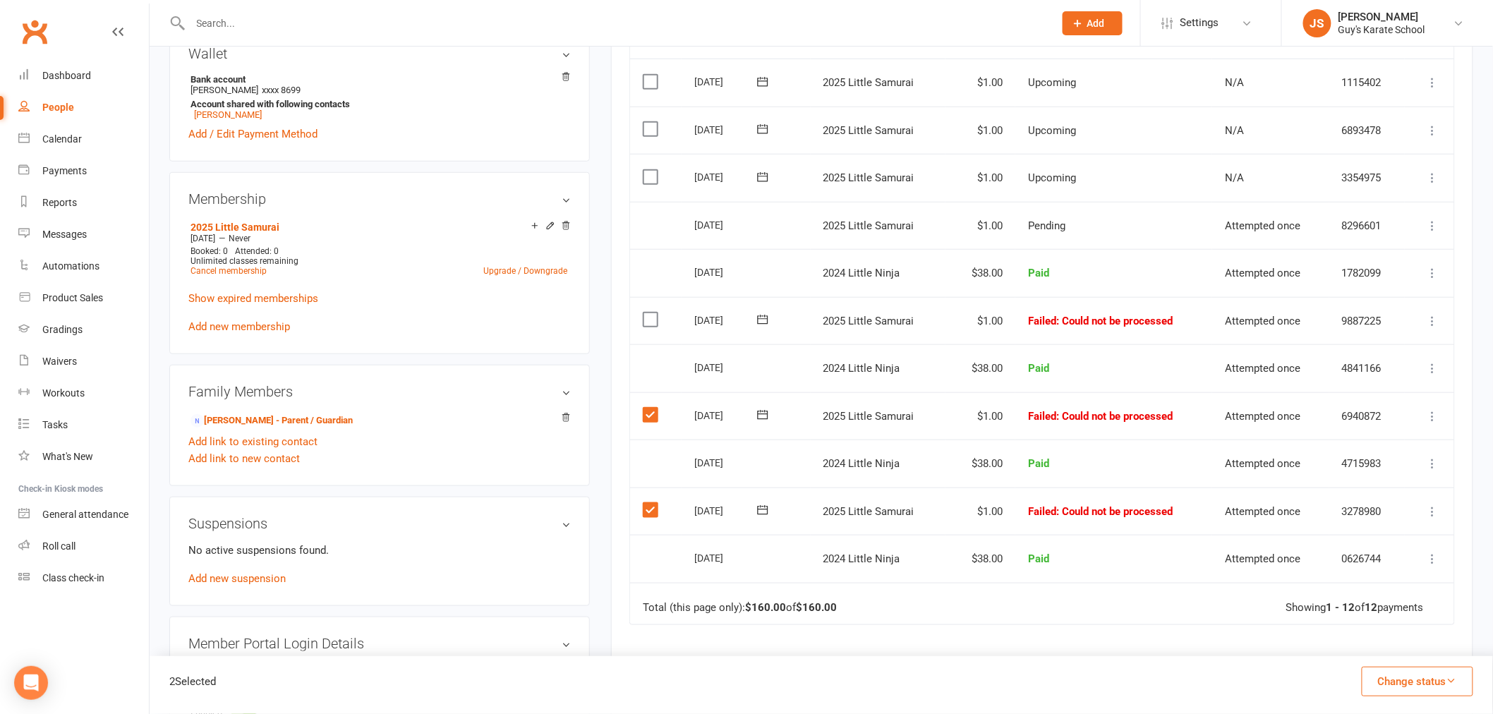
click at [652, 313] on input "checkbox" at bounding box center [647, 313] width 9 height 0
click at [648, 170] on label at bounding box center [652, 177] width 19 height 14
click at [648, 170] on input "checkbox" at bounding box center [647, 170] width 9 height 0
click at [1386, 671] on button "Change status" at bounding box center [1417, 682] width 111 height 30
click at [1366, 640] on link "Skipped" at bounding box center [1403, 643] width 140 height 28
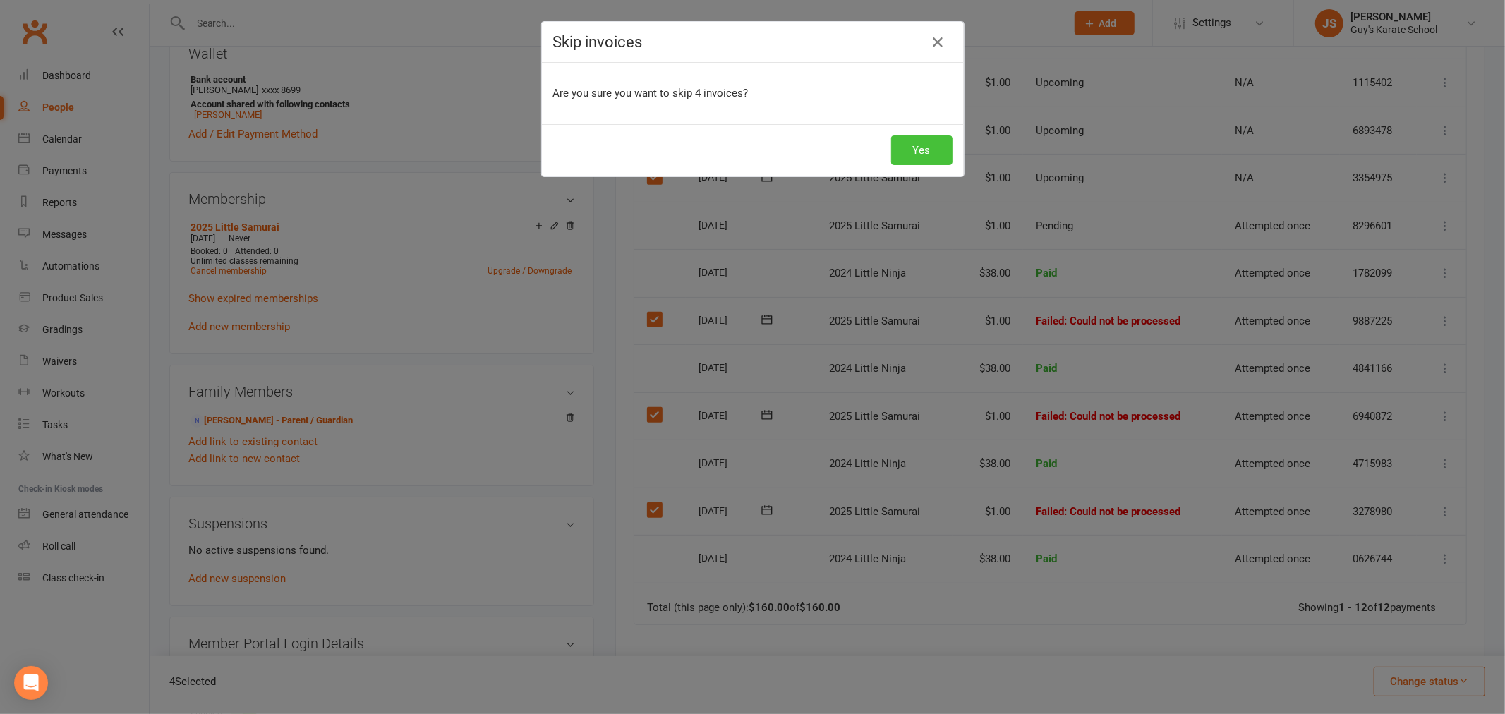
click at [901, 143] on button "Yes" at bounding box center [921, 150] width 61 height 30
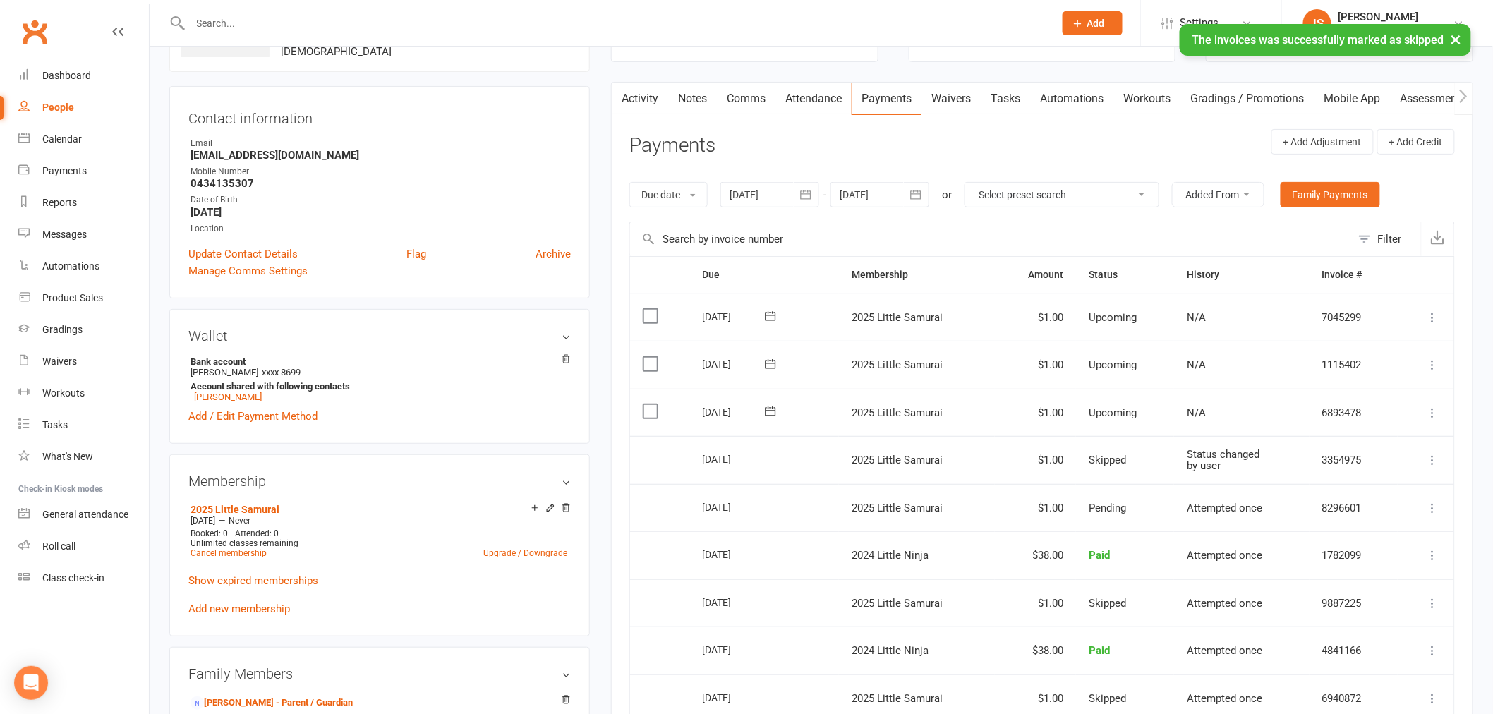
scroll to position [78, 0]
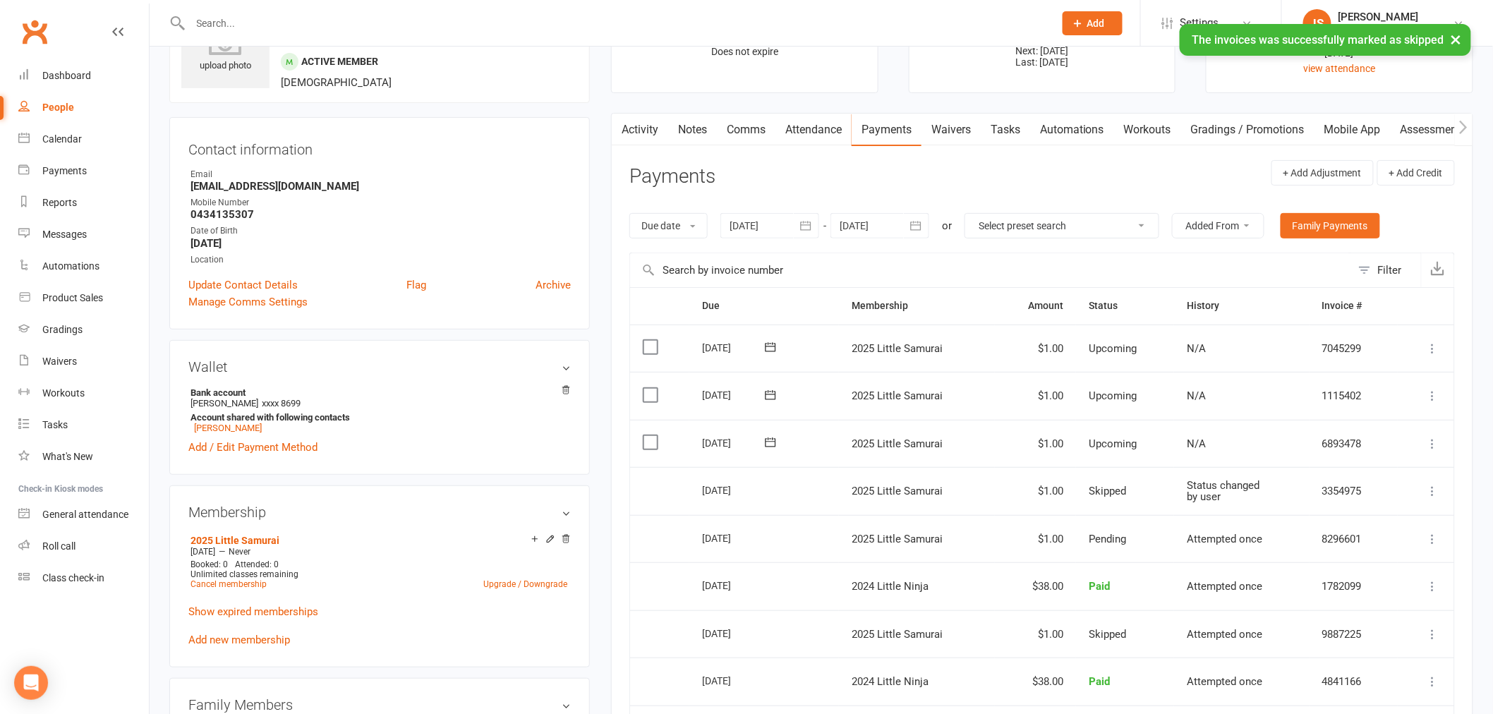
click at [888, 224] on div at bounding box center [880, 225] width 99 height 25
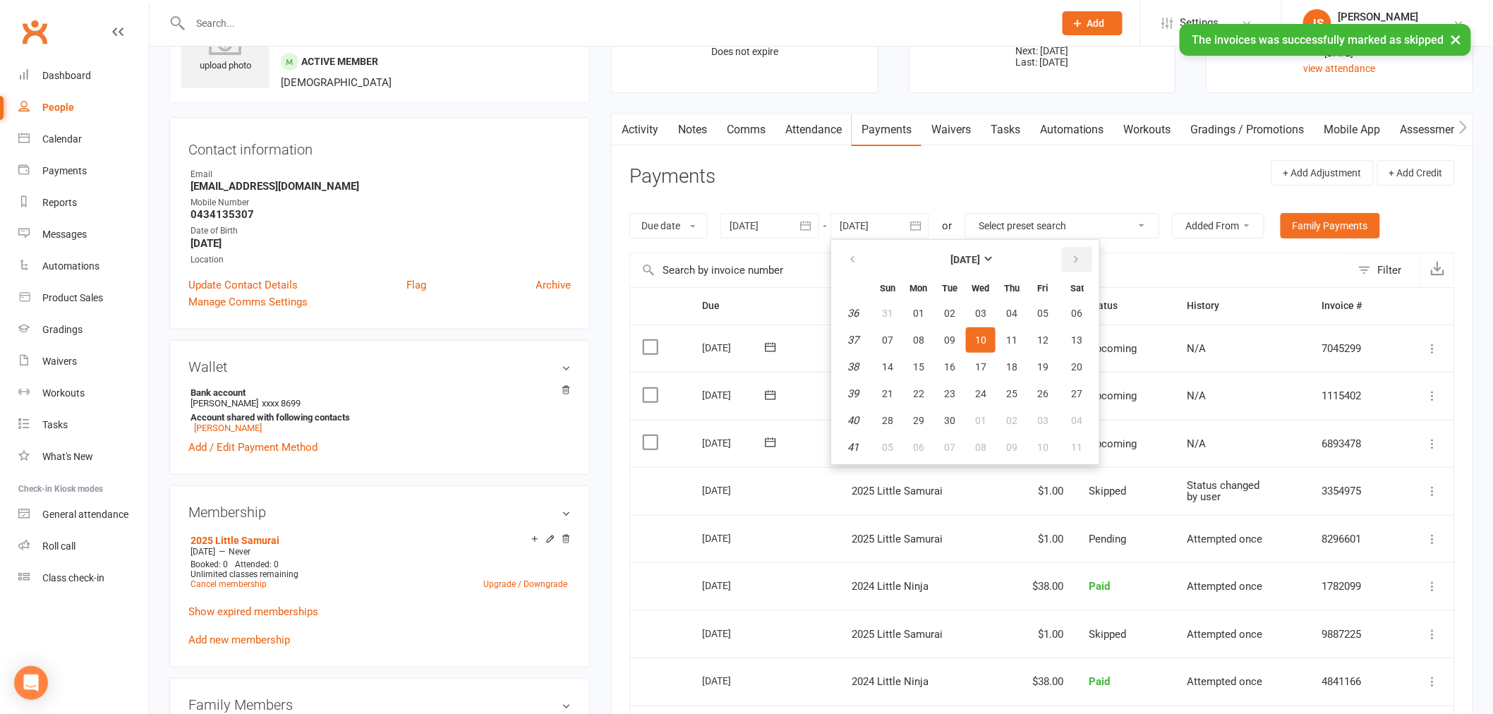
click at [1071, 259] on icon "button" at bounding box center [1076, 259] width 10 height 11
click at [1077, 262] on button "button" at bounding box center [1077, 259] width 30 height 25
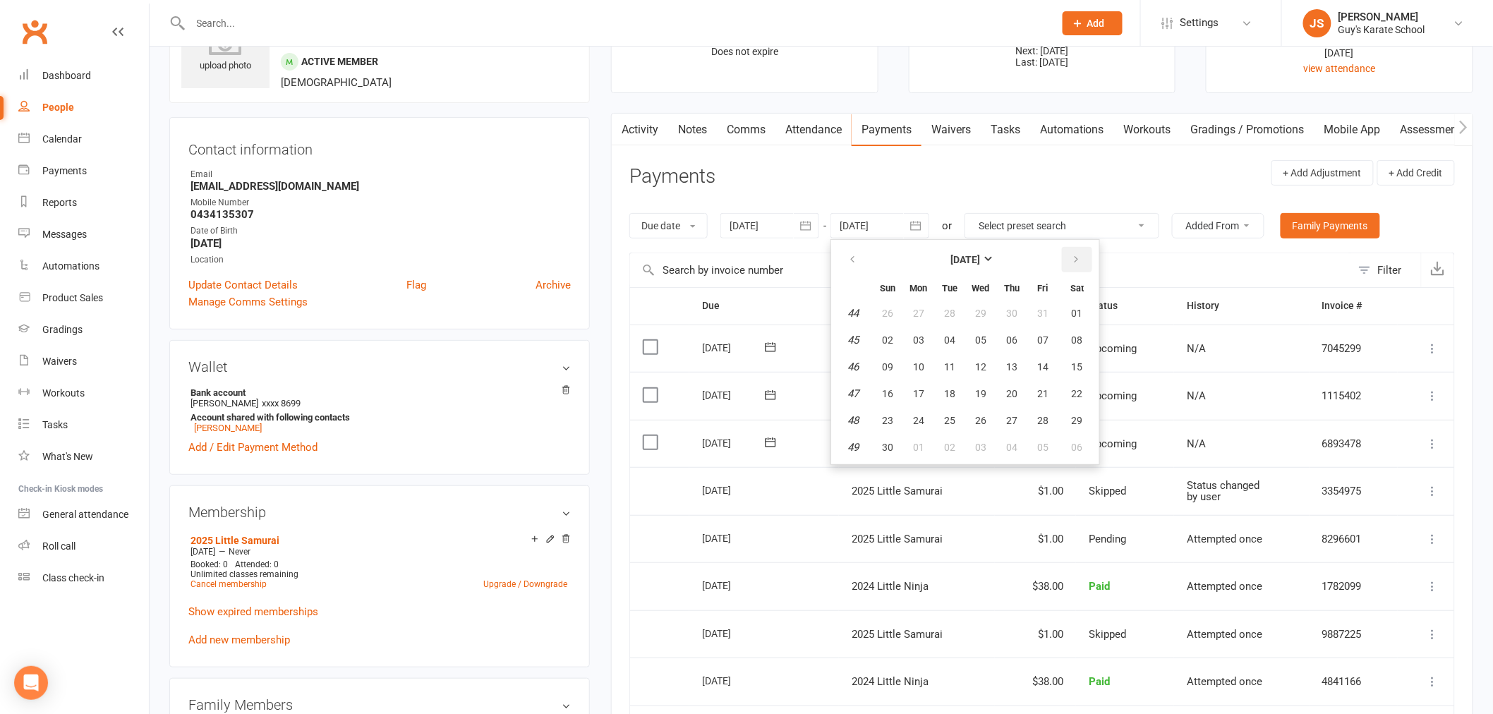
click at [1077, 262] on button "button" at bounding box center [1077, 259] width 30 height 25
click at [1083, 435] on button "10" at bounding box center [1077, 447] width 36 height 25
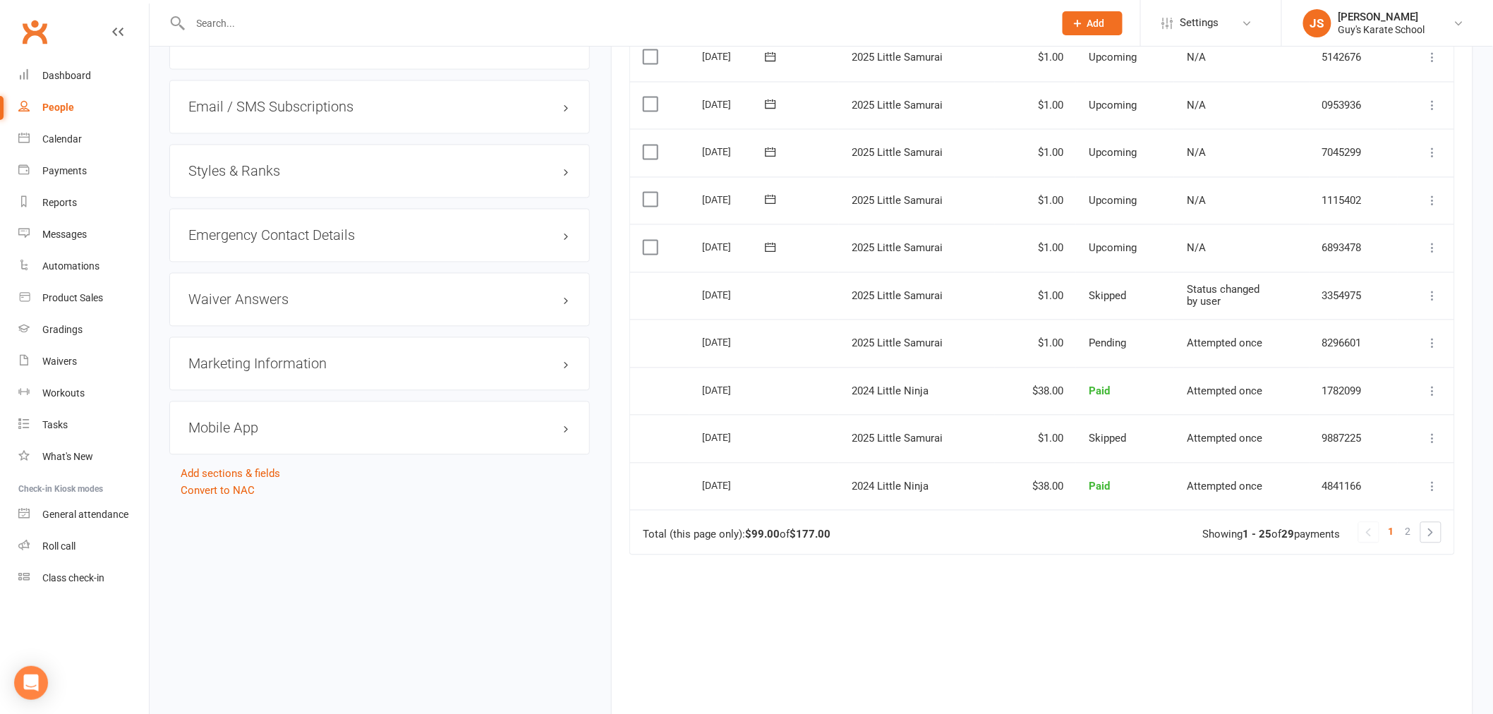
scroll to position [1057, 0]
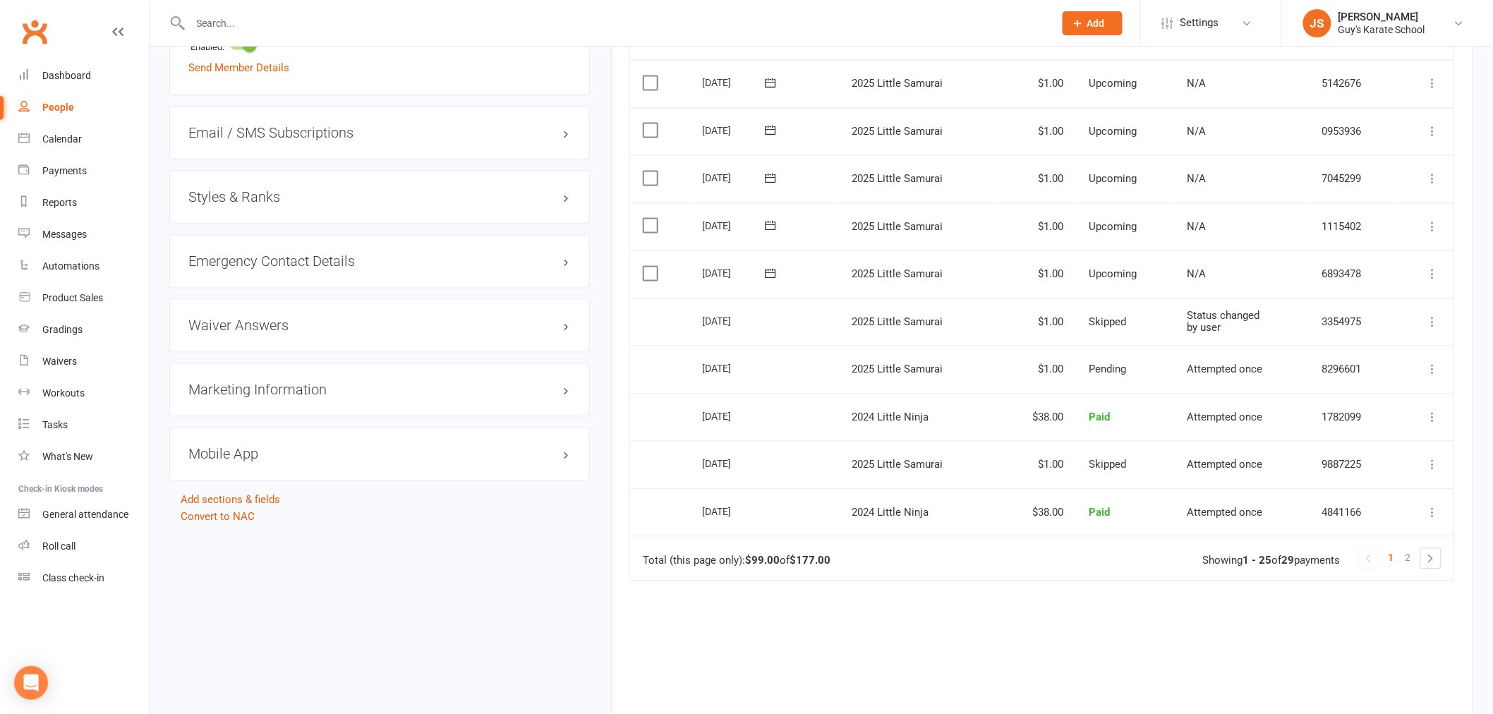
click at [1433, 462] on icon at bounding box center [1433, 465] width 14 height 14
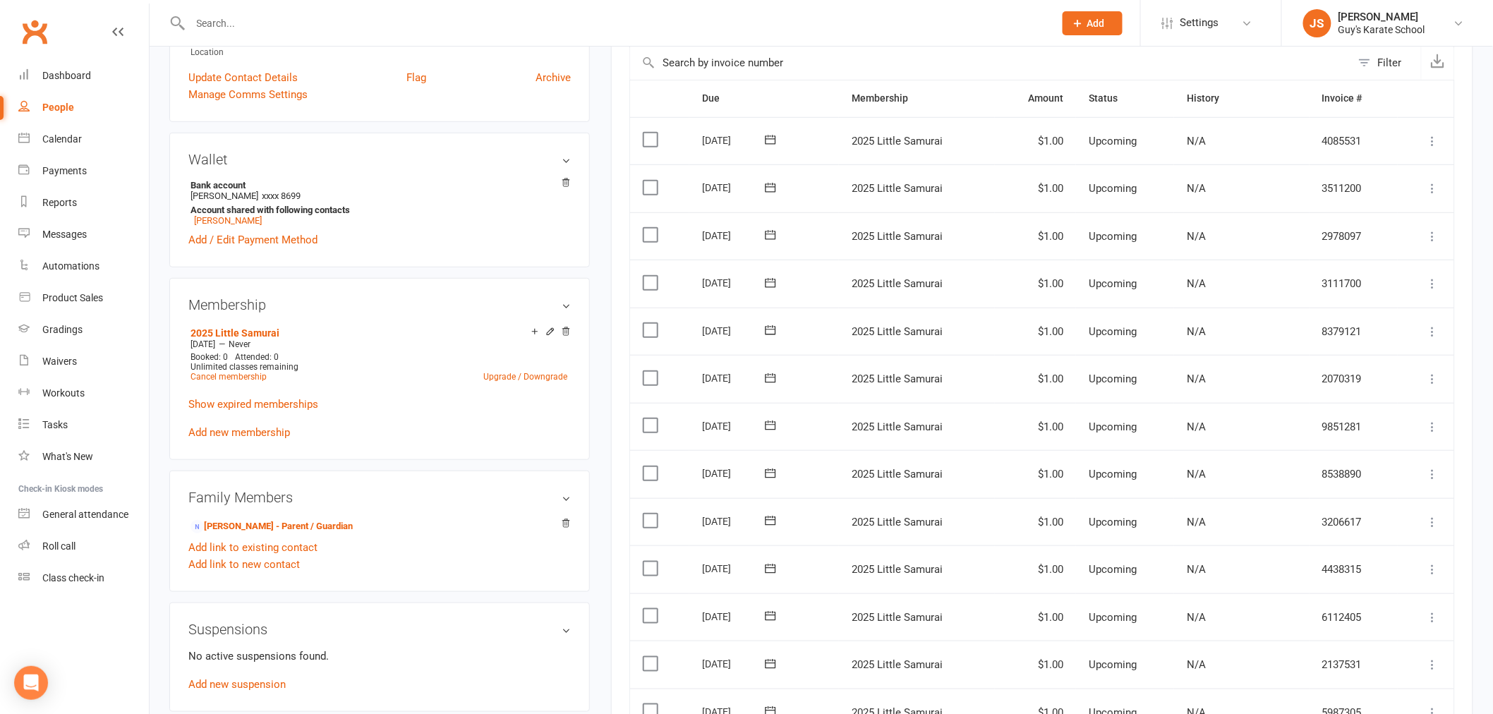
scroll to position [273, 0]
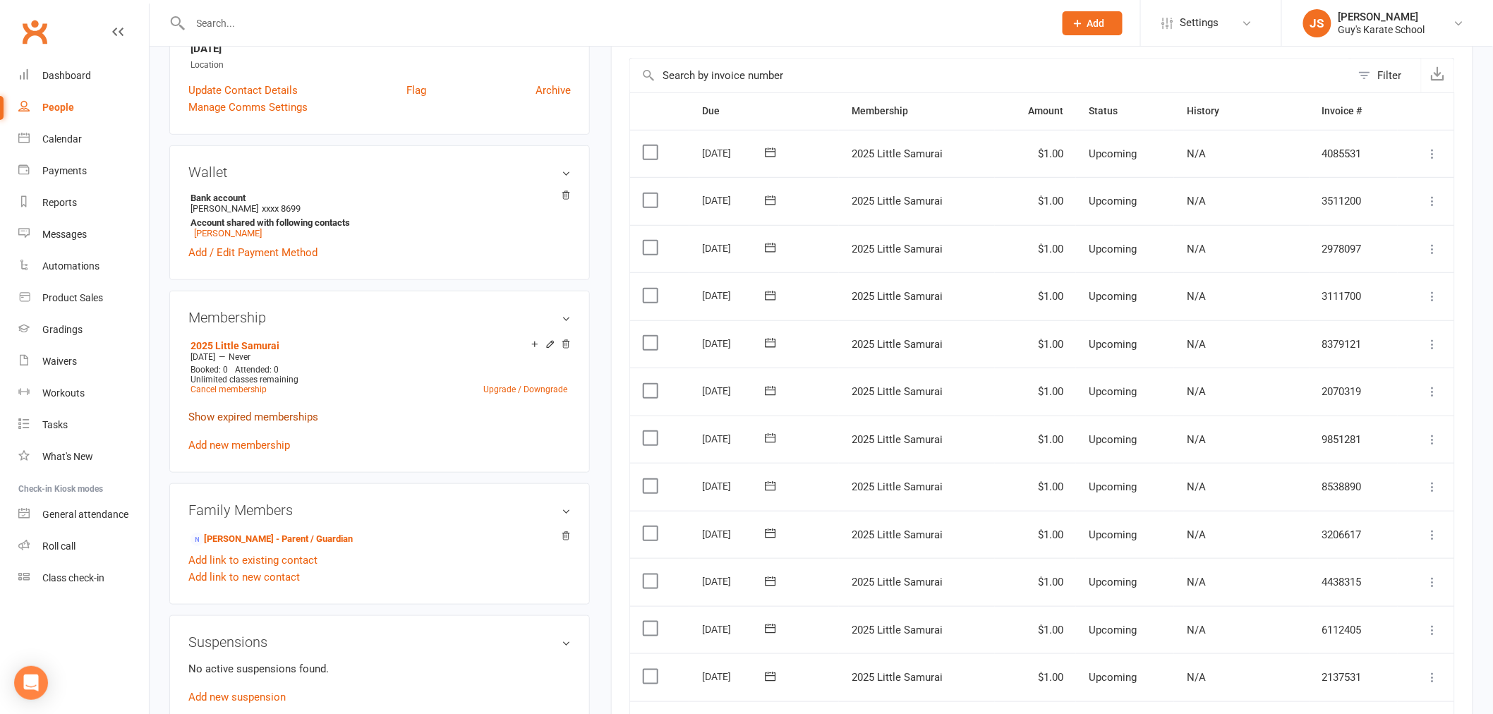
click at [288, 413] on link "Show expired memberships" at bounding box center [253, 417] width 130 height 13
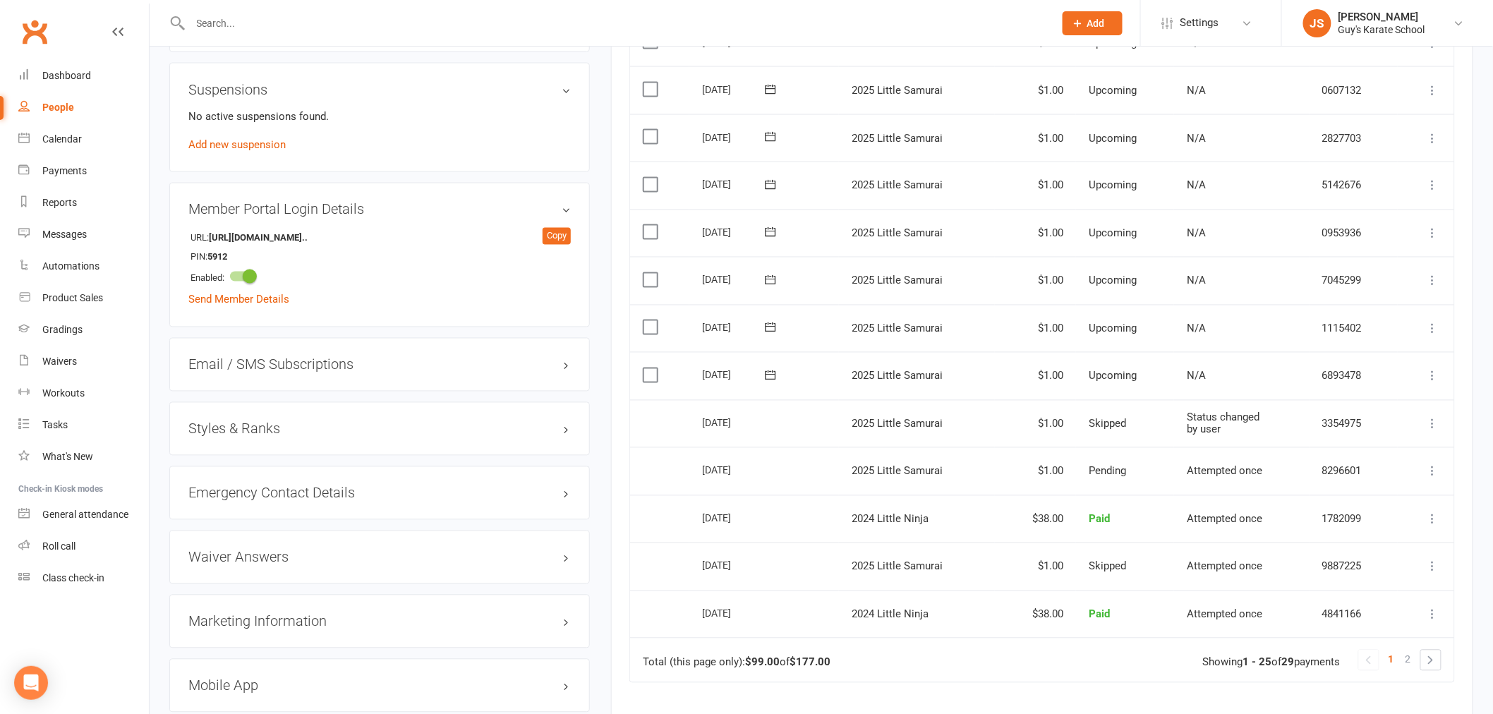
scroll to position [979, 0]
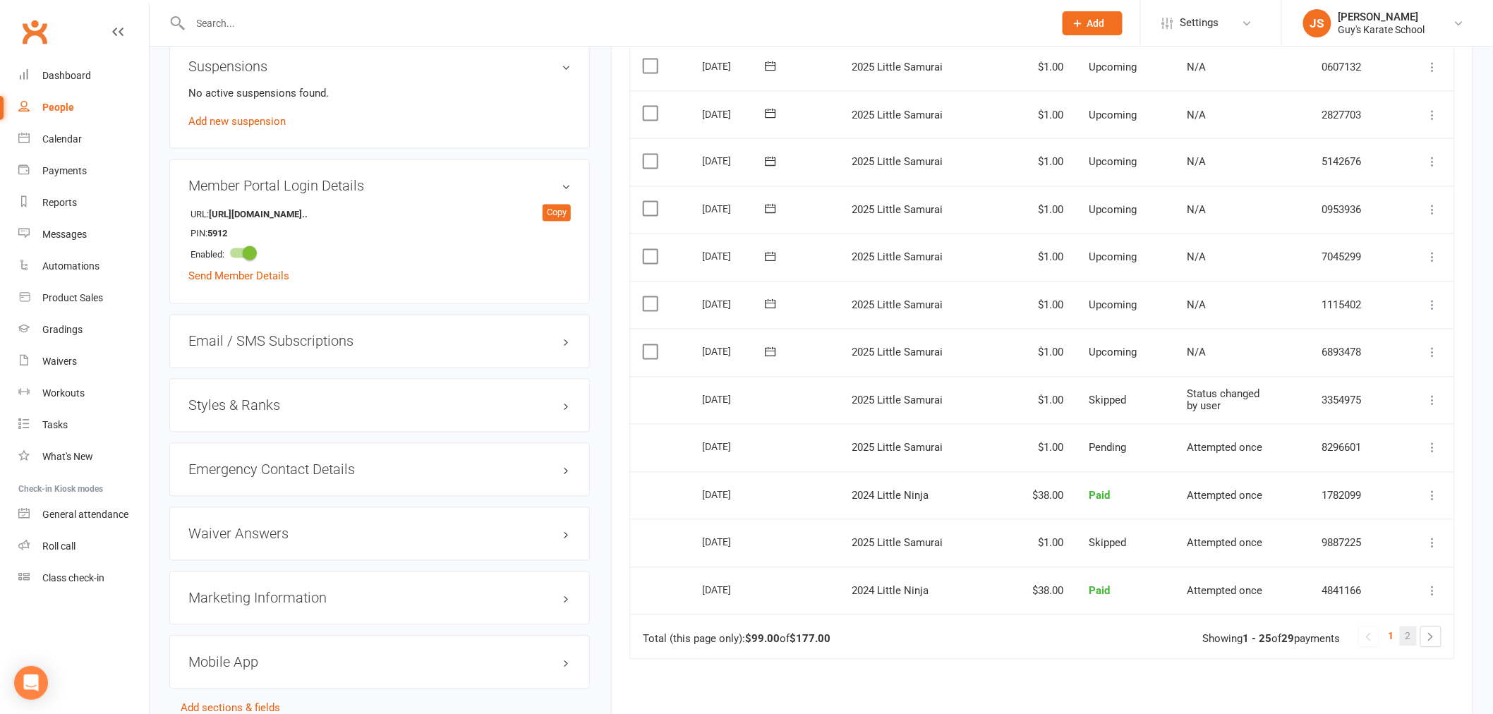
click at [1408, 638] on span "2" at bounding box center [1409, 637] width 6 height 20
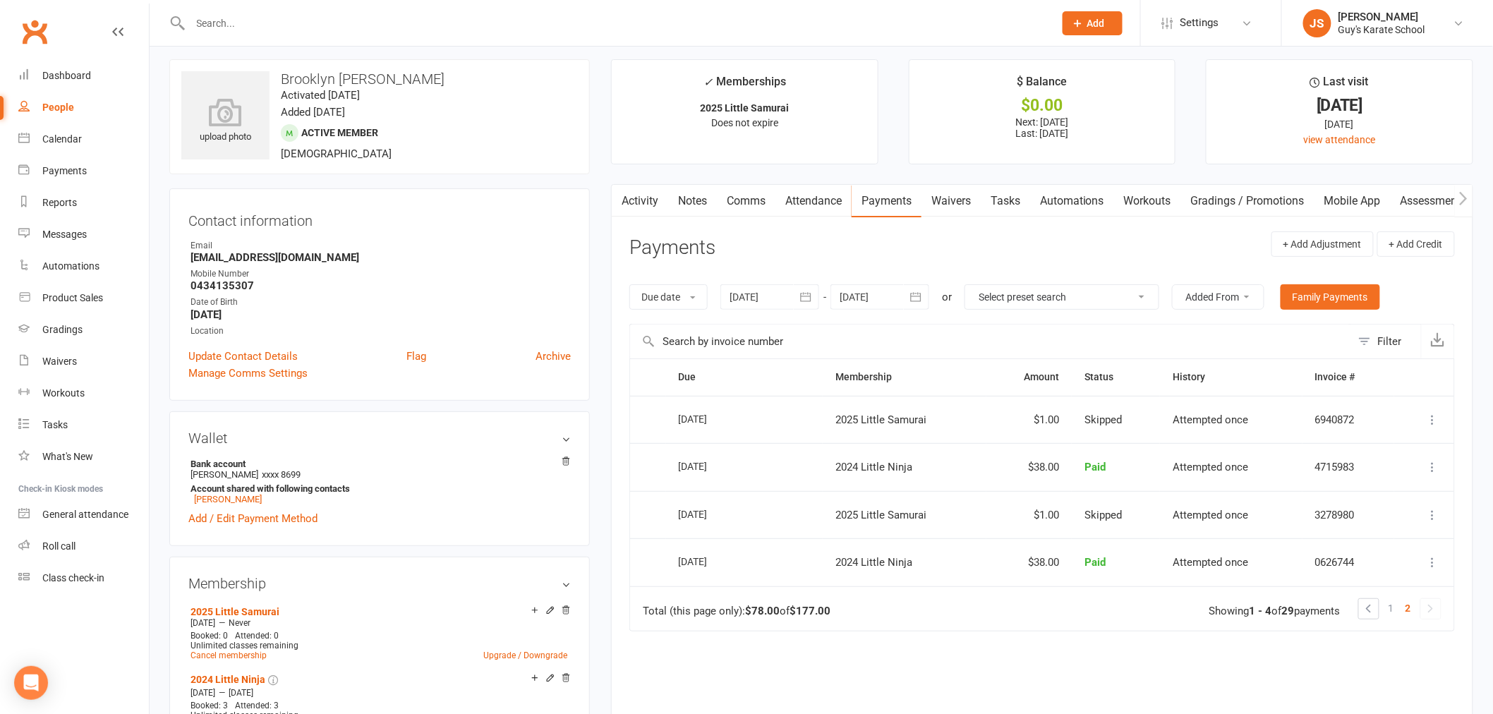
scroll to position [0, 0]
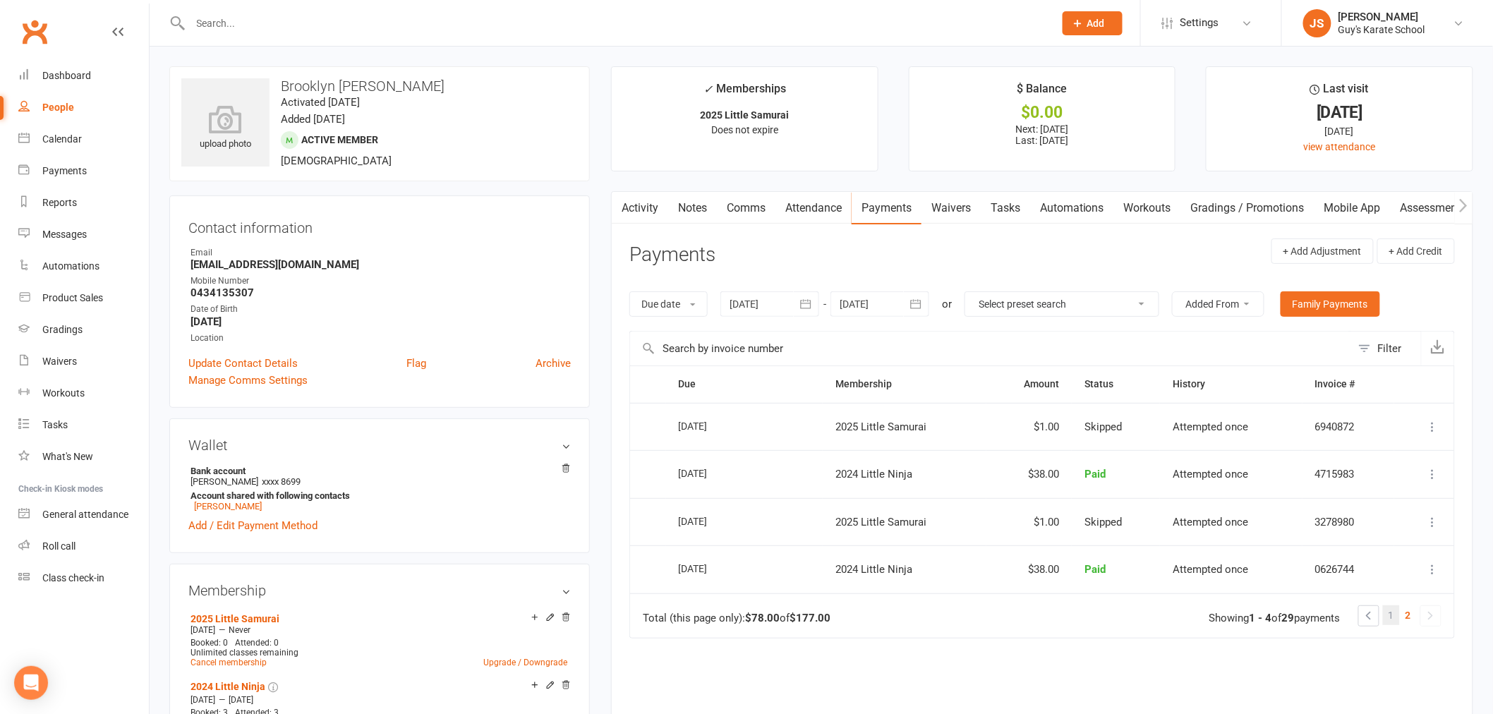
click at [1386, 612] on link "1" at bounding box center [1391, 615] width 17 height 20
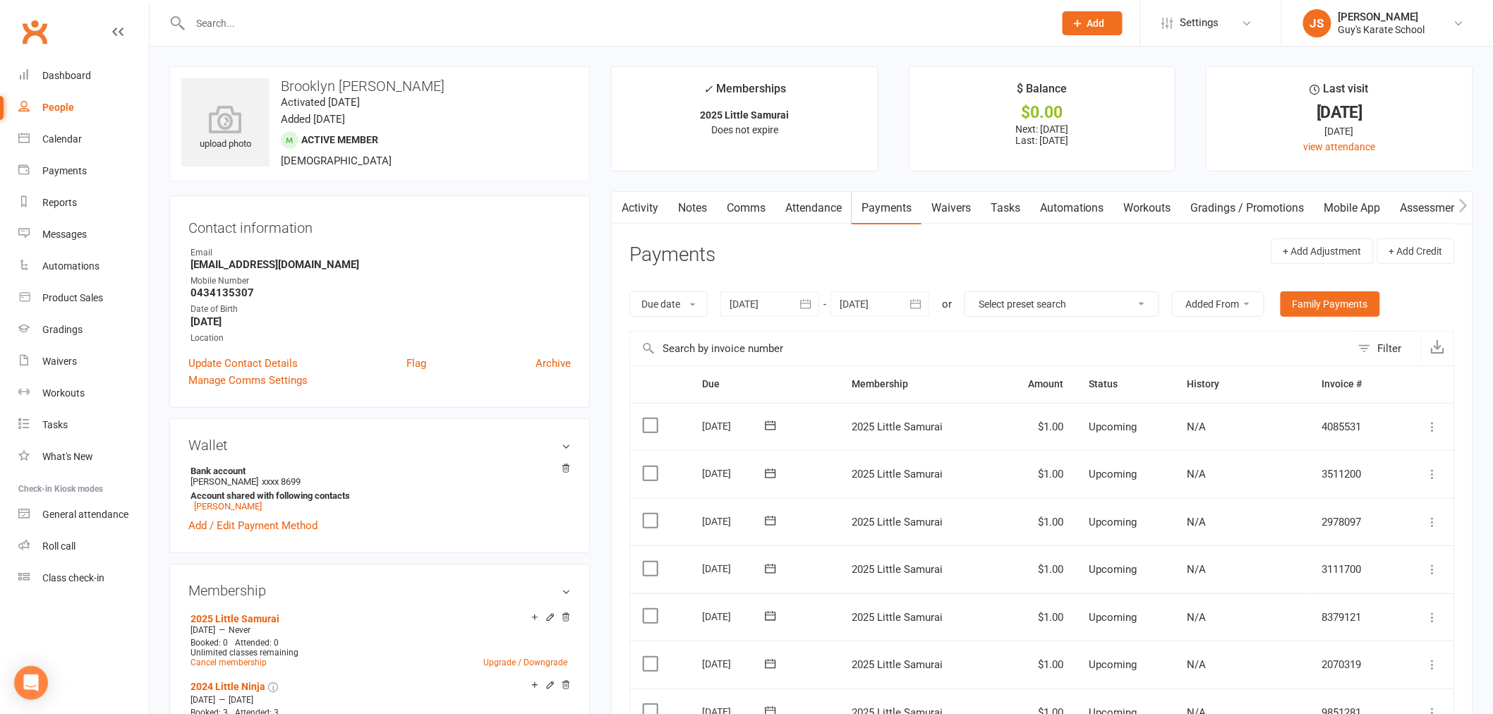
click at [872, 306] on div at bounding box center [880, 303] width 99 height 25
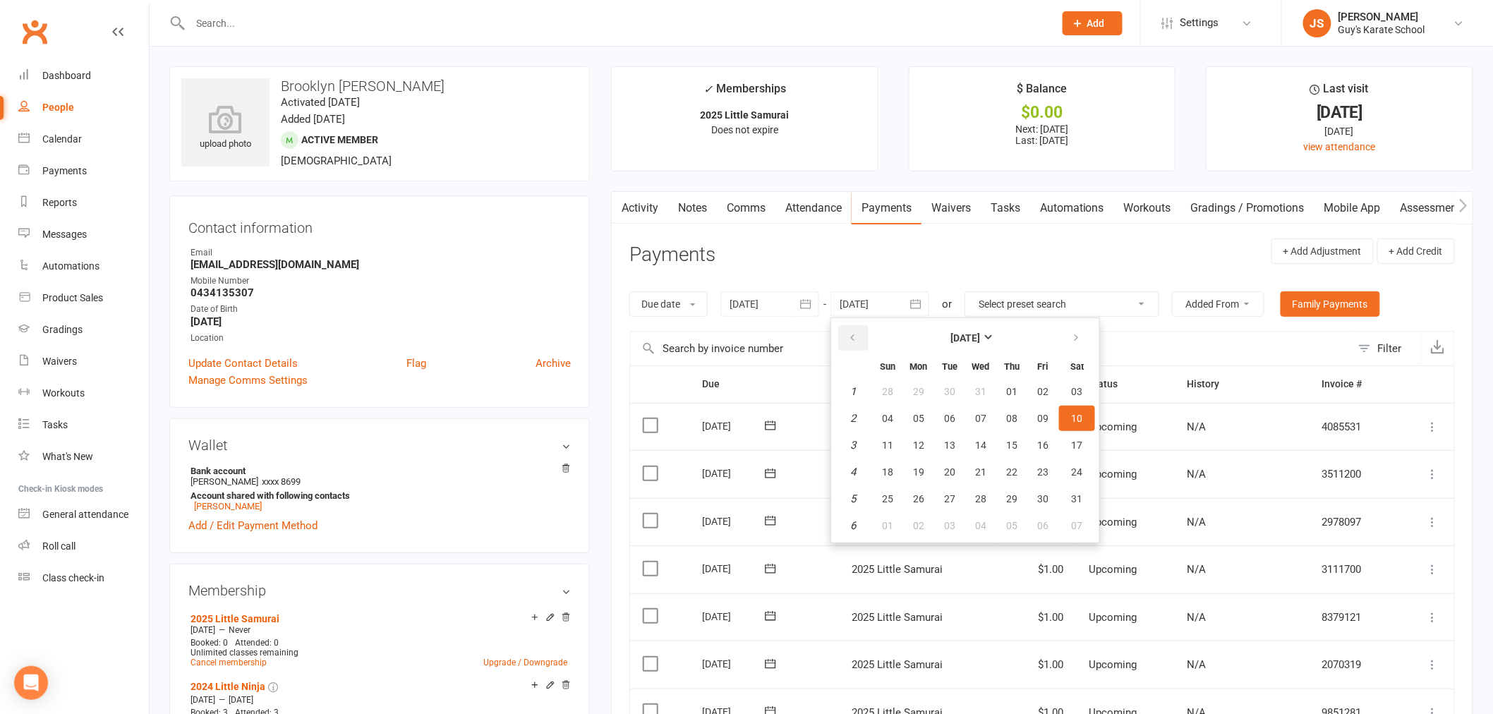
click at [859, 339] on button "button" at bounding box center [853, 337] width 30 height 25
click at [1074, 334] on icon "button" at bounding box center [1076, 337] width 10 height 11
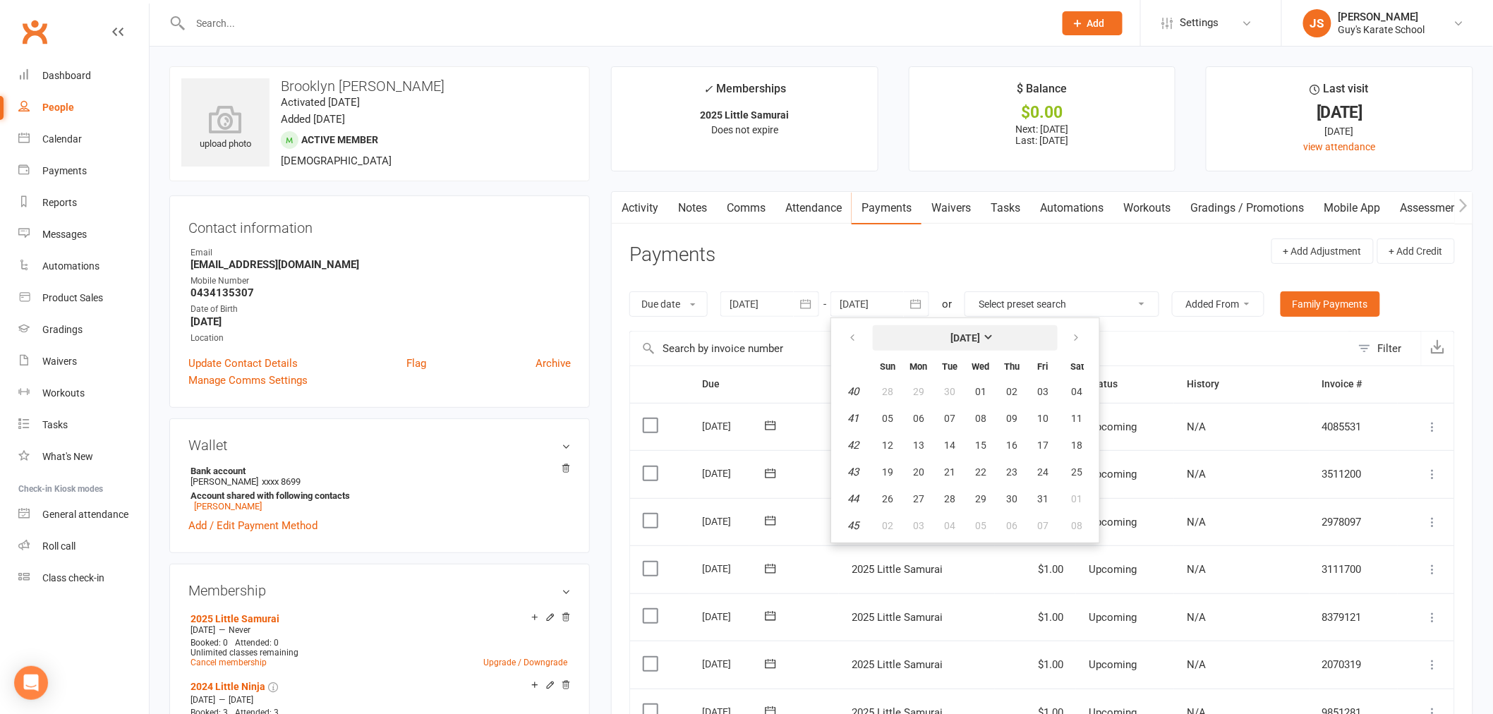
click at [984, 330] on button "[DATE]" at bounding box center [965, 337] width 185 height 25
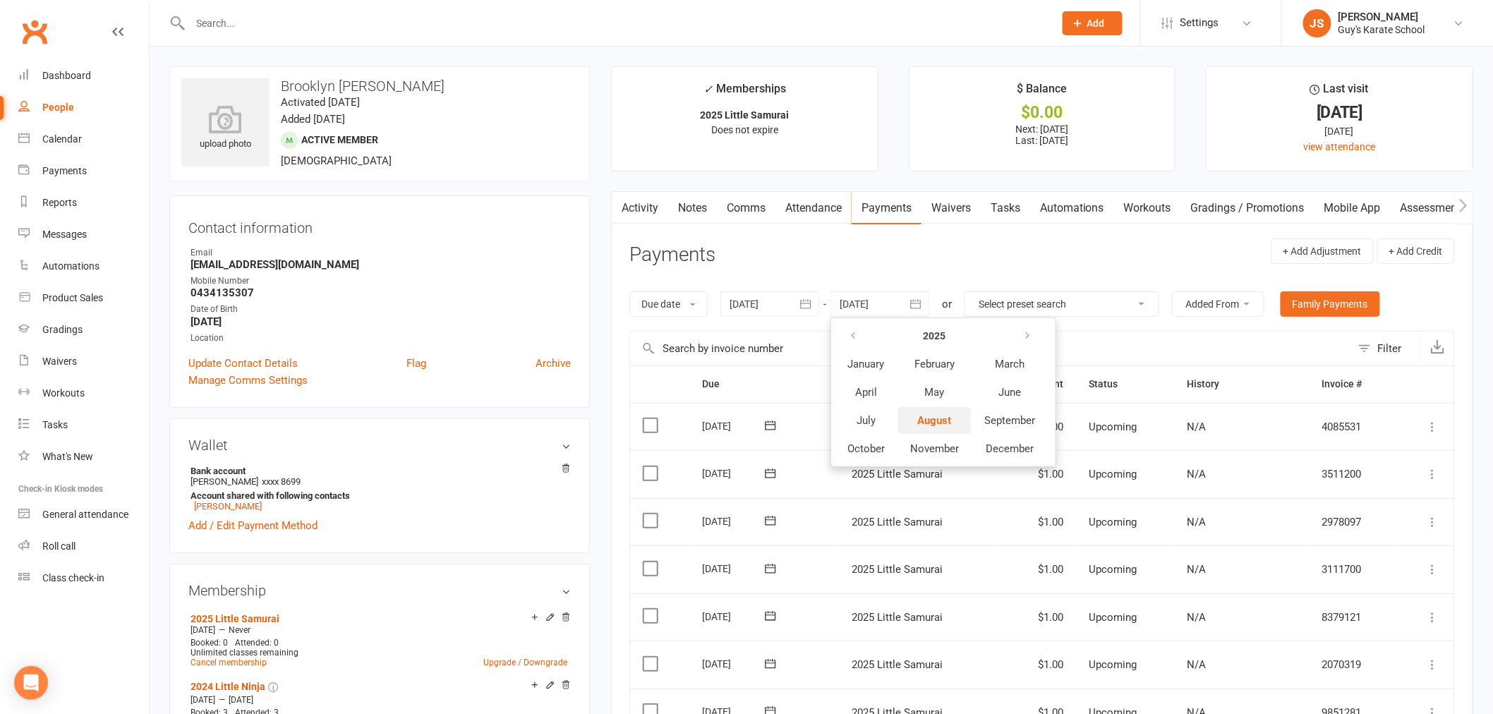
click at [932, 421] on span "August" at bounding box center [934, 420] width 34 height 13
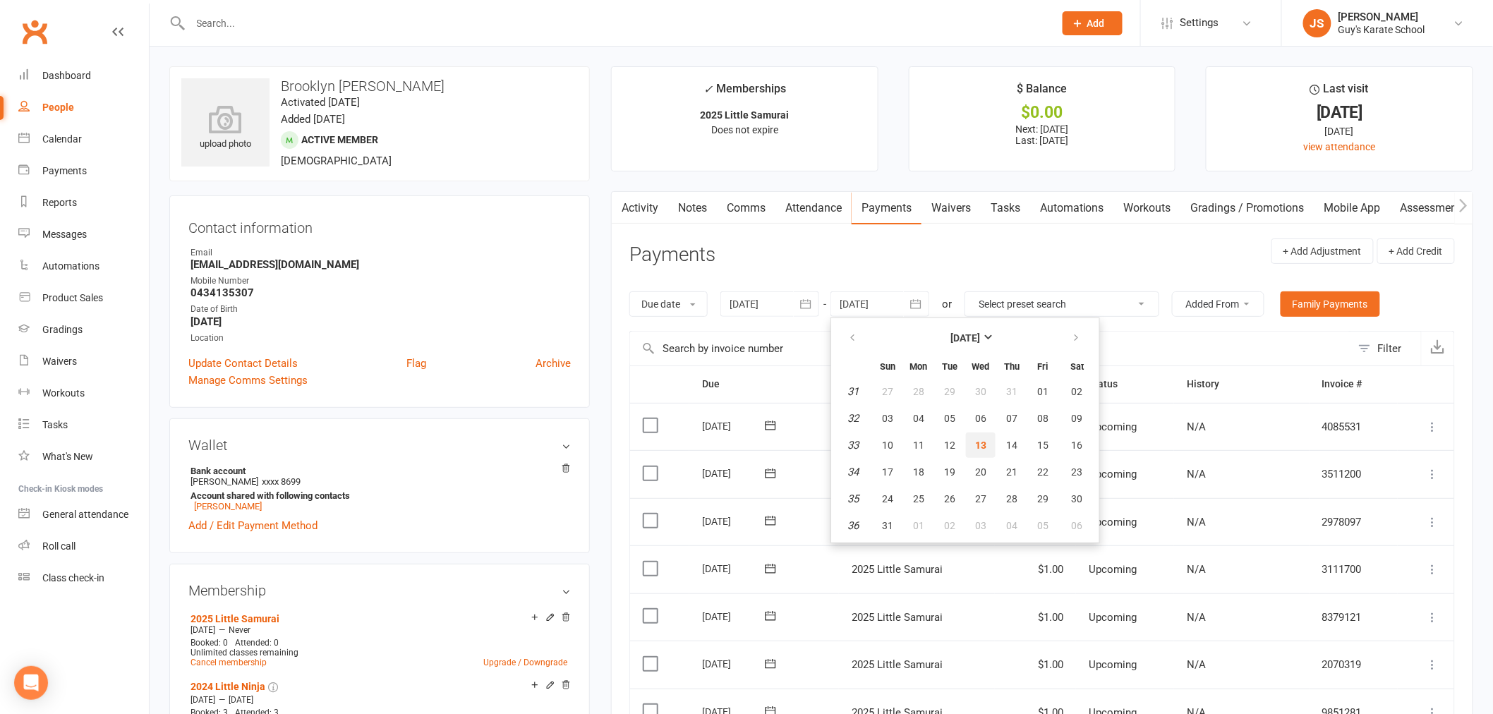
click at [977, 433] on button "13" at bounding box center [981, 445] width 30 height 25
type input "[DATE]"
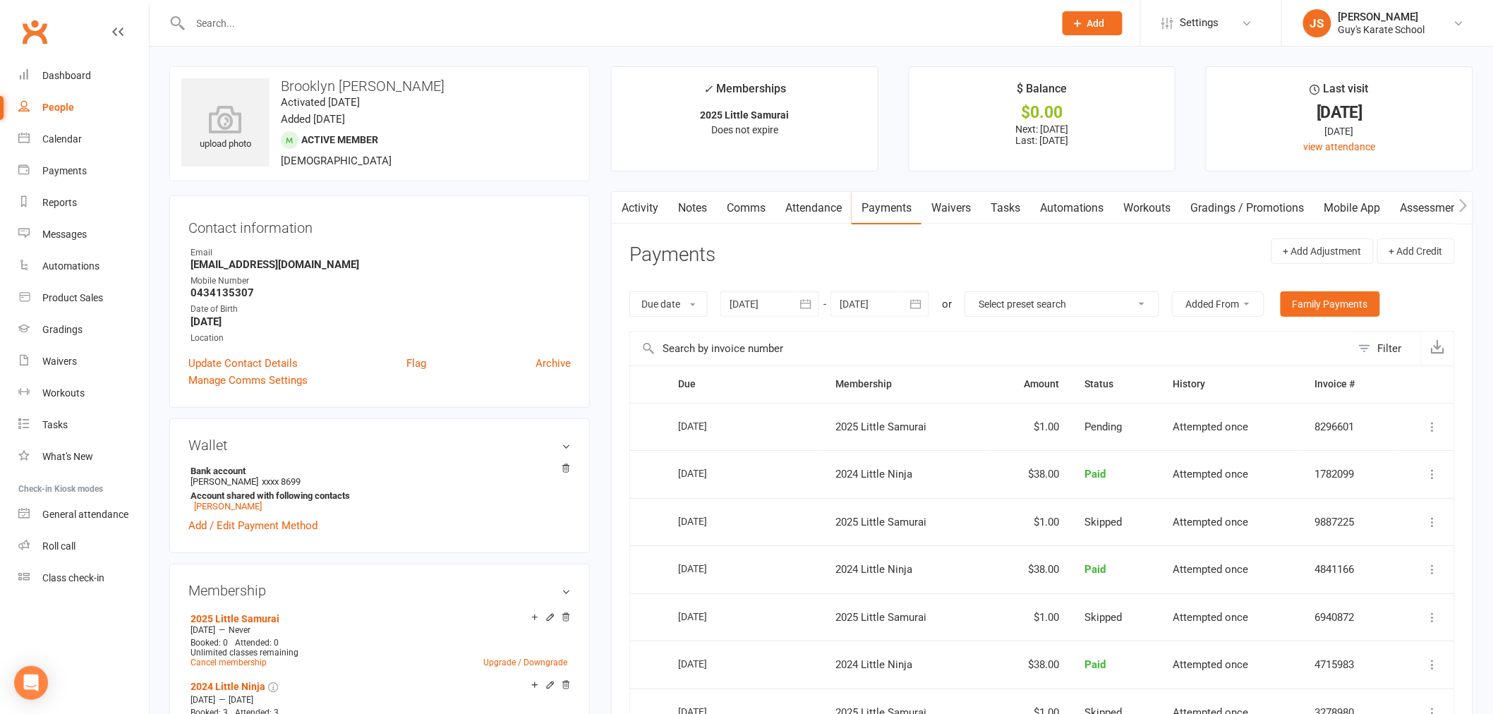
click at [702, 205] on link "Notes" at bounding box center [692, 208] width 49 height 32
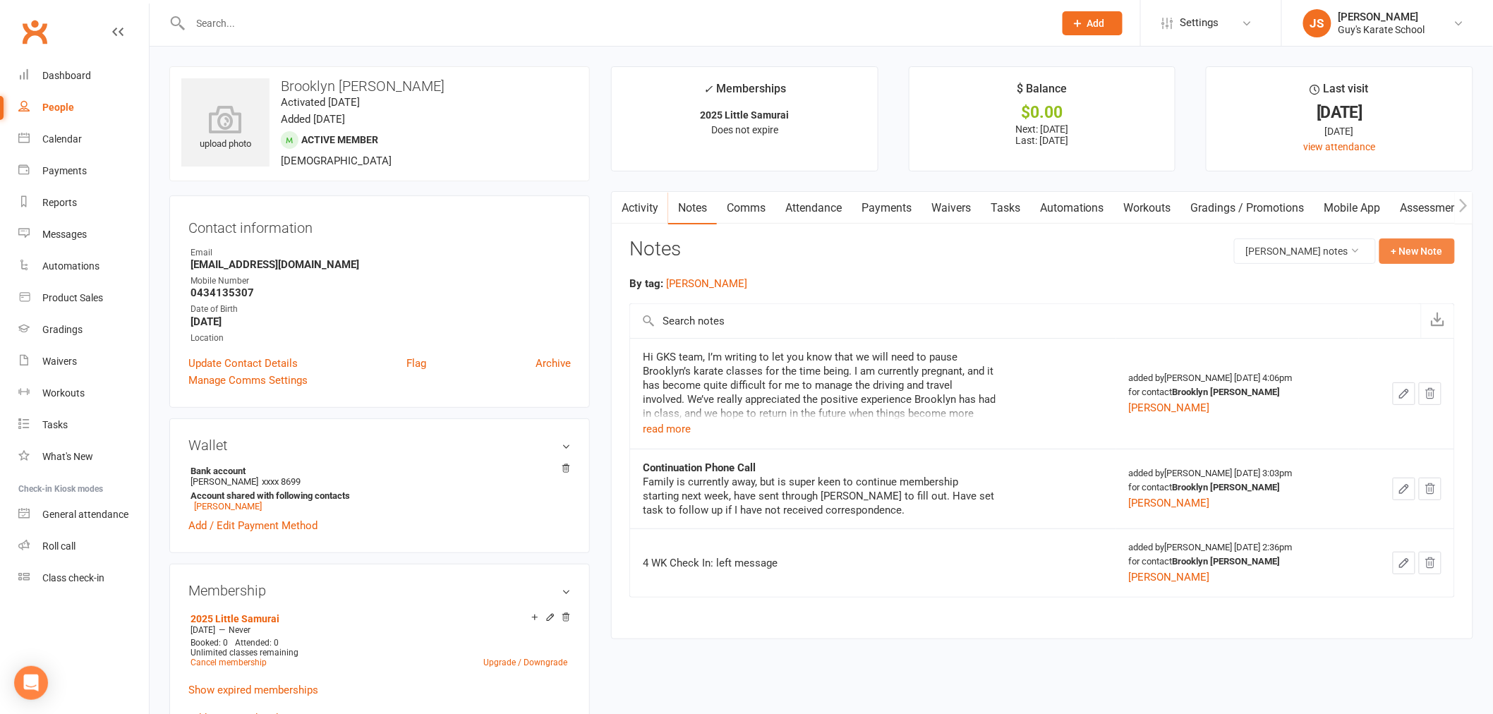
click at [1402, 250] on button "+ New Note" at bounding box center [1418, 251] width 76 height 25
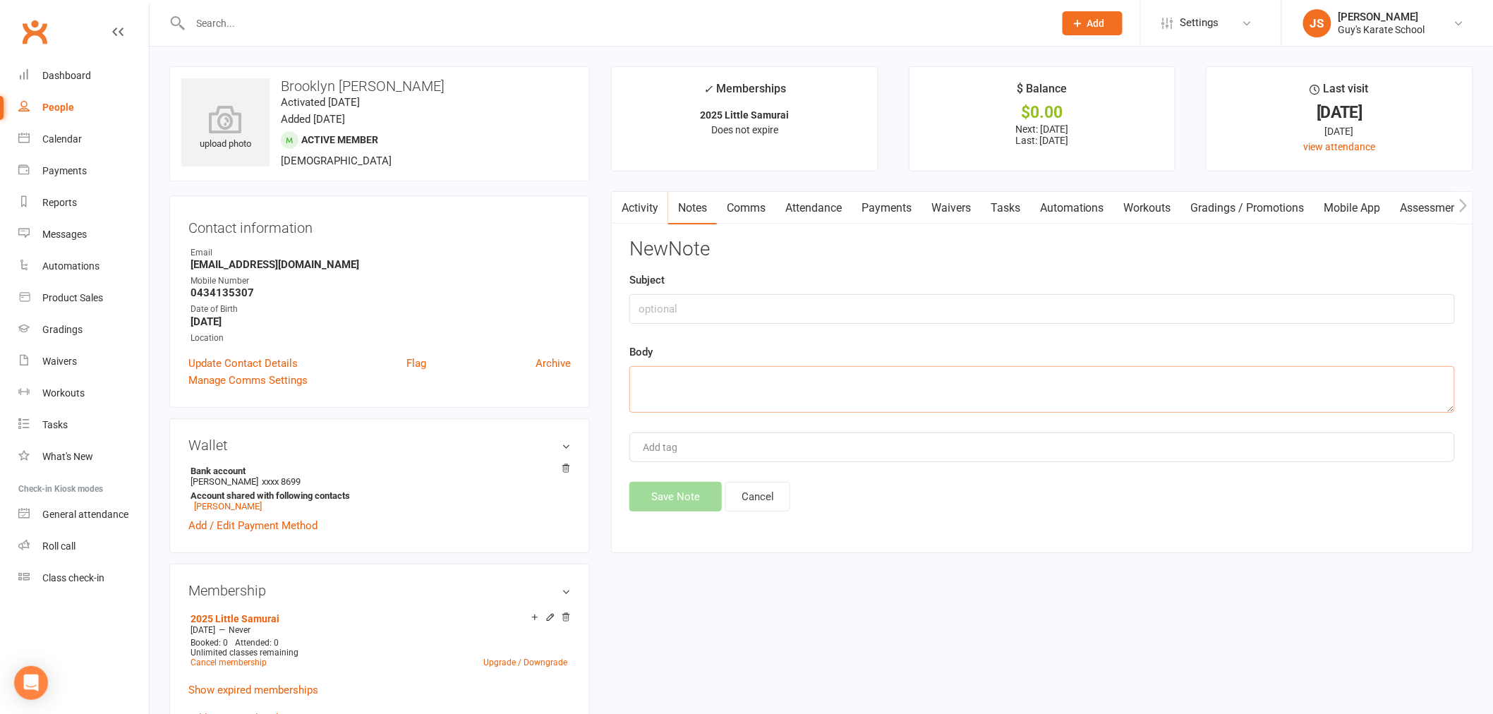
click at [881, 397] on textarea at bounding box center [1042, 389] width 826 height 47
paste textarea "Hi [PERSON_NAME], Congratulations on the news! I have put Brooklyn's membership…"
type textarea "Hi [PERSON_NAME], Congratulations on the news! I have put Brooklyn's membership…"
click at [867, 448] on div "Add tag" at bounding box center [1042, 448] width 826 height 30
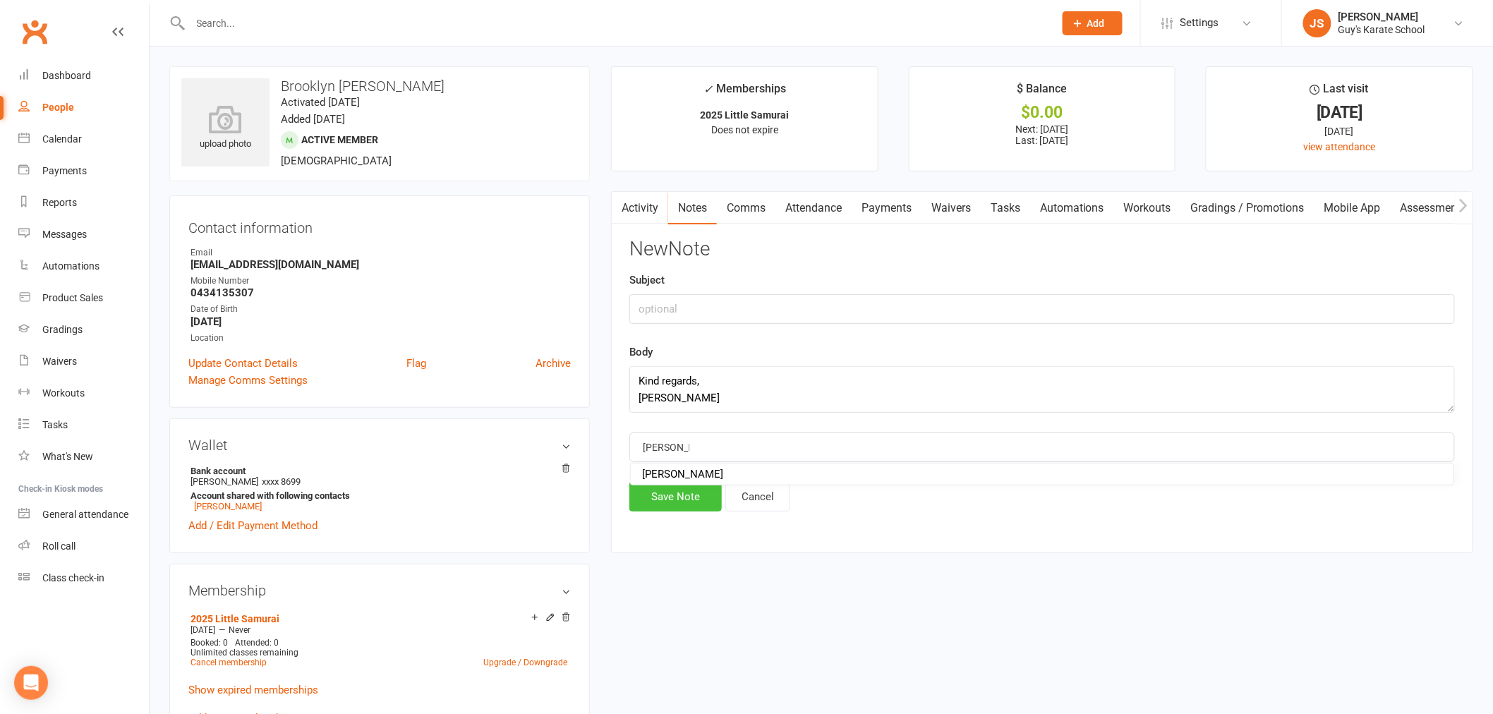
type input "[PERSON_NAME]"
click at [685, 502] on button "Save Note" at bounding box center [675, 497] width 92 height 30
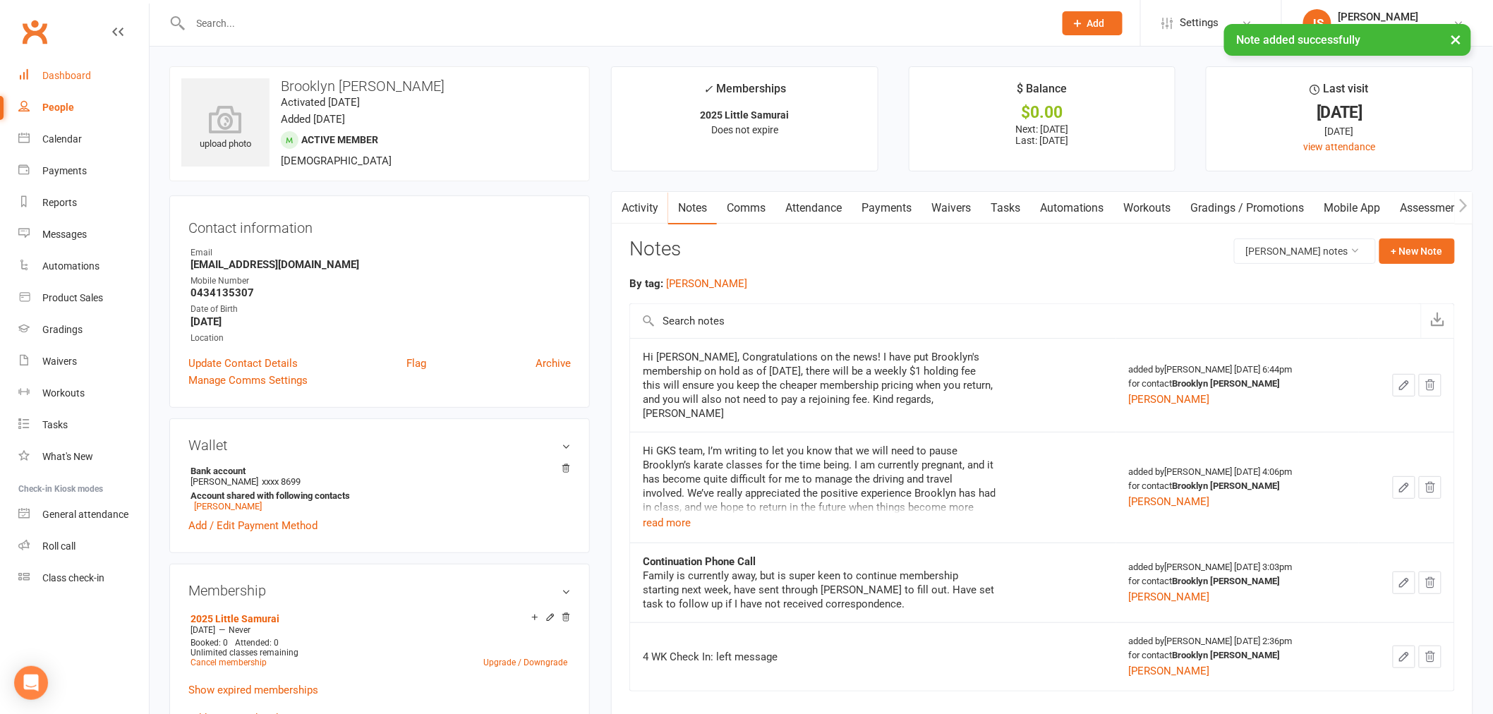
click at [79, 76] on div "Dashboard" at bounding box center [66, 75] width 49 height 11
